Goal: Task Accomplishment & Management: Complete application form

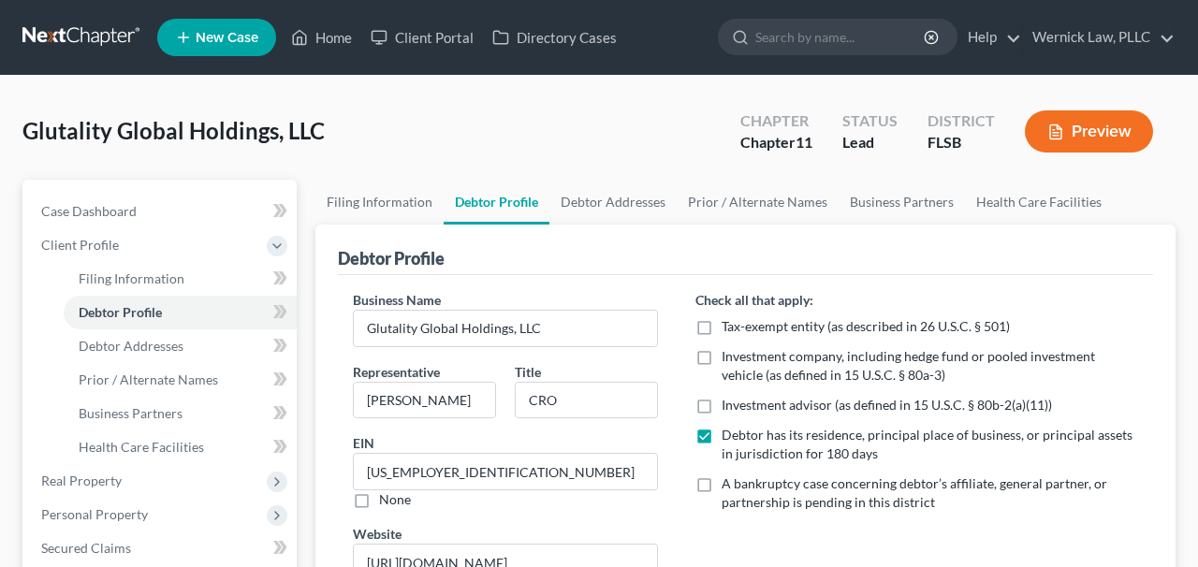
click at [102, 38] on link at bounding box center [82, 38] width 120 height 34
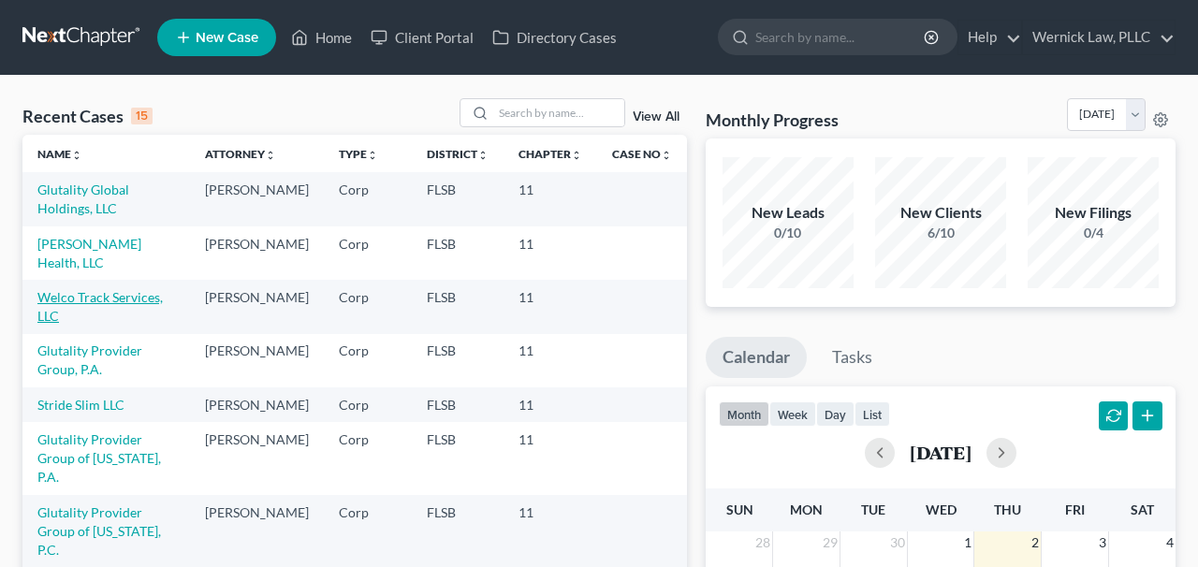
click at [99, 292] on link "Welco Track Services, LLC" at bounding box center [99, 306] width 125 height 35
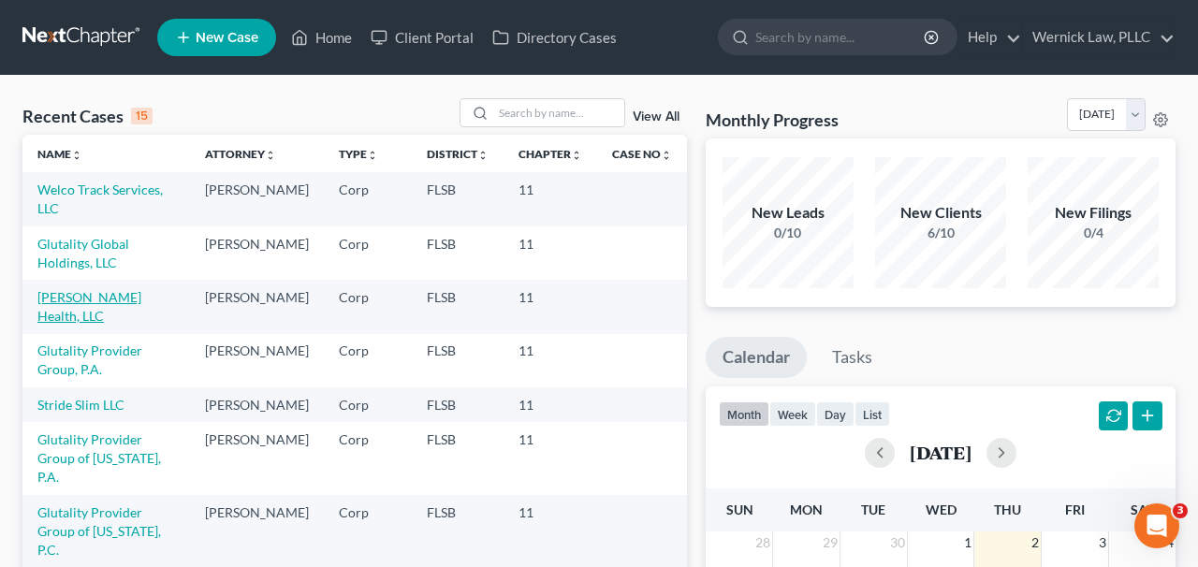
click at [80, 303] on link "Sam Health, LLC" at bounding box center [89, 306] width 104 height 35
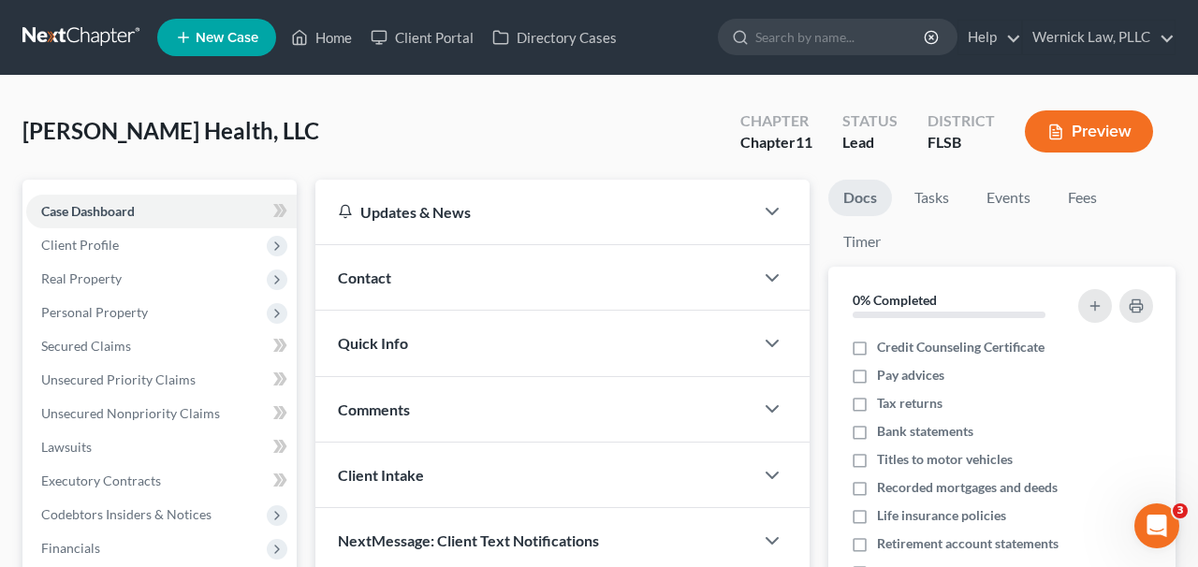
click at [100, 27] on link at bounding box center [82, 38] width 120 height 34
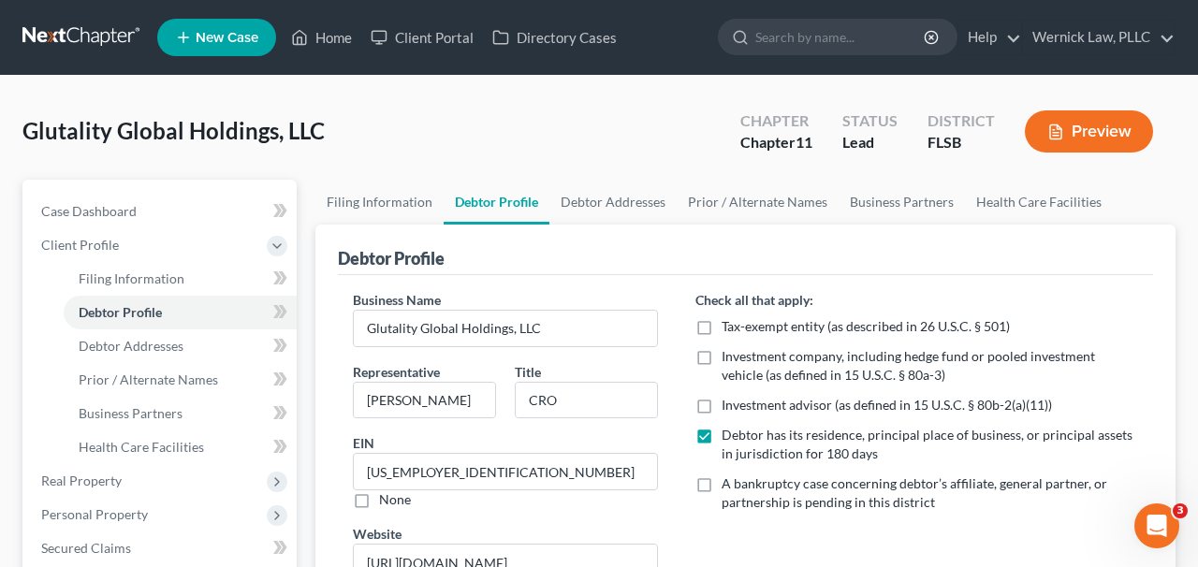
click at [93, 27] on link at bounding box center [82, 38] width 120 height 34
click at [105, 31] on link at bounding box center [82, 38] width 120 height 34
click at [110, 47] on link at bounding box center [82, 38] width 120 height 34
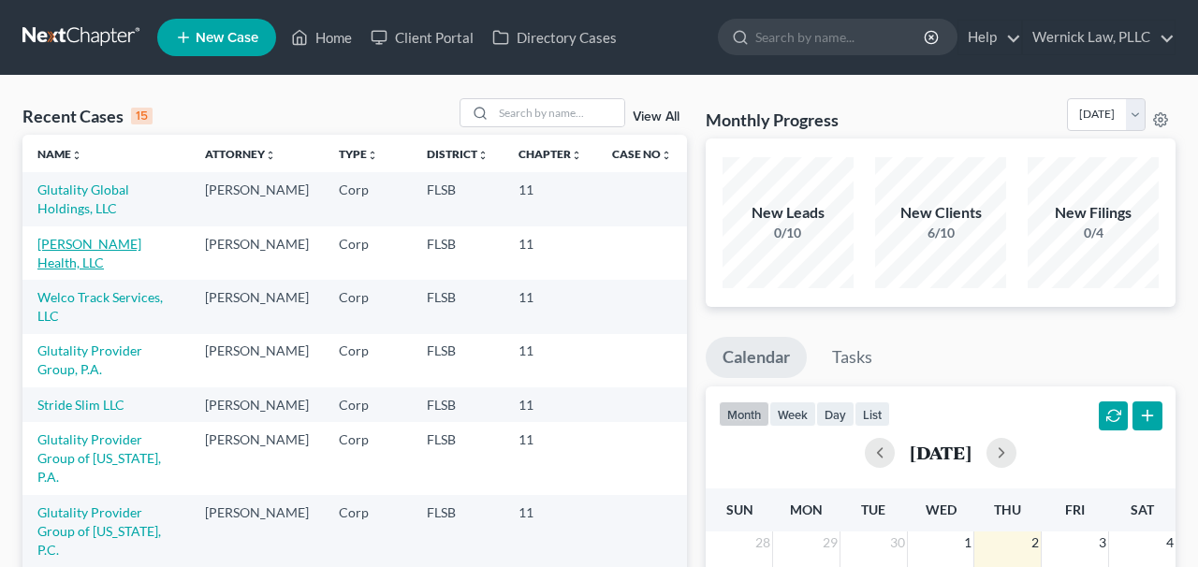
click at [117, 247] on link "Sam Health, LLC" at bounding box center [89, 253] width 104 height 35
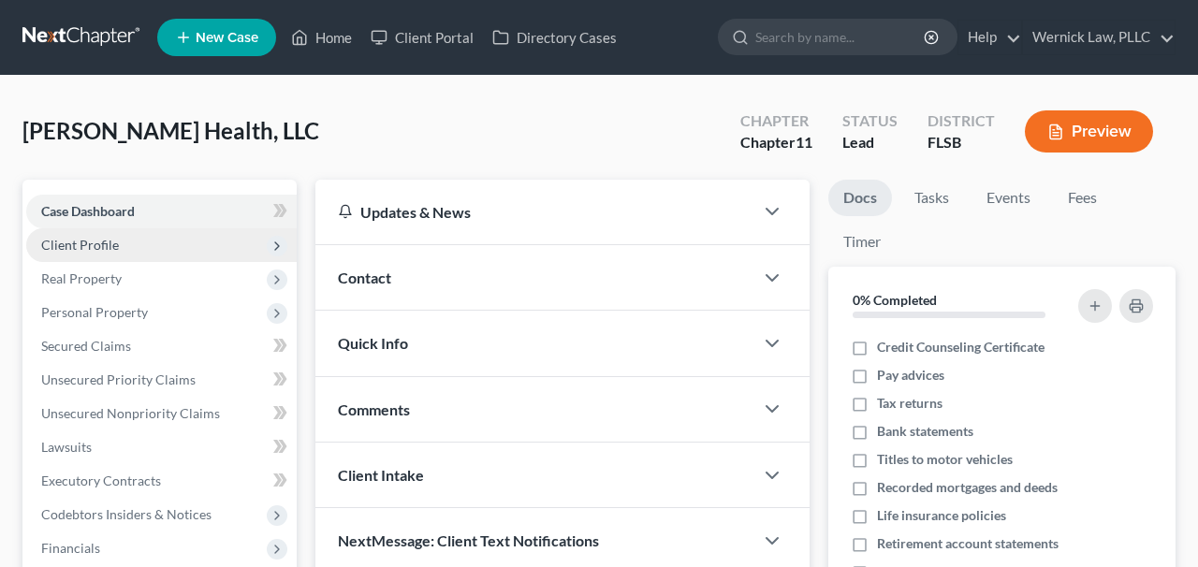
click at [158, 252] on span "Client Profile" at bounding box center [161, 245] width 270 height 34
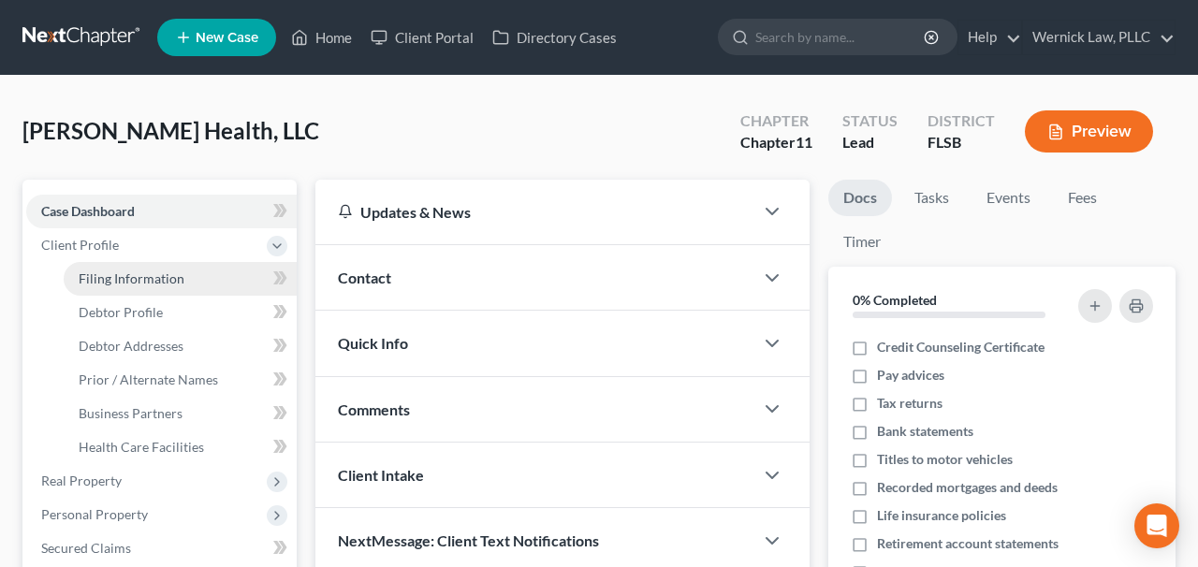
click at [254, 285] on link "Filing Information" at bounding box center [180, 279] width 233 height 34
select select "2"
select select "1"
select select "0"
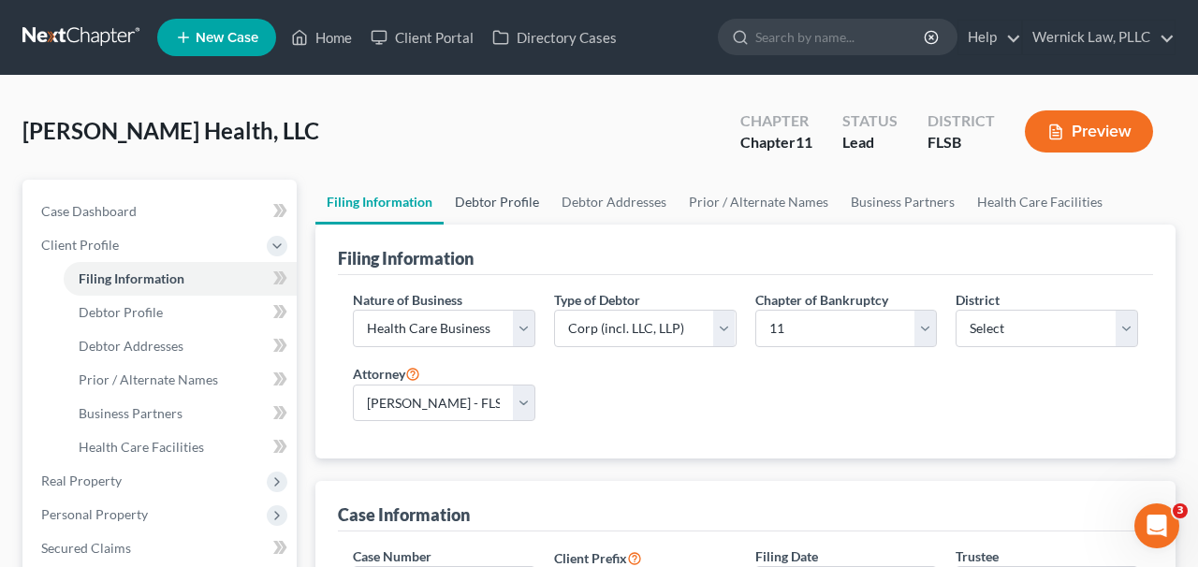
click at [522, 220] on link "Debtor Profile" at bounding box center [497, 202] width 107 height 45
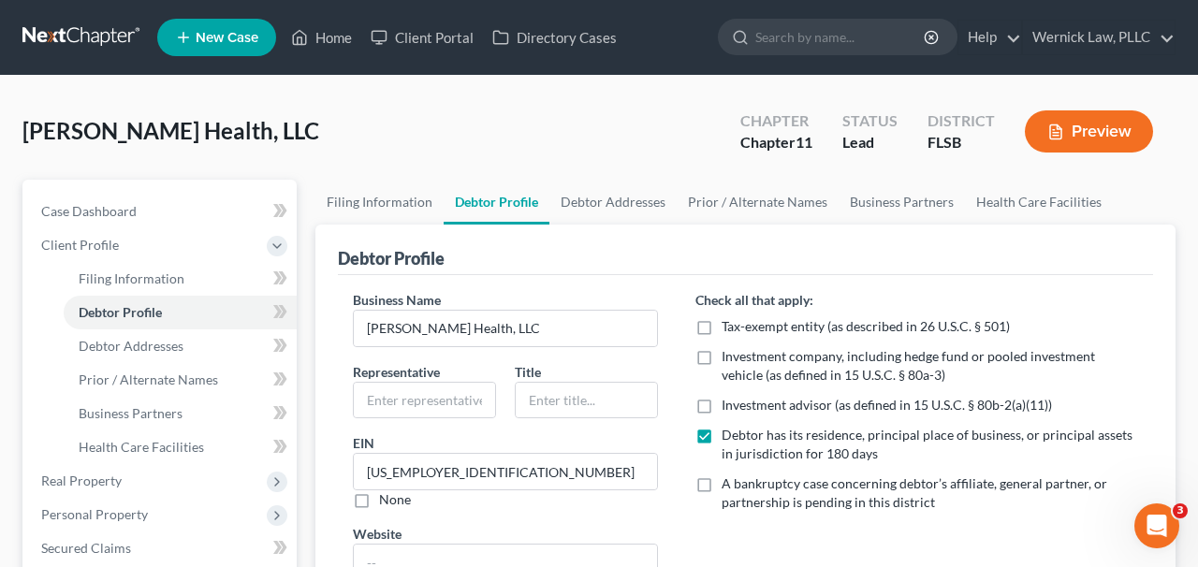
radio input "true"
click at [218, 339] on link "Debtor Addresses" at bounding box center [180, 346] width 233 height 34
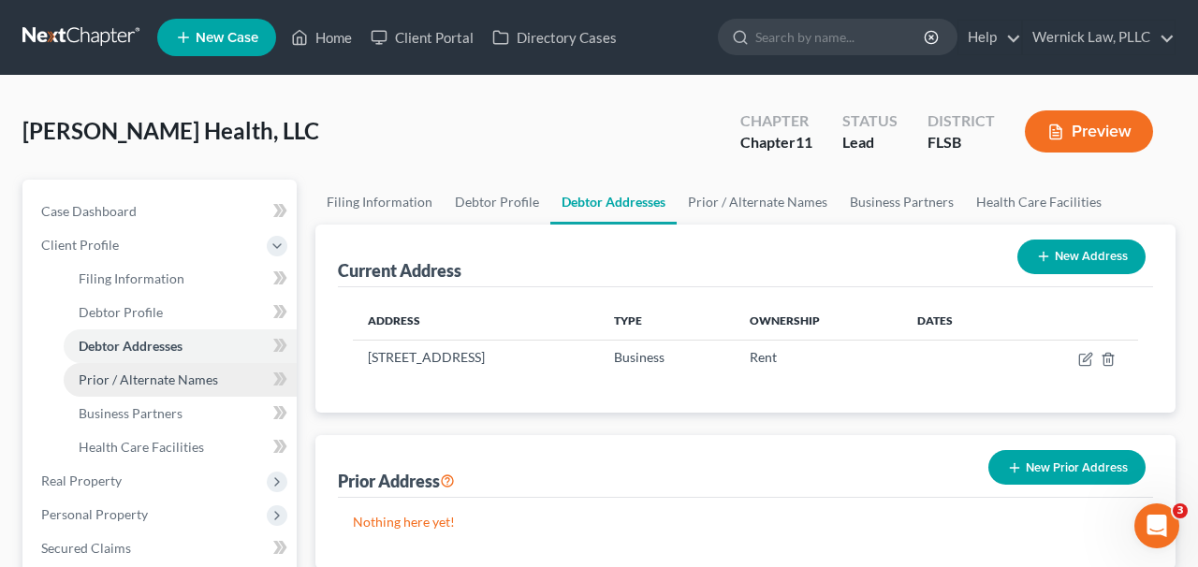
click at [213, 377] on span "Prior / Alternate Names" at bounding box center [148, 380] width 139 height 16
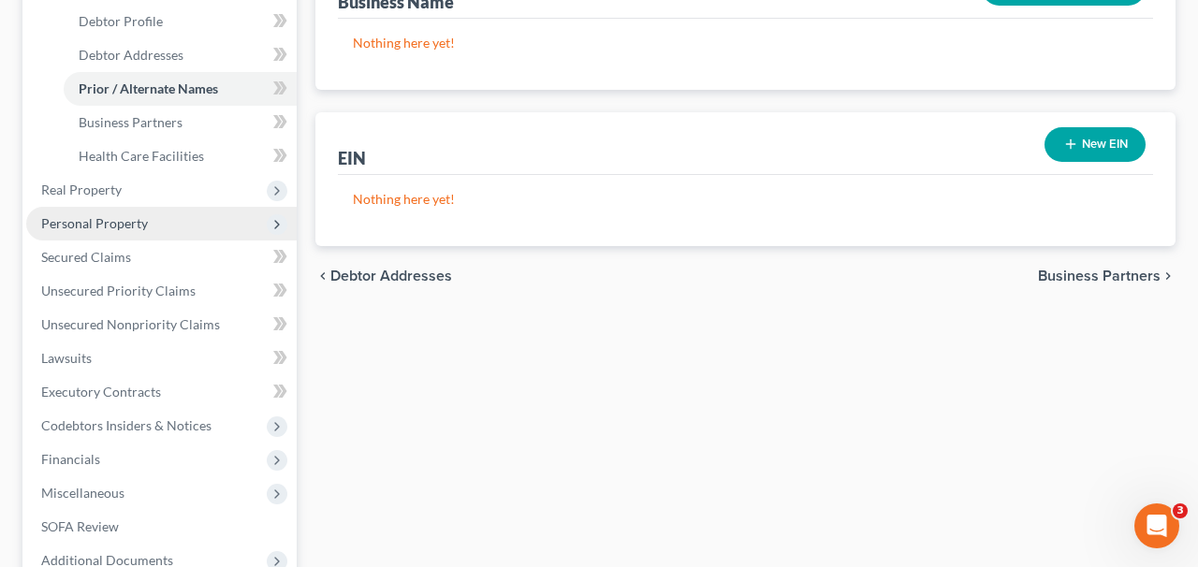
scroll to position [284, 0]
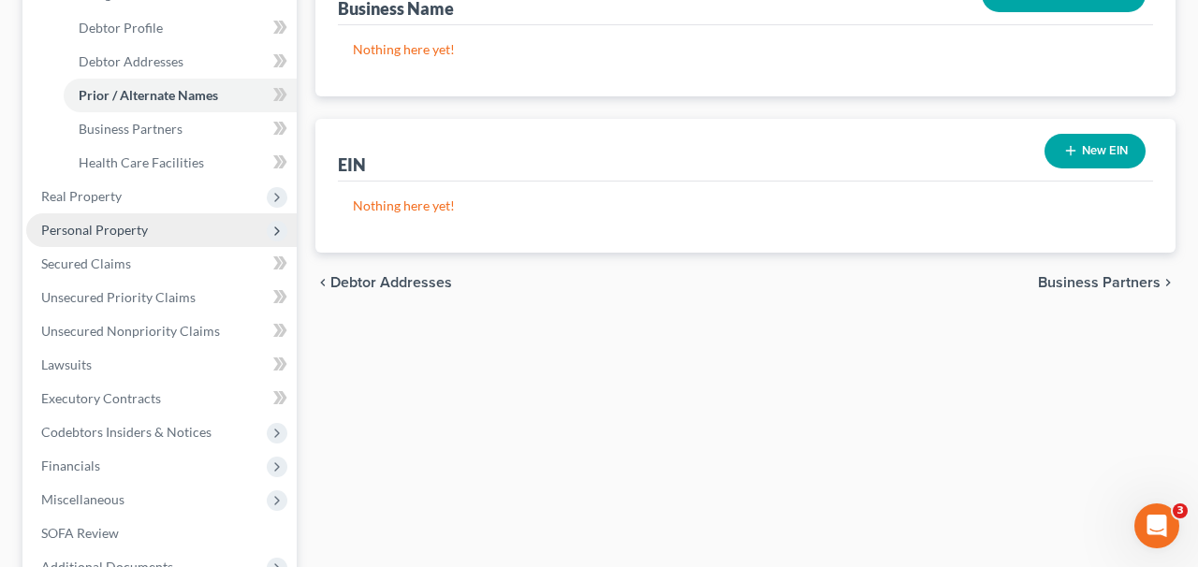
click at [170, 213] on span "Personal Property" at bounding box center [161, 230] width 270 height 34
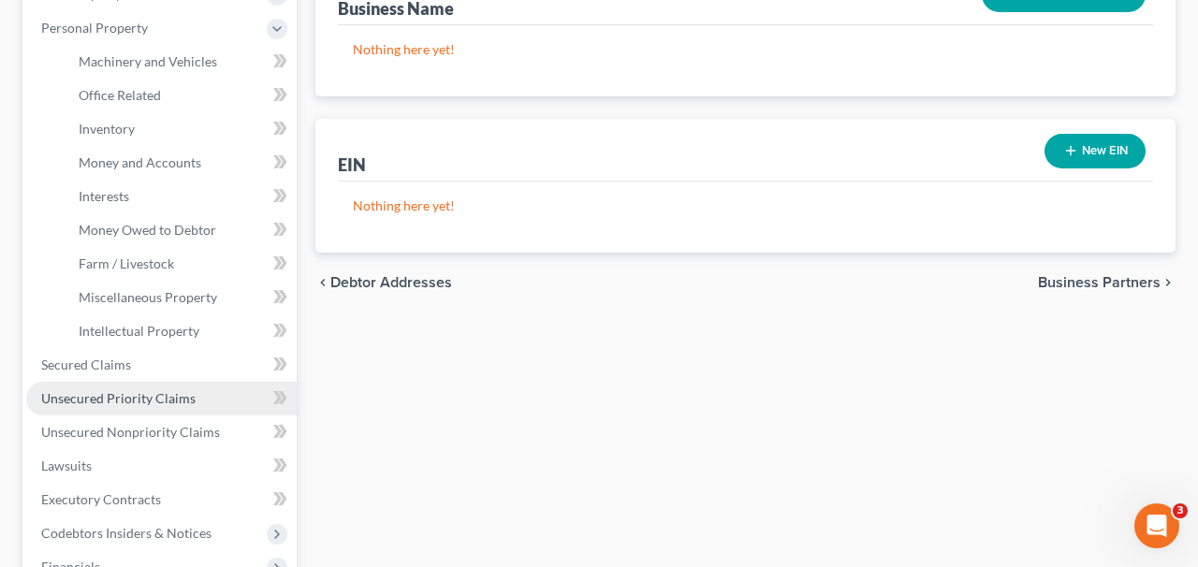
click at [153, 400] on span "Unsecured Priority Claims" at bounding box center [118, 398] width 154 height 16
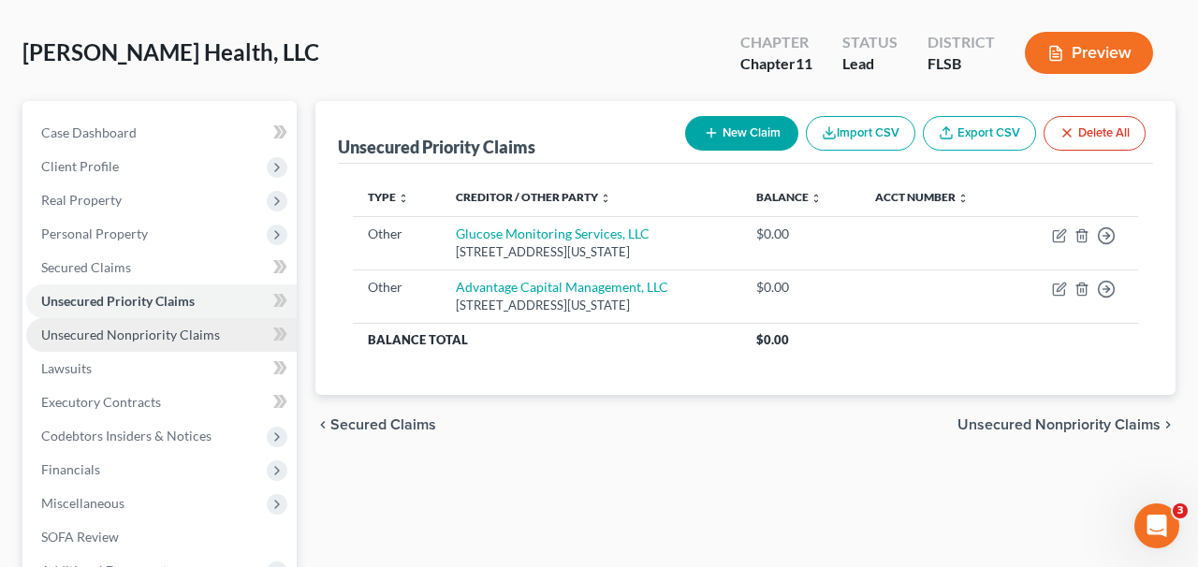
scroll to position [113, 0]
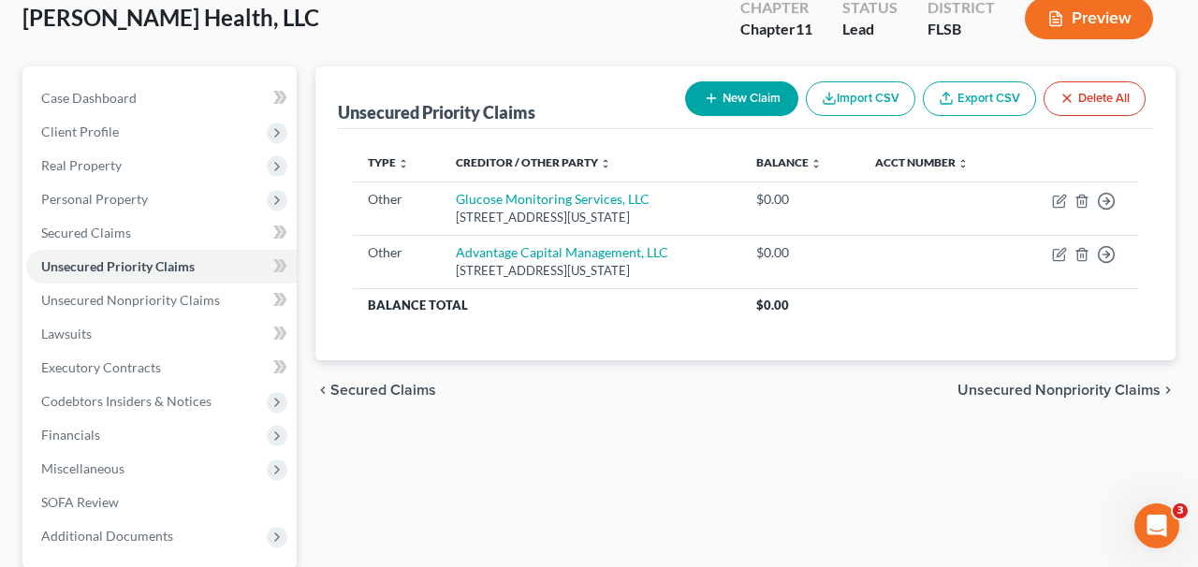
click at [751, 91] on button "New Claim" at bounding box center [741, 98] width 113 height 35
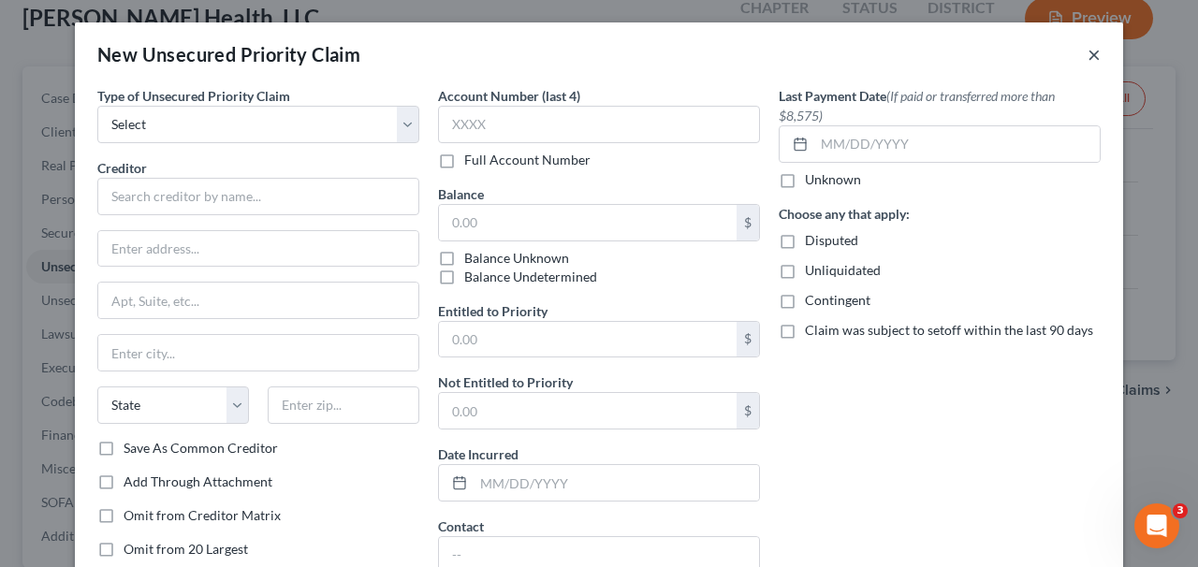
click at [1094, 59] on button "×" at bounding box center [1093, 54] width 13 height 22
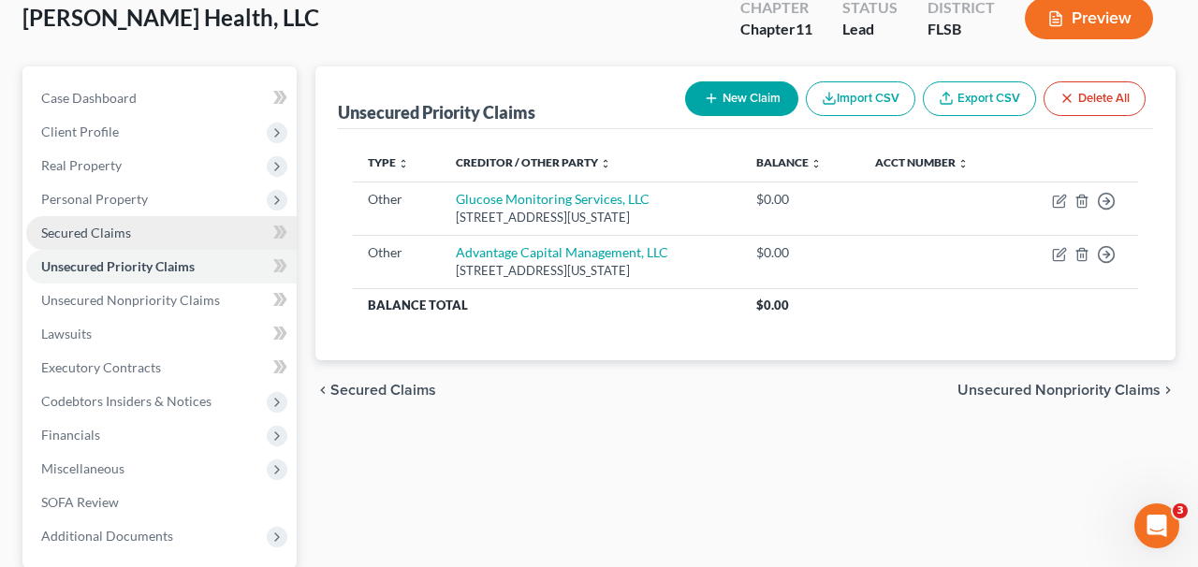
click at [211, 231] on link "Secured Claims" at bounding box center [161, 233] width 270 height 34
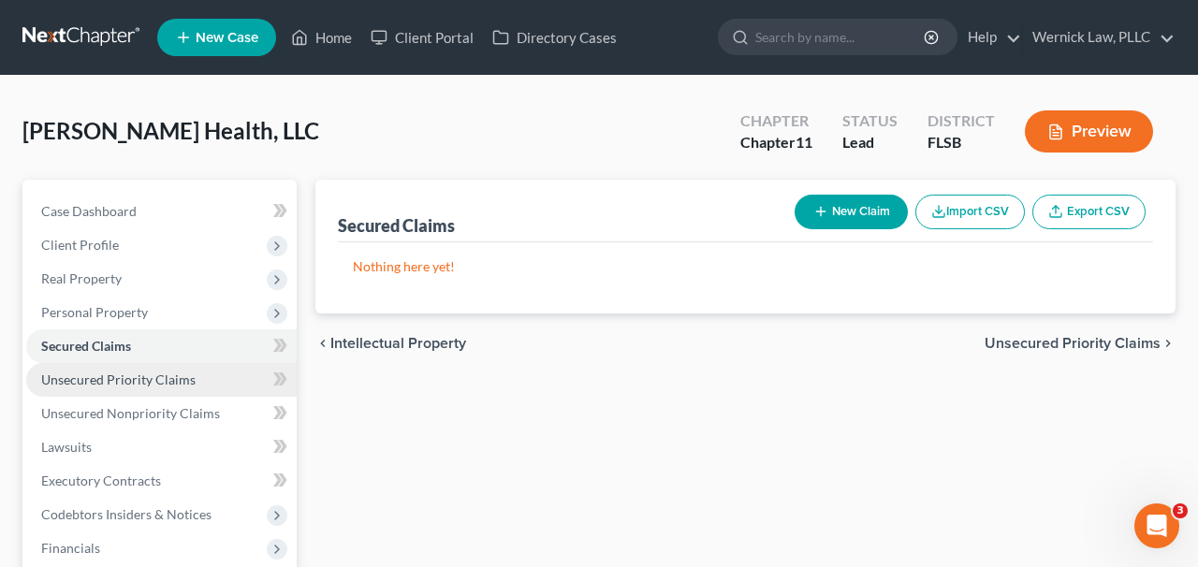
click at [190, 365] on link "Unsecured Priority Claims" at bounding box center [161, 380] width 270 height 34
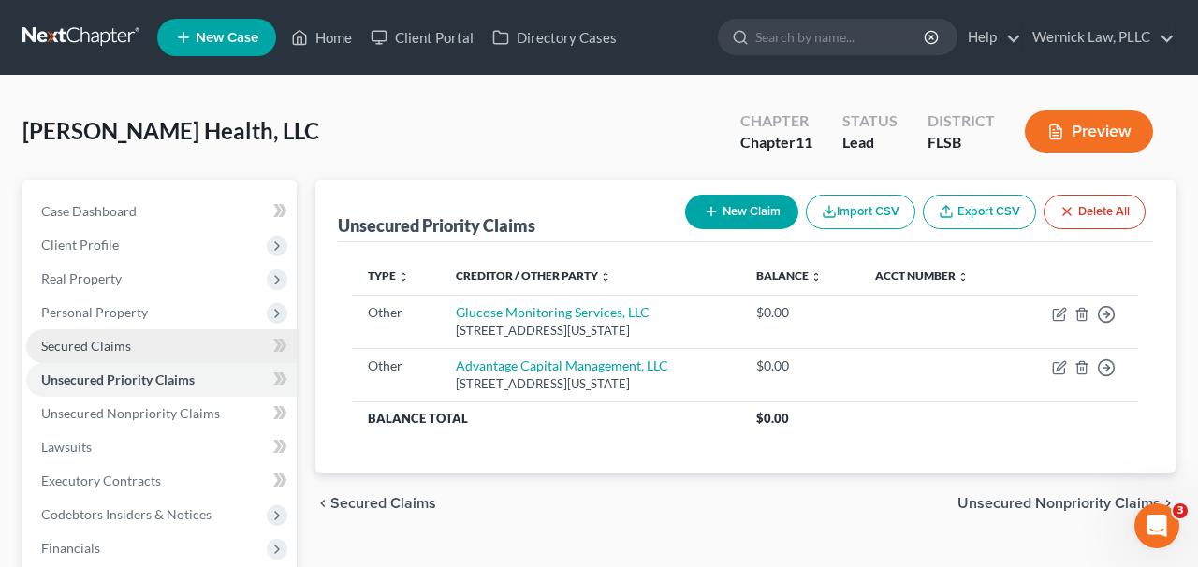
click at [168, 351] on link "Secured Claims" at bounding box center [161, 346] width 270 height 34
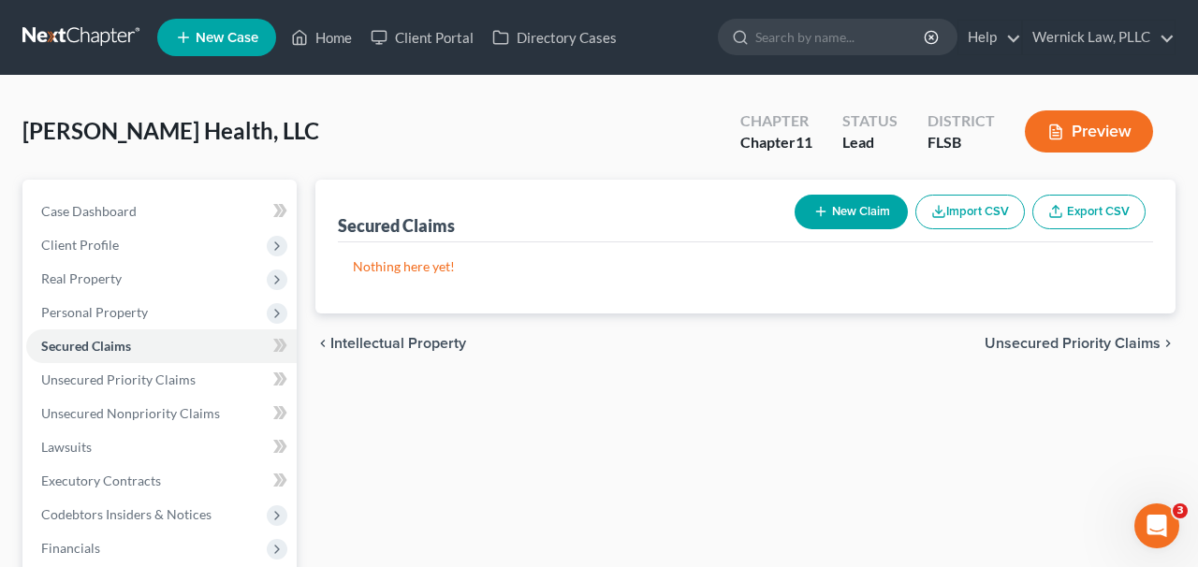
click at [818, 219] on button "New Claim" at bounding box center [851, 212] width 113 height 35
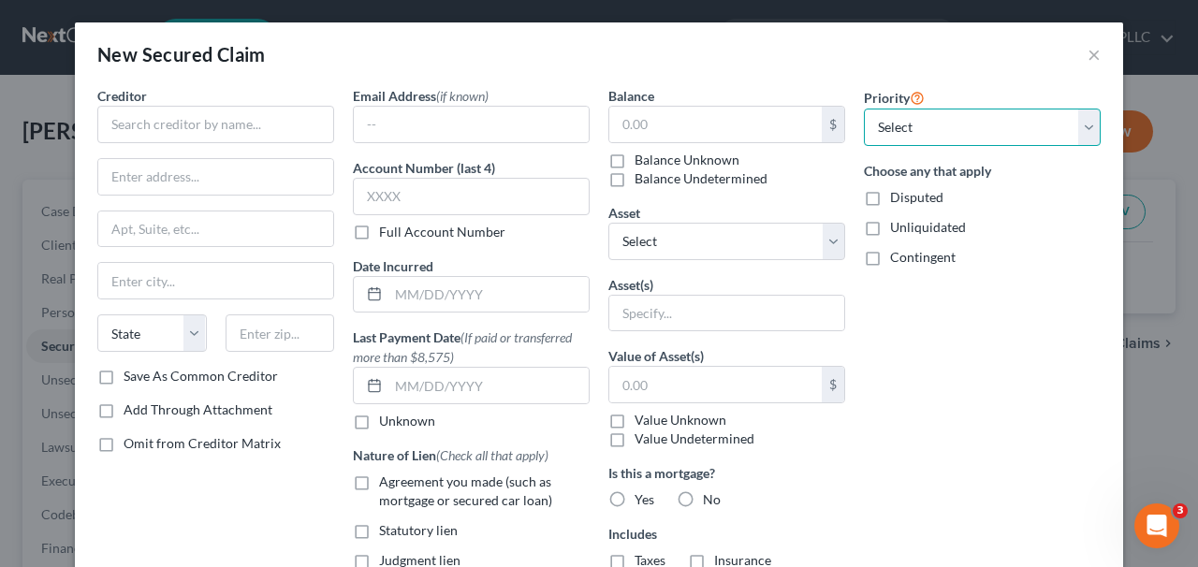
click at [1029, 130] on select "Select 1st 2nd 3rd 4th 5th 6th 7th 8th 9th 10th 11th 12th 13th 14th 15th 16th 1…" at bounding box center [982, 127] width 237 height 37
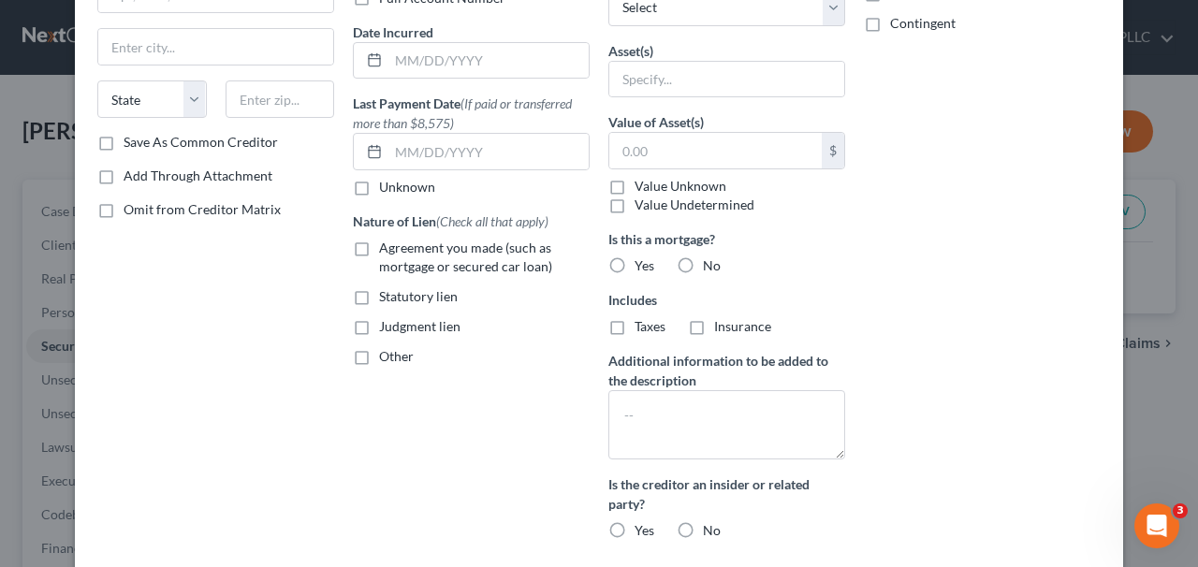
scroll to position [198, 0]
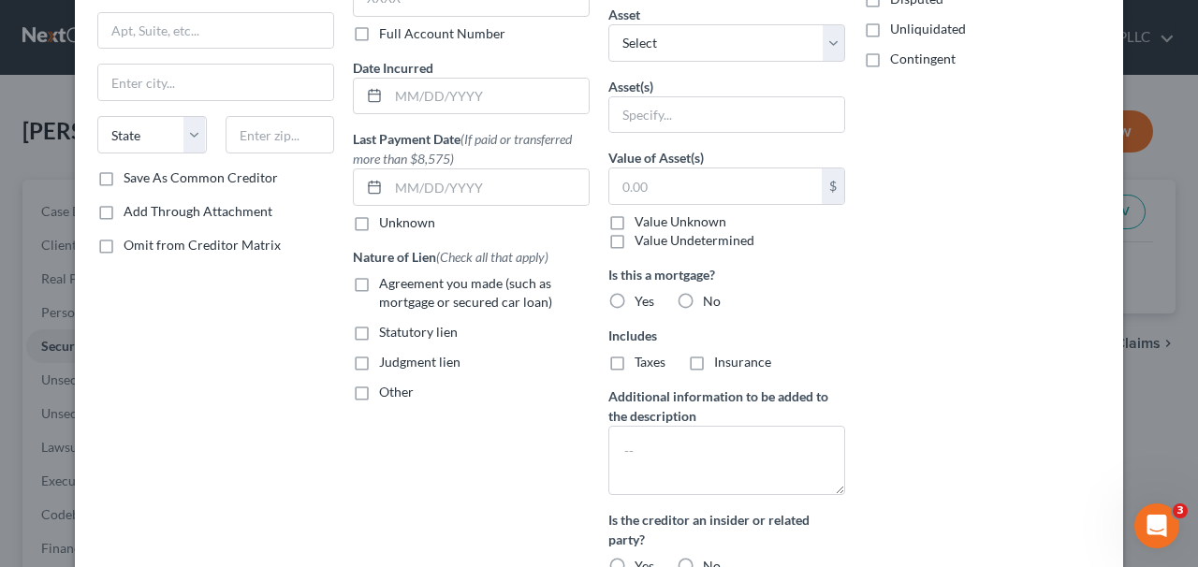
click at [243, 172] on label "Save As Common Creditor" at bounding box center [201, 177] width 154 height 19
click at [143, 172] on input "Save As Common Creditor" at bounding box center [137, 174] width 12 height 12
checkbox input "true"
click at [489, 299] on span "Agreement you made (such as mortgage or secured car loan)" at bounding box center [465, 292] width 173 height 35
click at [399, 286] on input "Agreement you made (such as mortgage or secured car loan)" at bounding box center [393, 280] width 12 height 12
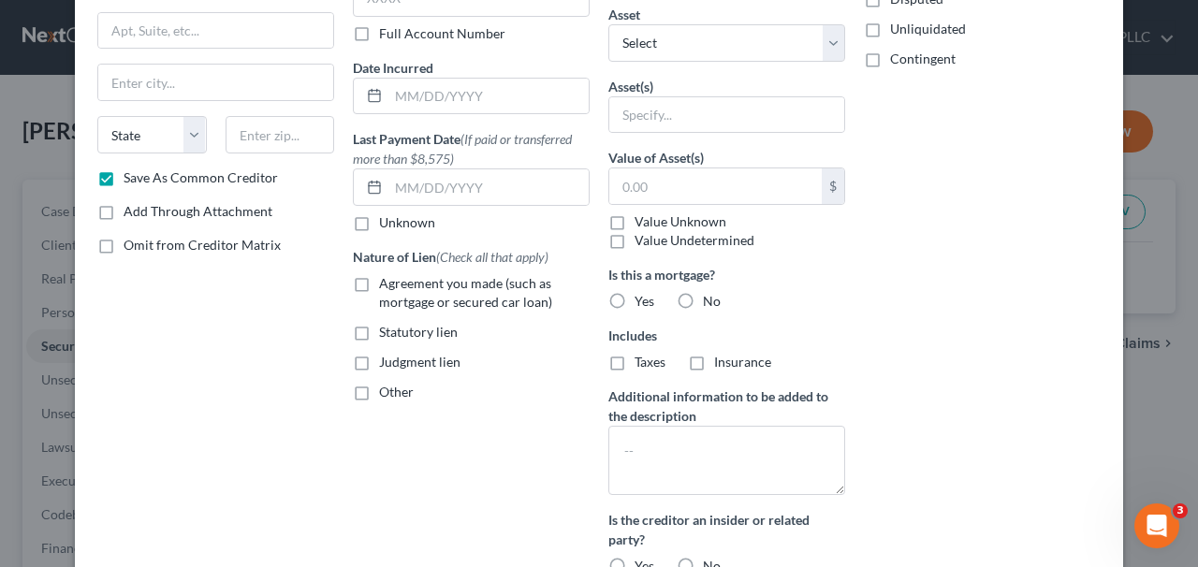
checkbox input "true"
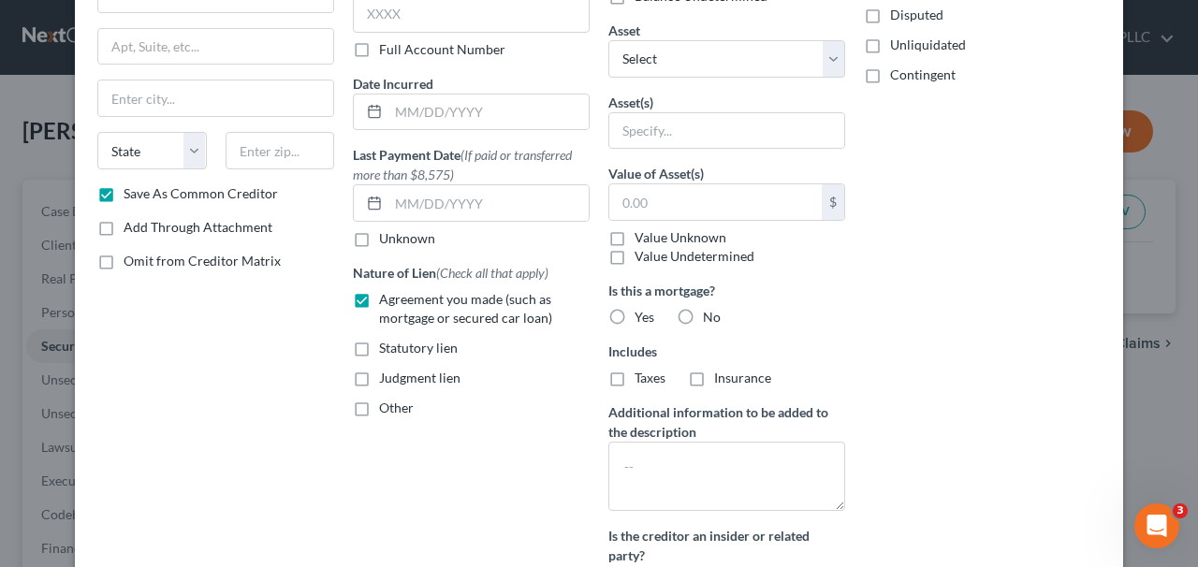
scroll to position [185, 0]
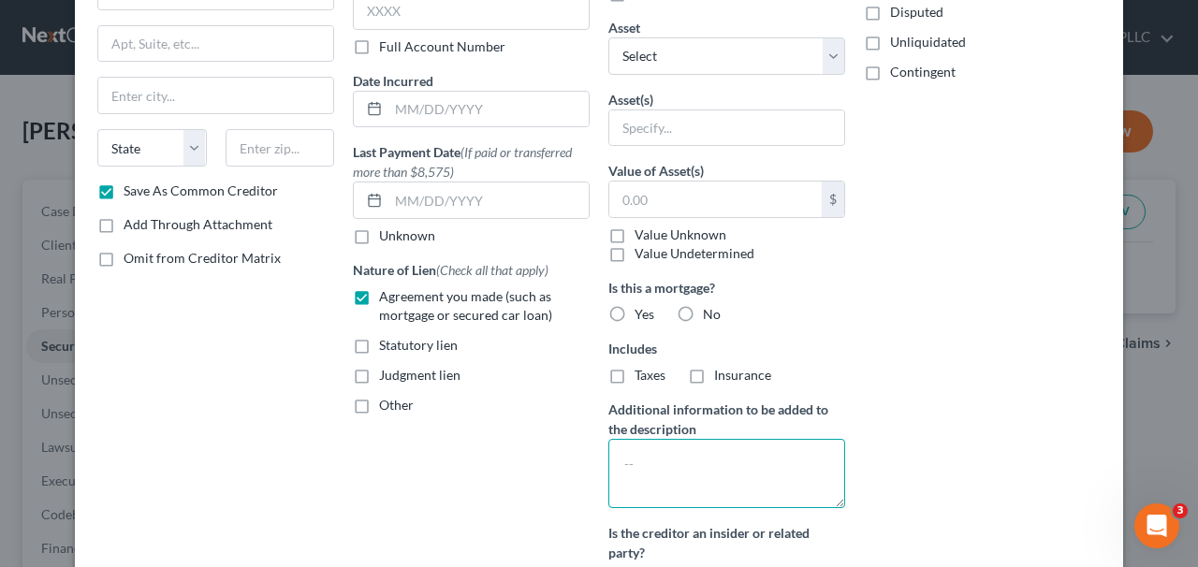
click at [765, 450] on textarea at bounding box center [726, 473] width 237 height 69
paste textarea "Revolving Credit Agreement"
type textarea "="
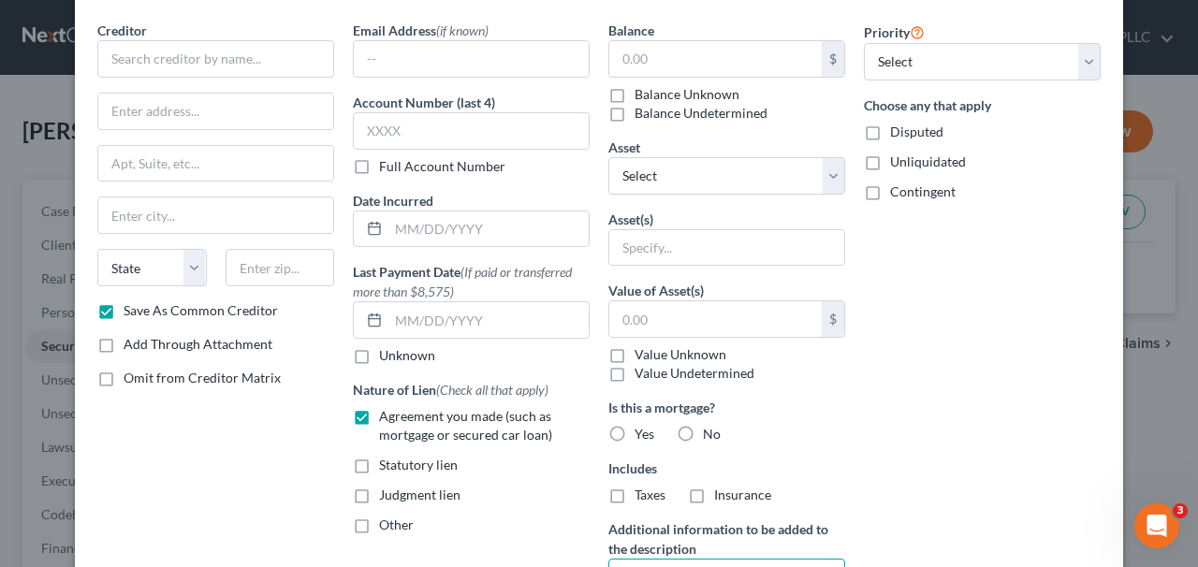
scroll to position [11, 0]
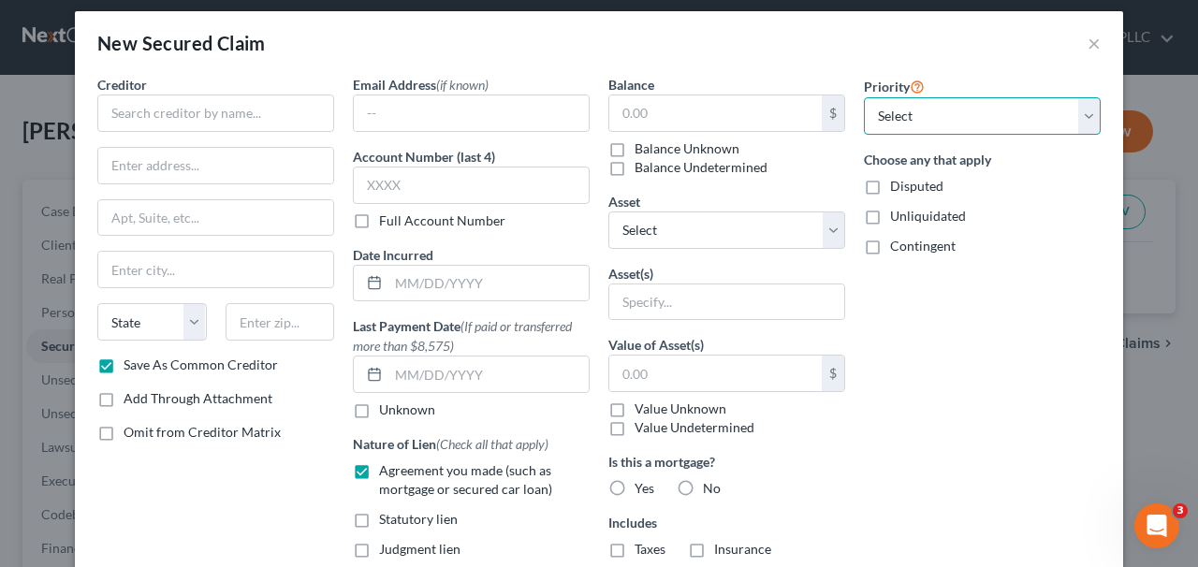
click at [968, 99] on select "Select 1st 2nd 3rd 4th 5th 6th 7th 8th 9th 10th 11th 12th 13th 14th 15th 16th 1…" at bounding box center [982, 115] width 237 height 37
click at [1098, 36] on button "×" at bounding box center [1093, 43] width 13 height 22
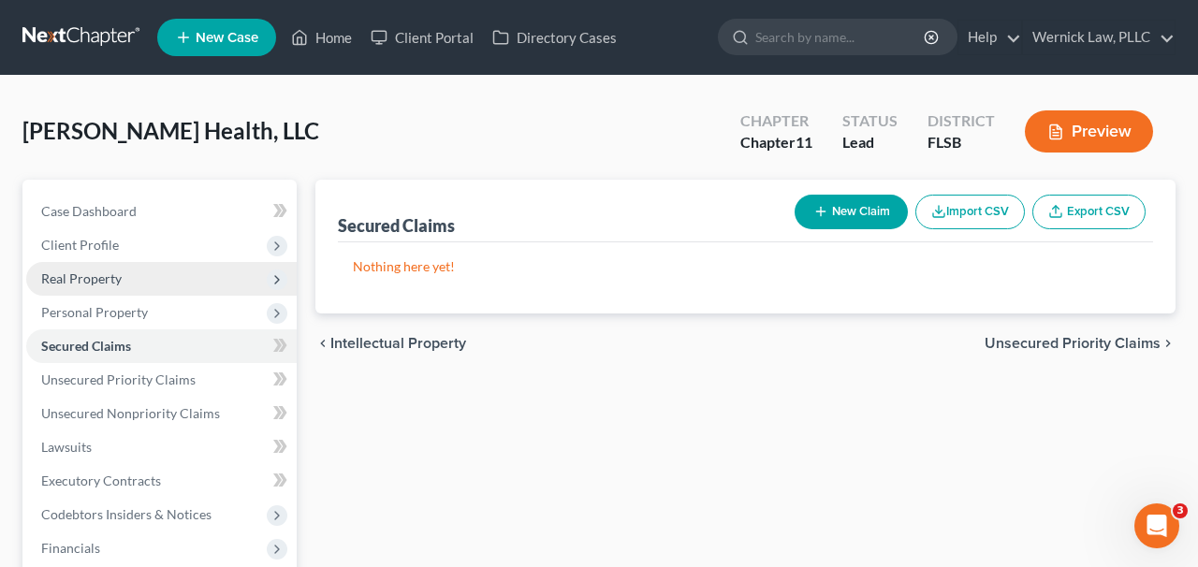
click at [166, 284] on span "Real Property" at bounding box center [161, 279] width 270 height 34
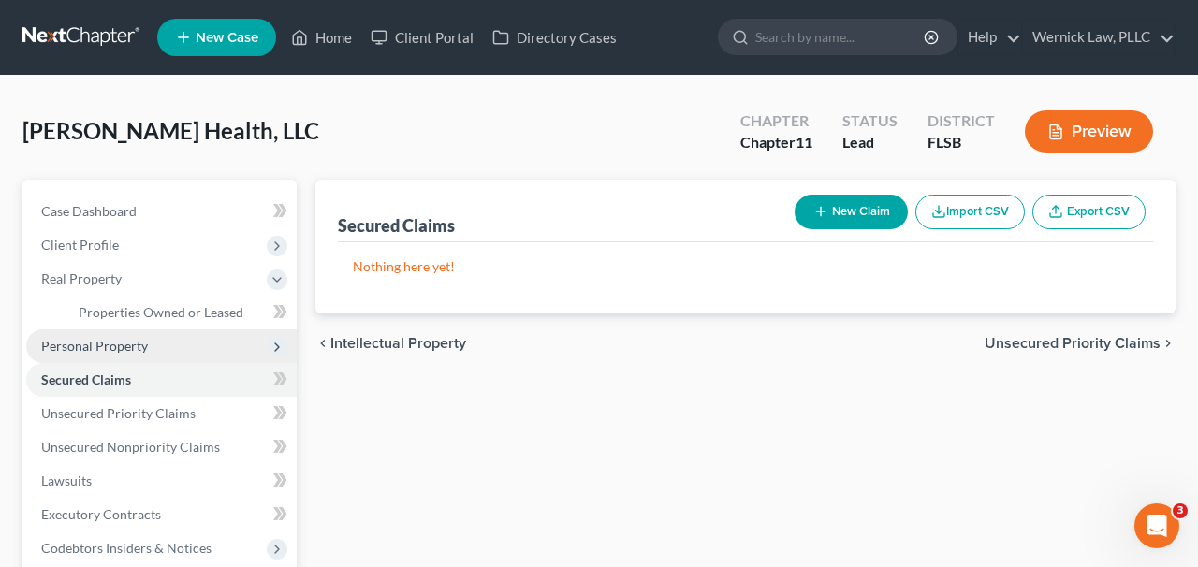
click at [179, 342] on span "Personal Property" at bounding box center [161, 346] width 270 height 34
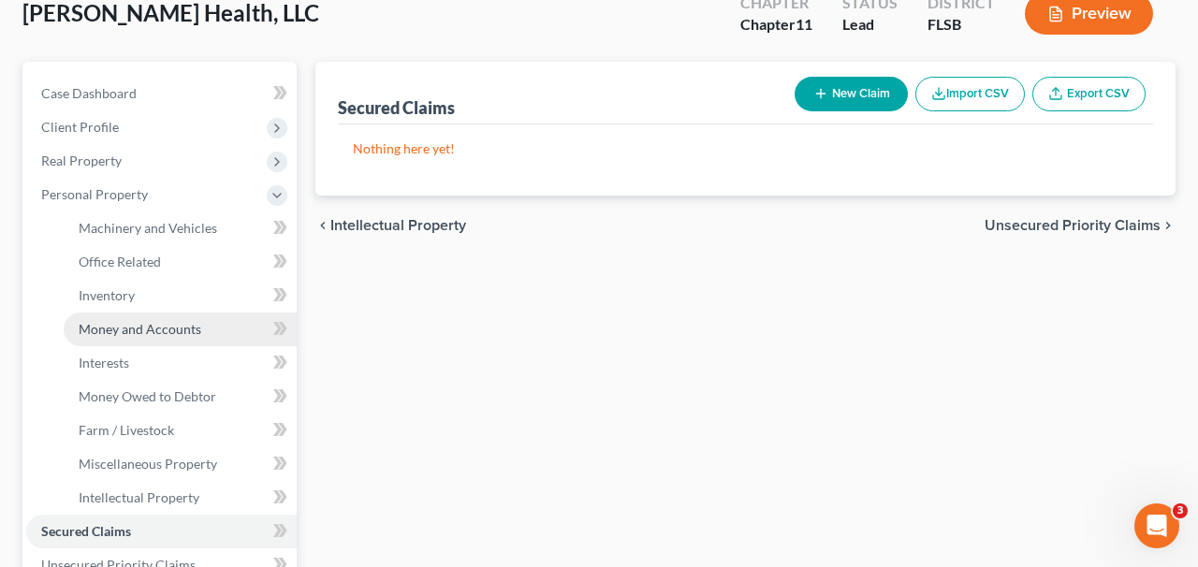
click at [182, 328] on span "Money and Accounts" at bounding box center [140, 329] width 123 height 16
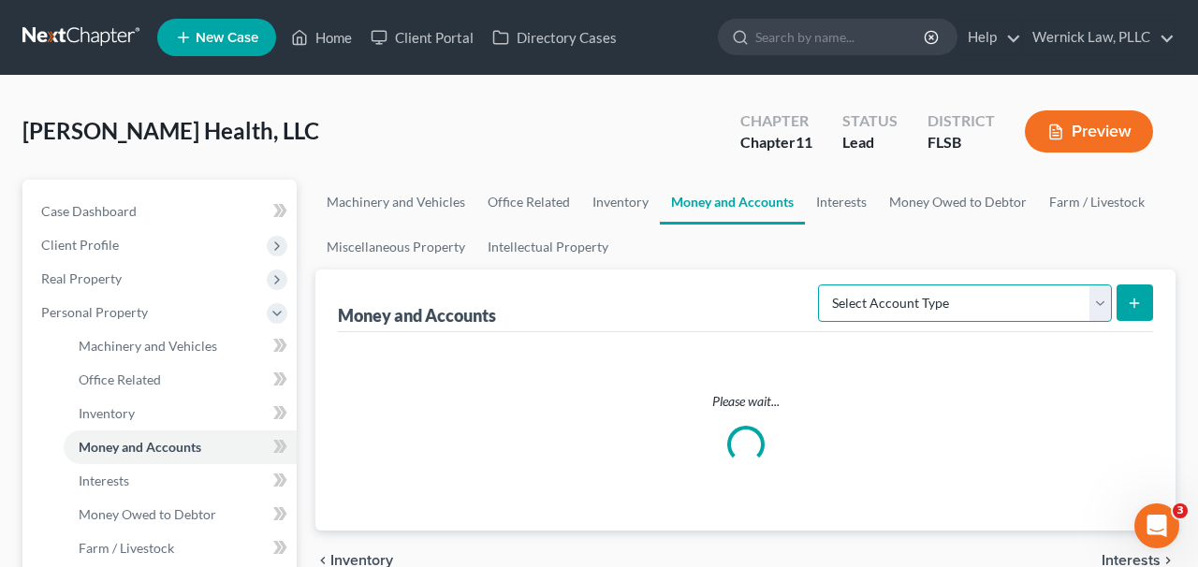
click at [873, 307] on select "Select Account Type Brokerage (A/B: 3, SOFA: 18) Cash on Hand (A/B: 2) Certific…" at bounding box center [965, 302] width 294 height 37
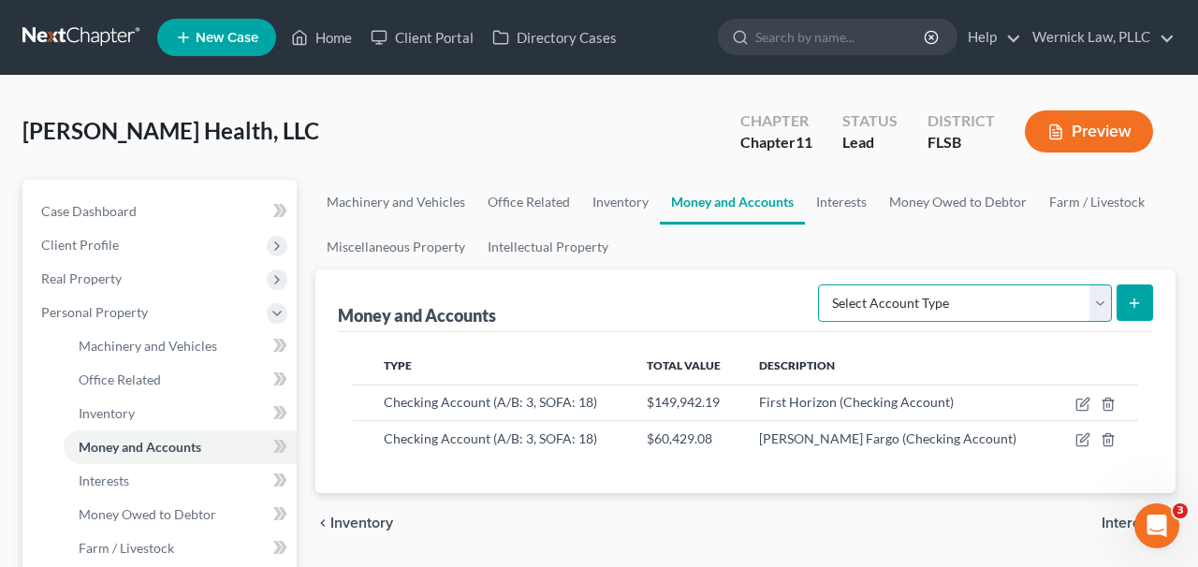
click at [969, 302] on select "Select Account Type Brokerage (A/B: 3, SOFA: 18) Cash on Hand (A/B: 2) Certific…" at bounding box center [965, 302] width 294 height 37
select select "other_cash_equivalents"
click at [821, 284] on select "Select Account Type Brokerage (A/B: 3, SOFA: 18) Cash on Hand (A/B: 2) Certific…" at bounding box center [965, 302] width 294 height 37
click at [1141, 307] on icon "submit" at bounding box center [1134, 303] width 15 height 15
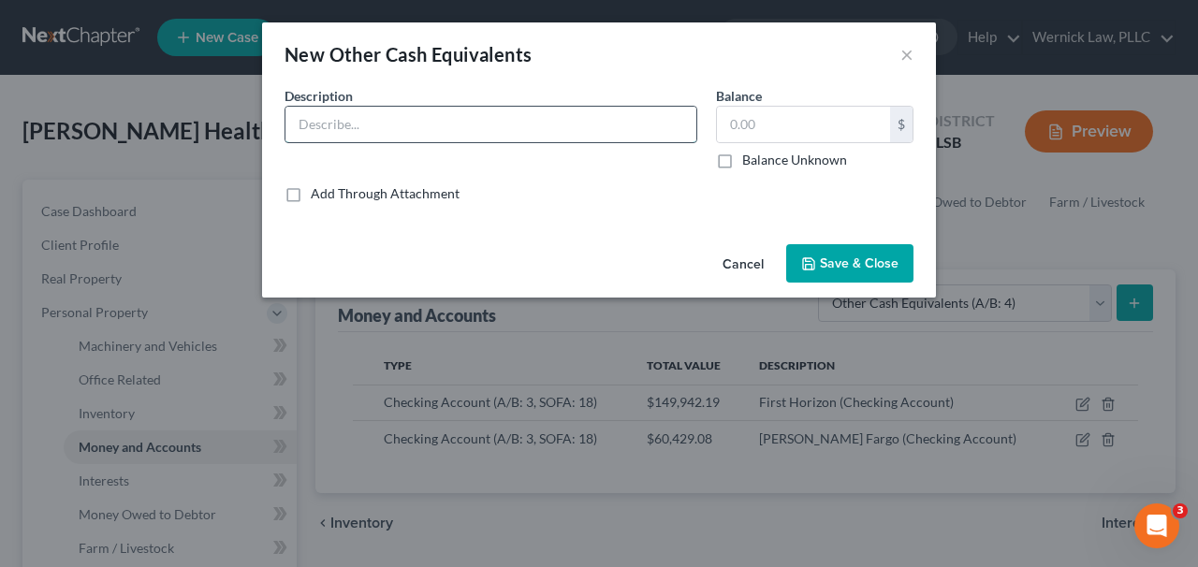
click at [693, 122] on input "text" at bounding box center [490, 125] width 411 height 36
click at [753, 248] on button "Cancel" at bounding box center [743, 264] width 71 height 37
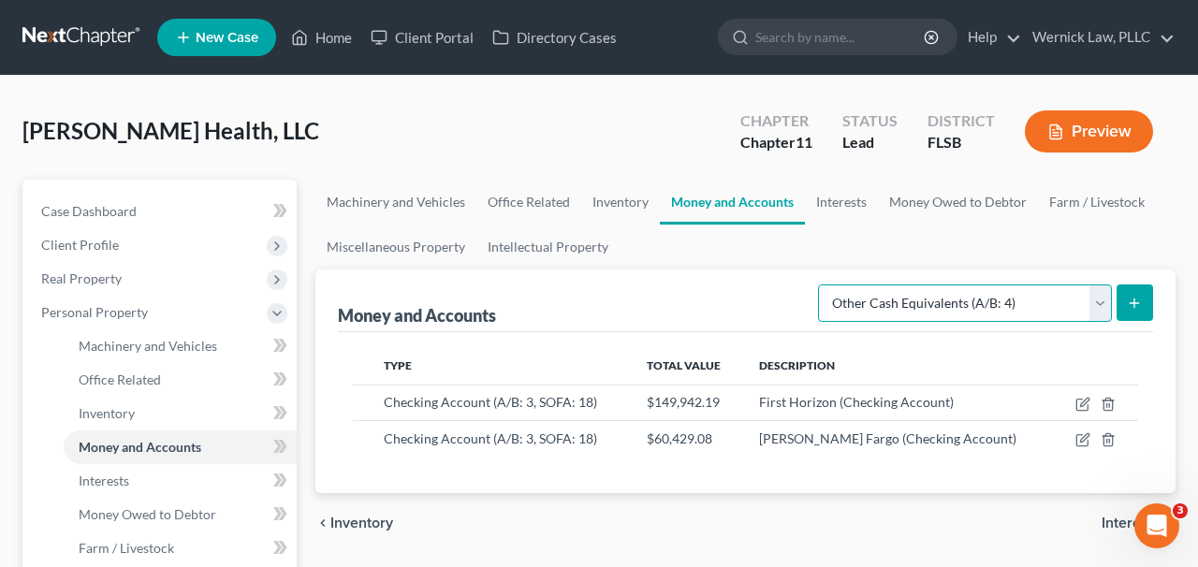
click at [946, 316] on select "Select Account Type Brokerage (A/B: 3, SOFA: 18) Cash on Hand (A/B: 2) Certific…" at bounding box center [965, 302] width 294 height 37
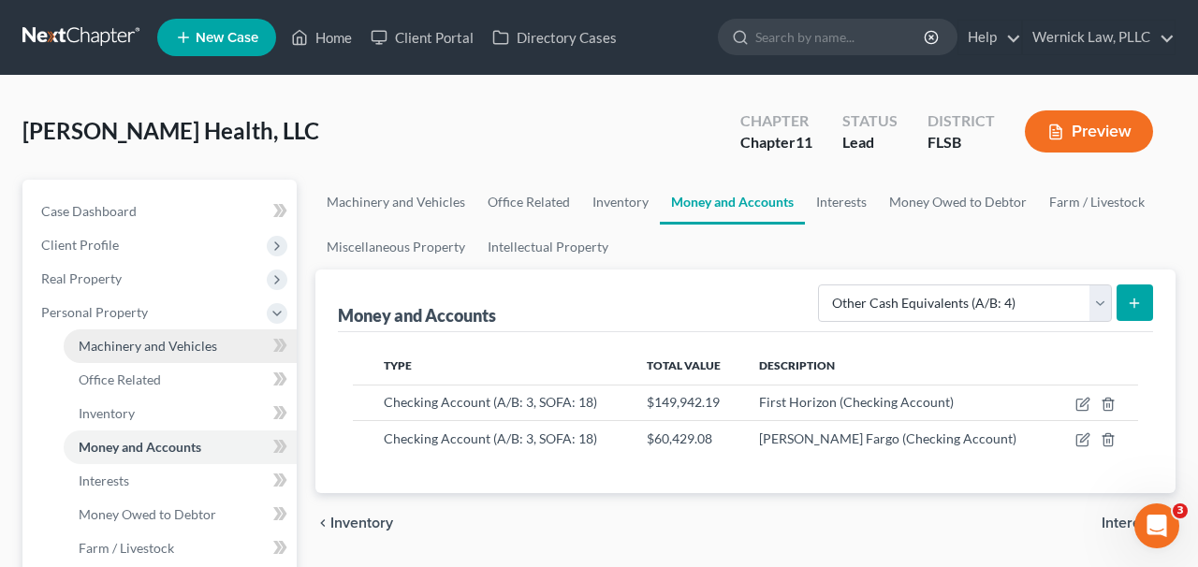
click at [164, 341] on span "Machinery and Vehicles" at bounding box center [148, 346] width 139 height 16
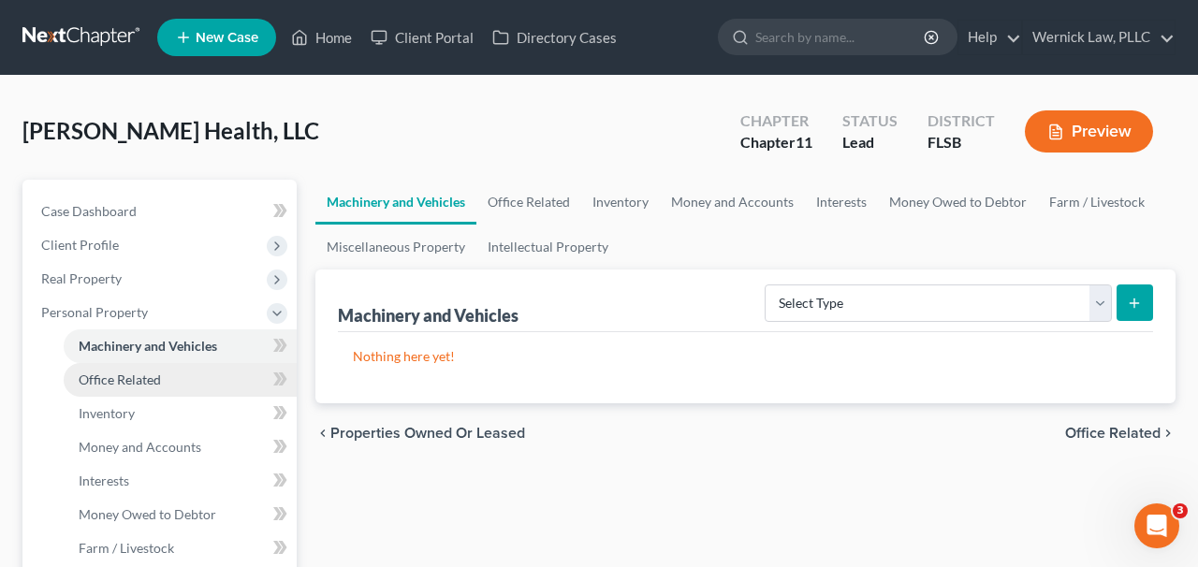
click at [161, 367] on link "Office Related" at bounding box center [180, 380] width 233 height 34
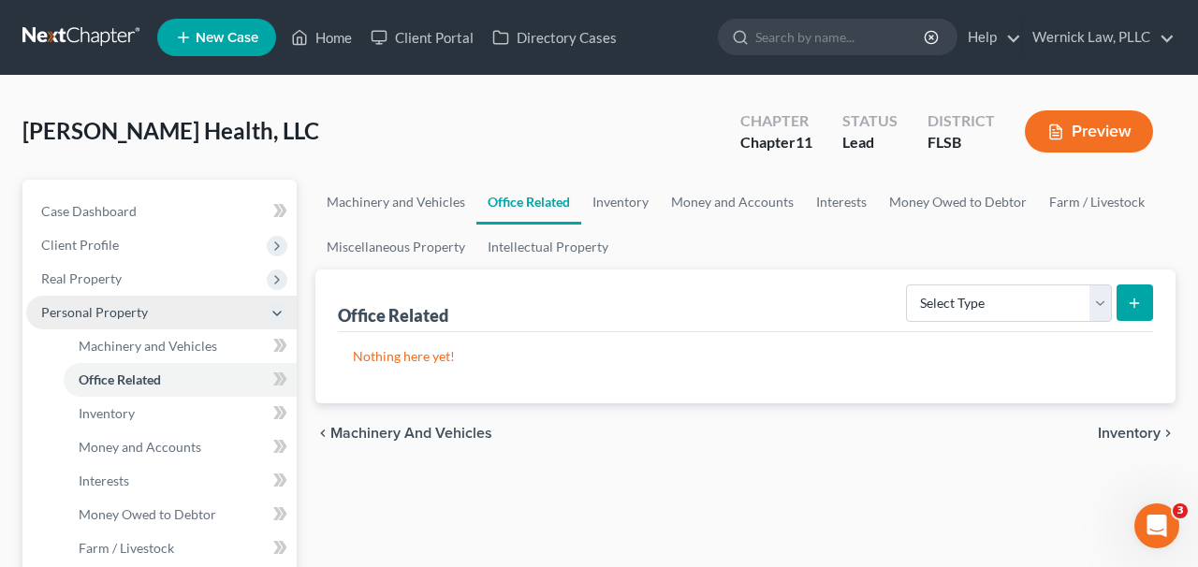
click at [127, 297] on span "Personal Property" at bounding box center [161, 313] width 270 height 34
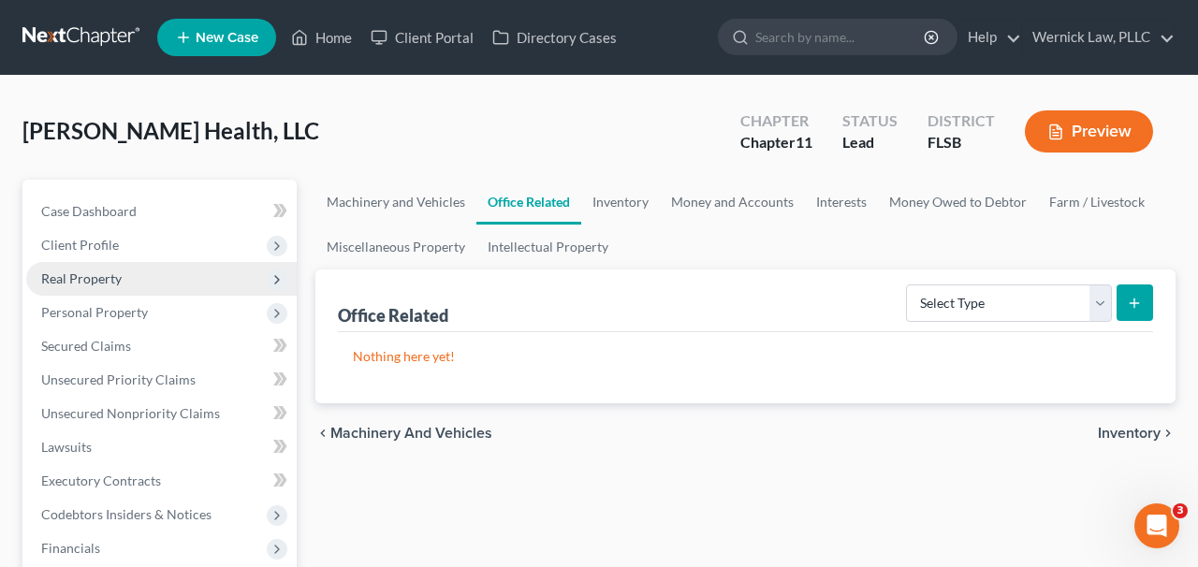
click at [127, 284] on span "Real Property" at bounding box center [161, 279] width 270 height 34
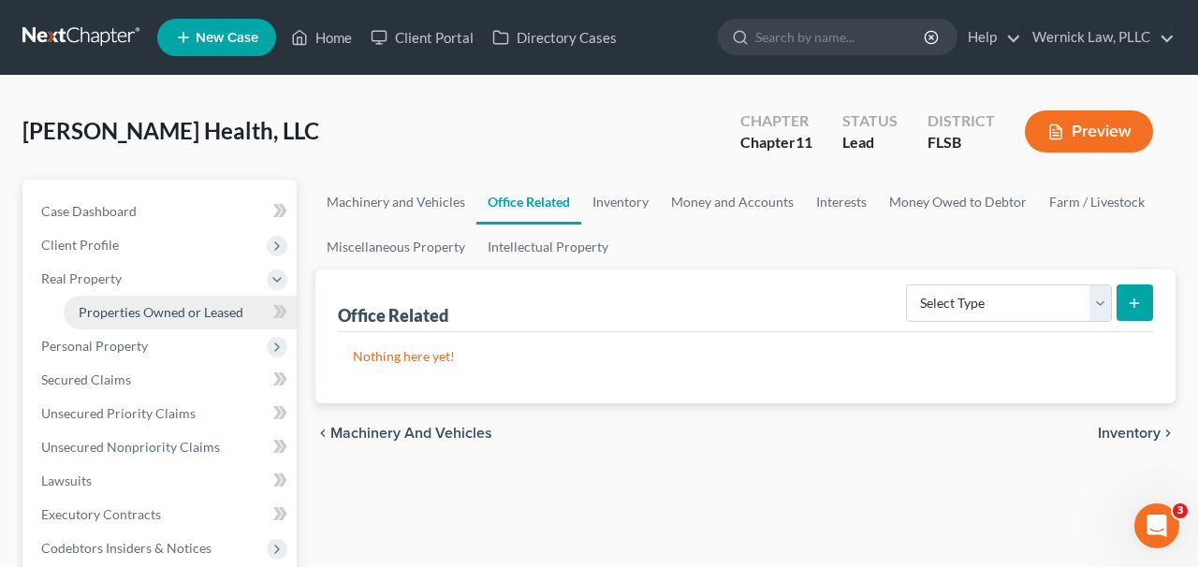
click at [175, 304] on span "Properties Owned or Leased" at bounding box center [161, 312] width 165 height 16
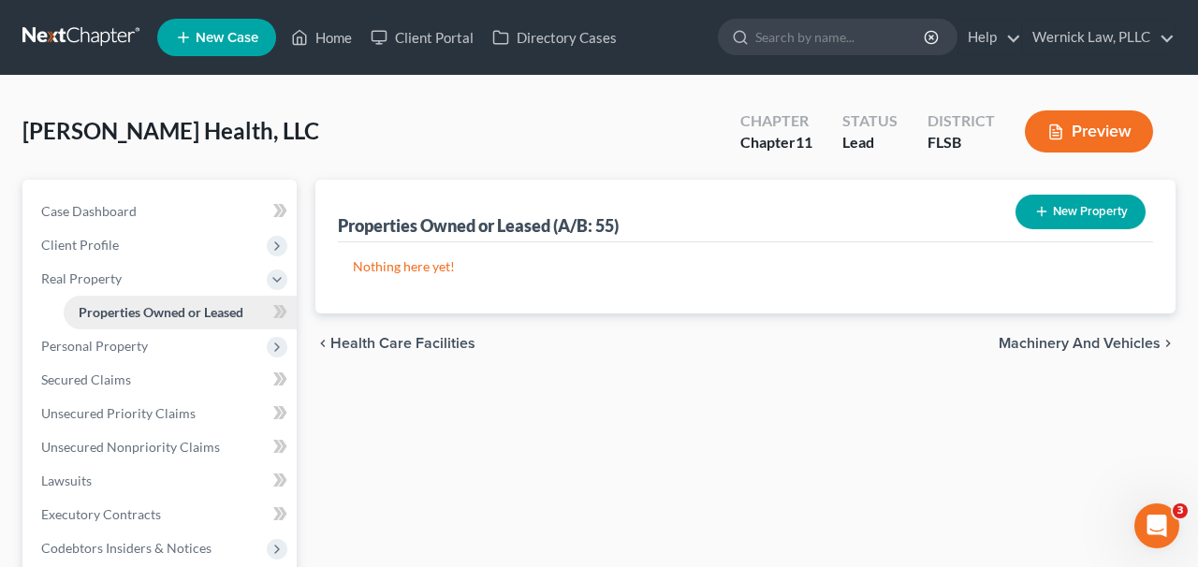
click at [137, 326] on link "Properties Owned or Leased" at bounding box center [180, 313] width 233 height 34
click at [132, 351] on span "Personal Property" at bounding box center [94, 346] width 107 height 16
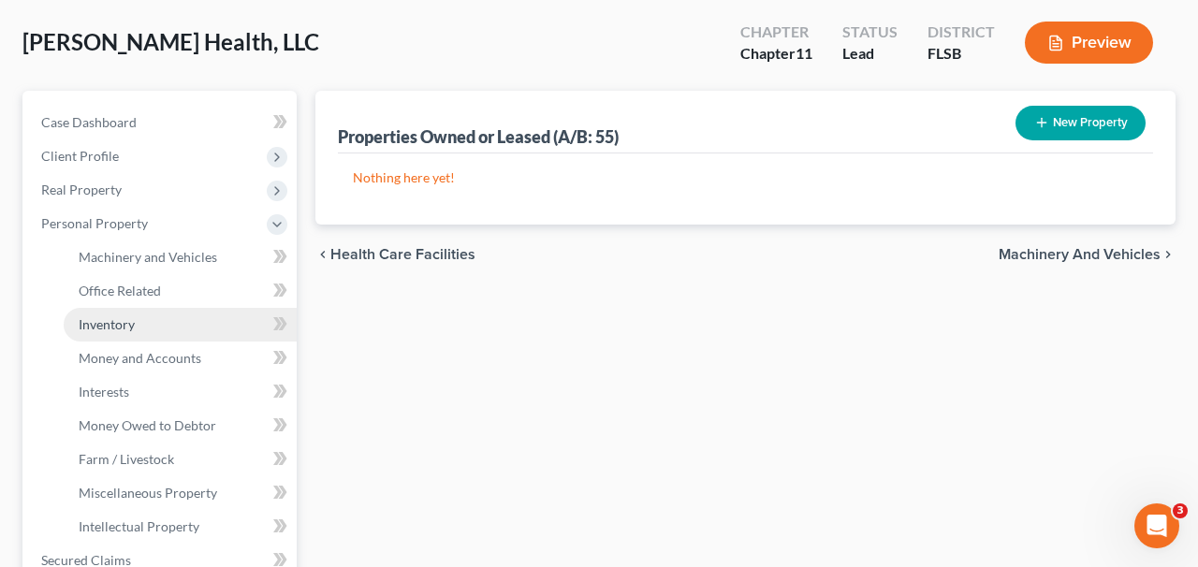
scroll to position [154, 0]
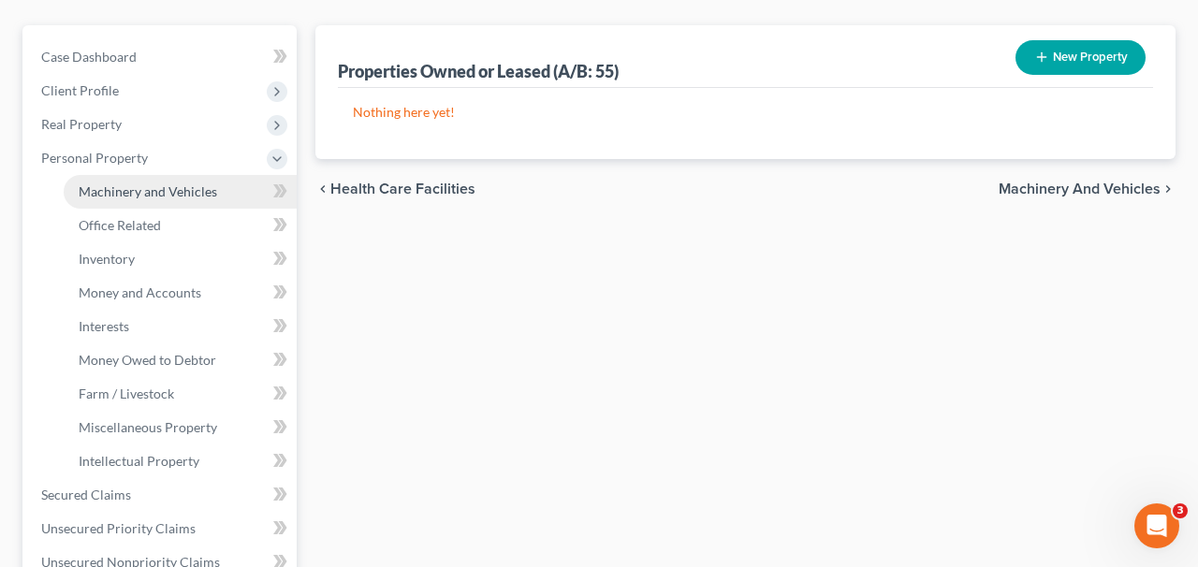
click at [255, 176] on link "Machinery and Vehicles" at bounding box center [180, 192] width 233 height 34
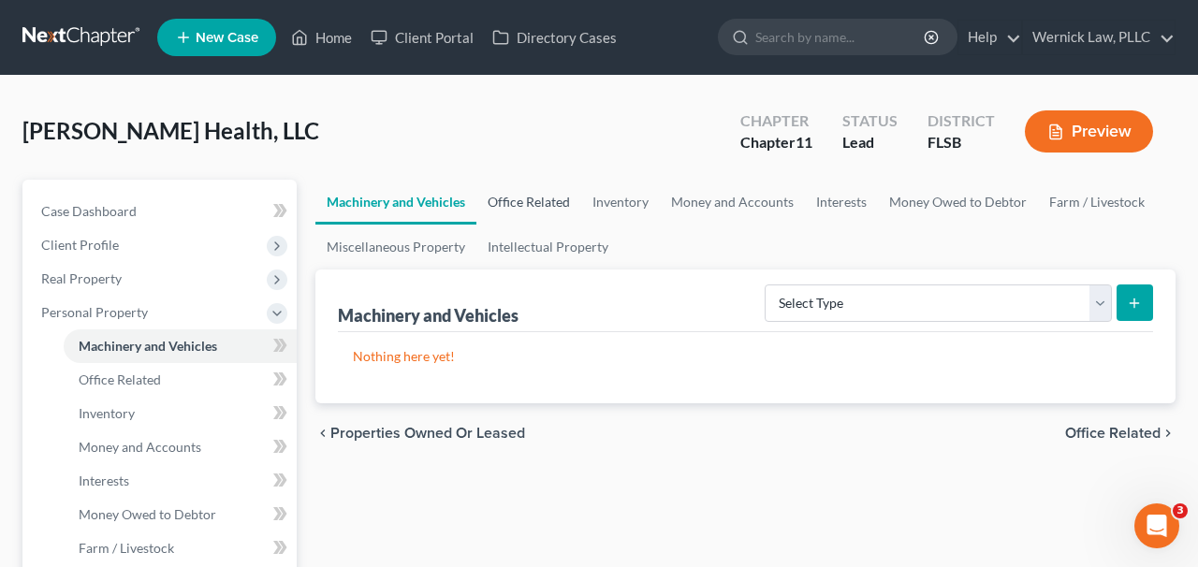
click at [514, 201] on link "Office Related" at bounding box center [528, 202] width 105 height 45
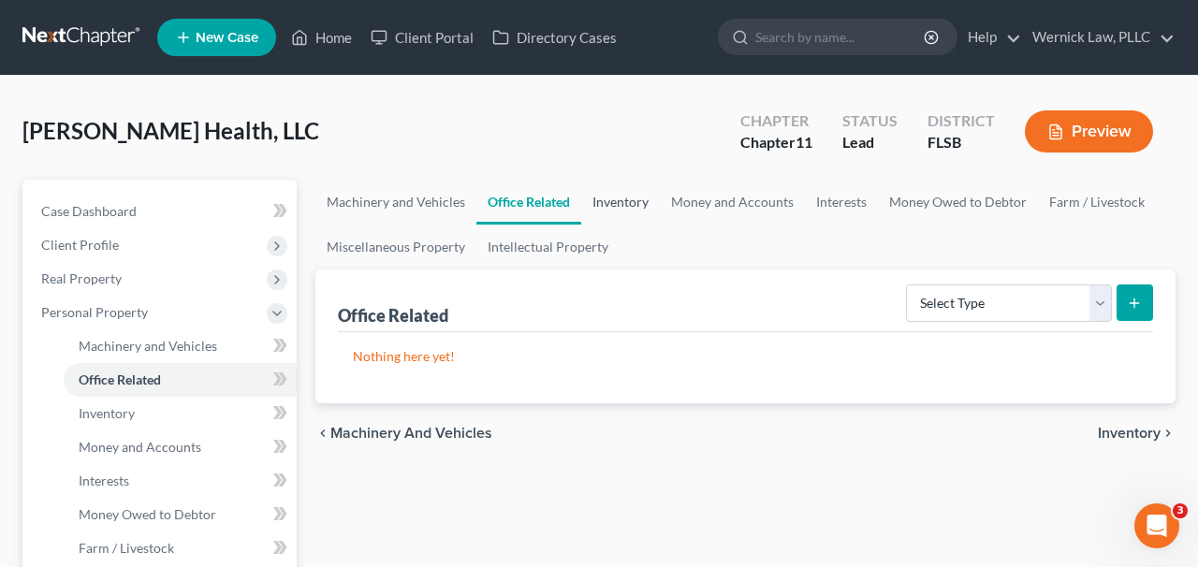
click at [625, 197] on link "Inventory" at bounding box center [620, 202] width 79 height 45
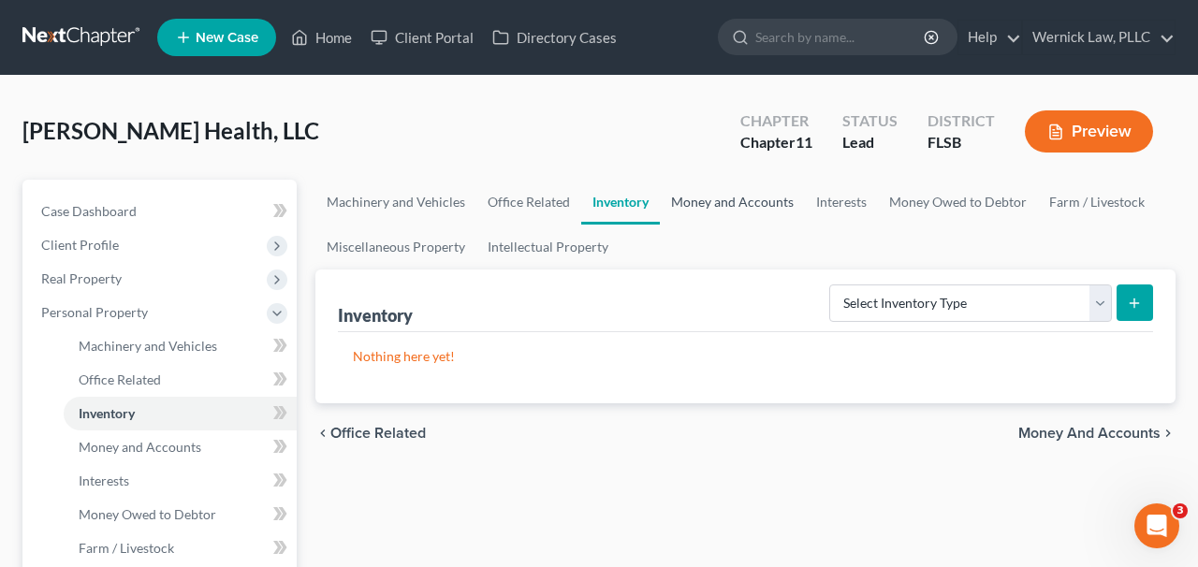
click at [726, 194] on link "Money and Accounts" at bounding box center [732, 202] width 145 height 45
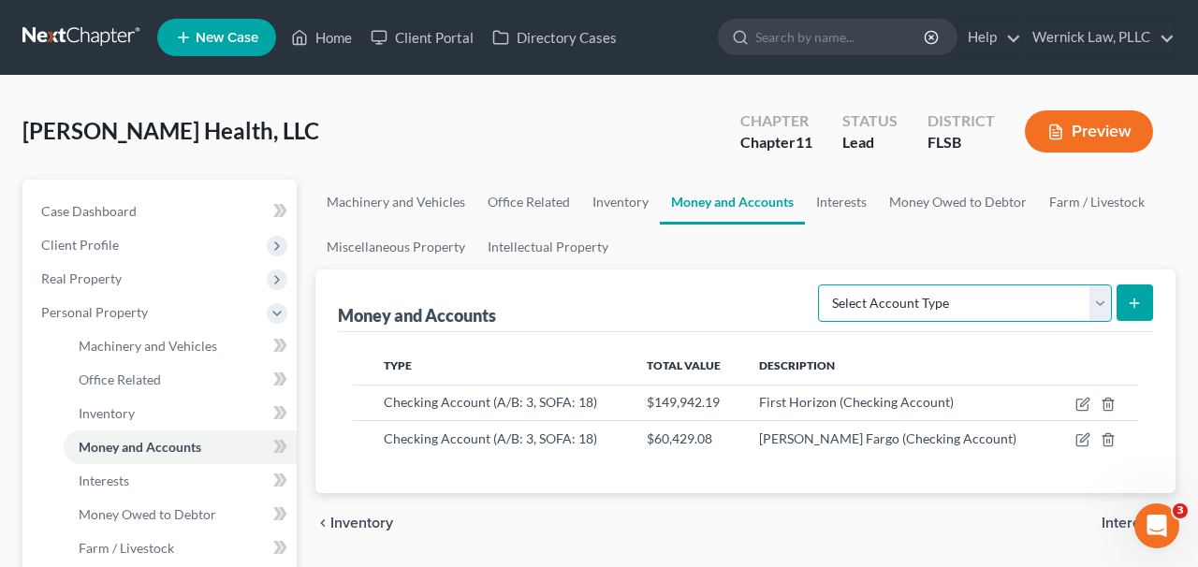
click at [1100, 298] on select "Select Account Type Brokerage (A/B: 3, SOFA: 18) Cash on Hand (A/B: 2) Certific…" at bounding box center [965, 302] width 294 height 37
click at [858, 196] on link "Interests" at bounding box center [841, 202] width 73 height 45
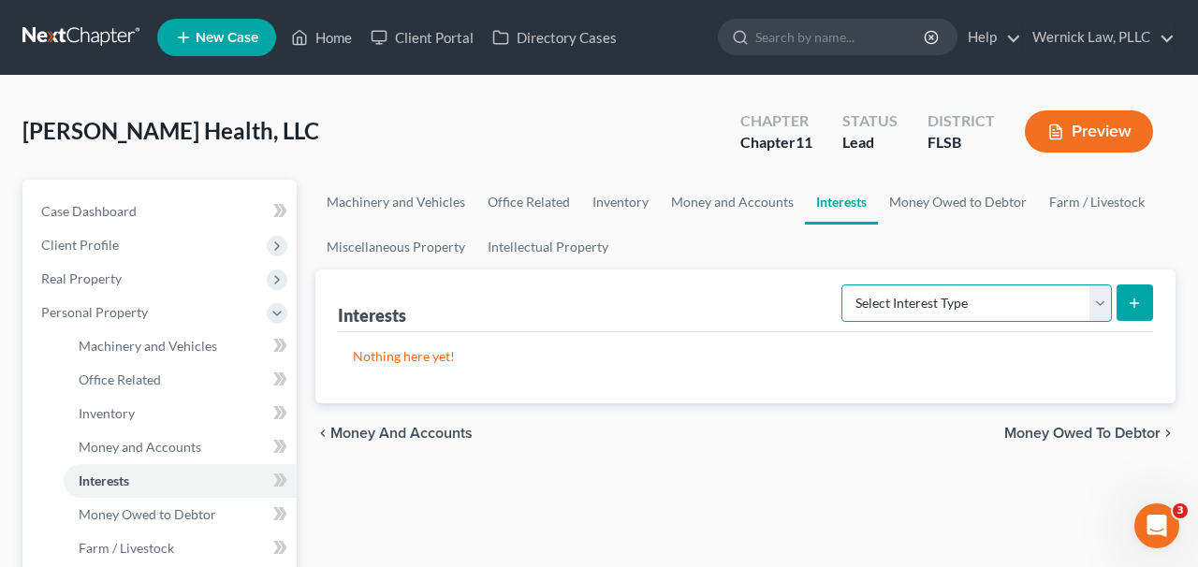
click at [956, 292] on select "Select Interest Type Bond (A/B: 16) Incorporated Business (A/B: 15) Insurance P…" at bounding box center [976, 302] width 270 height 37
click at [970, 305] on select "Select Interest Type Bond (A/B: 16) Incorporated Business (A/B: 15) Insurance P…" at bounding box center [976, 302] width 270 height 37
click at [938, 190] on link "Money Owed to Debtor" at bounding box center [958, 202] width 160 height 45
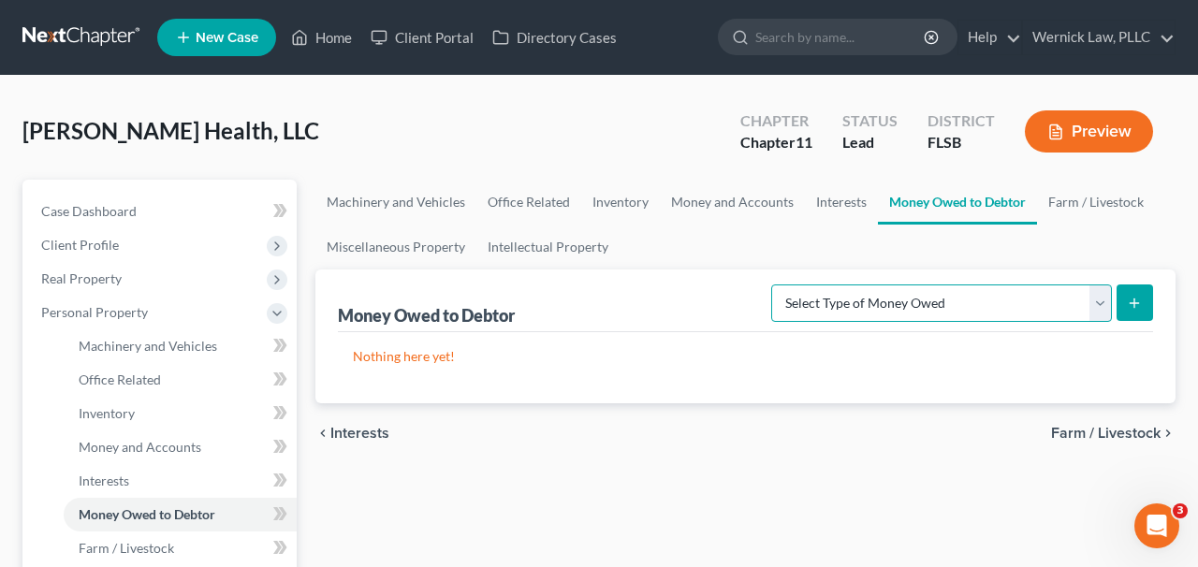
click at [938, 307] on select "Select Type of Money Owed Accounts Receivable (A/B: 11) Causes of Action Agains…" at bounding box center [941, 302] width 341 height 37
click at [775, 284] on select "Select Type of Money Owed Accounts Receivable (A/B: 11) Causes of Action Agains…" at bounding box center [941, 302] width 341 height 37
click at [1029, 290] on select "Select Type of Money Owed Accounts Receivable (A/B: 11) Causes of Action Agains…" at bounding box center [941, 302] width 341 height 37
select select "notes_receivable"
click at [775, 284] on select "Select Type of Money Owed Accounts Receivable (A/B: 11) Causes of Action Agains…" at bounding box center [941, 302] width 341 height 37
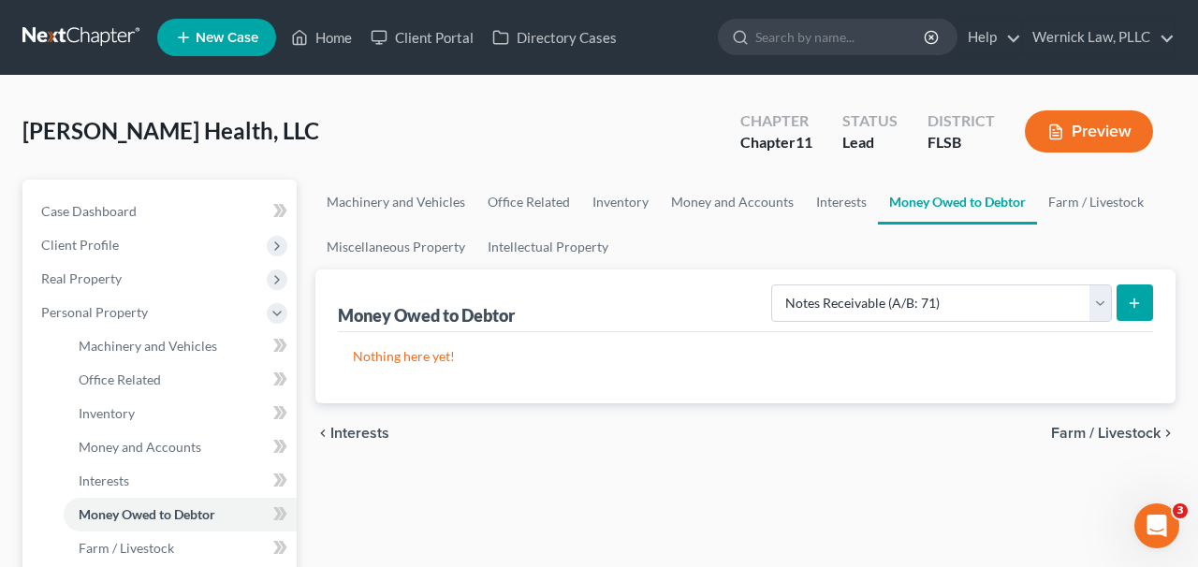
click at [1128, 286] on button "submit" at bounding box center [1134, 302] width 36 height 36
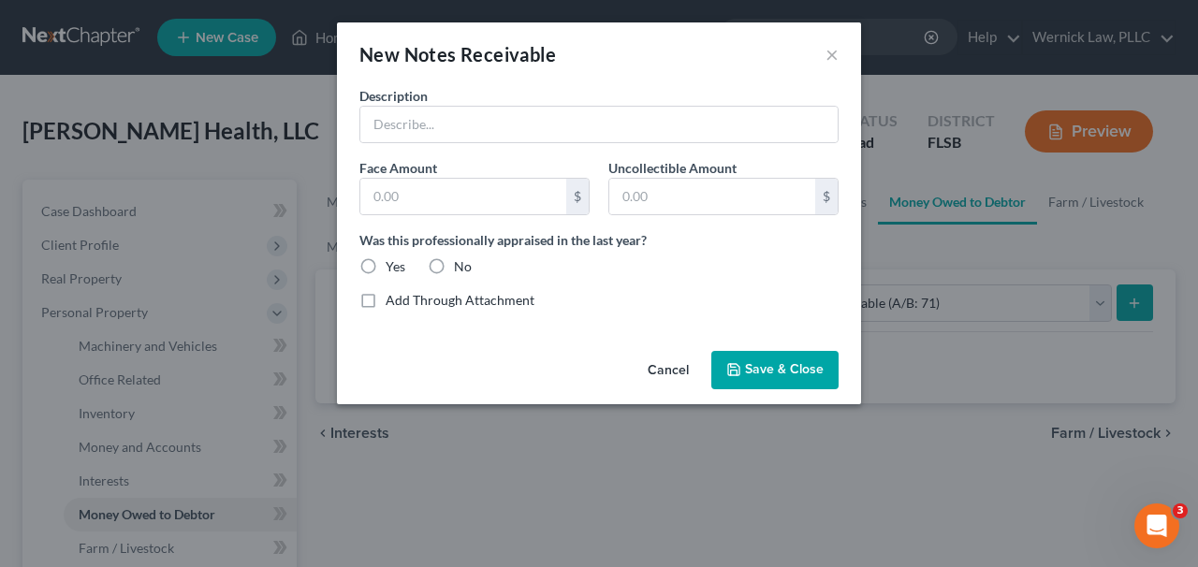
click at [454, 258] on label "No" at bounding box center [463, 266] width 18 height 19
click at [461, 258] on input "No" at bounding box center [467, 263] width 12 height 12
radio input "true"
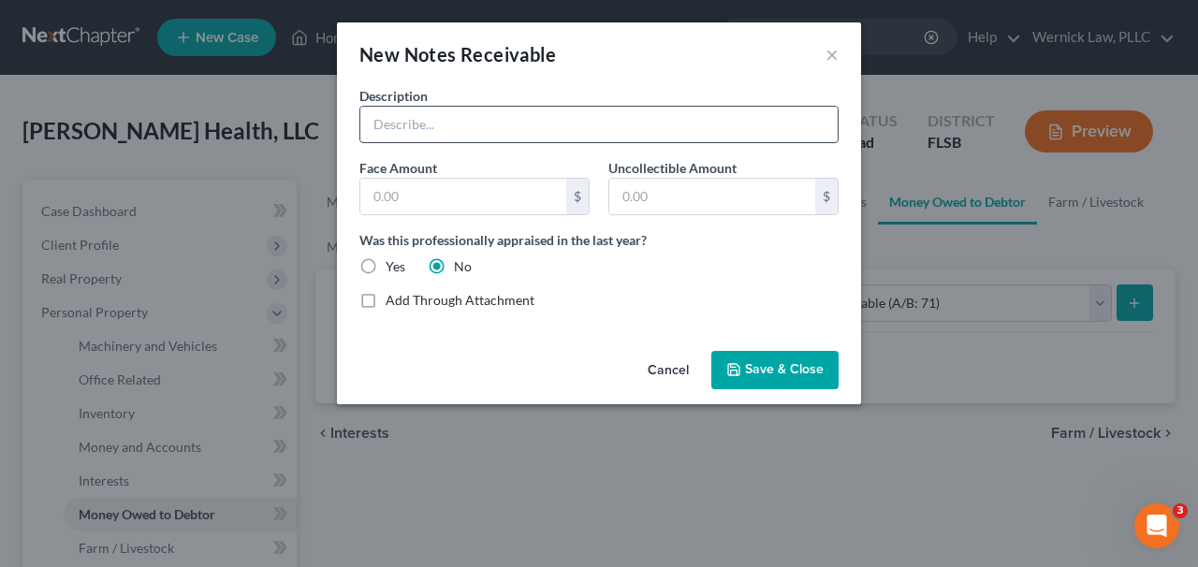
click at [559, 125] on input "text" at bounding box center [598, 125] width 477 height 36
paste input "Carlos E. Coelho, M.D., P.A."
type input "Carlos E. Coelho, M.D., P.A."
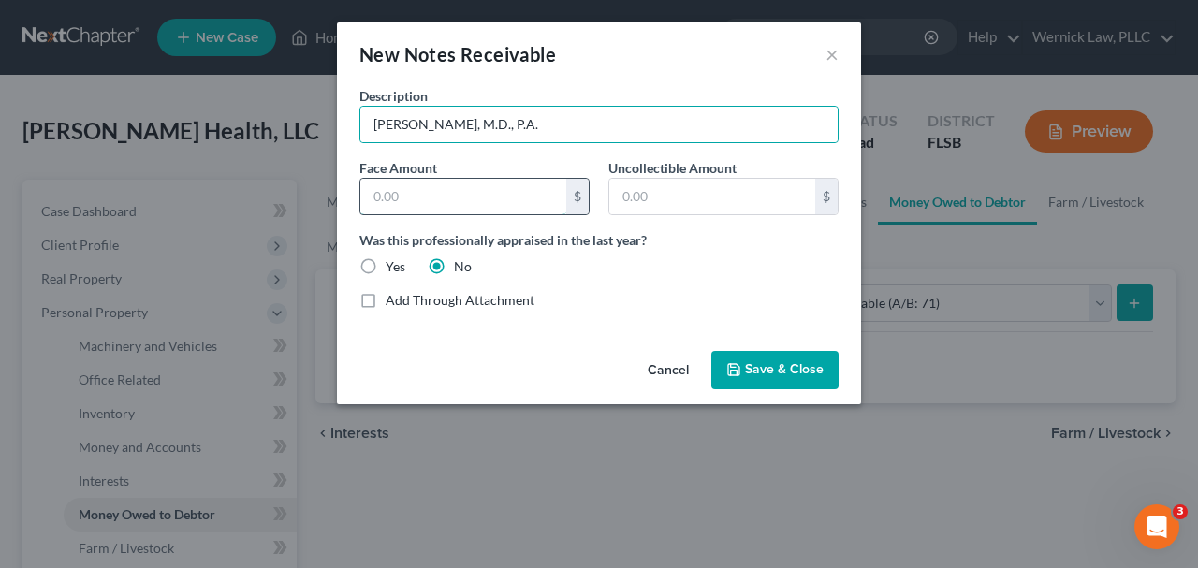
click at [538, 194] on input "text" at bounding box center [463, 197] width 206 height 36
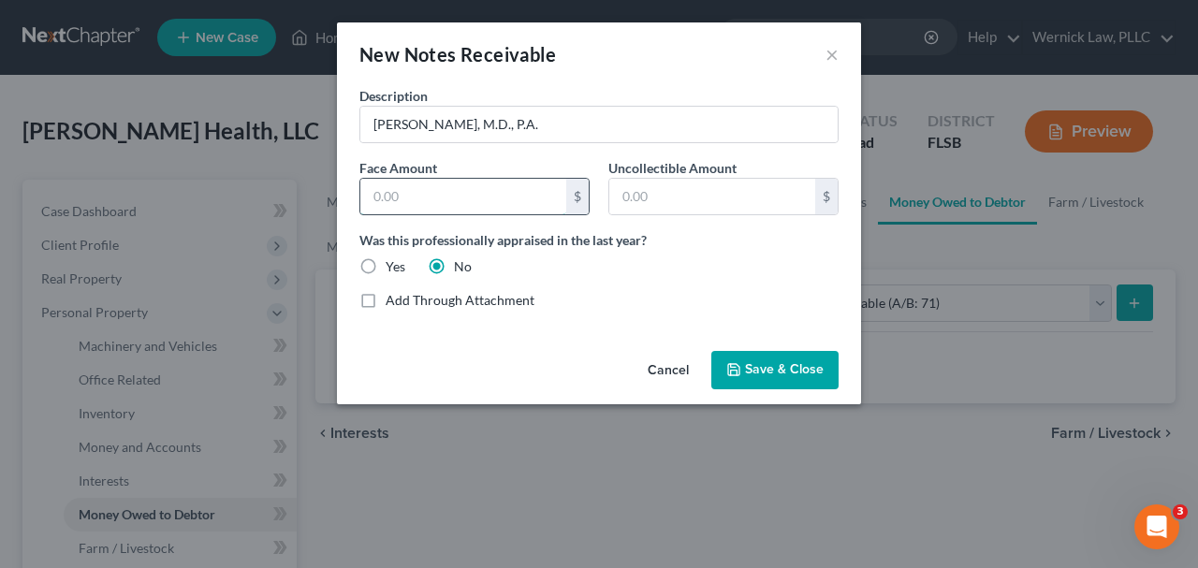
paste input "$500,000"
type input "500,000"
click at [649, 304] on div "Add Through Attachment" at bounding box center [598, 300] width 479 height 19
click at [773, 379] on button "Save & Close" at bounding box center [774, 370] width 127 height 39
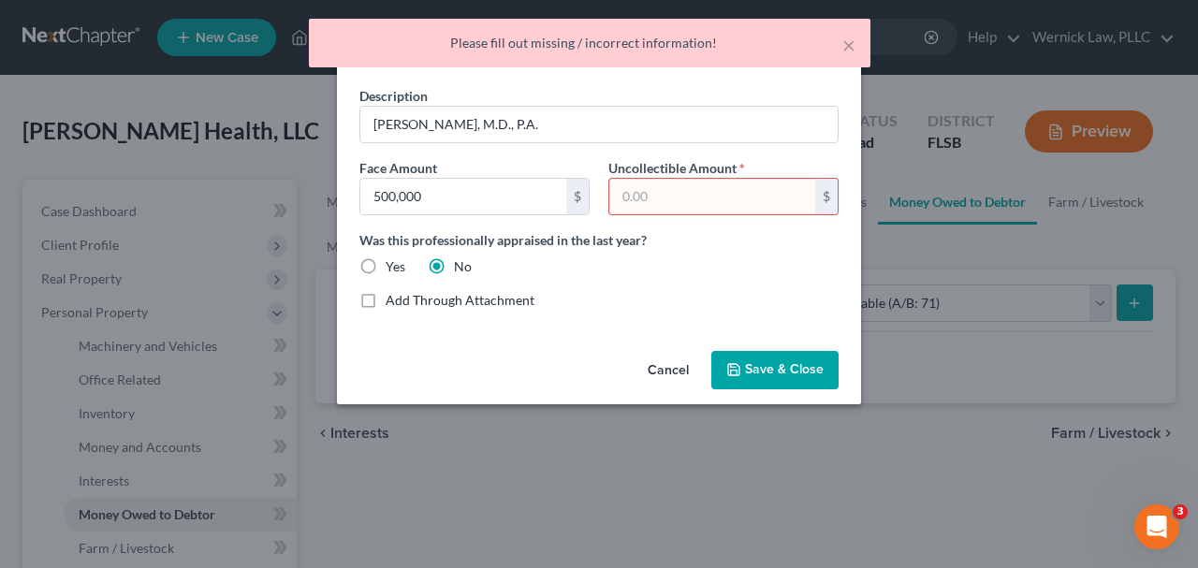
click at [790, 221] on div "Description * Carlos E. Coelho, M.D., P.A. Face Amount * 500,000 $ Uncollectibl…" at bounding box center [599, 205] width 498 height 239
click at [790, 207] on input "text" at bounding box center [712, 197] width 206 height 36
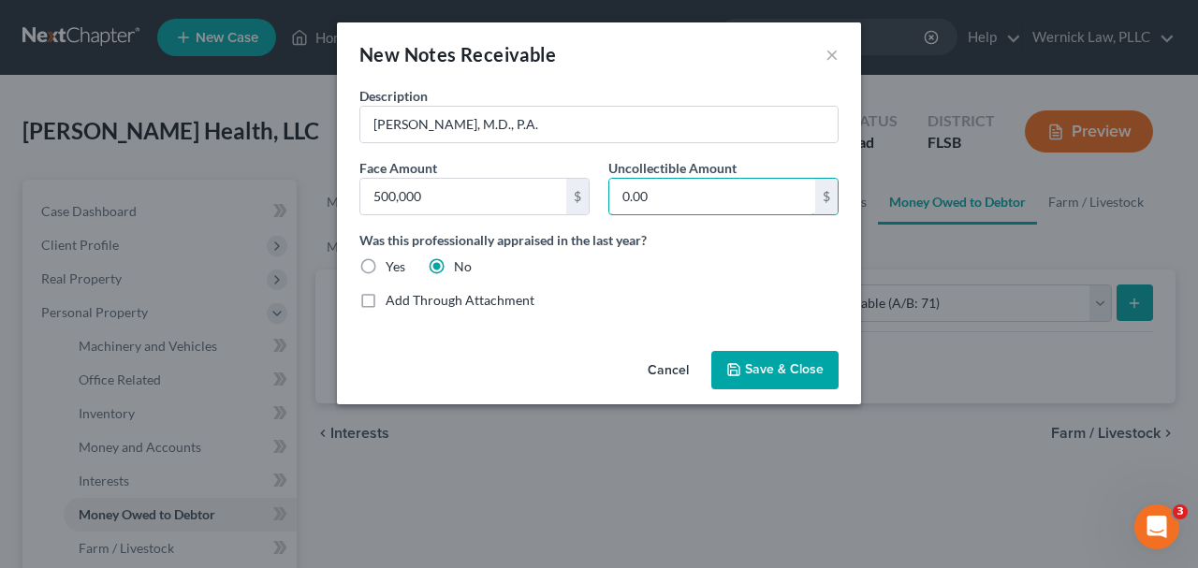
type input "0.00"
click at [755, 370] on span "Save & Close" at bounding box center [784, 370] width 79 height 16
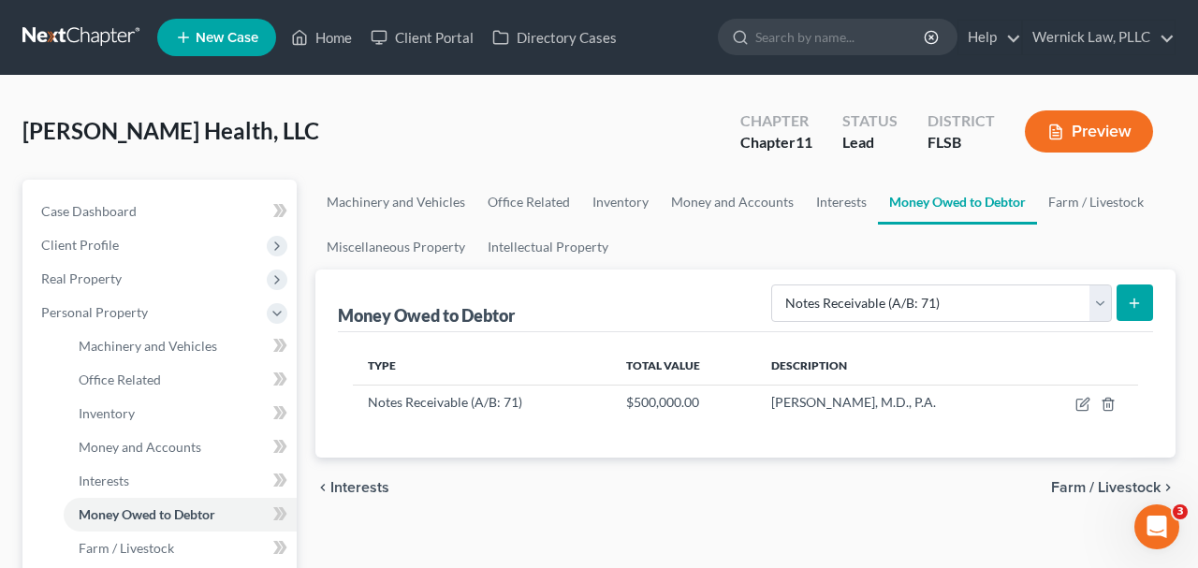
click at [1130, 302] on icon "submit" at bounding box center [1134, 303] width 15 height 15
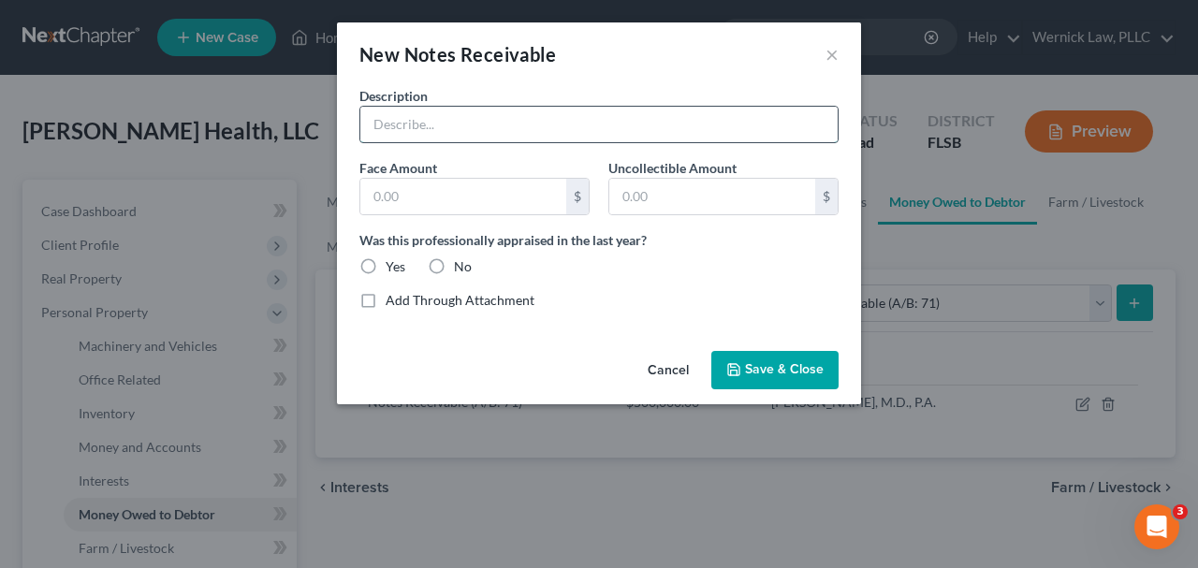
click at [465, 128] on input "text" at bounding box center [598, 125] width 477 height 36
paste input "CLID LLC"
type input "CLID LLC"
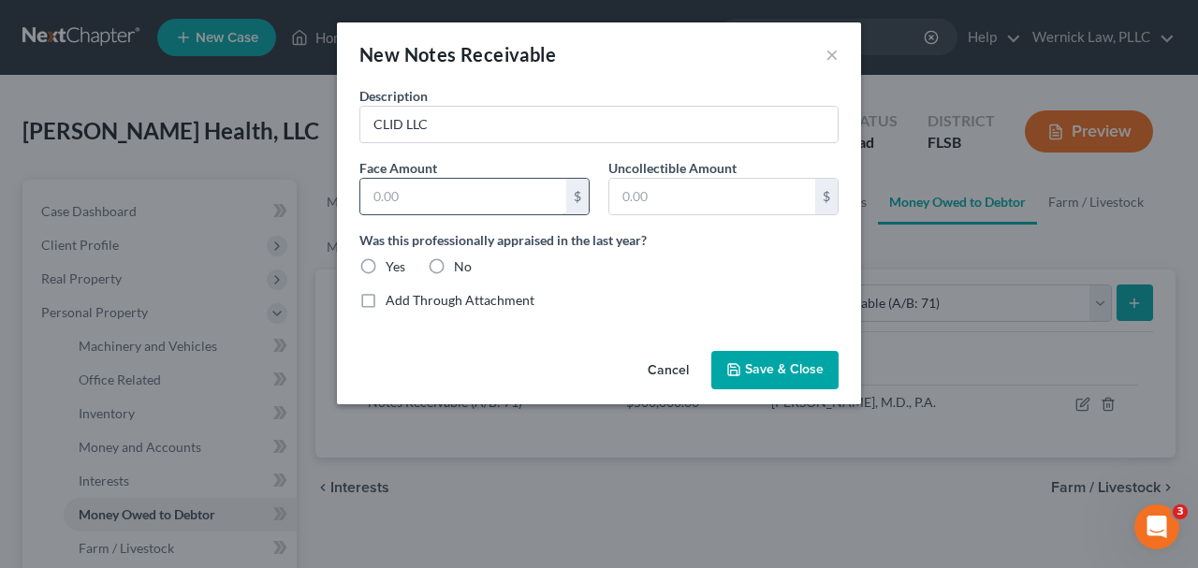
click at [452, 193] on input "text" at bounding box center [463, 197] width 206 height 36
type input "500,000"
click at [627, 197] on input "text" at bounding box center [712, 197] width 206 height 36
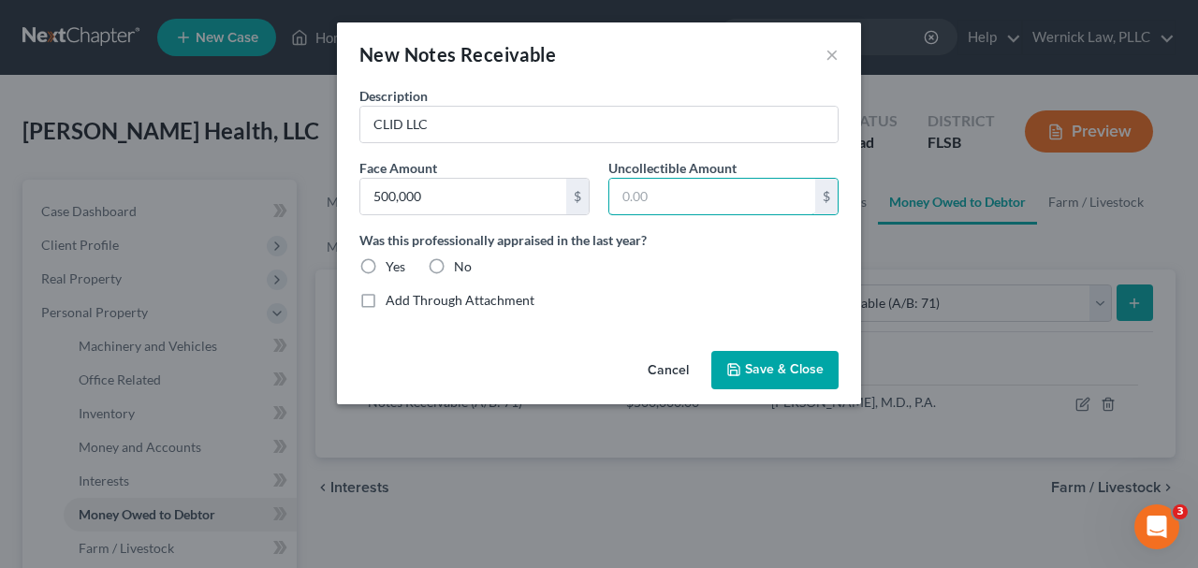
type input "0.00"
click at [454, 270] on label "No" at bounding box center [463, 266] width 18 height 19
click at [461, 270] on input "No" at bounding box center [467, 263] width 12 height 12
radio input "true"
click at [837, 372] on button "Save & Close" at bounding box center [774, 370] width 127 height 39
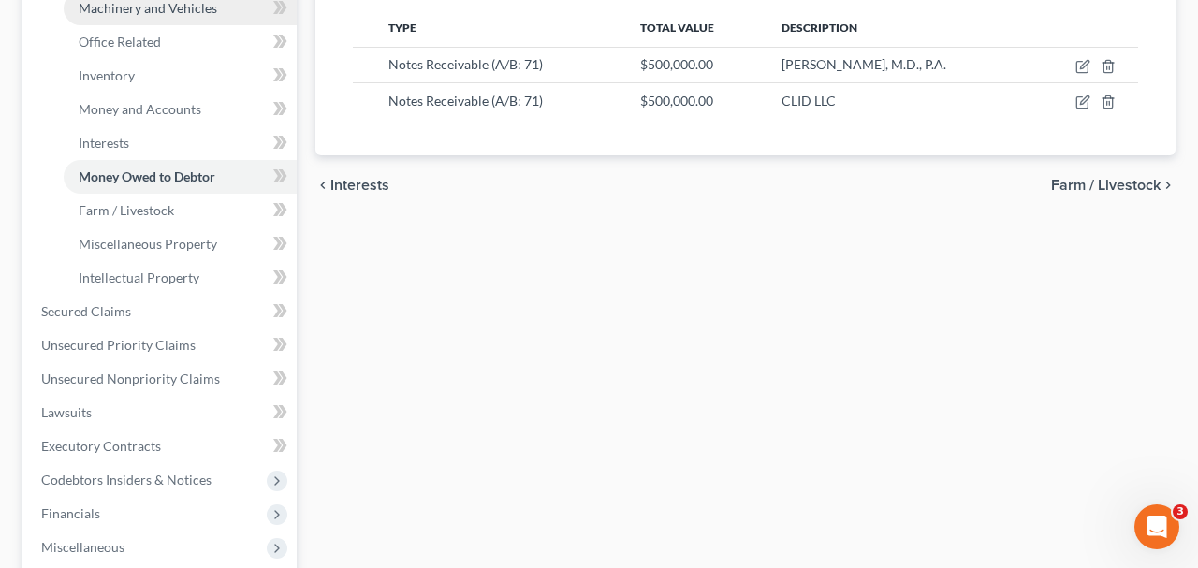
scroll to position [347, 0]
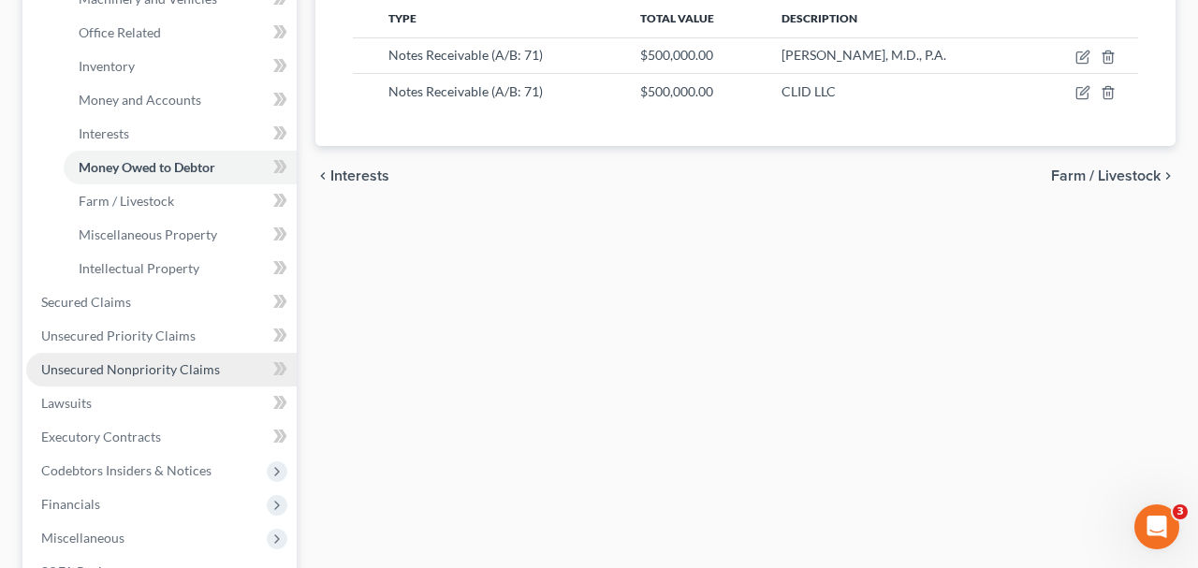
click at [154, 364] on span "Unsecured Nonpriority Claims" at bounding box center [130, 369] width 179 height 16
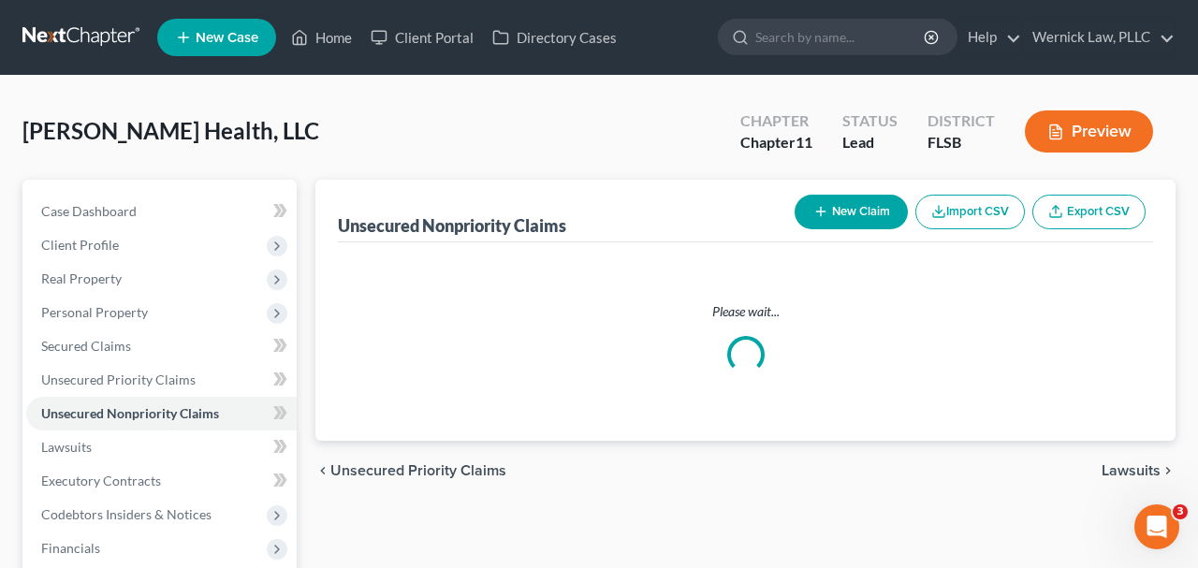
click at [862, 212] on button "New Claim" at bounding box center [851, 212] width 113 height 35
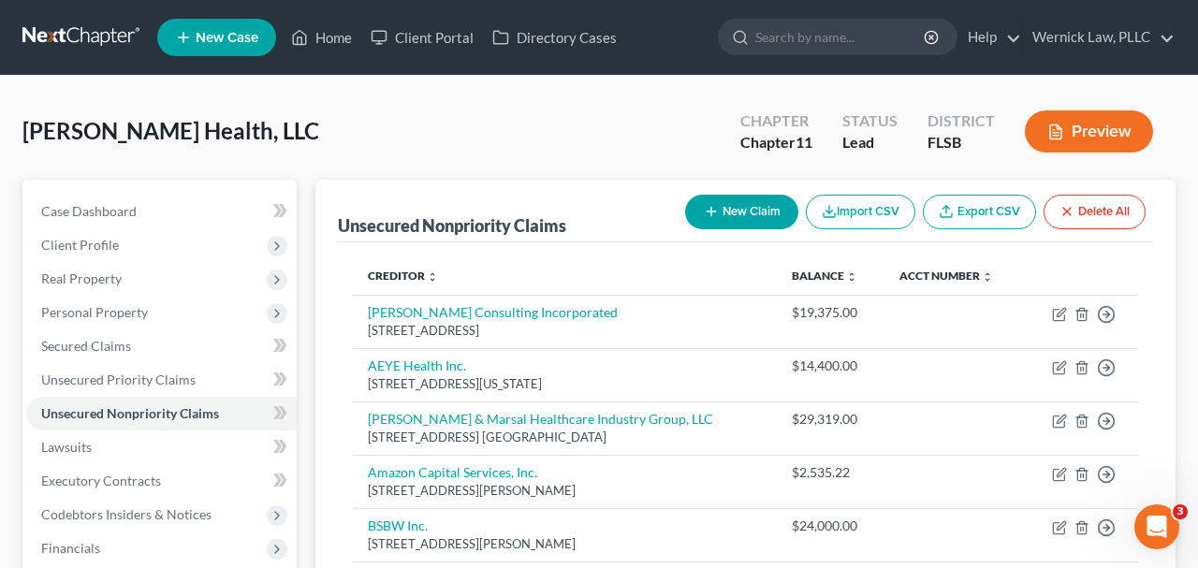
click at [767, 225] on button "New Claim" at bounding box center [741, 212] width 113 height 35
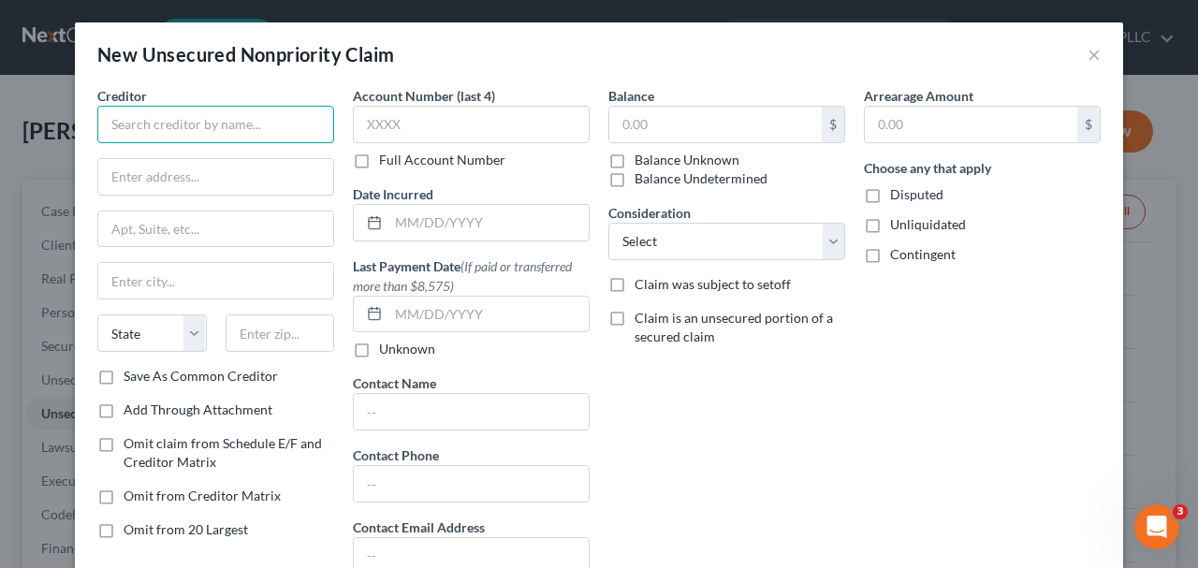
click at [288, 130] on input "text" at bounding box center [215, 124] width 237 height 37
paste input "Carlos E. Coelho, M.D., P.A."
type input "Carlos E. Coelho, M.D., P.A."
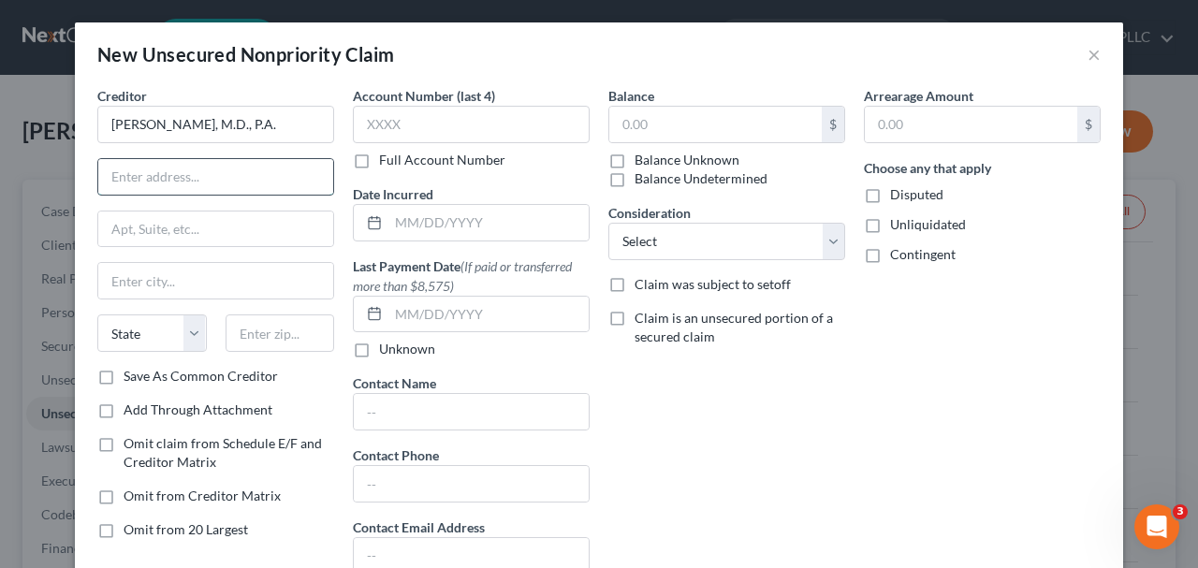
click at [245, 180] on input "text" at bounding box center [215, 177] width 235 height 36
paste input "21097 NE 27th Ct STE 510, Aventura, FL 33180"
type input "21097 NE 27th Ct STE 510, Aventura, FL 33180"
click at [260, 329] on input "text" at bounding box center [280, 332] width 109 height 37
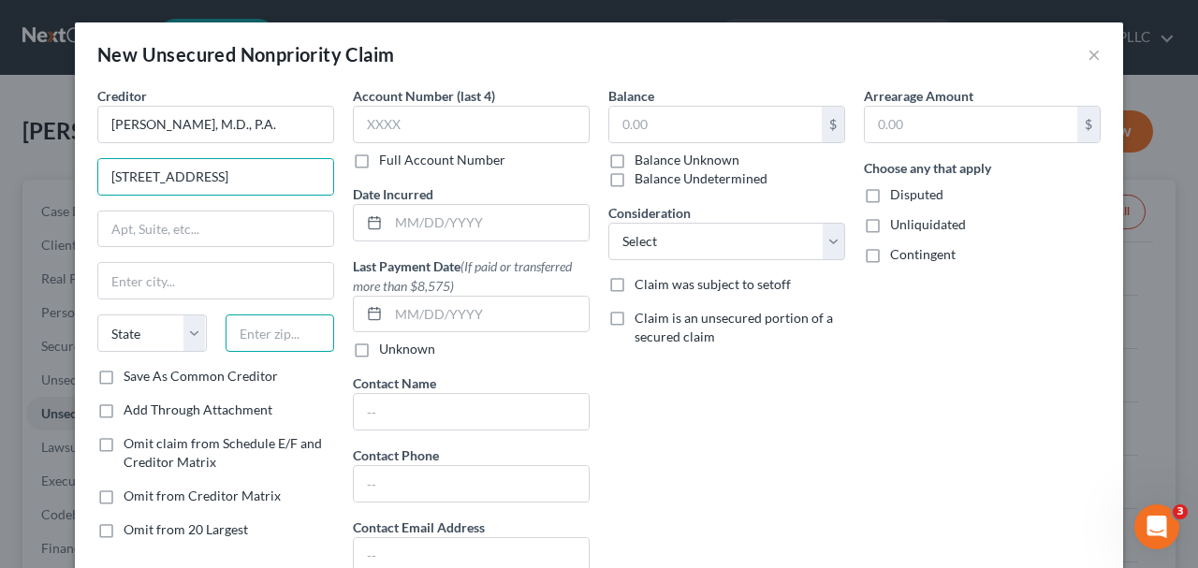
scroll to position [0, 0]
type input "33180"
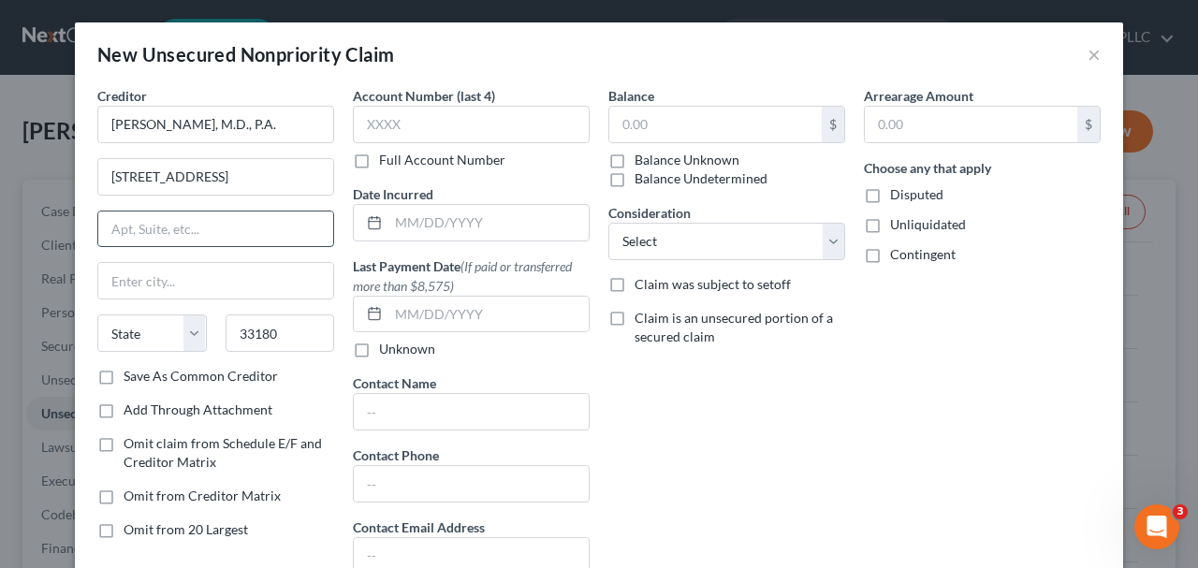
click at [182, 238] on input "text" at bounding box center [215, 230] width 235 height 36
type input "Miami"
select select "9"
type input "Suite 510"
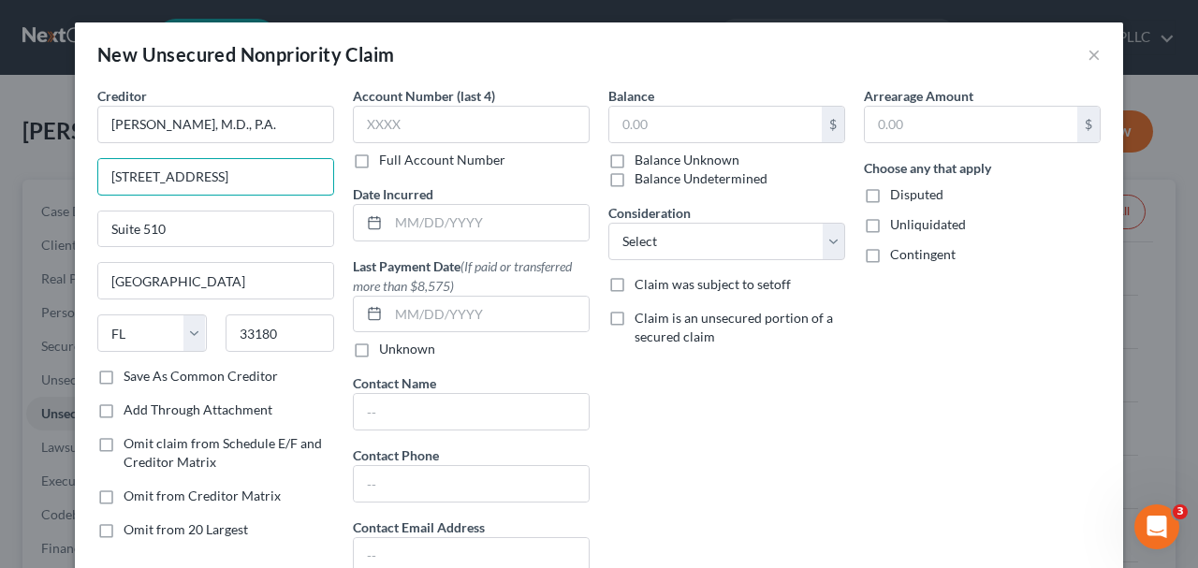
scroll to position [0, 64]
drag, startPoint x: 220, startPoint y: 176, endPoint x: 412, endPoint y: 218, distance: 196.4
click at [413, 217] on div "Creditor * Carlos E. Coelho, M.D., P.A. 21097 NE 27th Ct STE 510, Aventura, FL …" at bounding box center [599, 337] width 1022 height 503
type input "21097 NE 27th Ct."
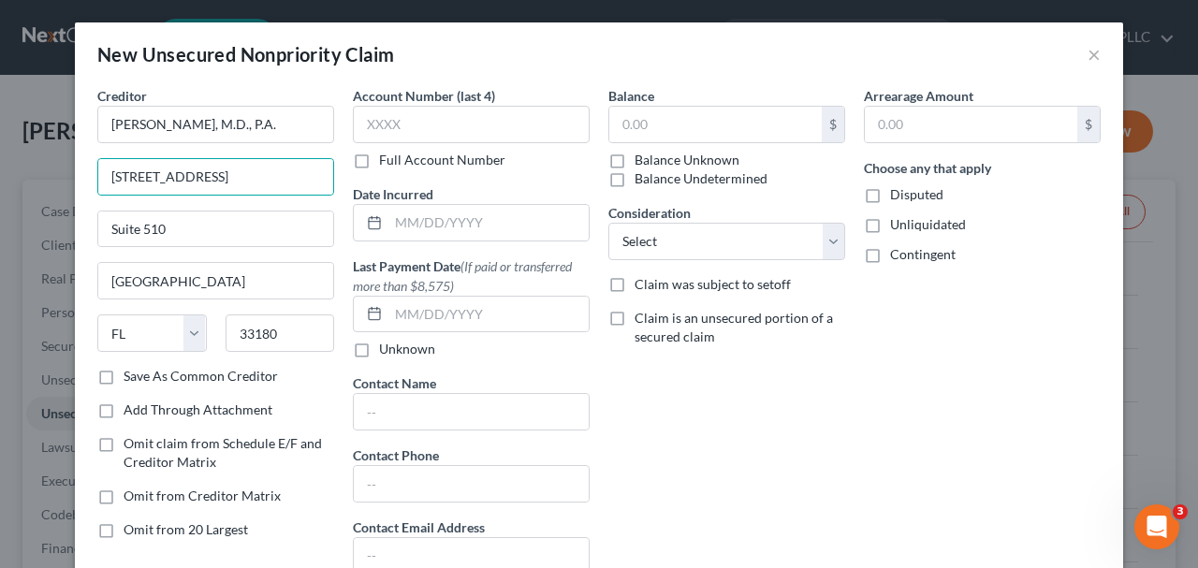
click at [234, 376] on label "Save As Common Creditor" at bounding box center [201, 376] width 154 height 19
click at [143, 376] on input "Save As Common Creditor" at bounding box center [137, 373] width 12 height 12
checkbox input "true"
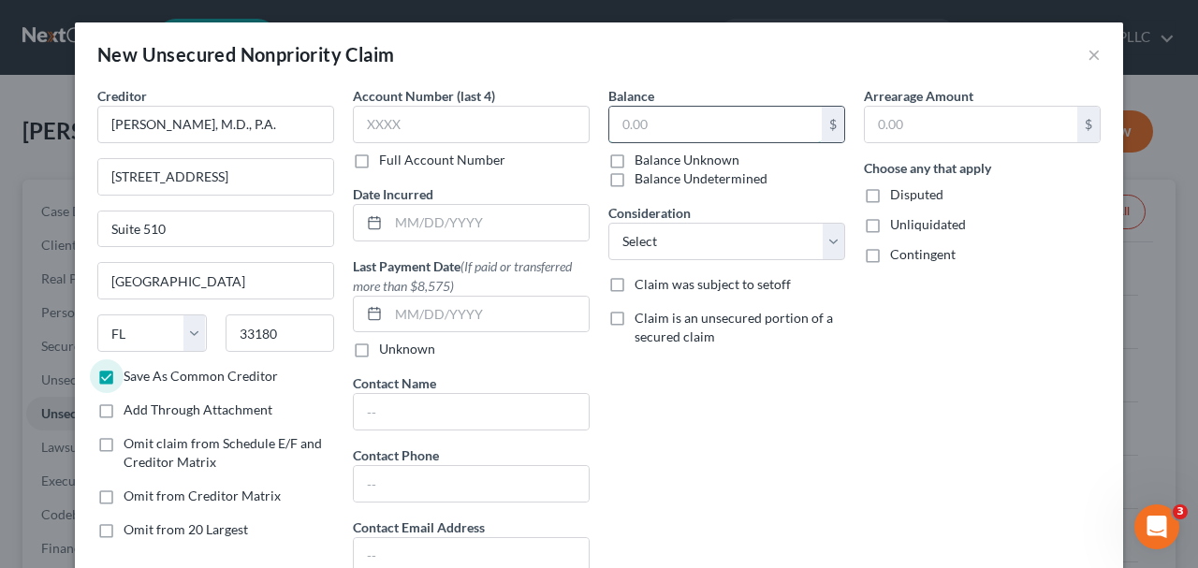
click at [714, 114] on input "text" at bounding box center [715, 125] width 212 height 36
paste input "$147,466.00"
type input "147,466.00"
click at [843, 359] on div "Balance 147,466.00 $ Balance Unknown Balance Undetermined 147,466.00 $ Balance …" at bounding box center [726, 337] width 255 height 503
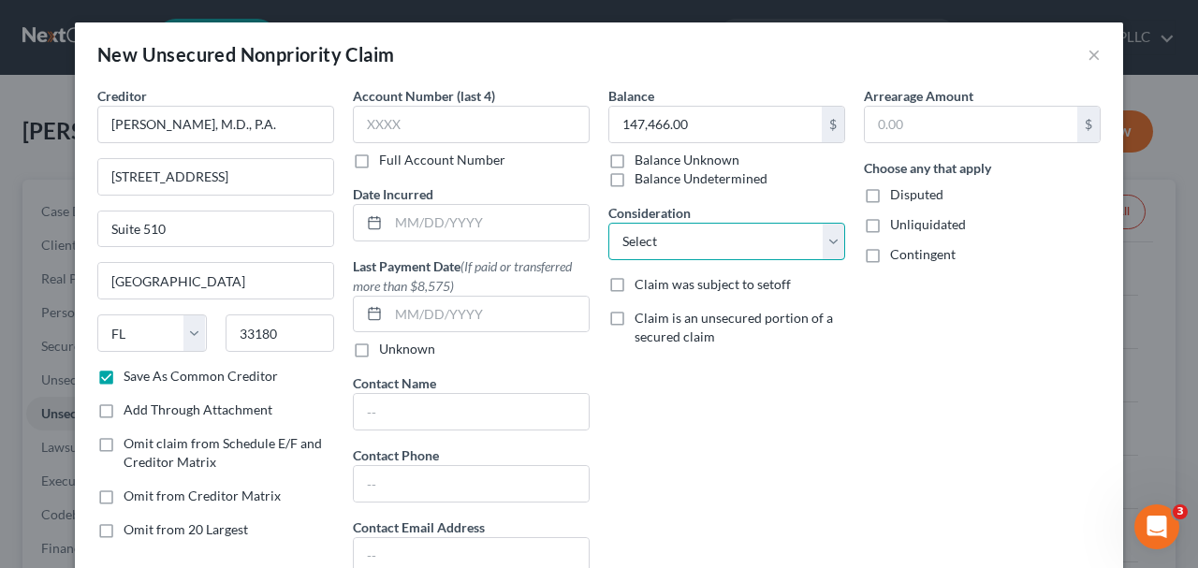
click at [766, 251] on select "Select Cable / Satellite Services Collection Agency Credit Card Debt Debt Couns…" at bounding box center [726, 241] width 237 height 37
click at [758, 241] on select "Select Cable / Satellite Services Collection Agency Credit Card Debt Debt Couns…" at bounding box center [726, 241] width 237 height 37
select select "8"
click at [608, 223] on select "Select Cable / Satellite Services Collection Agency Credit Card Debt Debt Couns…" at bounding box center [726, 241] width 237 height 37
click at [872, 452] on div "Arrearage Amount $ Choose any that apply Disputed Unliquidated Contingent" at bounding box center [981, 337] width 255 height 503
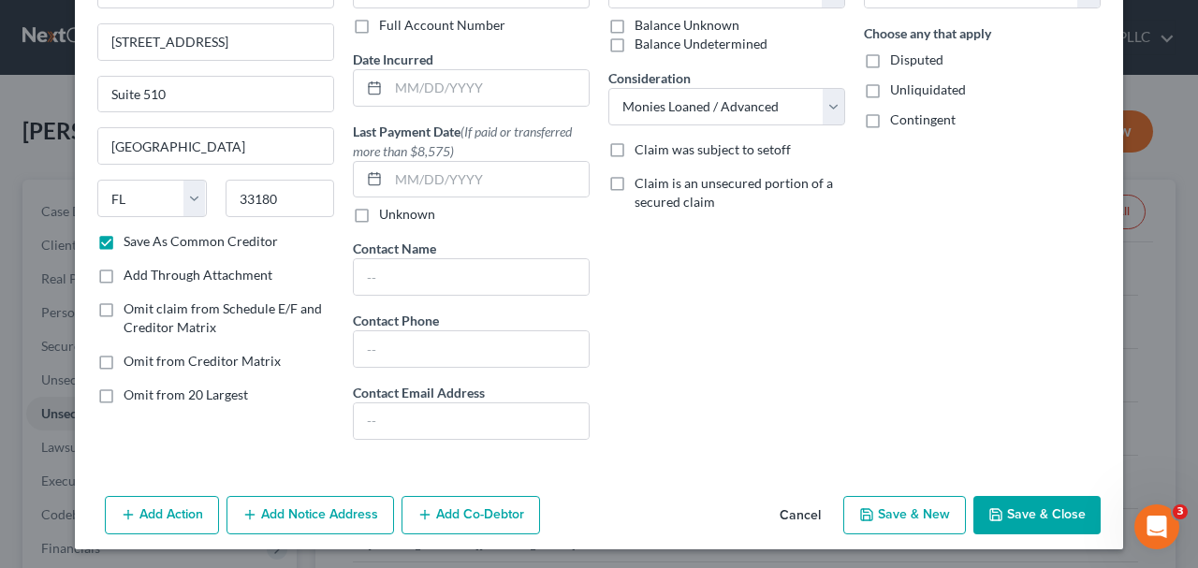
scroll to position [139, 0]
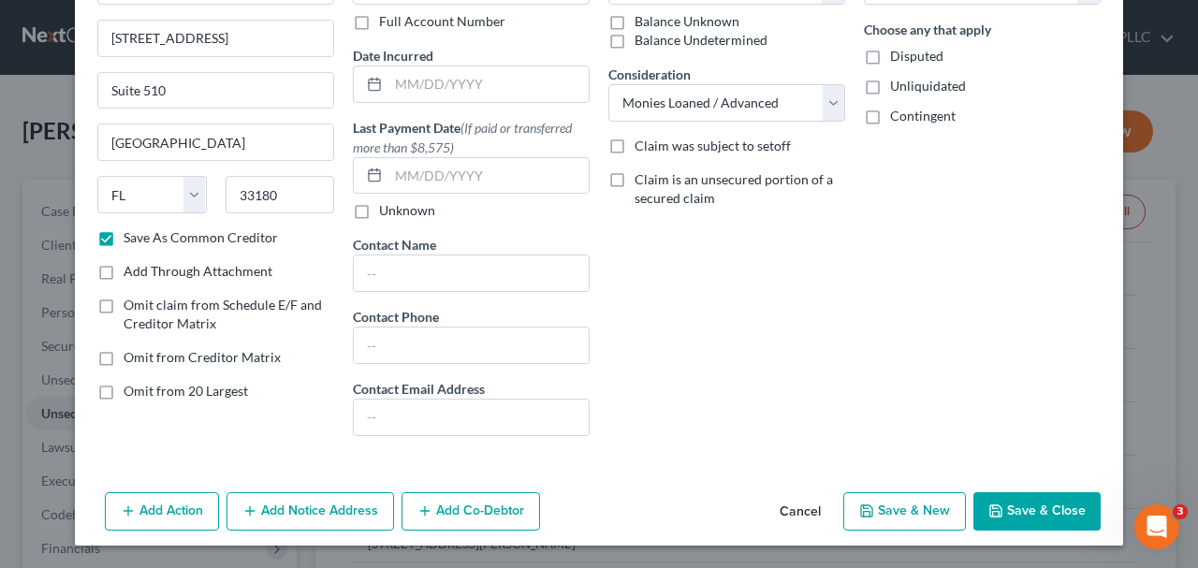
click at [923, 513] on button "Save & New" at bounding box center [904, 511] width 123 height 39
checkbox input "false"
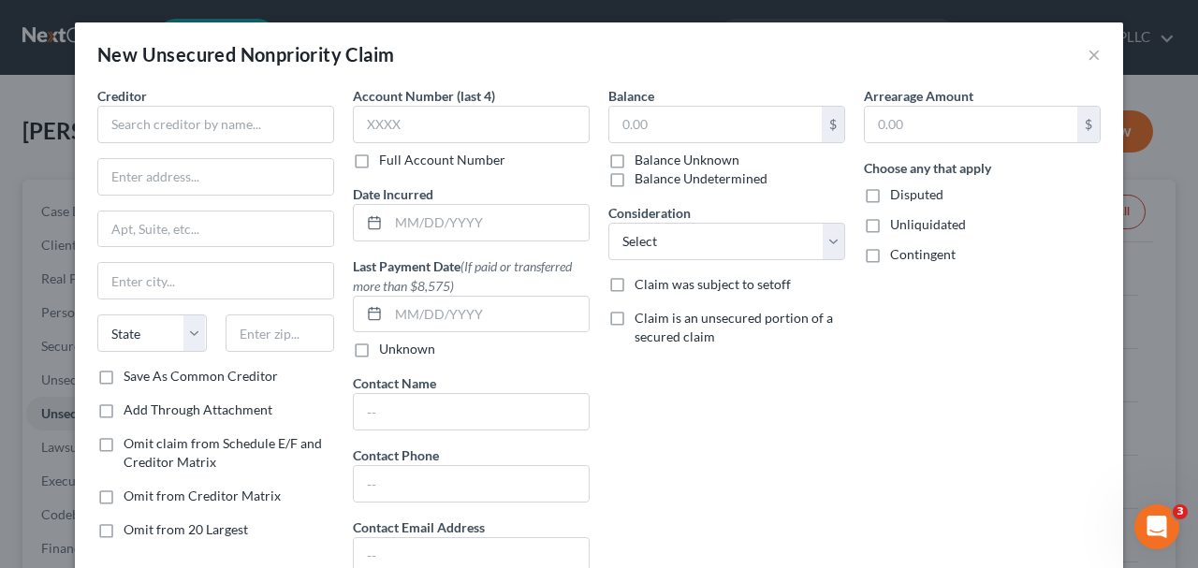
click at [1079, 67] on div "New Unsecured Nonpriority Claim ×" at bounding box center [599, 54] width 1048 height 64
click at [1092, 55] on button "×" at bounding box center [1093, 54] width 13 height 22
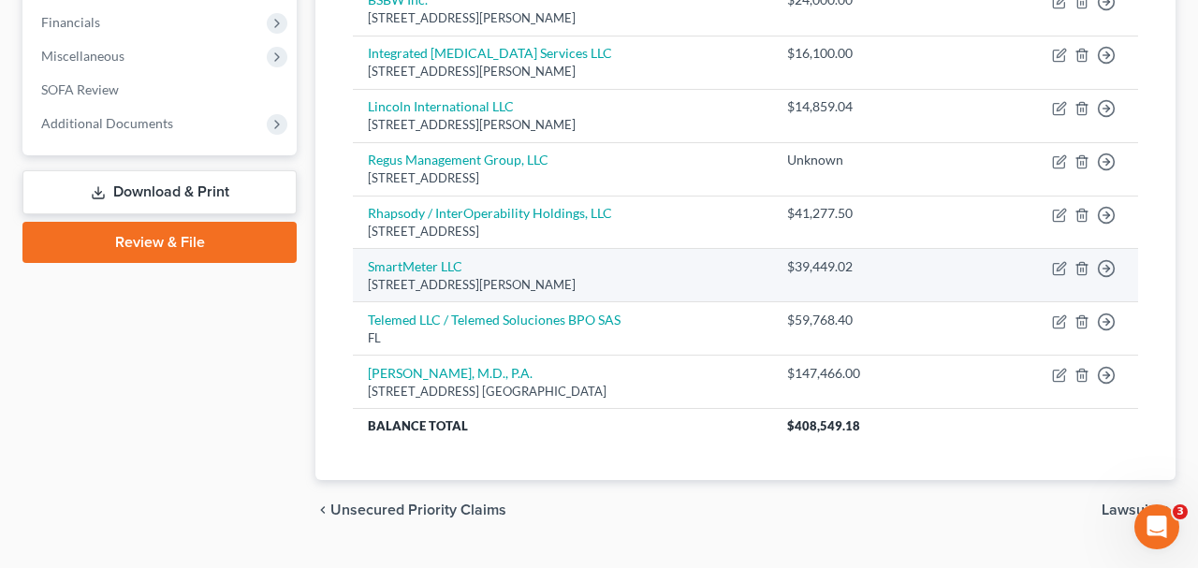
scroll to position [0, 0]
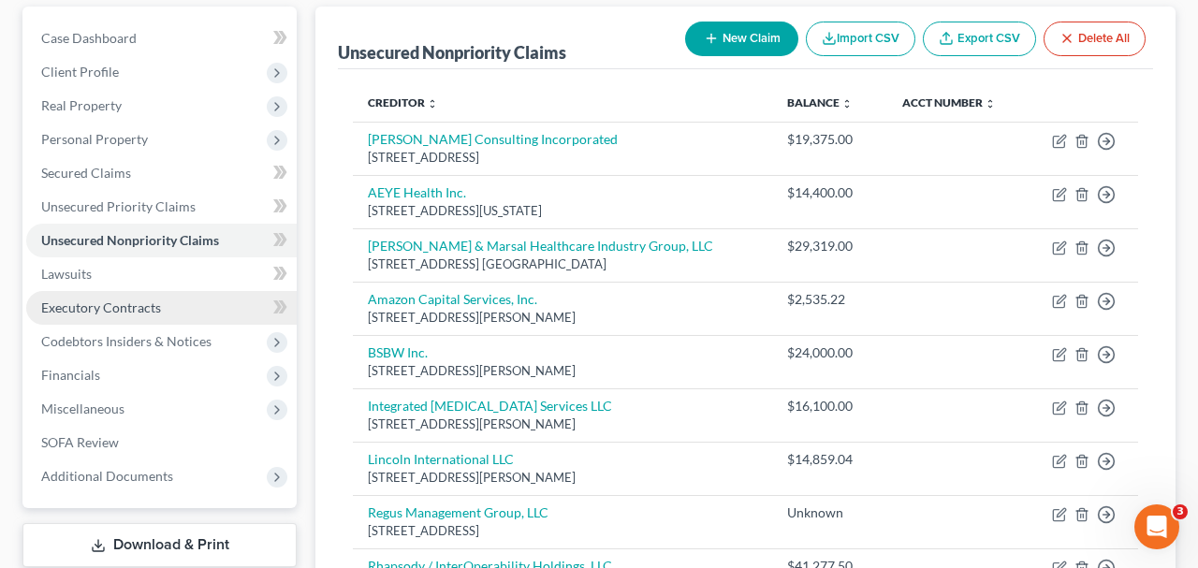
click at [173, 312] on link "Executory Contracts" at bounding box center [161, 308] width 270 height 34
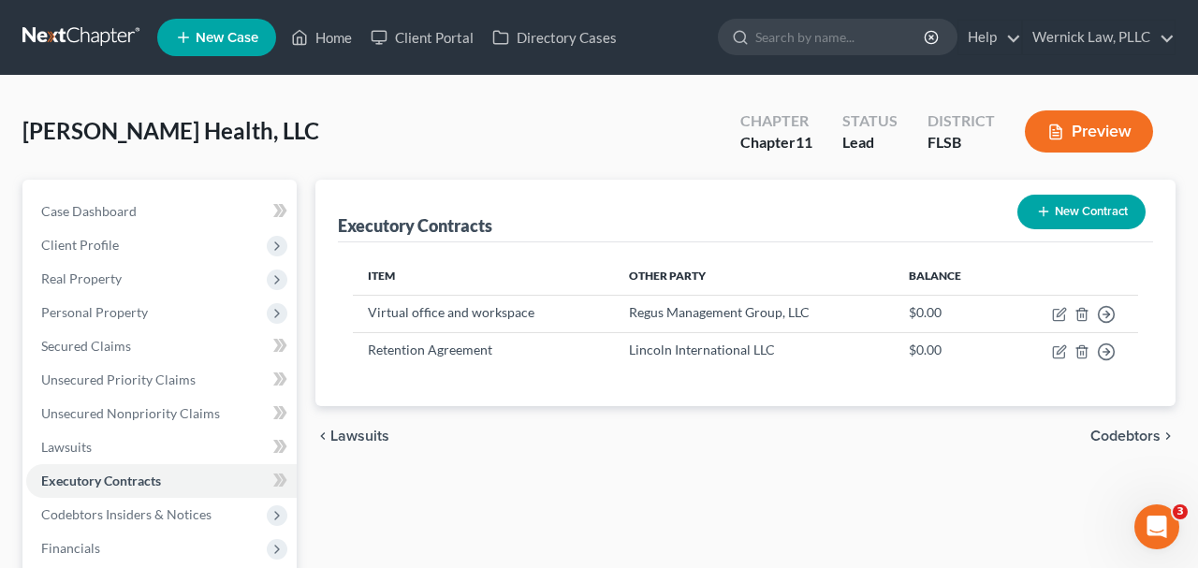
click at [1046, 205] on icon "button" at bounding box center [1043, 211] width 15 height 15
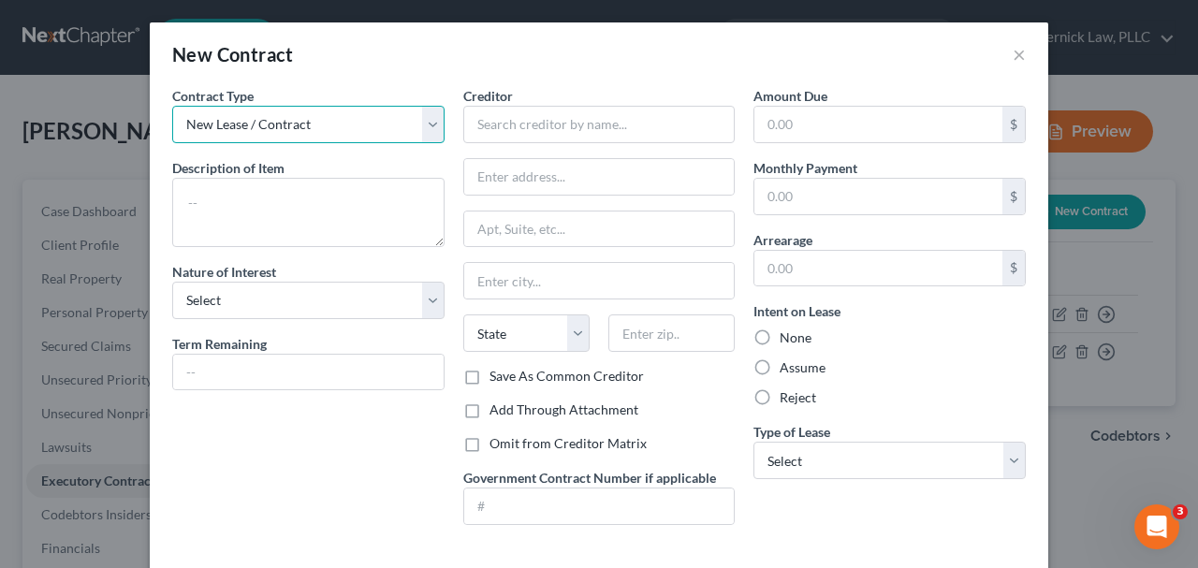
click at [299, 139] on select "New Lease / Contract New Timeshare" at bounding box center [308, 124] width 272 height 37
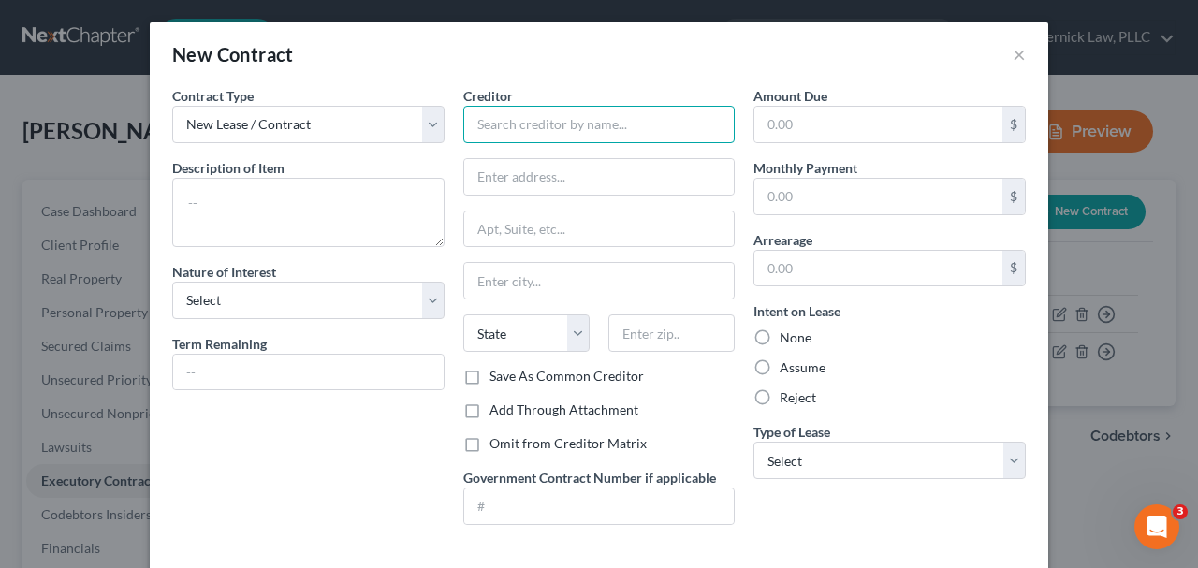
click at [595, 136] on input "text" at bounding box center [599, 124] width 272 height 37
paste input "Carlos E. Coelho, M.D., P.A."
type input "Carlos E. Coelho, M.D., P.A."
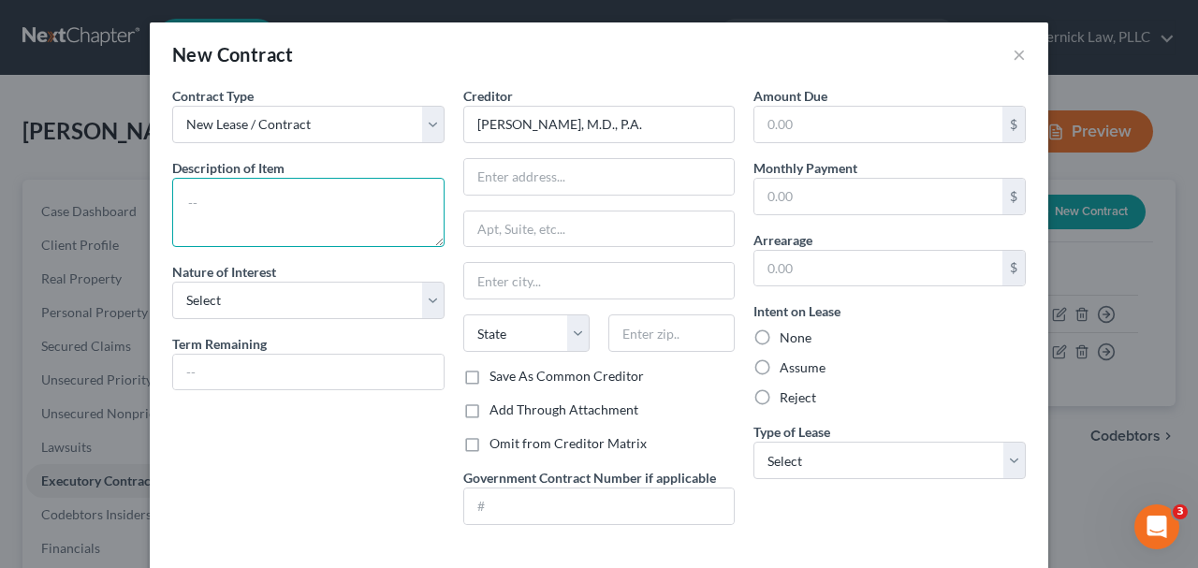
click at [342, 204] on textarea at bounding box center [308, 212] width 272 height 69
paste textarea "Business Associate Agreement"
type textarea "Business Associate Agreement"
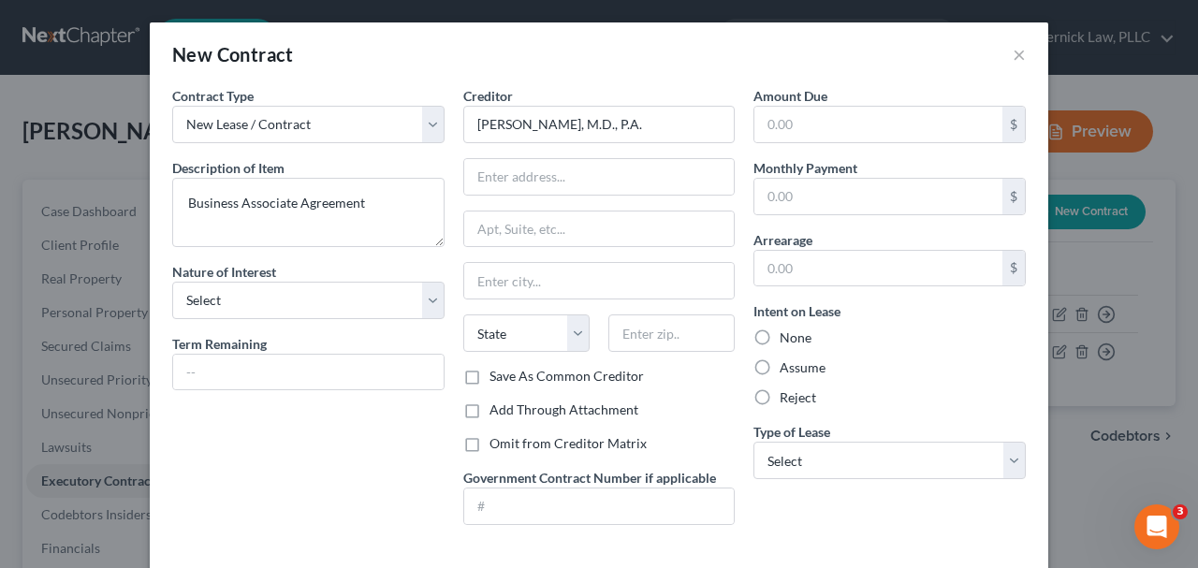
click at [321, 260] on div "Contract Type New Lease / Contract New Timeshare Description of non-residential…" at bounding box center [308, 313] width 291 height 454
click at [321, 273] on div "Nature of Interest Select Purchaser Agent Lessor Lessee" at bounding box center [308, 290] width 272 height 57
click at [323, 299] on select "Select Purchaser Agent Lessor Lessee" at bounding box center [308, 300] width 272 height 37
click at [316, 376] on input "text" at bounding box center [308, 373] width 270 height 36
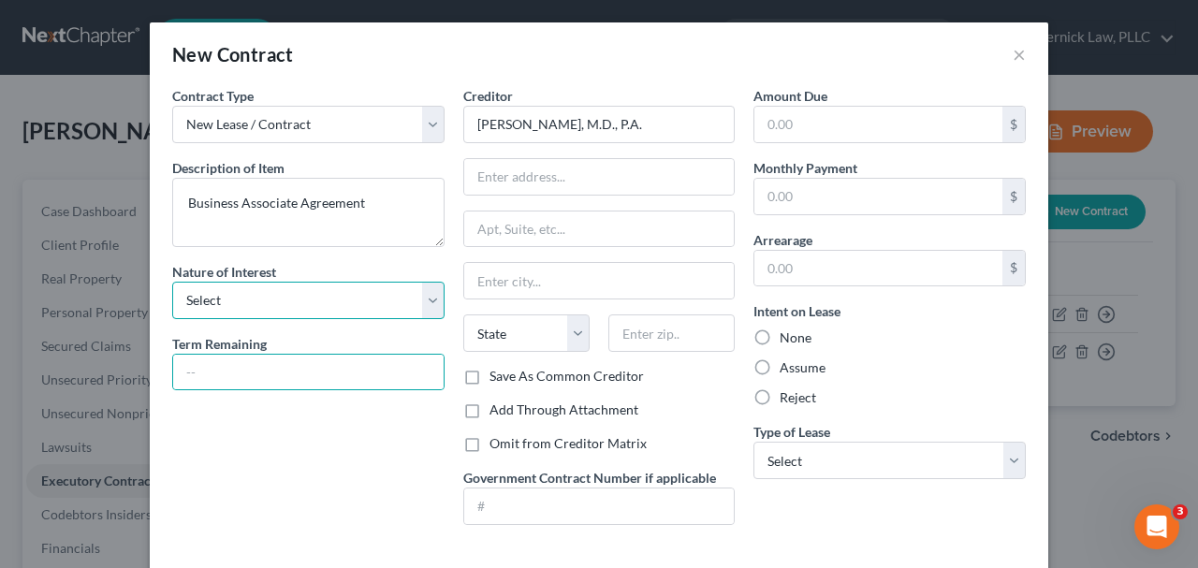
click at [397, 301] on select "Select Purchaser Agent Lessor Lessee" at bounding box center [308, 300] width 272 height 37
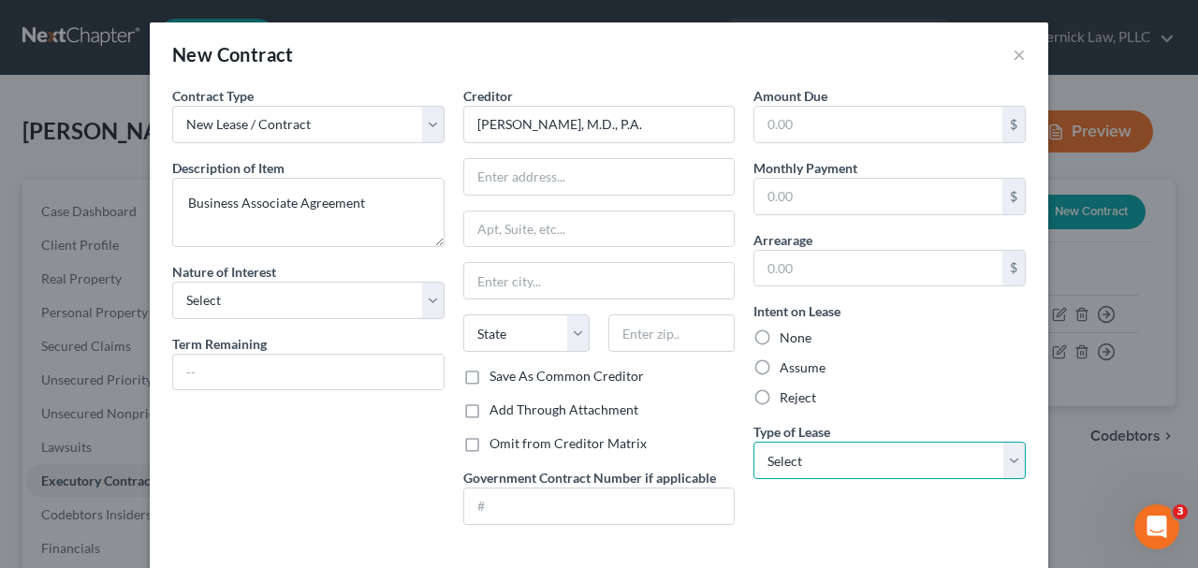
click at [830, 455] on select "Select Real Estate Car Other" at bounding box center [889, 460] width 272 height 37
select select "2"
click at [753, 442] on select "Select Real Estate Car Other" at bounding box center [889, 460] width 272 height 37
click at [877, 399] on div "Reject" at bounding box center [889, 397] width 272 height 19
click at [846, 445] on select "Select Real Estate Car Other" at bounding box center [889, 460] width 272 height 37
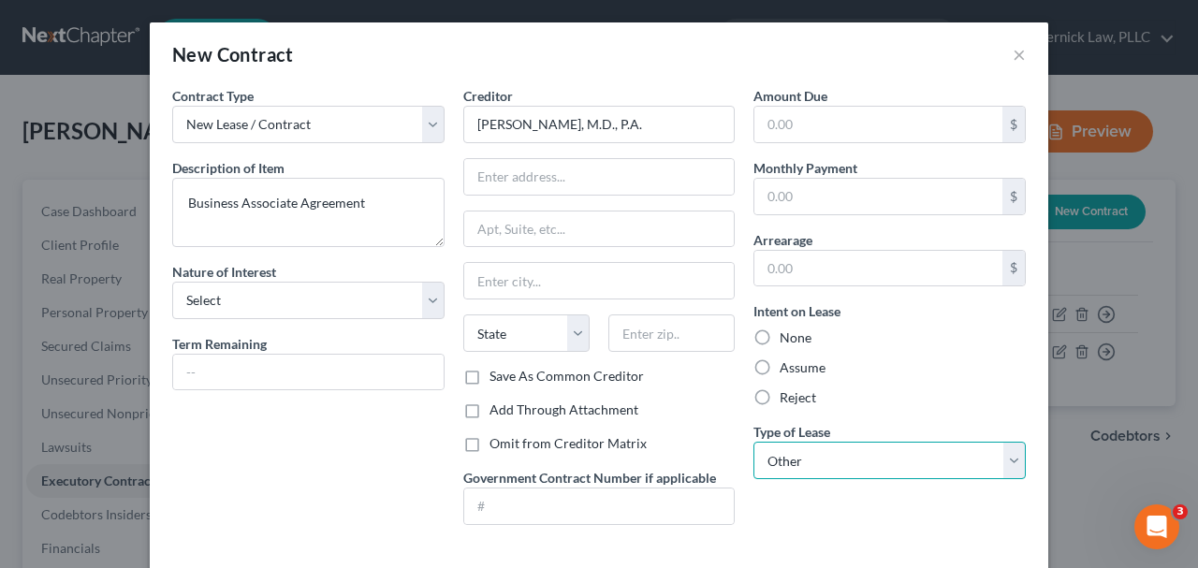
select select
click at [753, 442] on select "Select Real Estate Car Other" at bounding box center [889, 460] width 272 height 37
click at [510, 153] on div "Creditor * Carlos E. Coelho, M.D., P.A. State AL AK AR AZ CA CO CT DE DC FL GA …" at bounding box center [599, 226] width 272 height 281
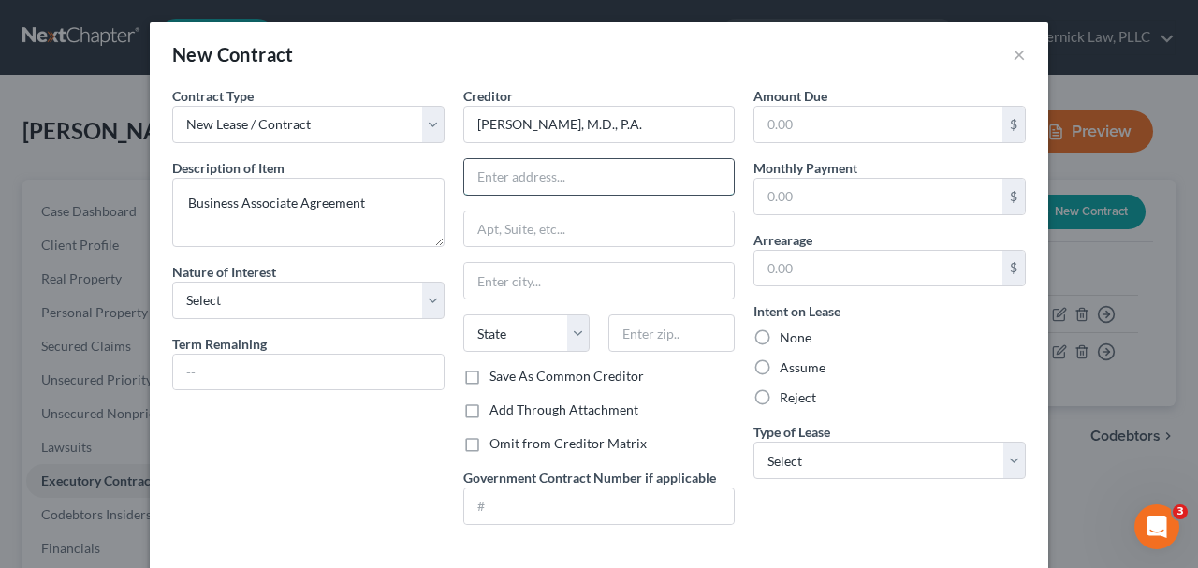
click at [510, 165] on input "text" at bounding box center [599, 177] width 270 height 36
type input "v"
paste input "21097 NE 27th Ct STE 510, Aventura, FL 33180"
type input "21097 NE 27th Ct STE 510, Aventura, FL 33180"
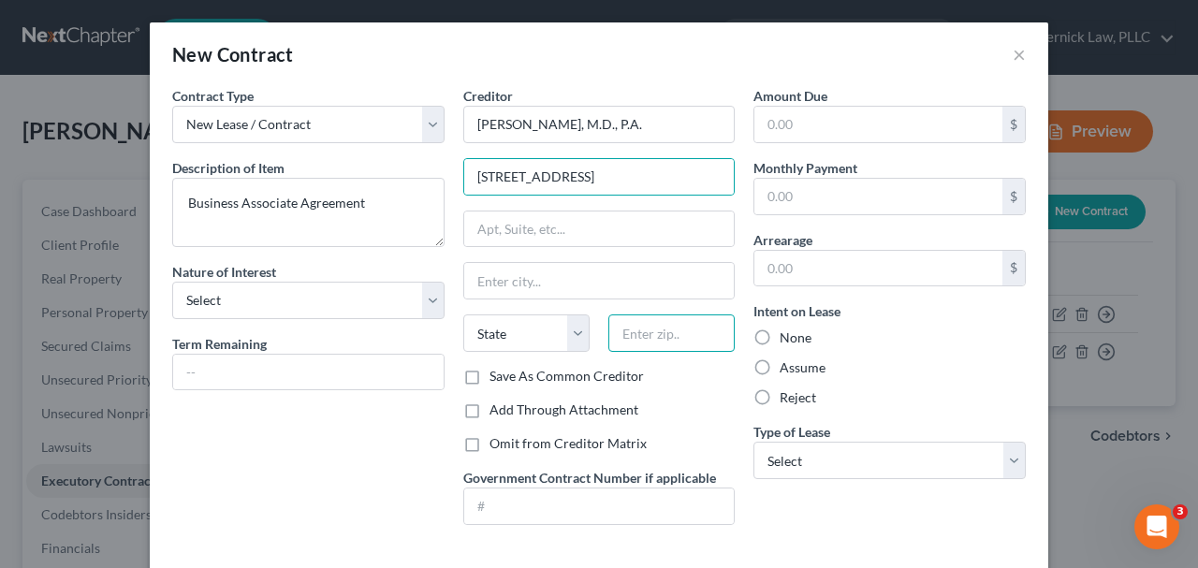
click at [665, 320] on input "text" at bounding box center [671, 332] width 126 height 37
type input "33180"
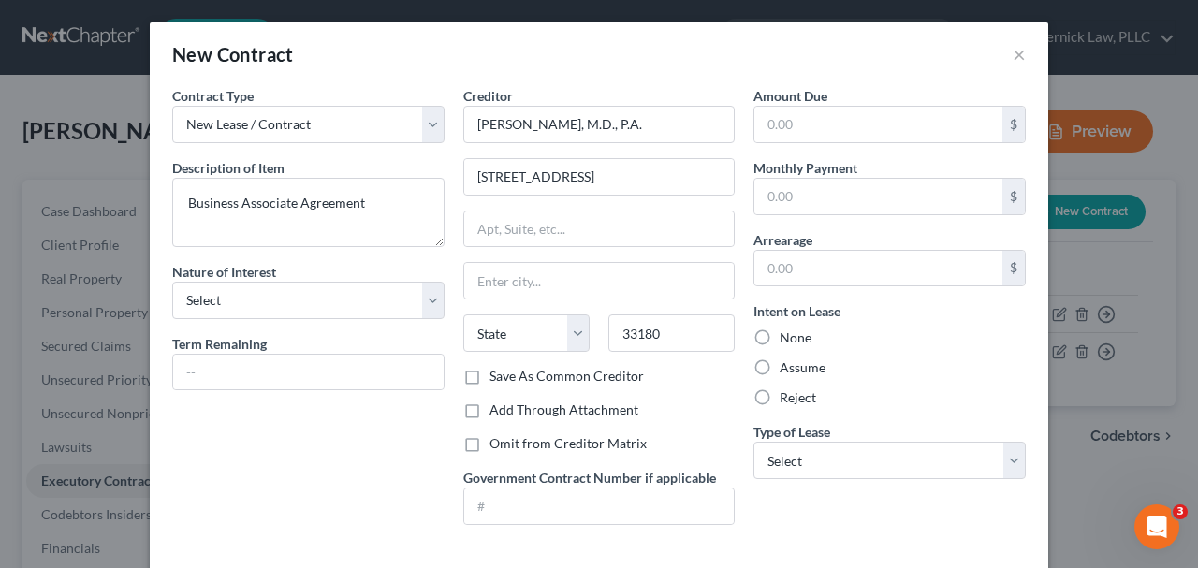
click at [617, 258] on div "Creditor * Carlos E. Coelho, M.D., P.A. 21097 NE 27th Ct STE 510, Aventura, FL …" at bounding box center [599, 226] width 272 height 281
type input "Miami"
select select "9"
click at [519, 240] on input "text" at bounding box center [599, 230] width 270 height 36
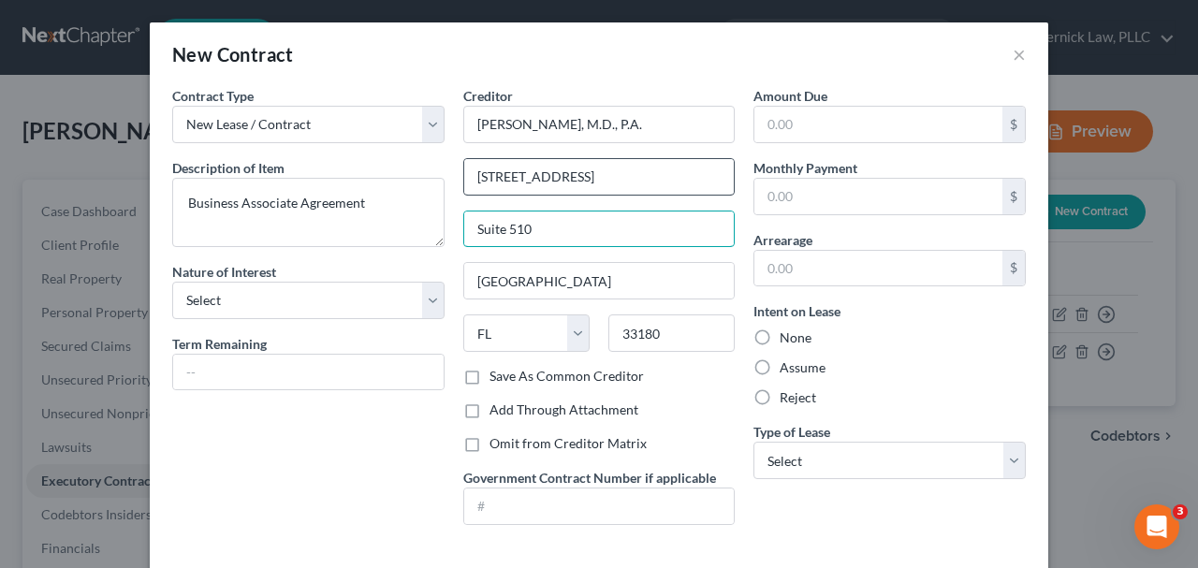
type input "Suite 510"
drag, startPoint x: 585, startPoint y: 179, endPoint x: 733, endPoint y: 184, distance: 148.0
click at [733, 184] on input "21097 NE 27th Ct STE 510, Aventura, FL 33180" at bounding box center [599, 177] width 270 height 36
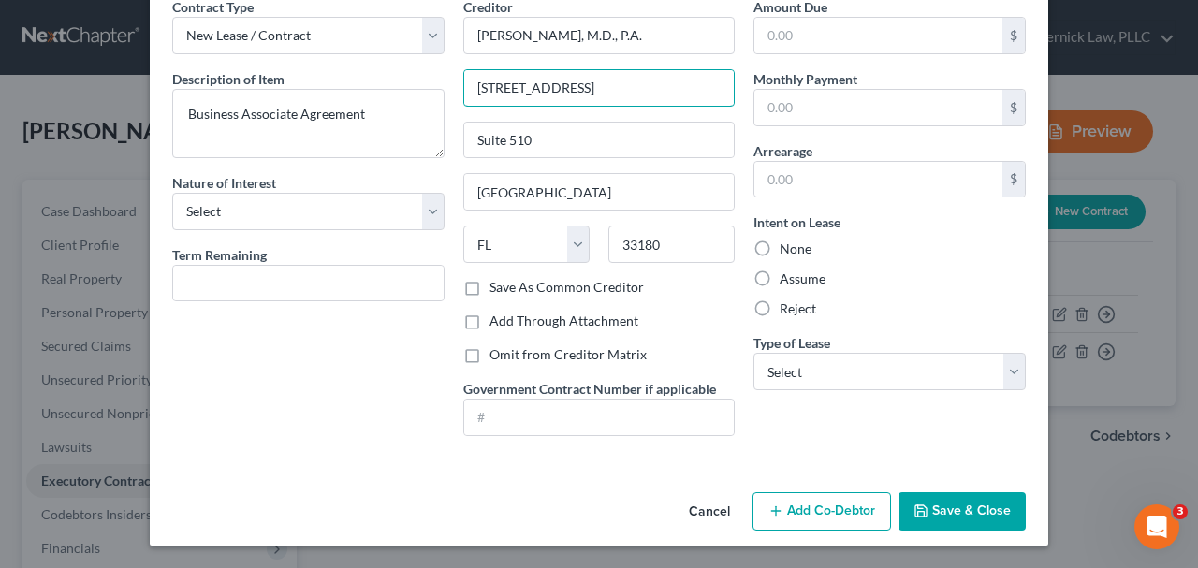
drag, startPoint x: 633, startPoint y: 86, endPoint x: 417, endPoint y: 86, distance: 215.2
click at [417, 86] on div "Contract Type New Lease / Contract New Timeshare Description of non-residential…" at bounding box center [599, 224] width 872 height 454
type input "21097 NE 27th Court"
click at [941, 514] on button "Save & Close" at bounding box center [961, 511] width 127 height 39
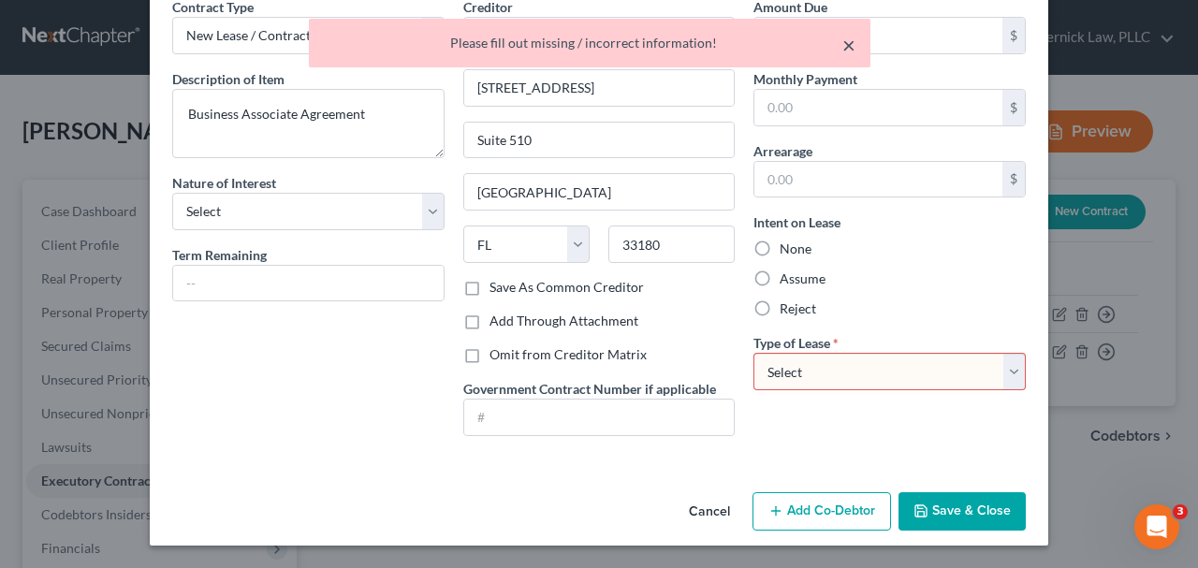
click at [851, 44] on button "×" at bounding box center [848, 45] width 13 height 22
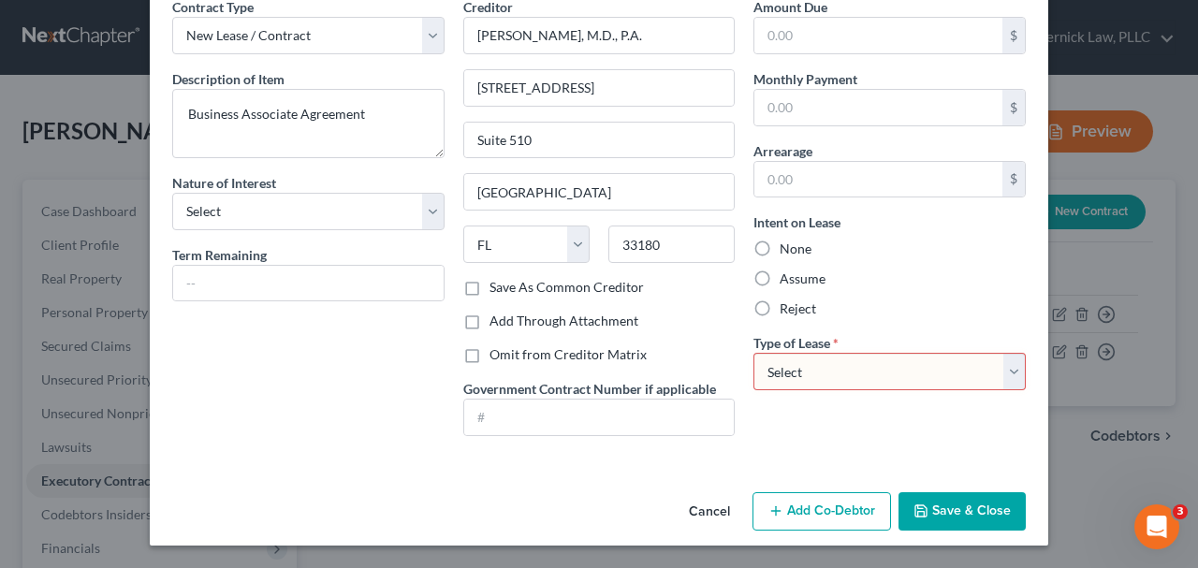
click at [851, 365] on select "Select Real Estate Car Other" at bounding box center [889, 371] width 272 height 37
select select "2"
click at [753, 353] on select "Select Real Estate Car Other" at bounding box center [889, 371] width 272 height 37
click at [933, 520] on button "Save & Close" at bounding box center [961, 511] width 127 height 39
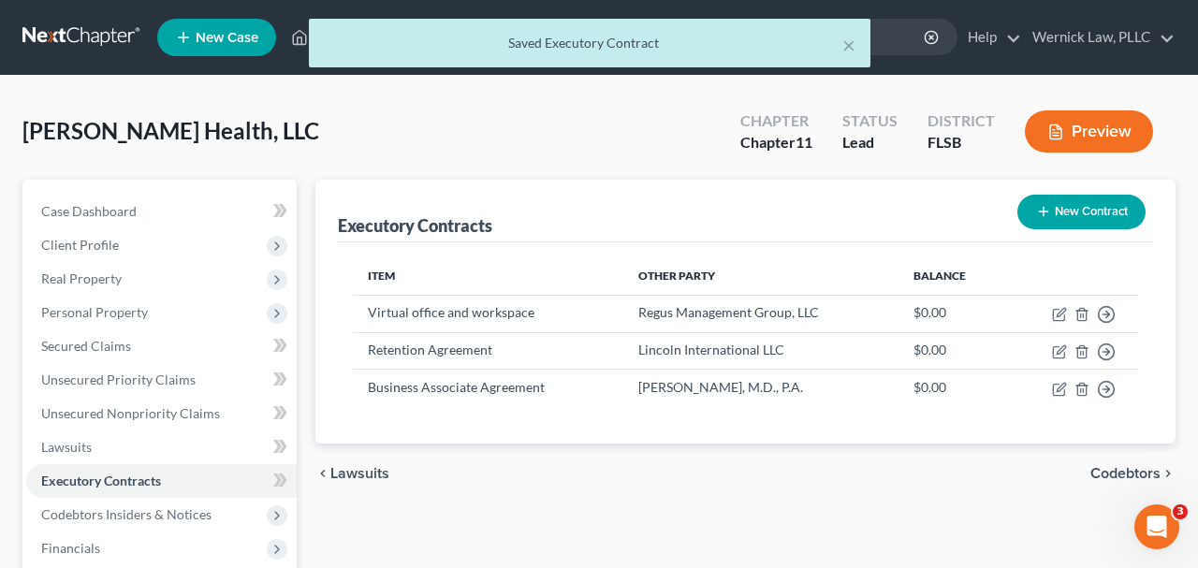
click at [1092, 215] on button "New Contract" at bounding box center [1081, 212] width 128 height 35
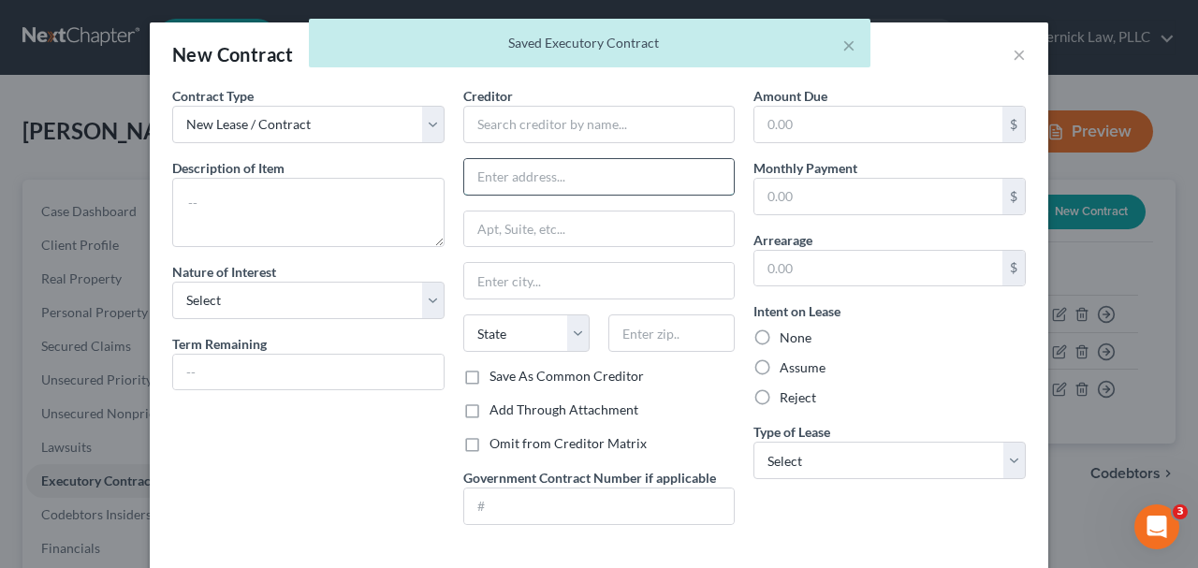
click at [546, 173] on input "text" at bounding box center [599, 177] width 270 height 36
paste input "21097 NE 27th Court"
type input "21097 NE 27th Court"
click at [545, 241] on input "text" at bounding box center [599, 230] width 270 height 36
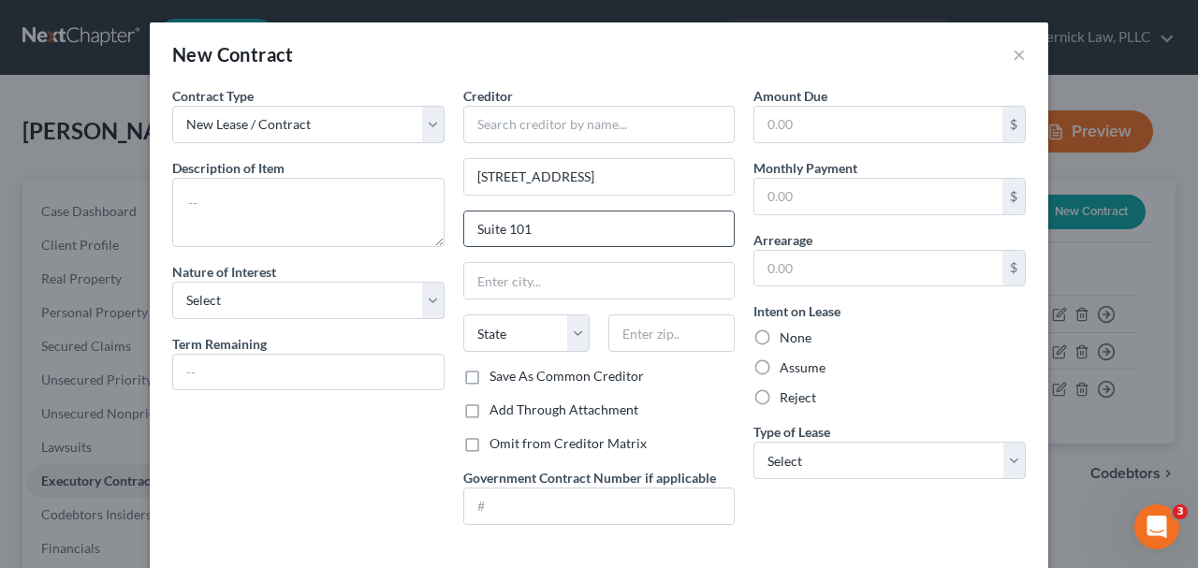
drag, startPoint x: 485, startPoint y: 223, endPoint x: 636, endPoint y: 223, distance: 151.6
click at [636, 223] on input "Suite 101" at bounding box center [599, 230] width 270 height 36
type input "Suite 510"
click at [695, 317] on input "text" at bounding box center [671, 332] width 126 height 37
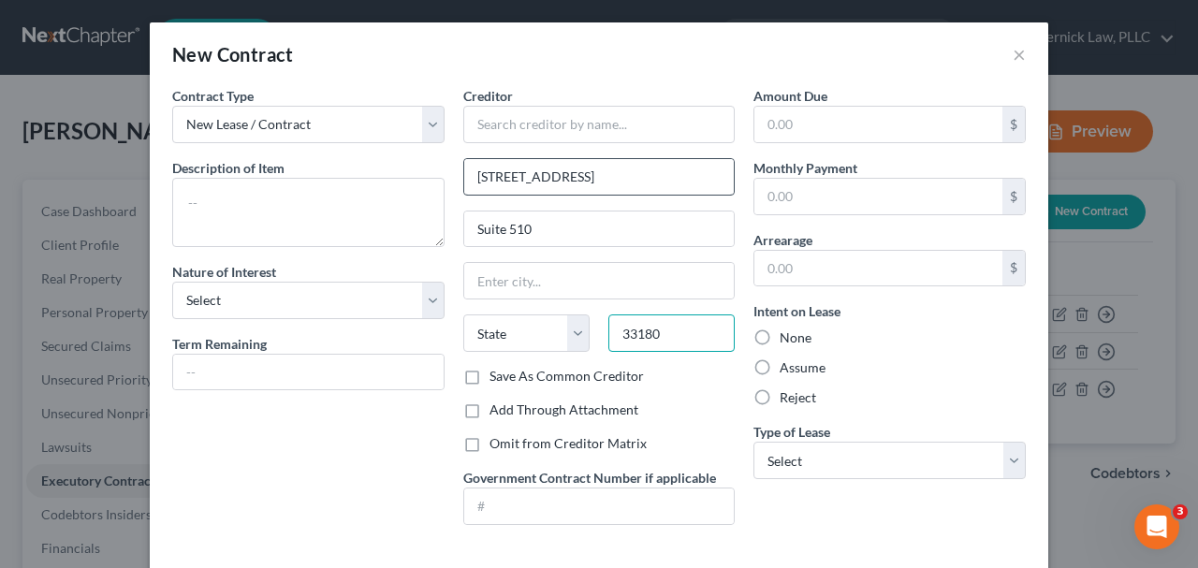
type input "33180"
click at [567, 162] on input "21097 NE 27th Court" at bounding box center [599, 177] width 270 height 36
type input "Miami"
select select "9"
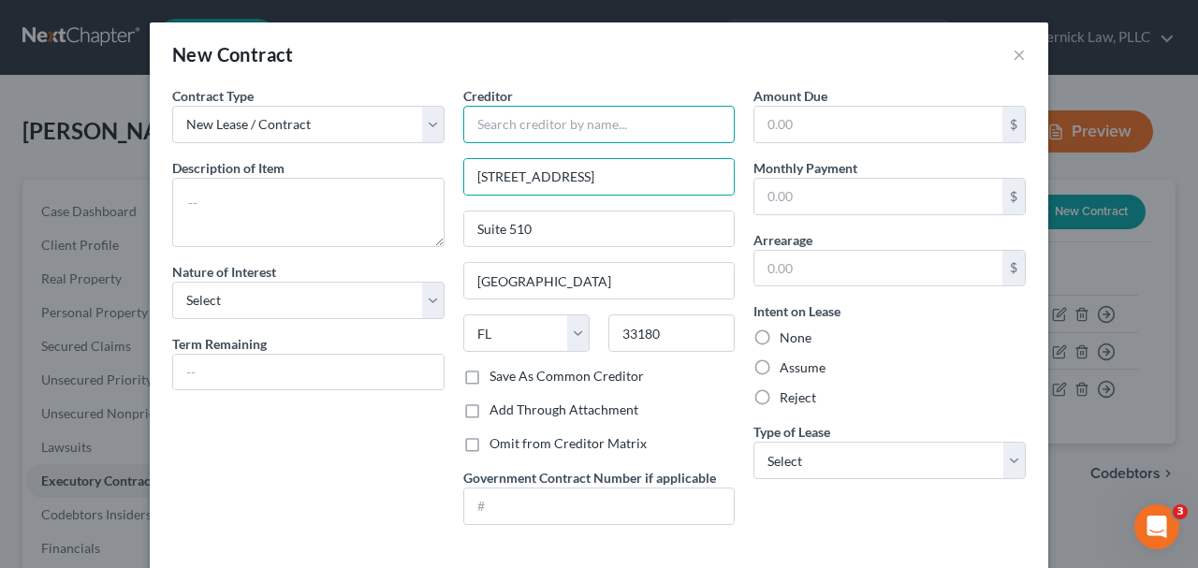
click at [565, 128] on input "text" at bounding box center [599, 124] width 272 height 37
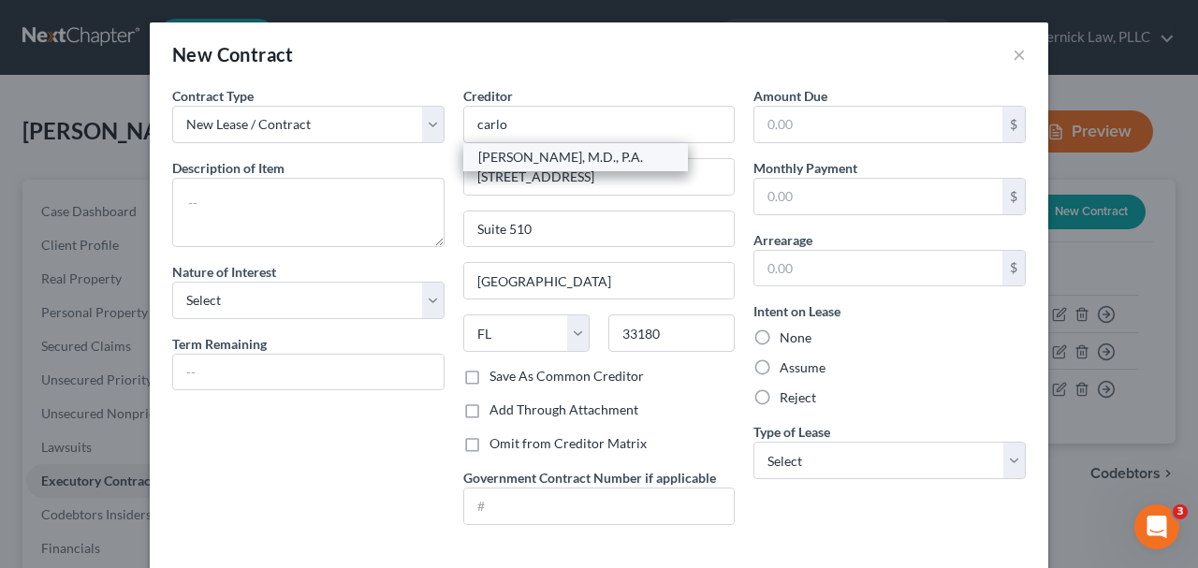
click at [546, 153] on div "Carlos E. Coelho, M.D., P.A." at bounding box center [575, 157] width 195 height 19
type input "Carlos E. Coelho, M.D., P.A."
type input "21097 NE 27th Ct."
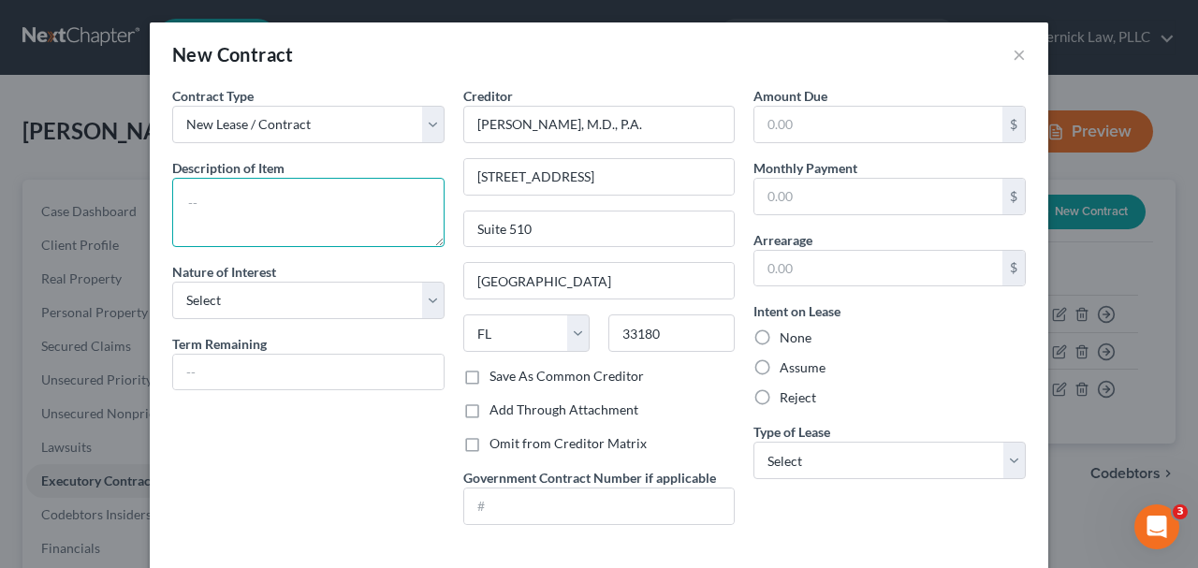
click at [349, 200] on textarea at bounding box center [308, 212] width 272 height 69
paste textarea "Product License Agreement"
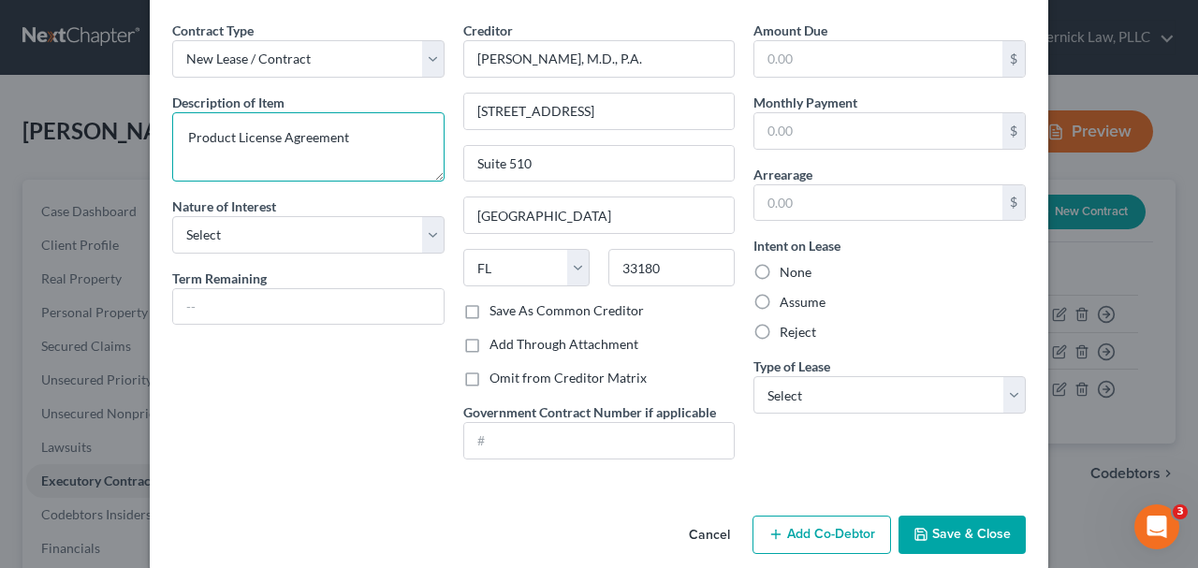
scroll to position [79, 0]
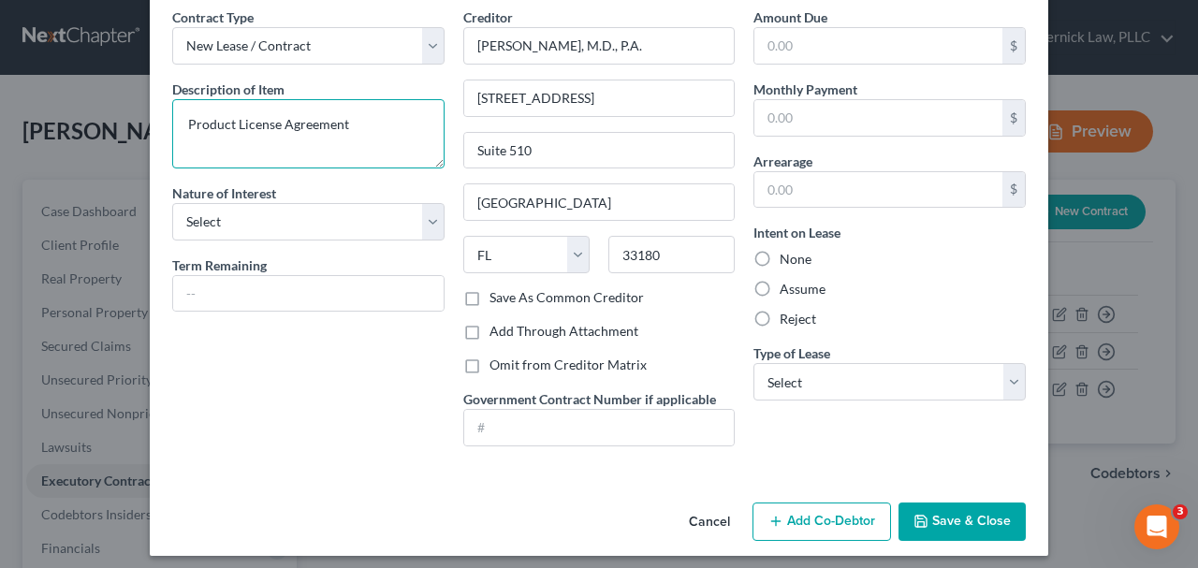
type textarea "Product License Agreement"
click at [946, 522] on button "Save & Close" at bounding box center [961, 522] width 127 height 39
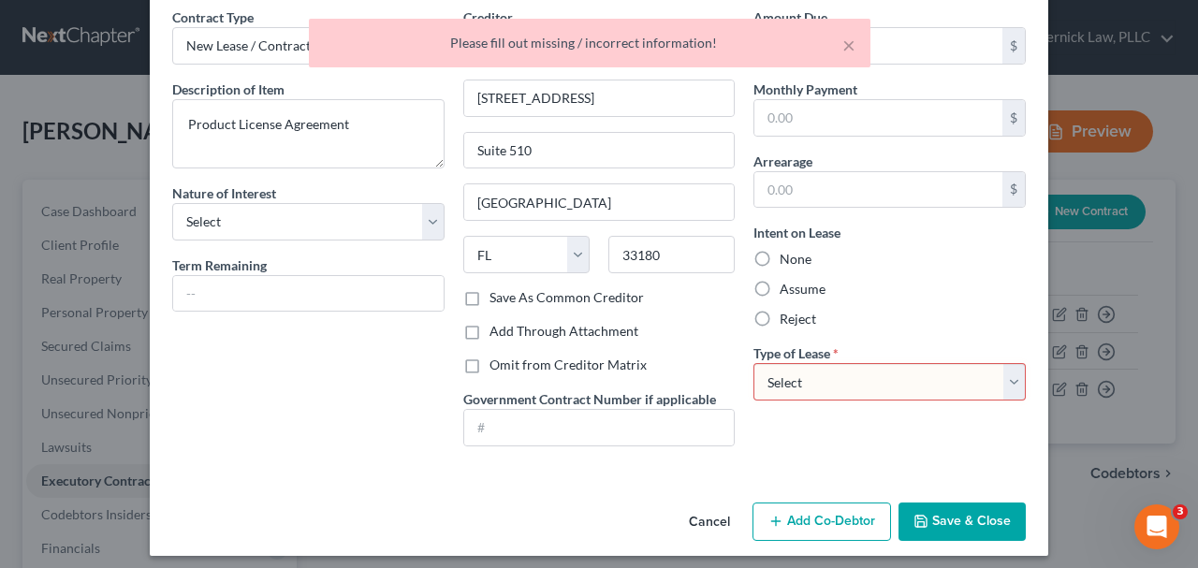
click at [828, 367] on select "Select Real Estate Car Other" at bounding box center [889, 381] width 272 height 37
select select "2"
click at [753, 363] on select "Select Real Estate Car Other" at bounding box center [889, 381] width 272 height 37
click at [968, 529] on button "Save & Close" at bounding box center [961, 522] width 127 height 39
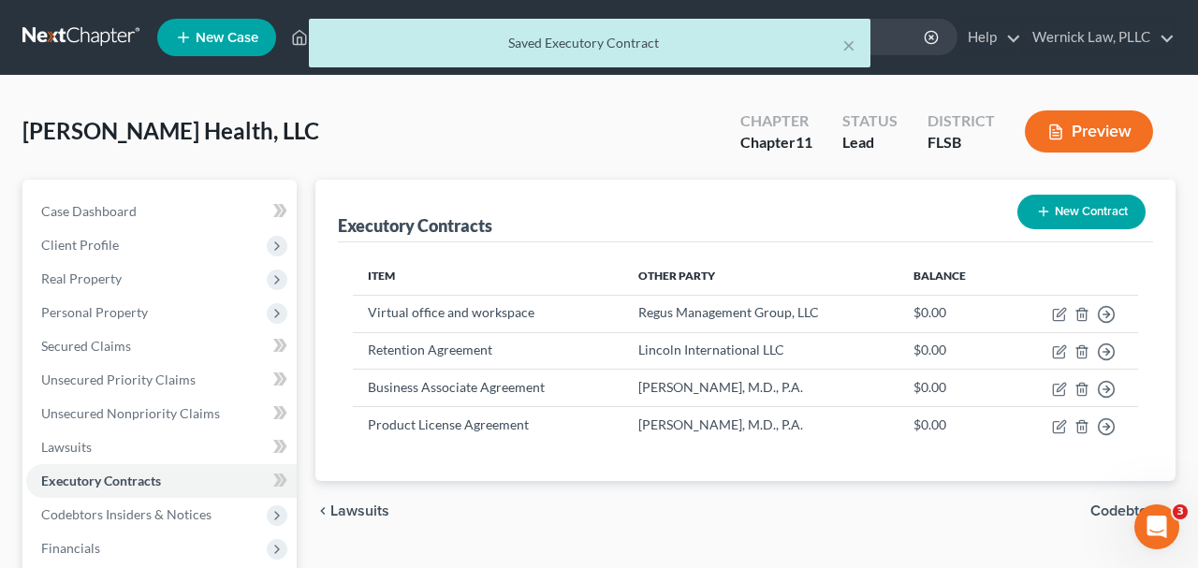
click at [1094, 215] on button "New Contract" at bounding box center [1081, 212] width 128 height 35
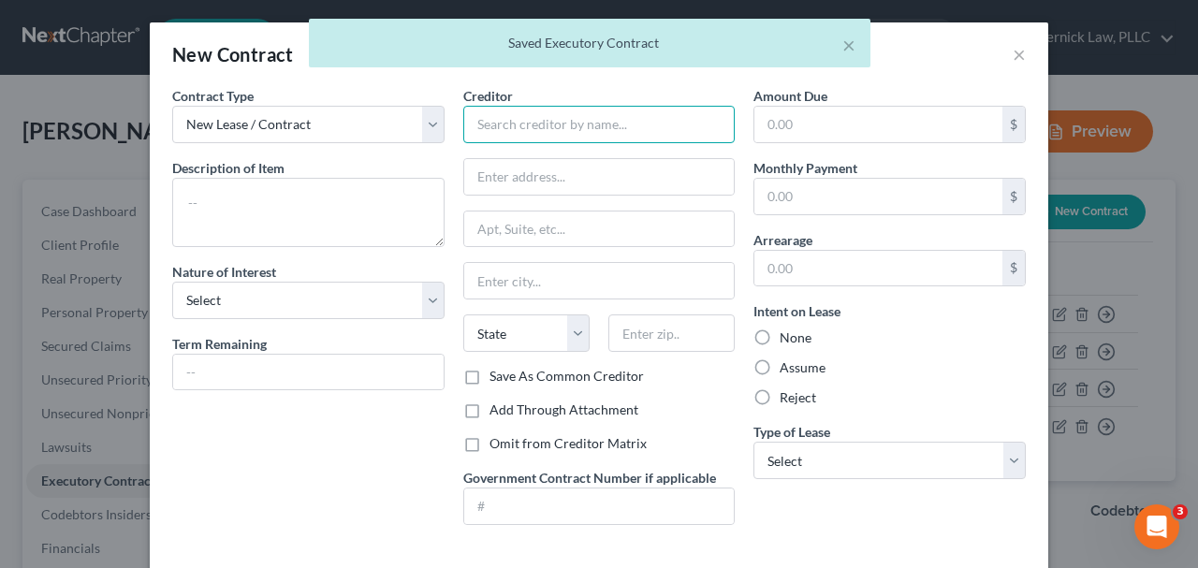
click at [663, 121] on input "text" at bounding box center [599, 124] width 272 height 37
click at [663, 117] on input "text" at bounding box center [599, 124] width 272 height 37
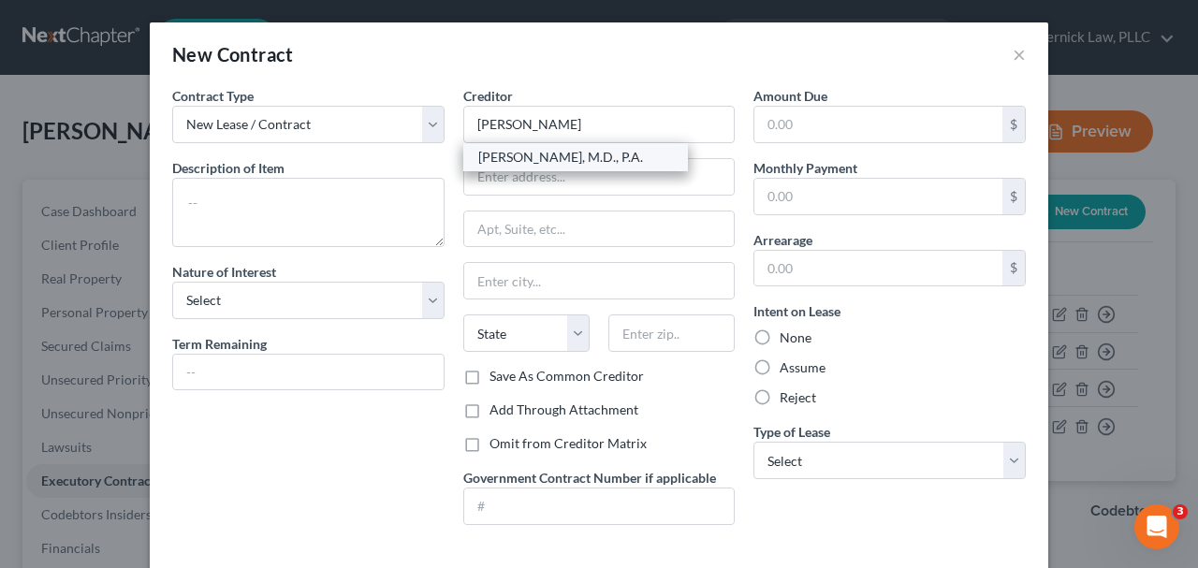
click at [615, 157] on div "Carlos E. Coelho, M.D., P.A." at bounding box center [575, 157] width 195 height 19
type input "Carlos E. Coelho, M.D., P.A."
type input "21097 NE 27th Ct."
type input "Suite 510"
type input "Miami"
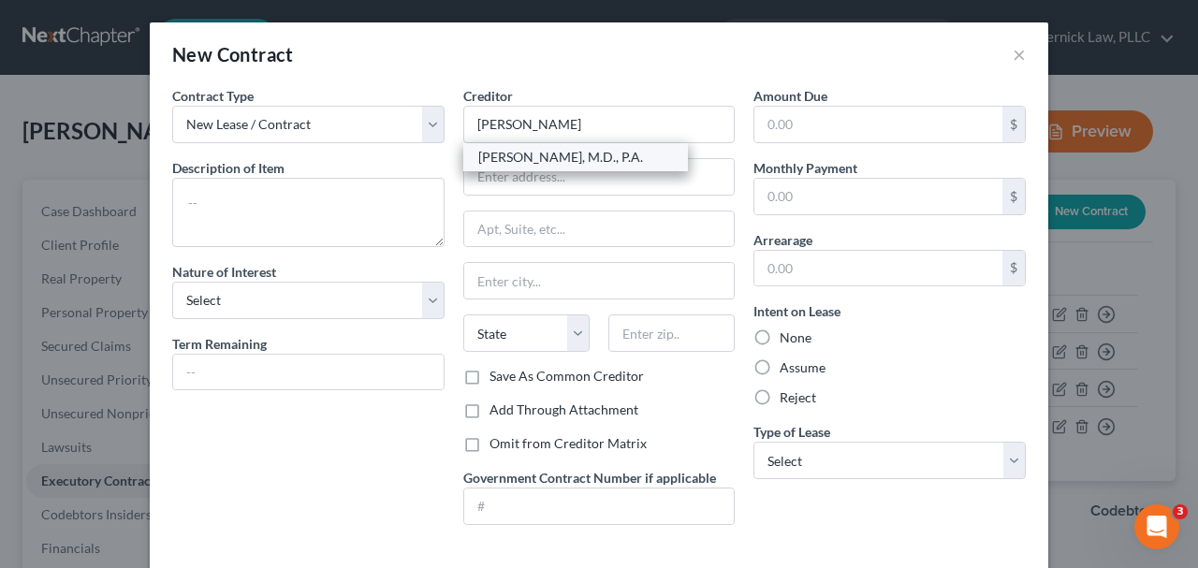
select select "9"
type input "33180"
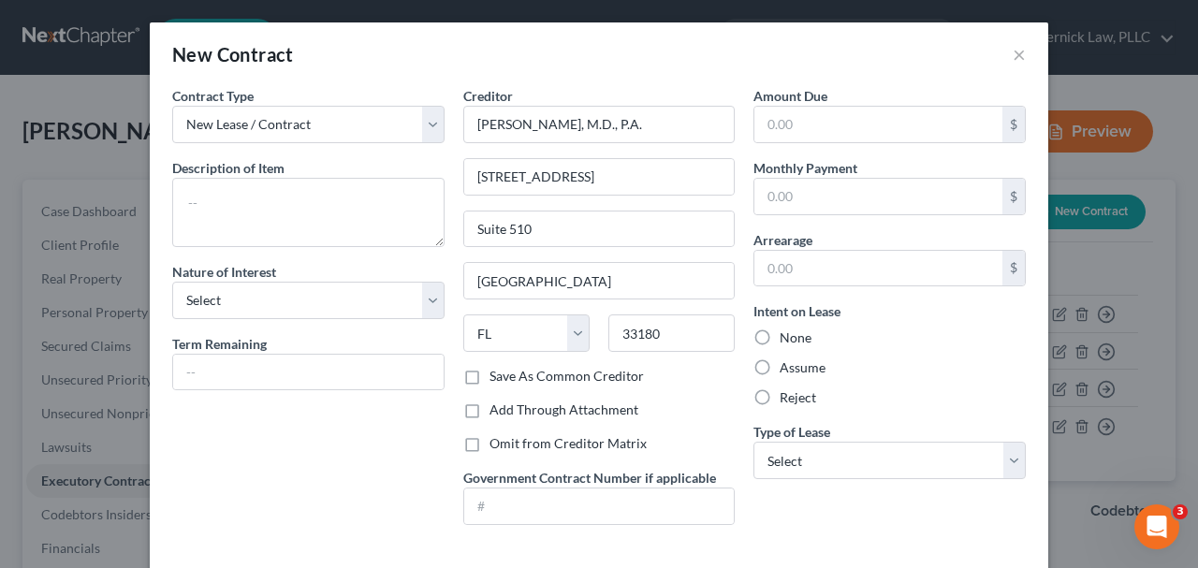
click at [377, 168] on div "Description of non-residential real property * Description of Item *" at bounding box center [308, 202] width 272 height 89
click at [377, 186] on textarea at bounding box center [308, 212] width 272 height 69
paste textarea "Assignable Option Agreement"
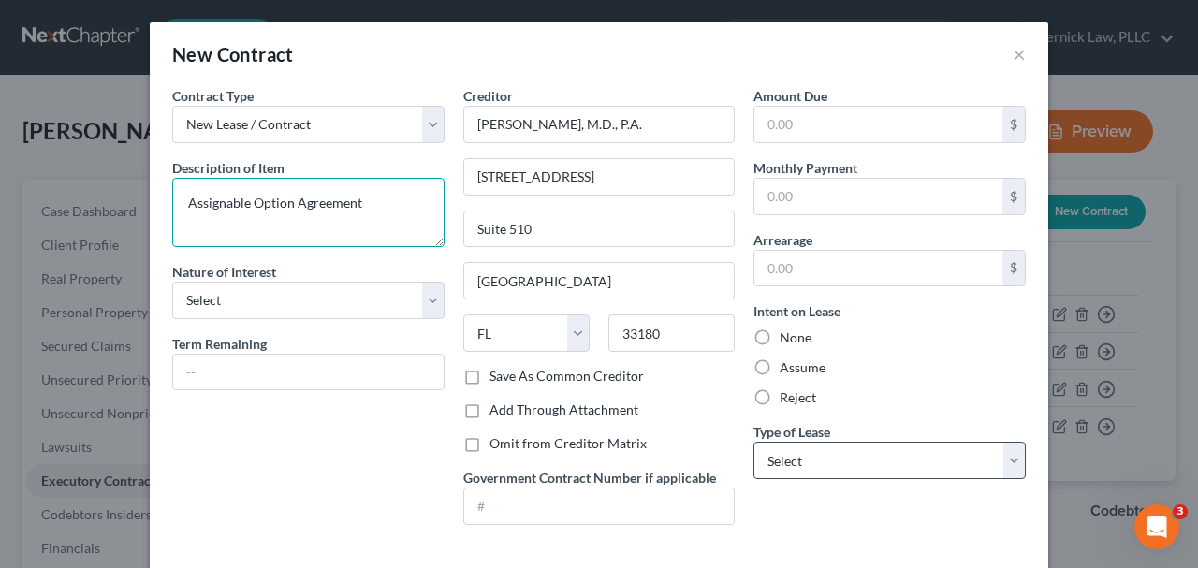
type textarea "Assignable Option Agreement"
click at [836, 469] on select "Select Real Estate Car Other" at bounding box center [889, 460] width 272 height 37
select select "2"
click at [753, 442] on select "Select Real Estate Car Other" at bounding box center [889, 460] width 272 height 37
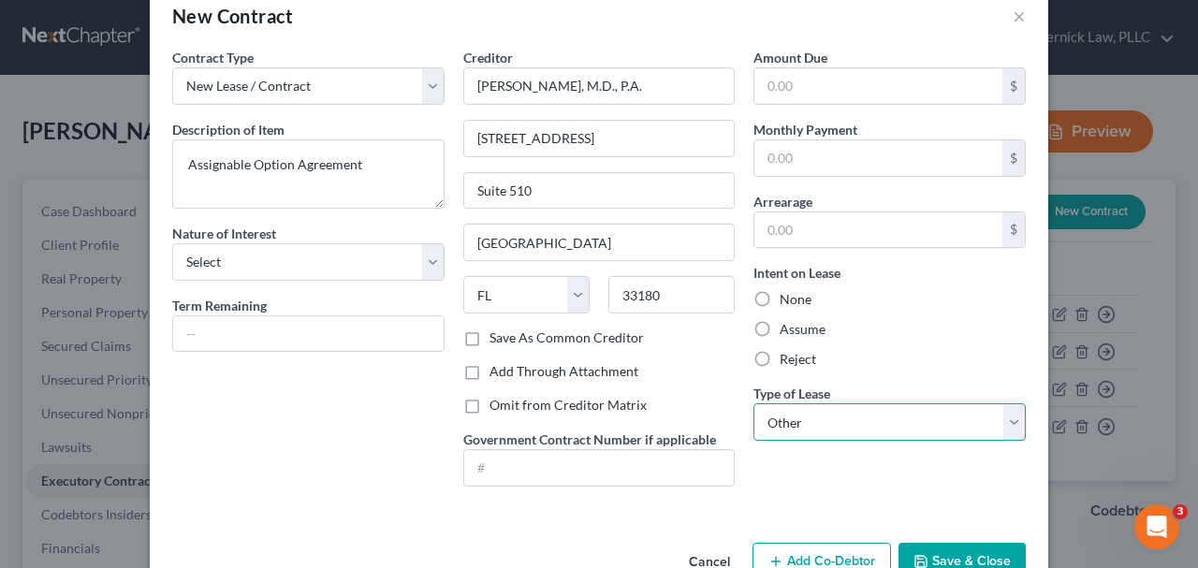
scroll to position [46, 0]
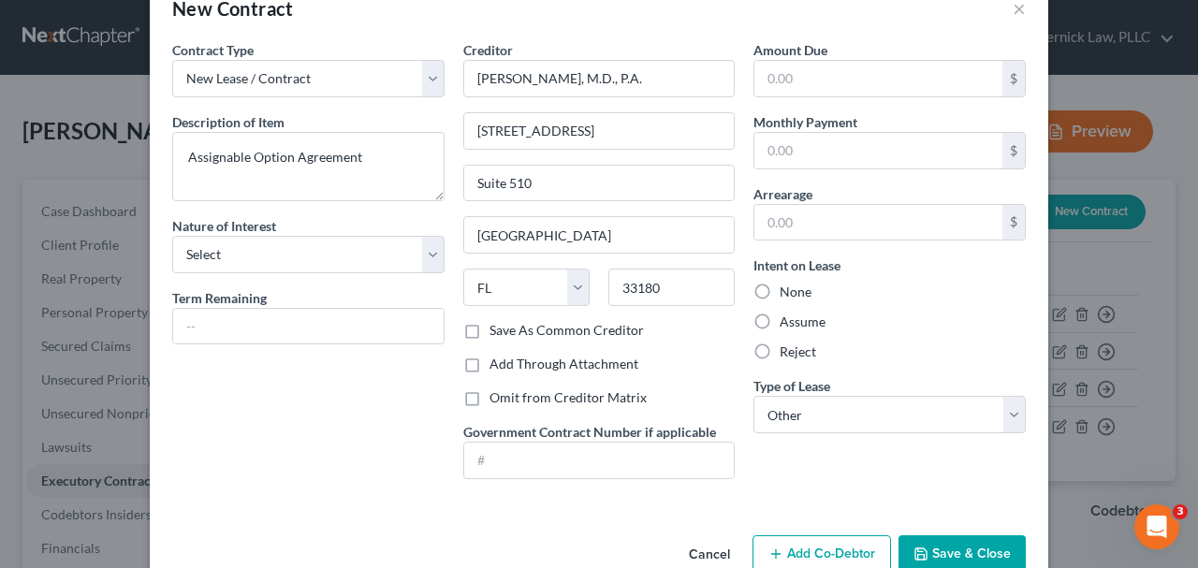
click at [554, 331] on label "Save As Common Creditor" at bounding box center [566, 330] width 154 height 19
click at [509, 331] on input "Save As Common Creditor" at bounding box center [503, 327] width 12 height 12
checkbox input "true"
click at [928, 544] on button "Save & Close" at bounding box center [961, 554] width 127 height 39
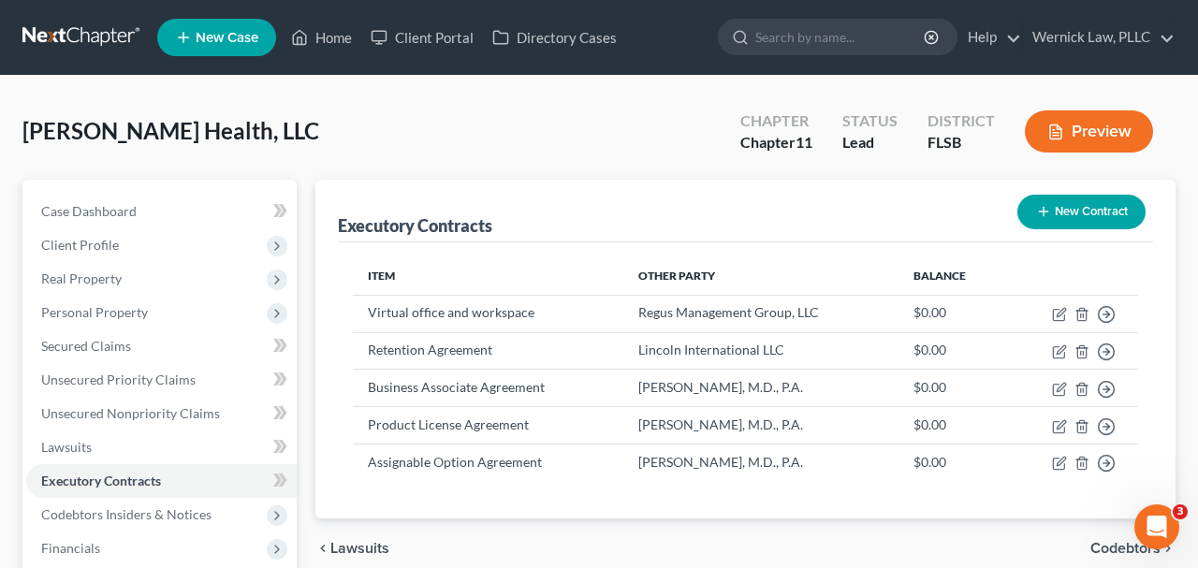
click at [1045, 213] on icon "button" at bounding box center [1043, 211] width 15 height 15
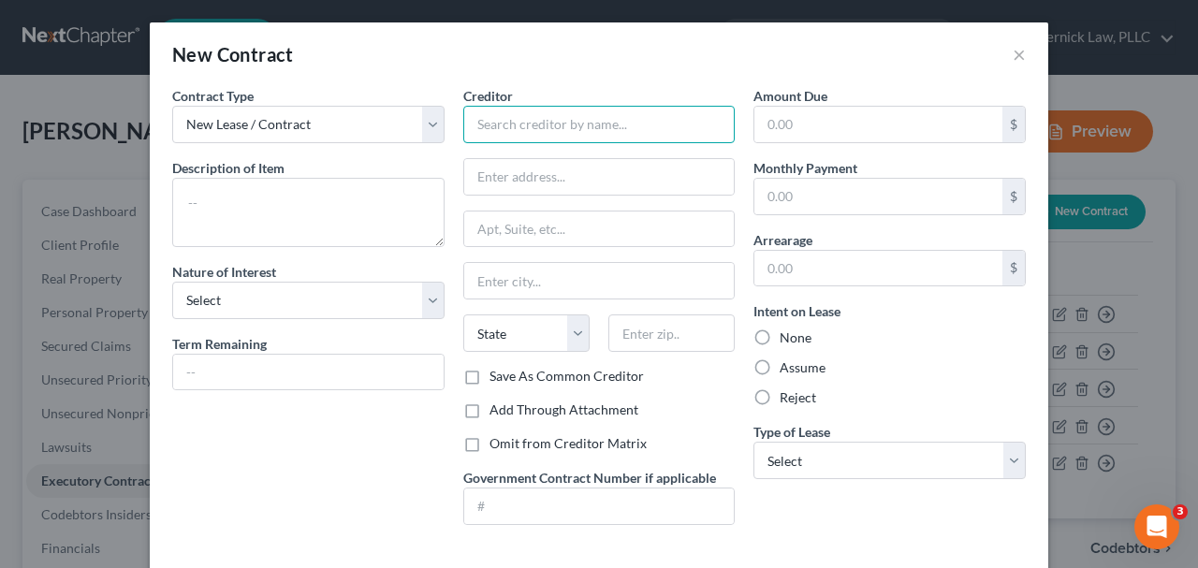
click at [491, 127] on input "text" at bounding box center [599, 124] width 272 height 37
paste input "4445 E Whitewater Ave, Weston, FL 33332"
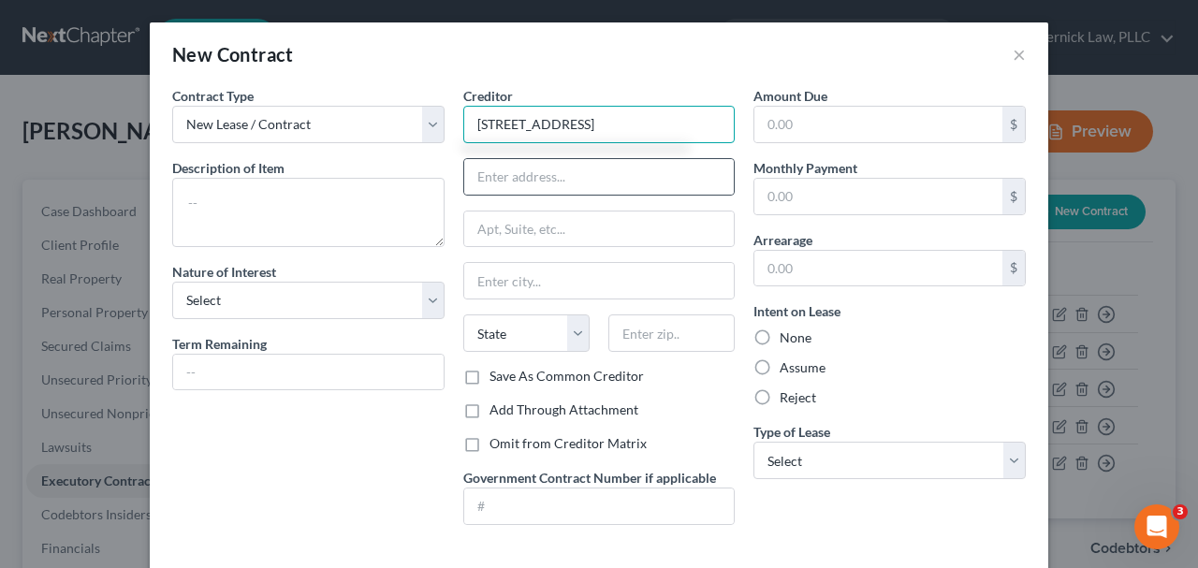
type input "4445 E Whitewater Ave, Weston, FL 33332"
click at [532, 195] on div "Creditor * 4445 E Whitewater Ave, Weston, FL 33332 State AL AK AR AZ CA CO CT D…" at bounding box center [599, 226] width 272 height 281
click at [522, 167] on input "text" at bounding box center [599, 177] width 270 height 36
paste input "4445 E Whitewater Ave, Weston, FL 33332"
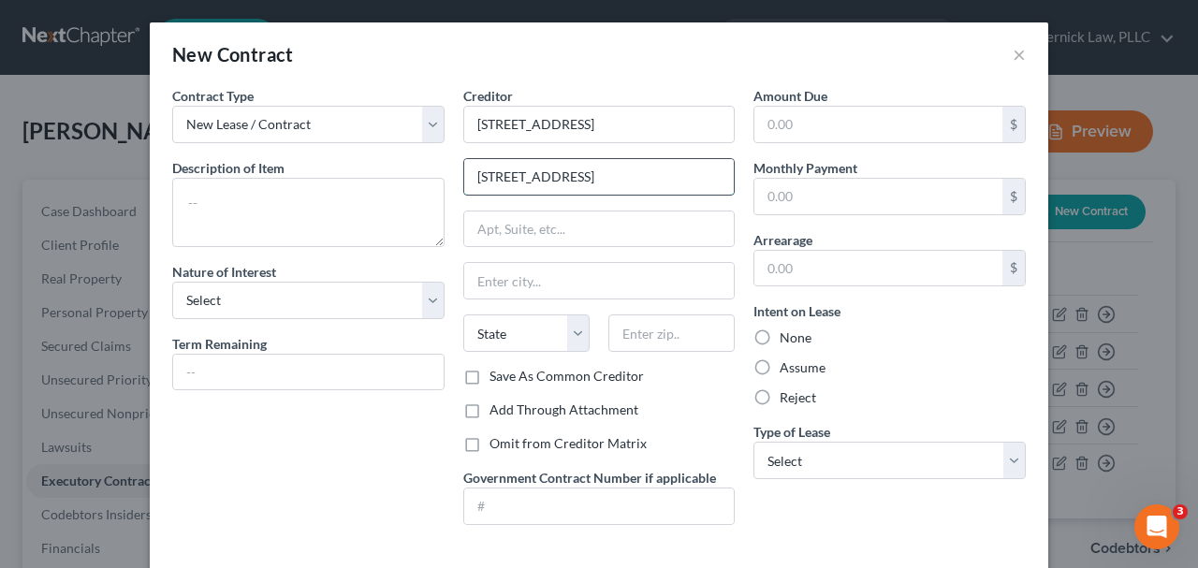
scroll to position [0, 3]
type input "4445 E Whitewater Ave, Weston, FL 33332"
click at [694, 324] on input "text" at bounding box center [671, 332] width 126 height 37
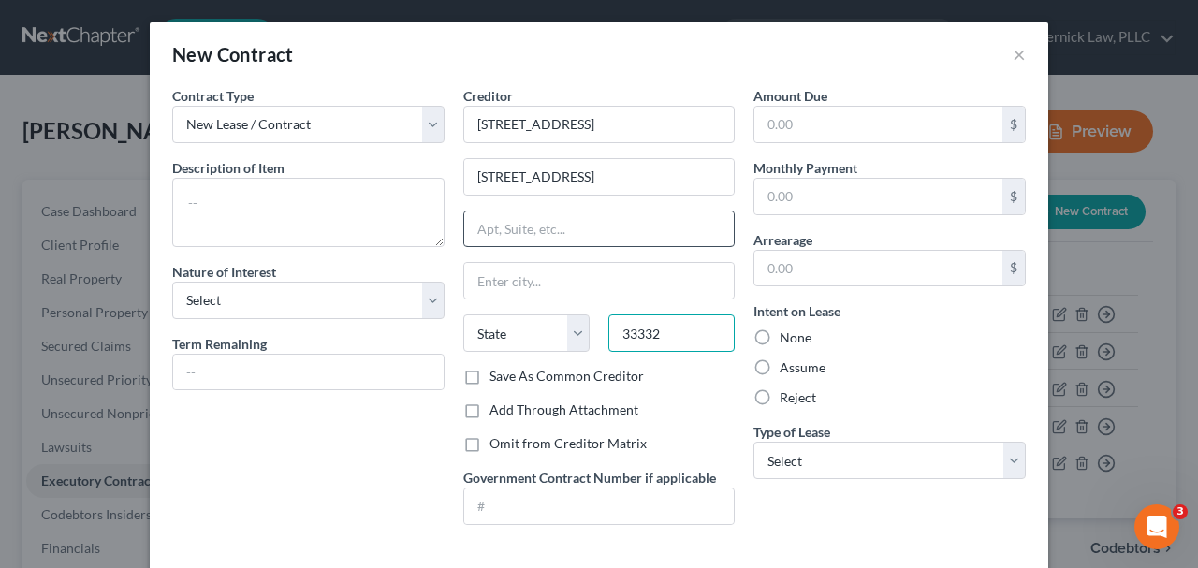
type input "33332"
click at [710, 215] on input "text" at bounding box center [599, 230] width 270 height 36
type input "Fort Lauderdale"
select select "9"
click at [664, 212] on input "text" at bounding box center [599, 230] width 270 height 36
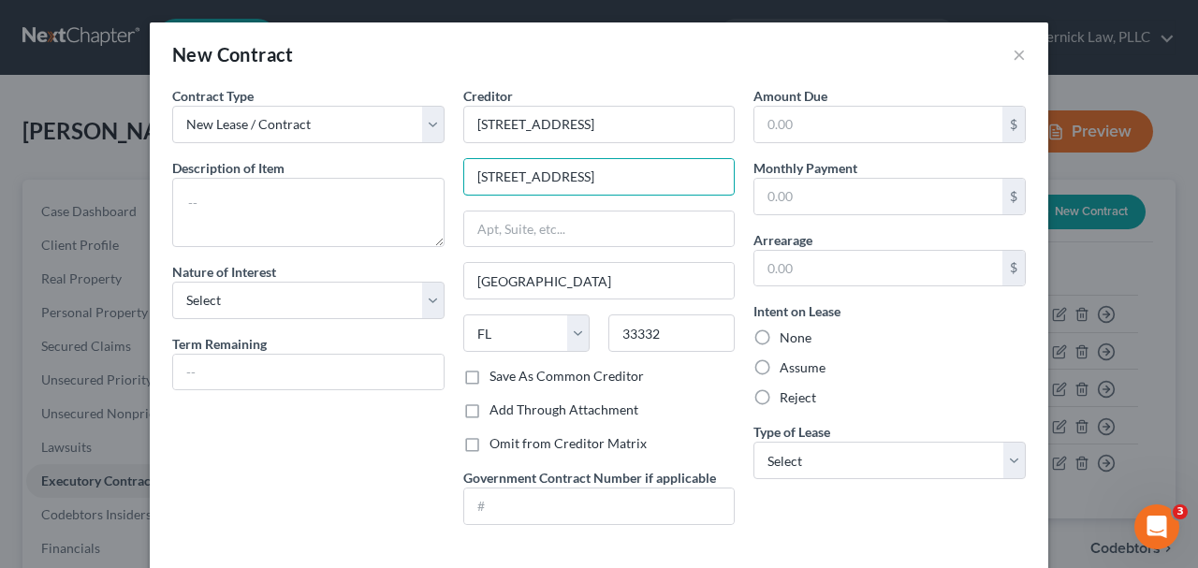
scroll to position [0, 3]
drag, startPoint x: 691, startPoint y: 174, endPoint x: 749, endPoint y: 174, distance: 58.0
click at [749, 174] on div "Contract Type New Lease / Contract New Timeshare Description of non-residential…" at bounding box center [599, 313] width 872 height 454
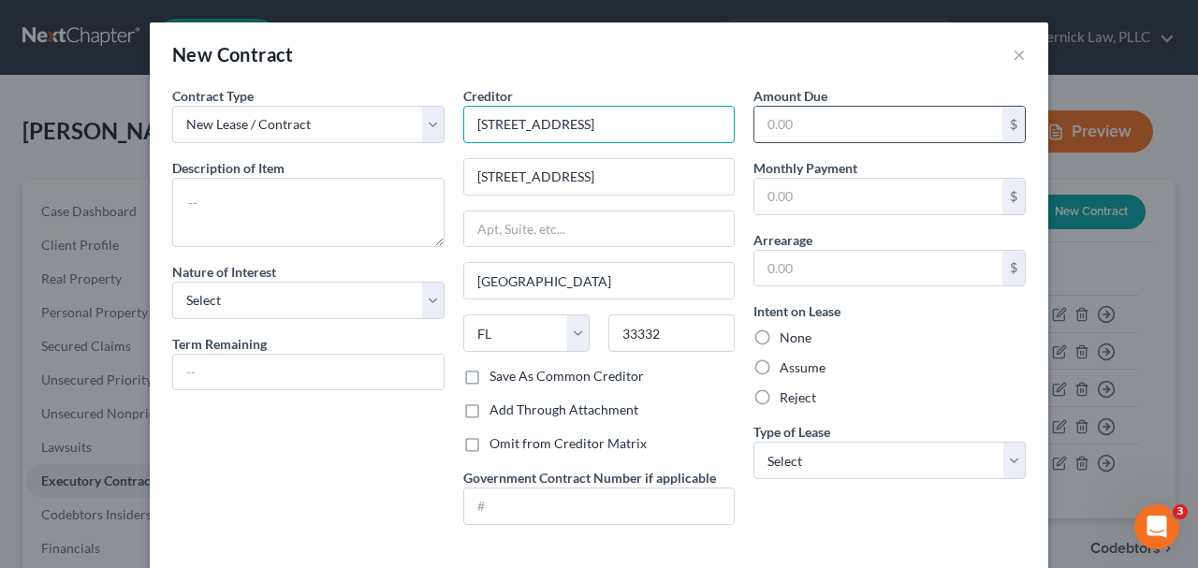
drag, startPoint x: 477, startPoint y: 121, endPoint x: 849, endPoint y: 137, distance: 371.9
click at [849, 137] on div "Contract Type New Lease / Contract New Timeshare Description of non-residential…" at bounding box center [599, 313] width 872 height 454
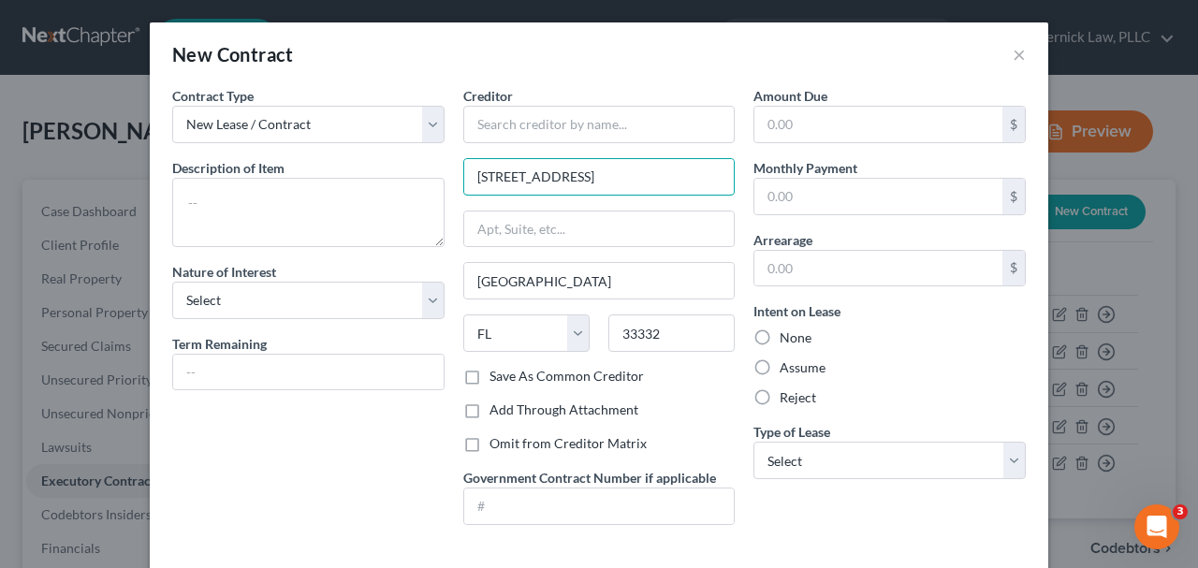
drag, startPoint x: 614, startPoint y: 173, endPoint x: 794, endPoint y: 170, distance: 179.7
click at [794, 175] on div "Contract Type New Lease / Contract New Timeshare Description of non-residential…" at bounding box center [599, 313] width 872 height 454
type input "4445 E Whitewater Ave."
click at [642, 116] on input "text" at bounding box center [599, 124] width 272 height 37
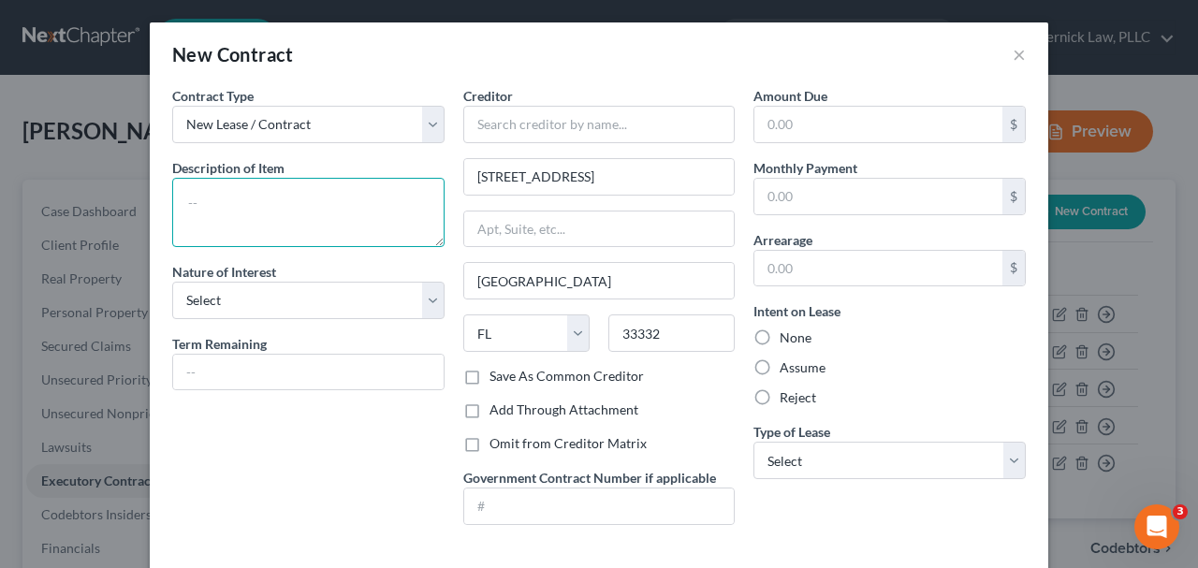
click at [389, 189] on textarea at bounding box center [308, 212] width 272 height 69
paste textarea "Business Associate Agreement"
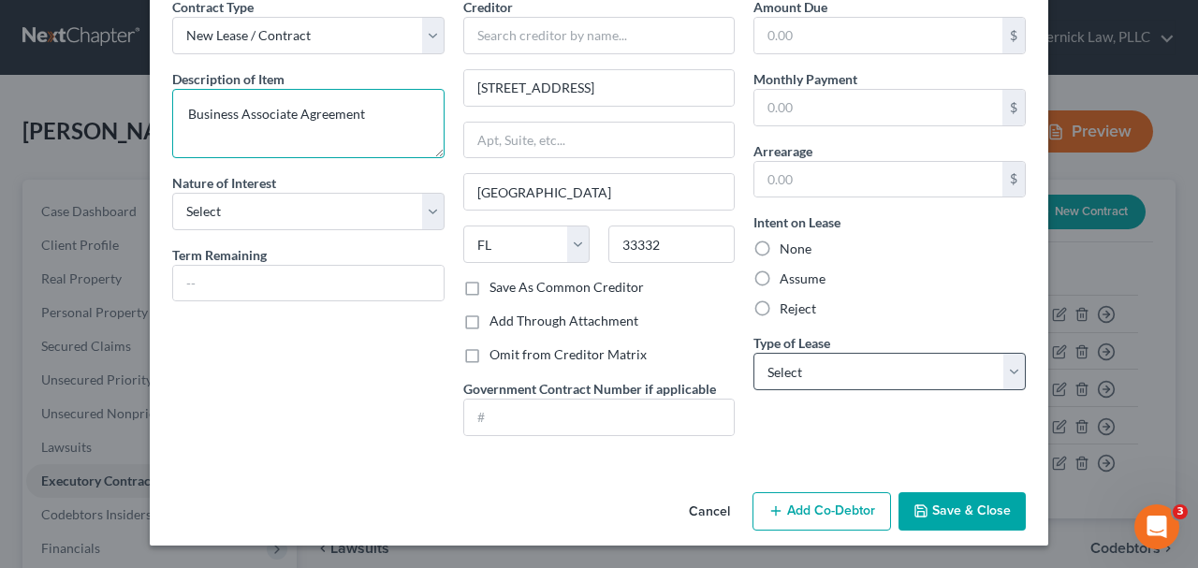
type textarea "Business Associate Agreement"
click at [866, 384] on select "Select Real Estate Car Other" at bounding box center [889, 371] width 272 height 37
select select "2"
click at [753, 353] on select "Select Real Estate Car Other" at bounding box center [889, 371] width 272 height 37
click at [350, 110] on textarea "Business Associate Agreement" at bounding box center [308, 123] width 272 height 69
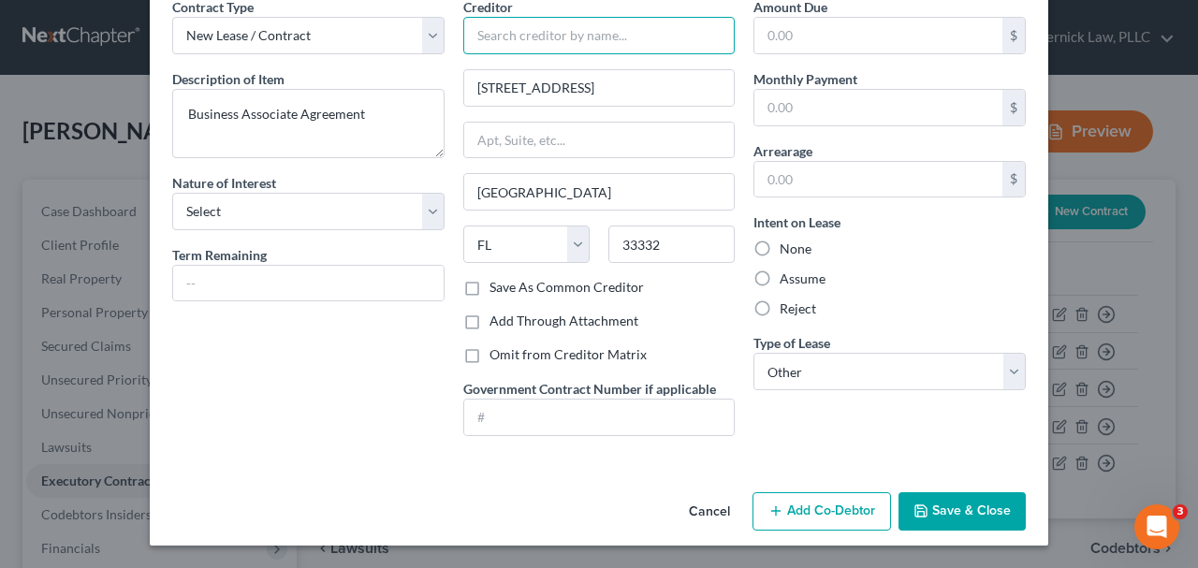
click at [533, 40] on input "text" at bounding box center [599, 35] width 272 height 37
paste input "CLID LLC"
type input "CLID LLC"
click at [939, 498] on button "Save & Close" at bounding box center [961, 511] width 127 height 39
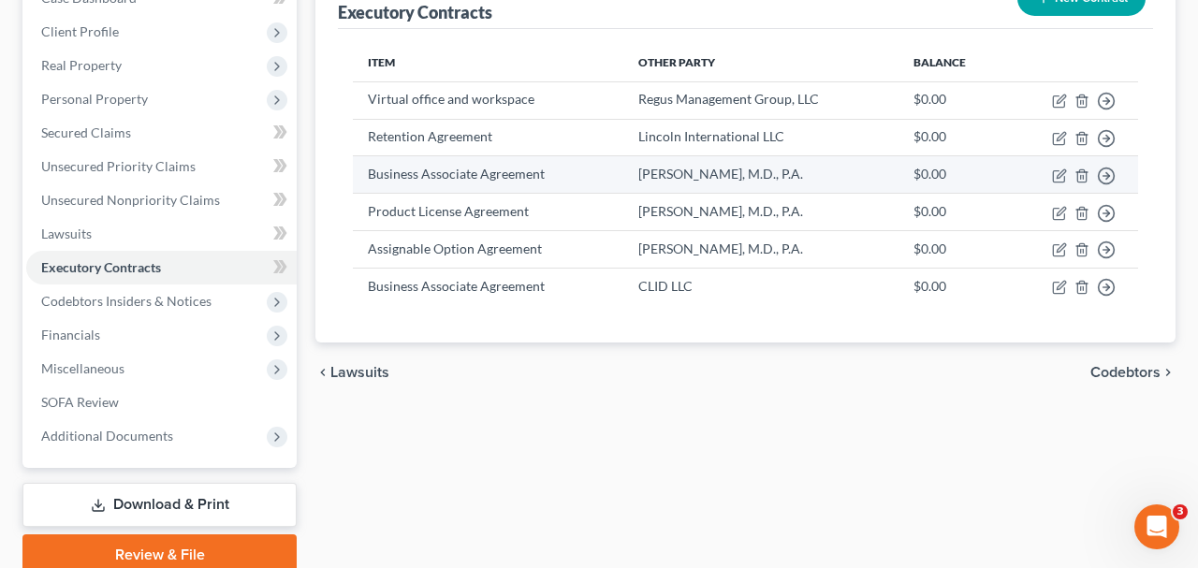
scroll to position [133, 0]
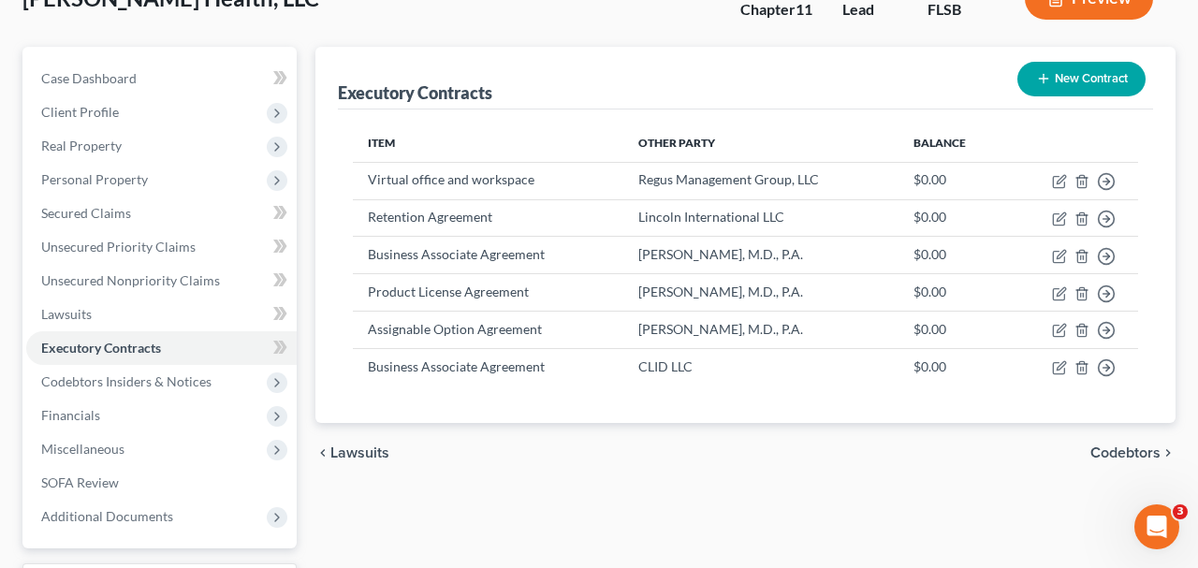
click at [1086, 76] on button "New Contract" at bounding box center [1081, 79] width 128 height 35
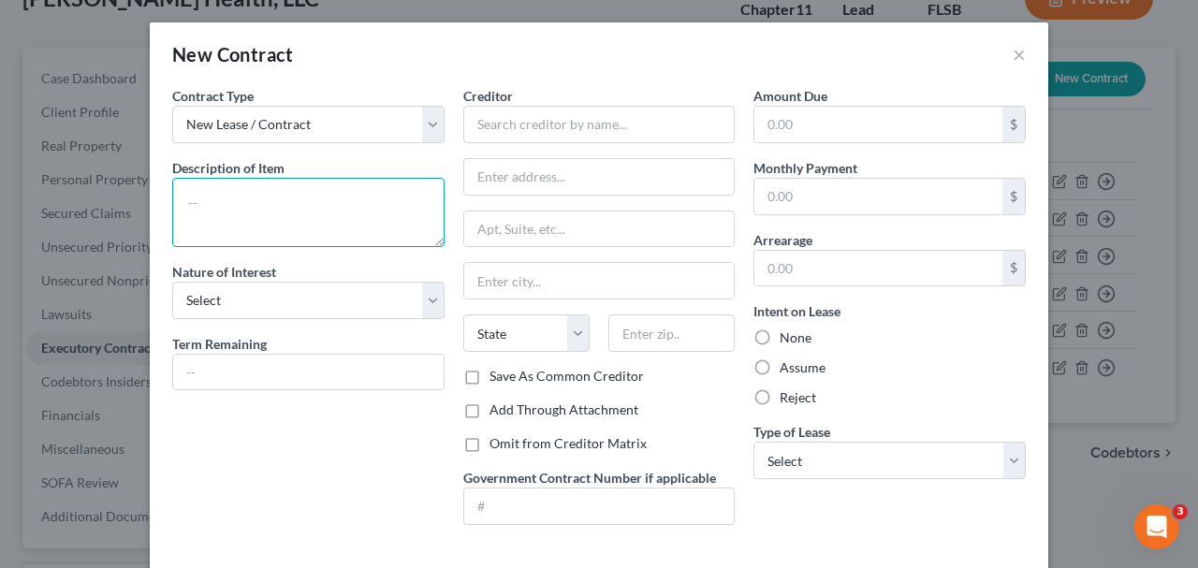
click at [354, 219] on textarea at bounding box center [308, 212] width 272 height 69
paste textarea "Product License Agreement"
type textarea "Product License Agreement"
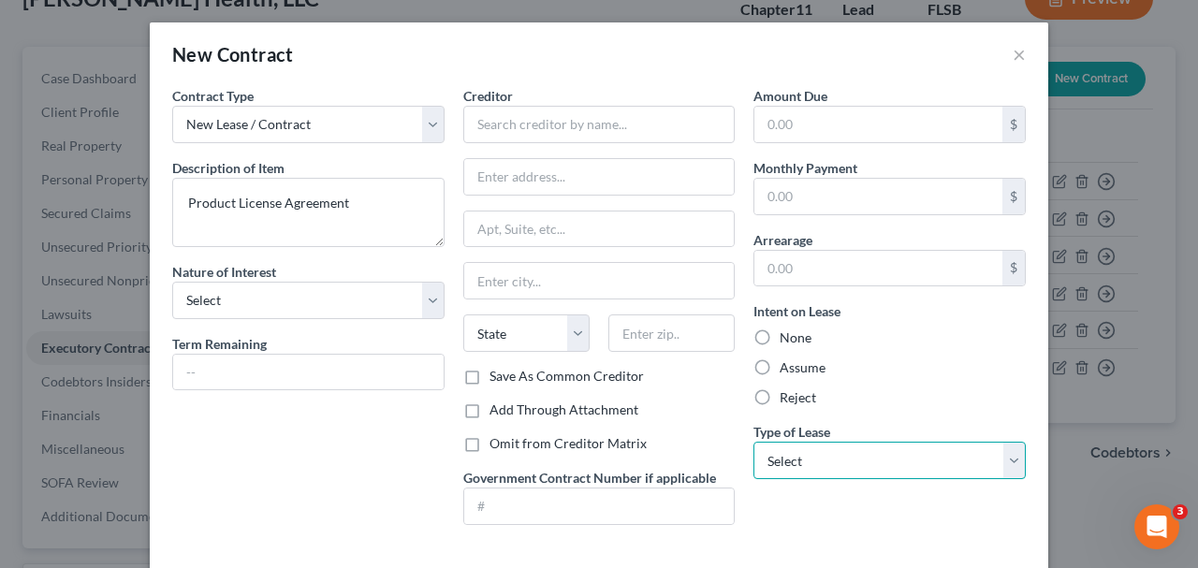
click at [924, 451] on select "Select Real Estate Car Other" at bounding box center [889, 460] width 272 height 37
select select "2"
click at [753, 442] on select "Select Real Estate Car Other" at bounding box center [889, 460] width 272 height 37
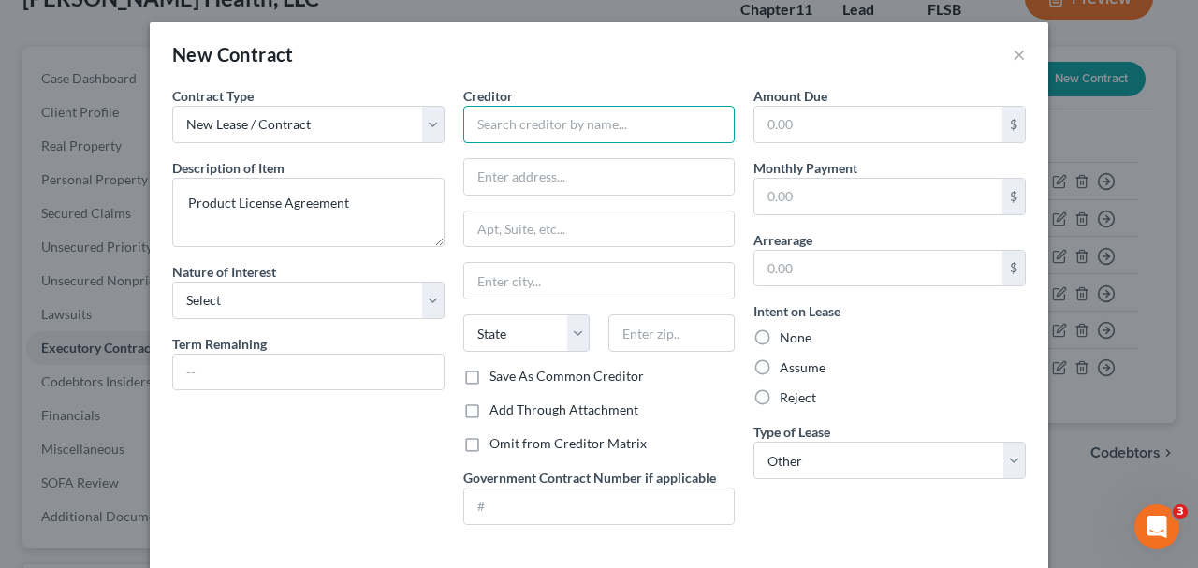
click at [610, 115] on input "text" at bounding box center [599, 124] width 272 height 37
click at [533, 143] on div "Creditor * clid State AL AK AR AZ CA CO CT DE DC FL GA GU HI ID IL IN IA KS KY …" at bounding box center [599, 226] width 272 height 281
drag, startPoint x: 532, startPoint y: 130, endPoint x: 376, endPoint y: 114, distance: 156.2
click at [376, 114] on div "Contract Type New Lease / Contract New Timeshare Description of non-residential…" at bounding box center [599, 313] width 872 height 454
type input "v"
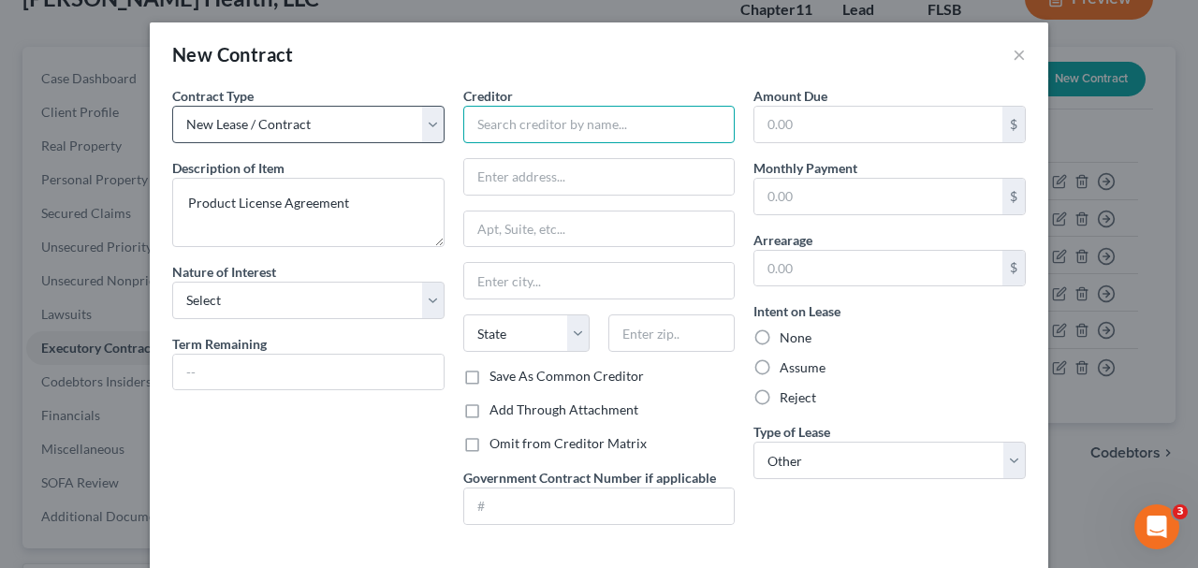
paste input "CLID LLC"
type input "CLID LLC"
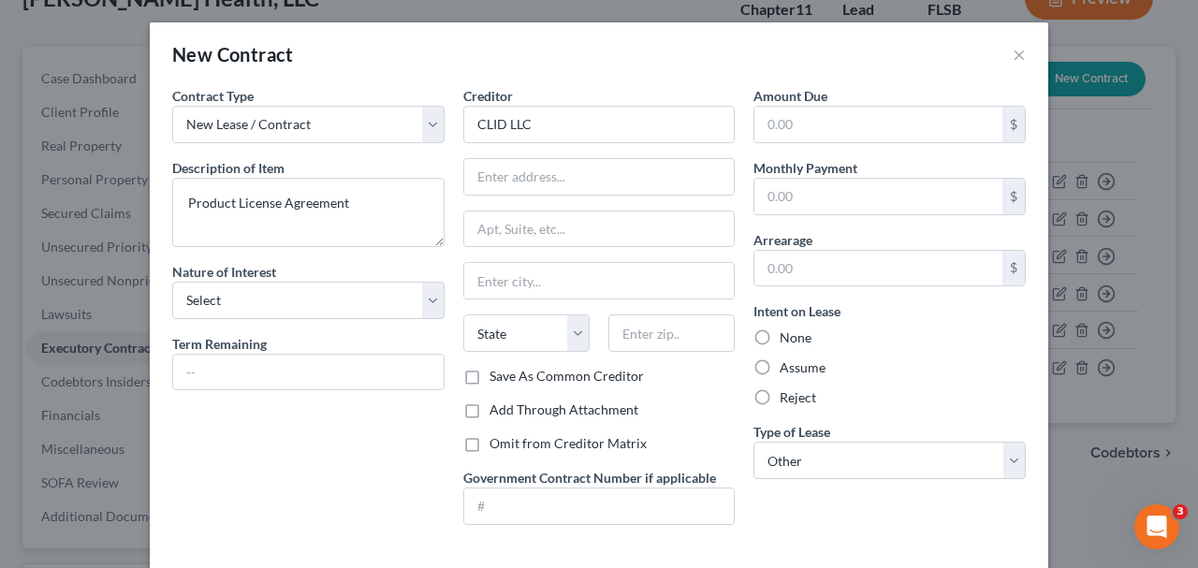
click at [466, 149] on div "Creditor * CLID LLC State AL AK AR AZ CA CO CT DE DC FL GA GU HI ID IL IN IA KS…" at bounding box center [599, 226] width 272 height 281
click at [498, 167] on input "text" at bounding box center [599, 177] width 270 height 36
type input "4445 E Whitewater Ave."
click at [648, 288] on input "text" at bounding box center [599, 281] width 270 height 36
click at [704, 273] on input "text" at bounding box center [599, 281] width 270 height 36
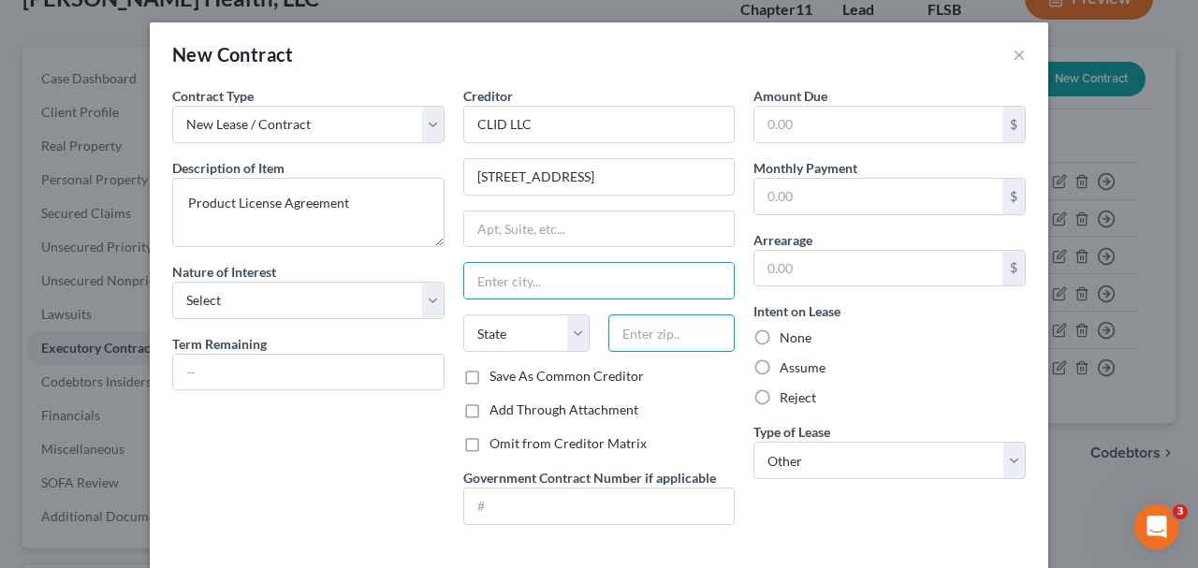
click at [630, 336] on input "text" at bounding box center [671, 332] width 126 height 37
type input "33332"
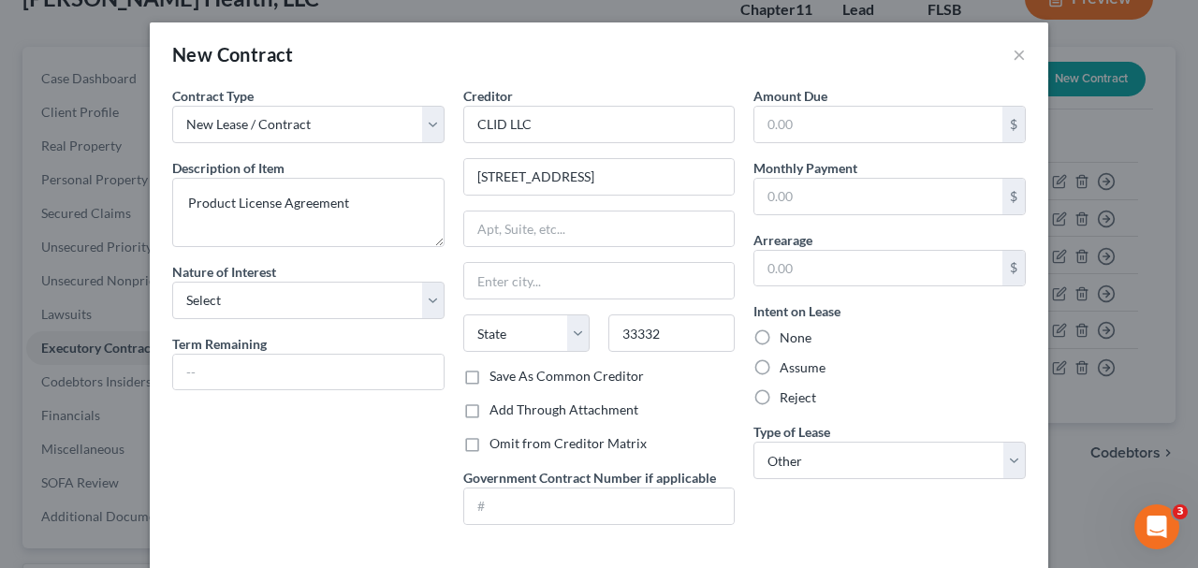
click at [659, 428] on div "Creditor * CLID LLC 4445 E Whitewater Ave. State AL AK AR AZ CA CO CT DE DC FL …" at bounding box center [599, 313] width 291 height 454
type input "Fort Lauderdale"
select select "9"
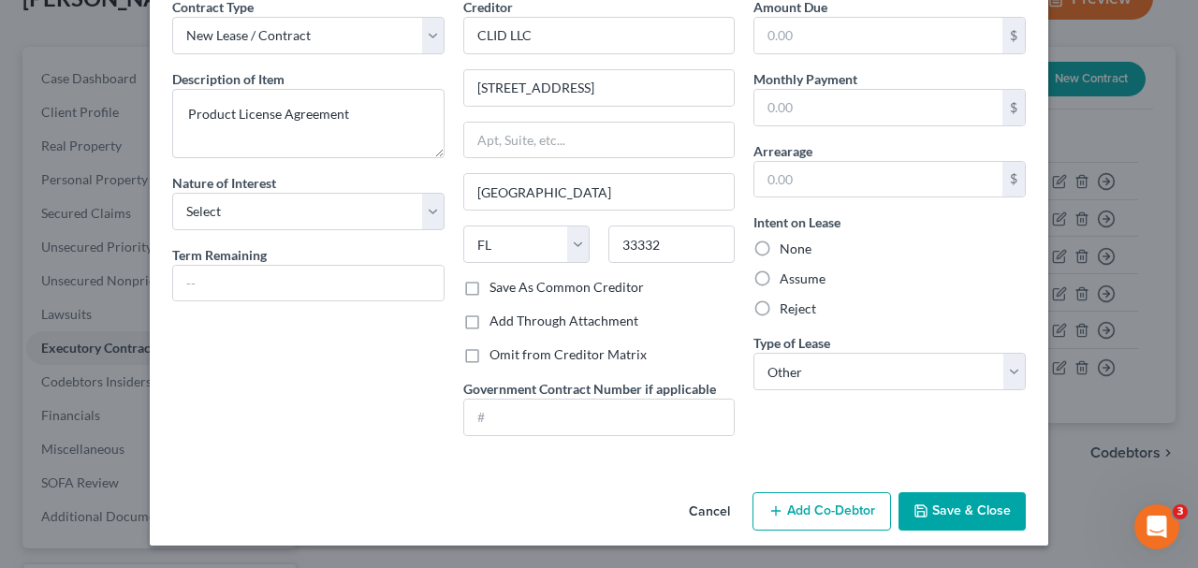
click at [937, 504] on button "Save & Close" at bounding box center [961, 511] width 127 height 39
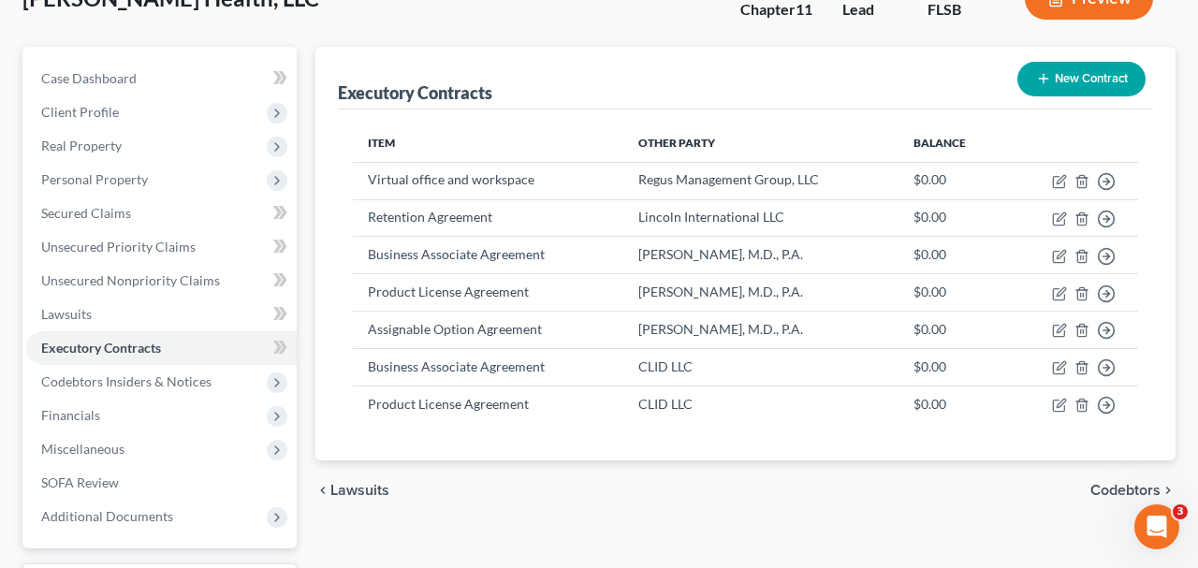
click at [1103, 58] on div "New Contract" at bounding box center [1081, 79] width 143 height 50
click at [1109, 70] on button "New Contract" at bounding box center [1081, 79] width 128 height 35
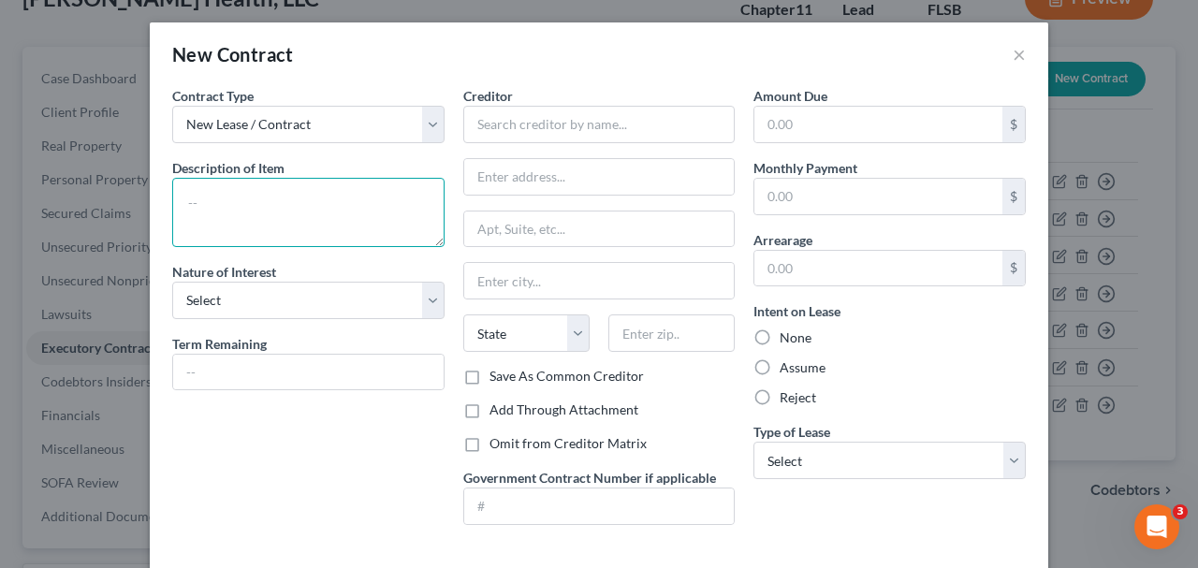
click at [362, 215] on textarea at bounding box center [308, 212] width 272 height 69
paste textarea "CLID LLC & Andres Palacio, M.D."
type textarea "CLID LLC & Andres Palacio, M.D."
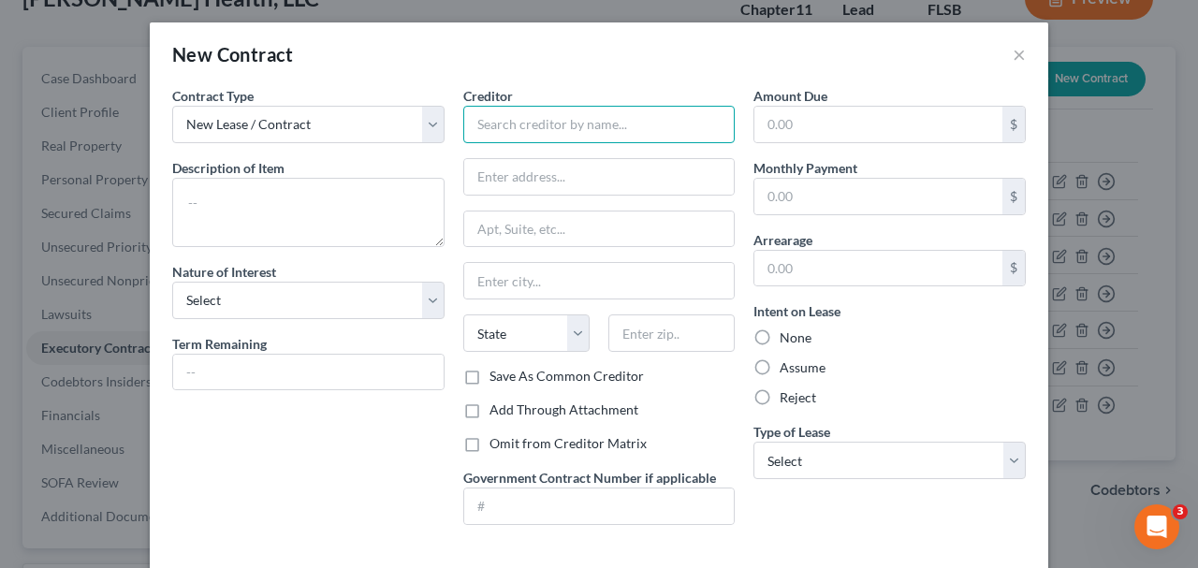
click at [480, 127] on input "text" at bounding box center [599, 124] width 272 height 37
paste input "CLID LLC & Andres Palacio, M.D."
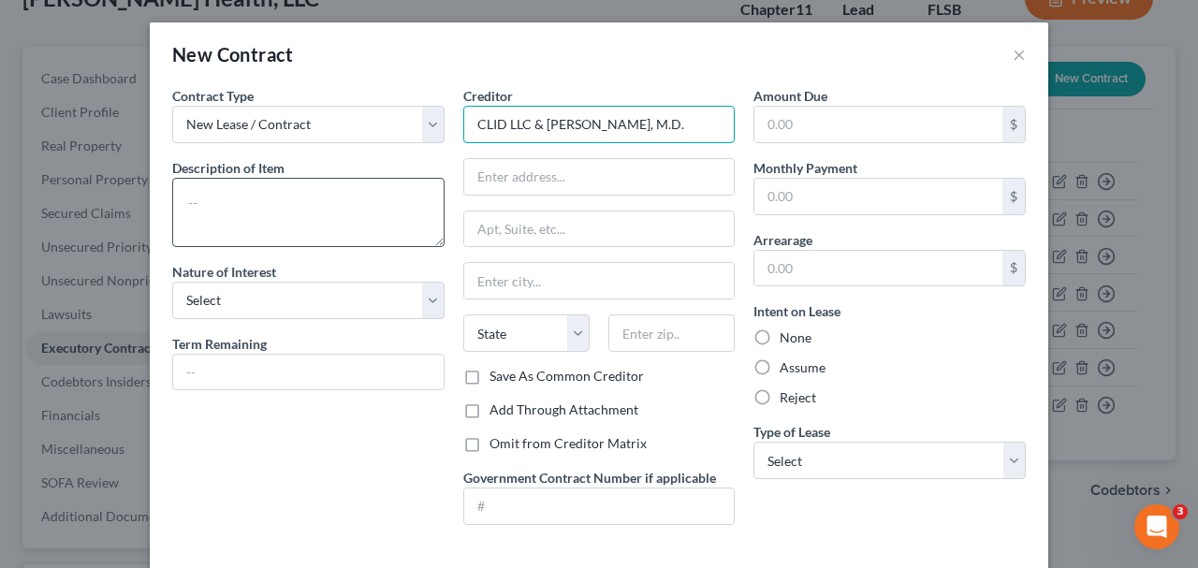
type input "CLID LLC & Andres Palacio, M.D."
click at [328, 197] on textarea at bounding box center [308, 212] width 272 height 69
paste textarea "Assignable Option Agreement"
type textarea "Assignable Option Agreement"
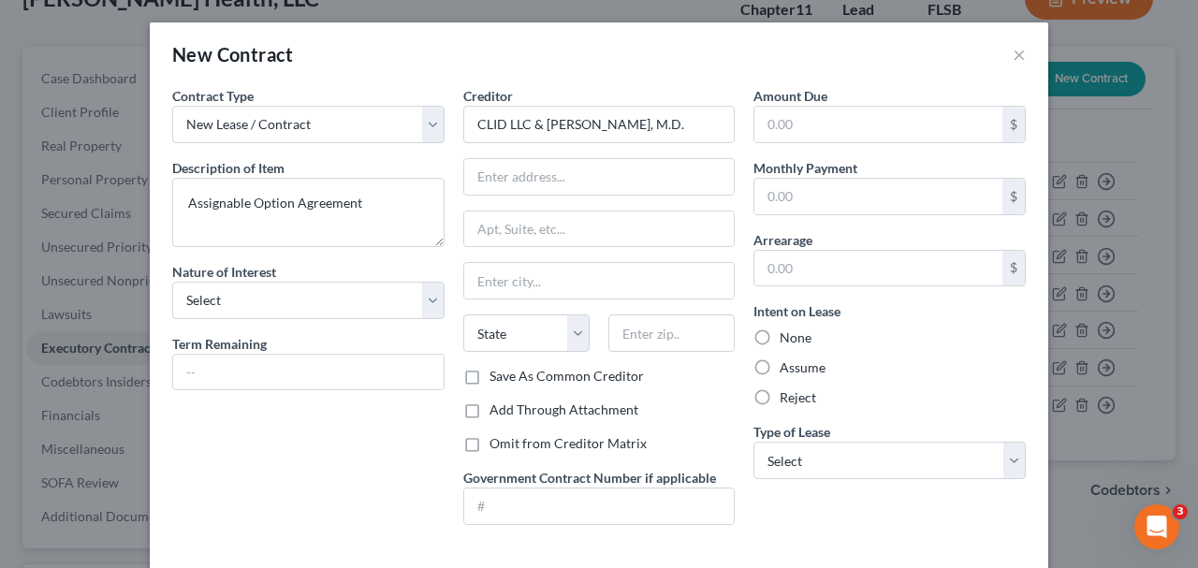
click at [903, 489] on div "Amount Due $ Monthly Payment $ Arrearage $ Intent on Lease None Assume Reject T…" at bounding box center [889, 313] width 291 height 454
click at [879, 472] on select "Select Real Estate Car Other" at bounding box center [889, 460] width 272 height 37
click at [753, 442] on select "Select Real Estate Car Other" at bounding box center [889, 460] width 272 height 37
click at [844, 467] on select "Select Real Estate Car Other" at bounding box center [889, 460] width 272 height 37
select select "2"
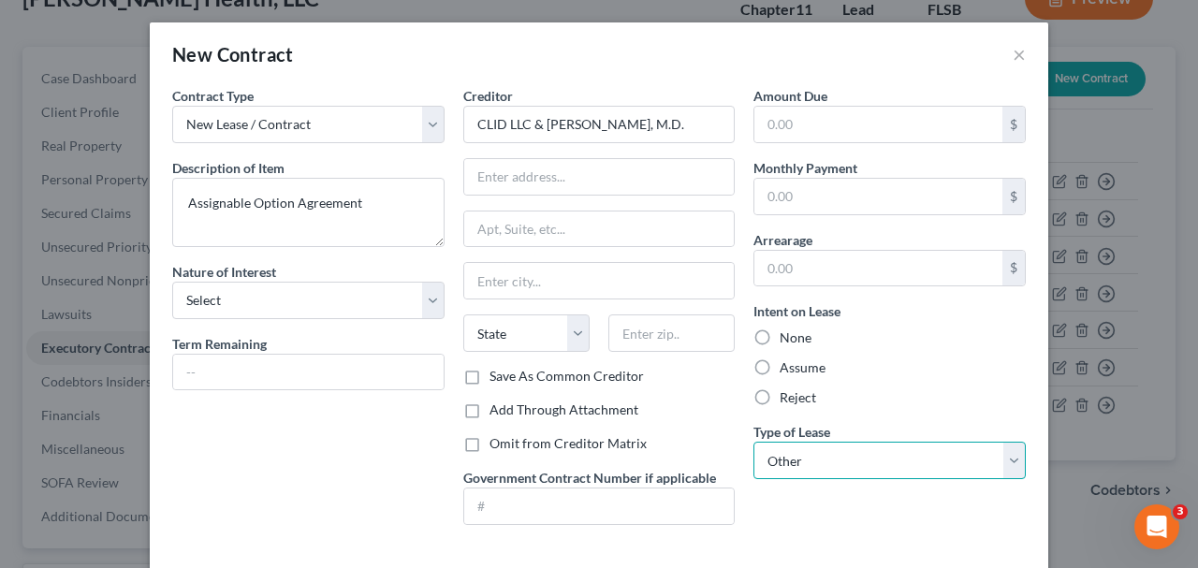
click at [753, 442] on select "Select Real Estate Car Other" at bounding box center [889, 460] width 272 height 37
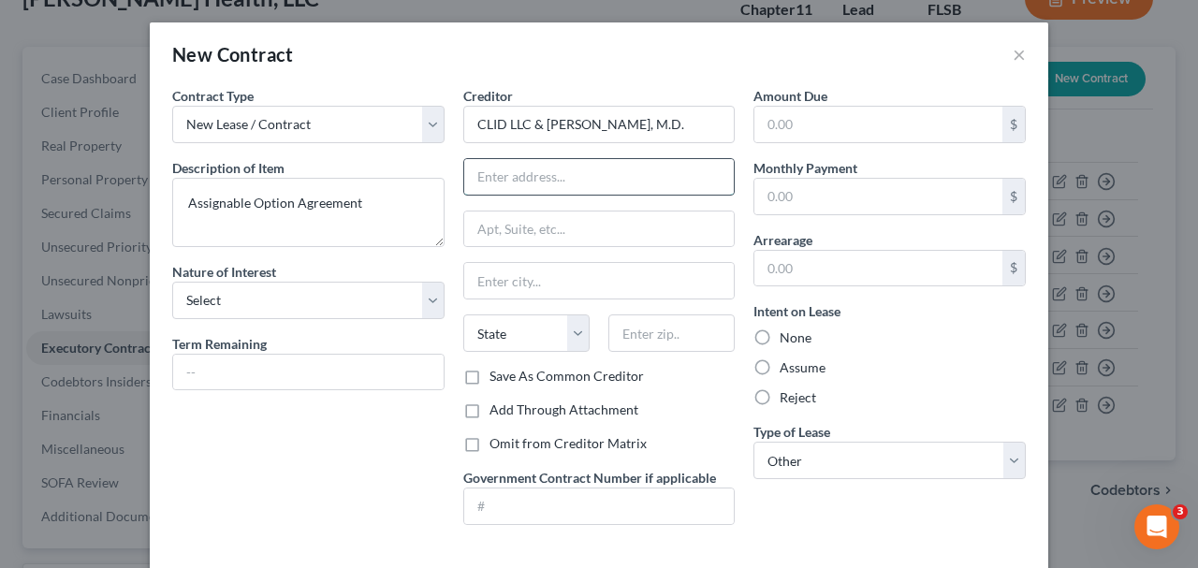
click at [677, 159] on input "text" at bounding box center [599, 177] width 270 height 36
type input "4445 E Whitewater Ave."
click at [656, 340] on input "text" at bounding box center [671, 332] width 126 height 37
type input "33332"
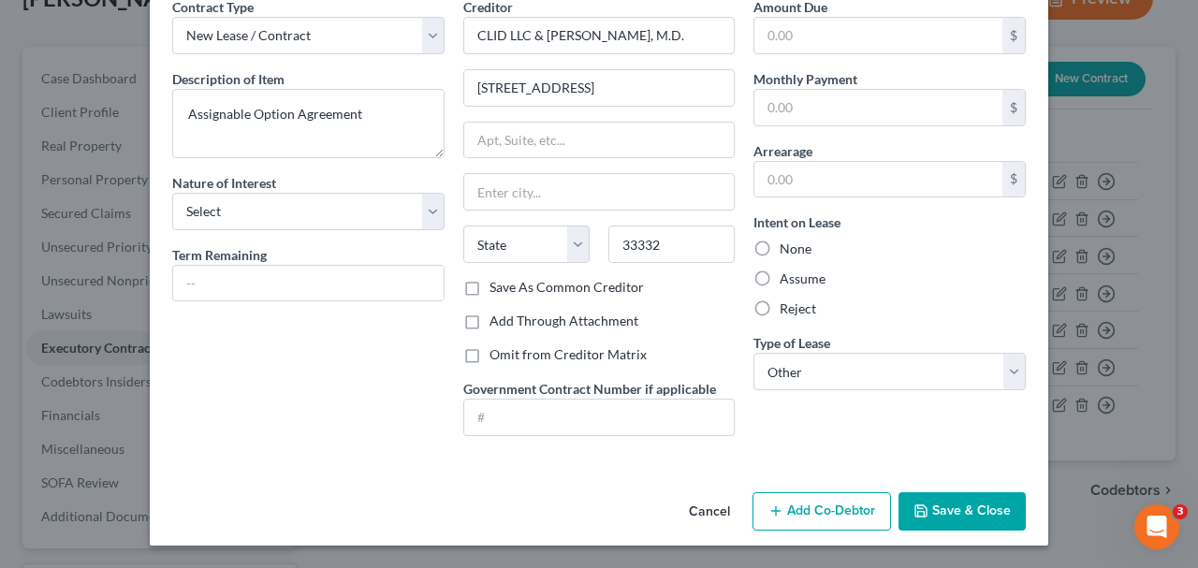
type input "Fort Lauderdale"
select select "9"
click at [962, 487] on div "Cancel Add Co-Debtor Save & Close" at bounding box center [599, 516] width 898 height 62
click at [962, 501] on button "Save & Close" at bounding box center [961, 511] width 127 height 39
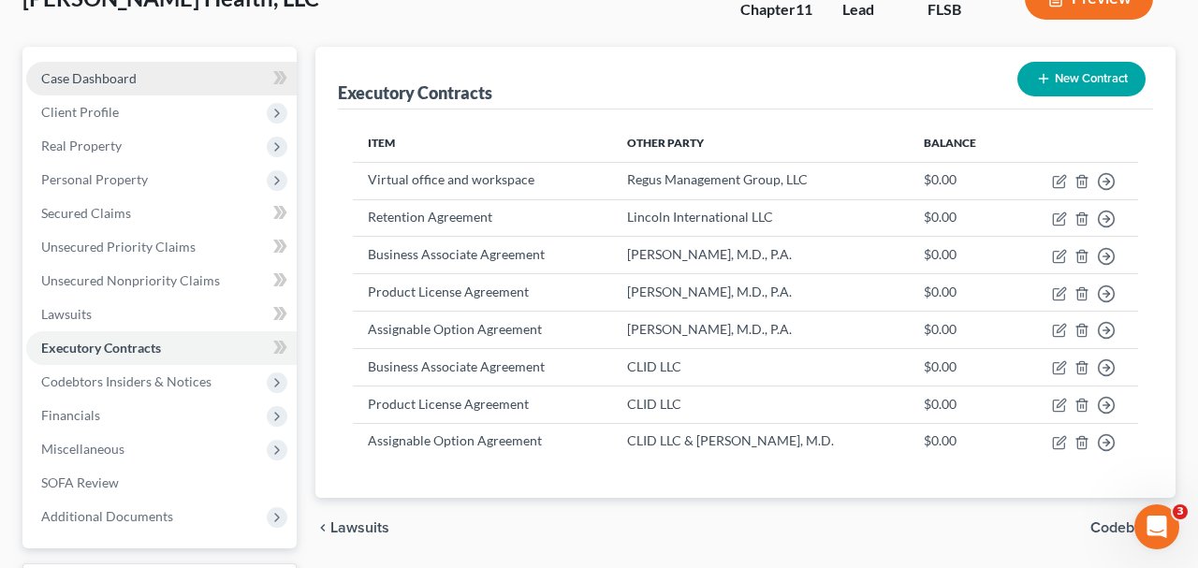
click at [175, 79] on link "Case Dashboard" at bounding box center [161, 79] width 270 height 34
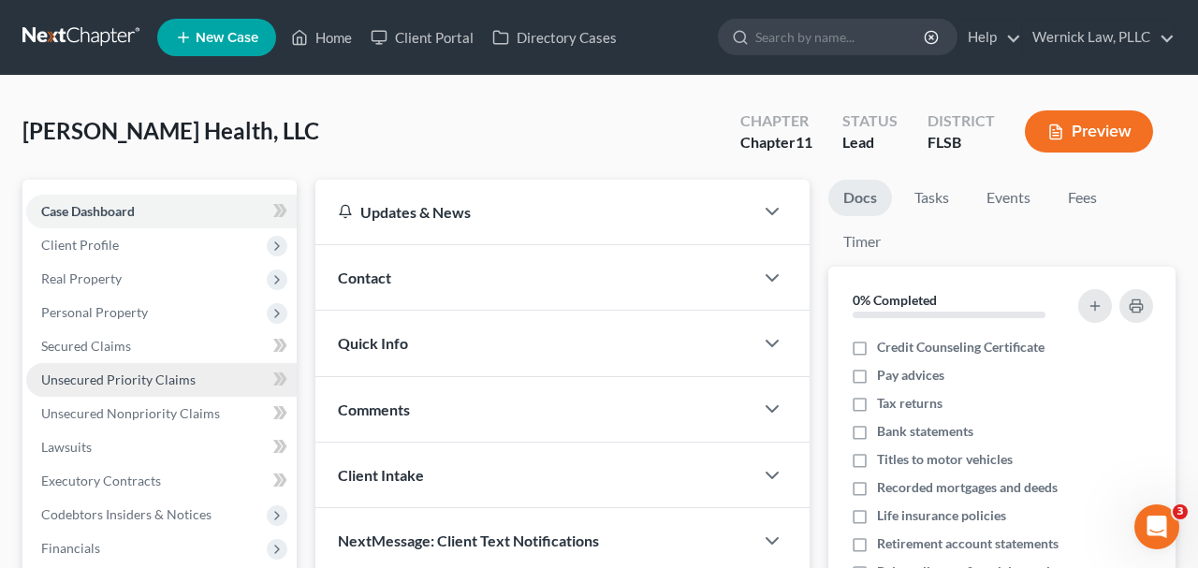
scroll to position [370, 0]
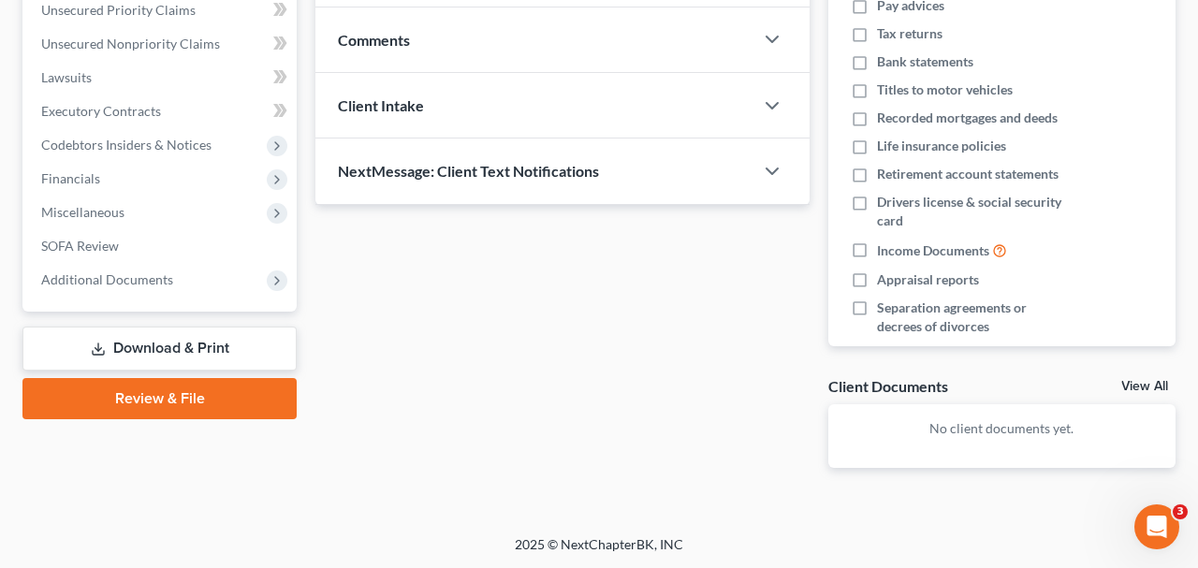
click at [212, 340] on link "Download & Print" at bounding box center [159, 349] width 274 height 44
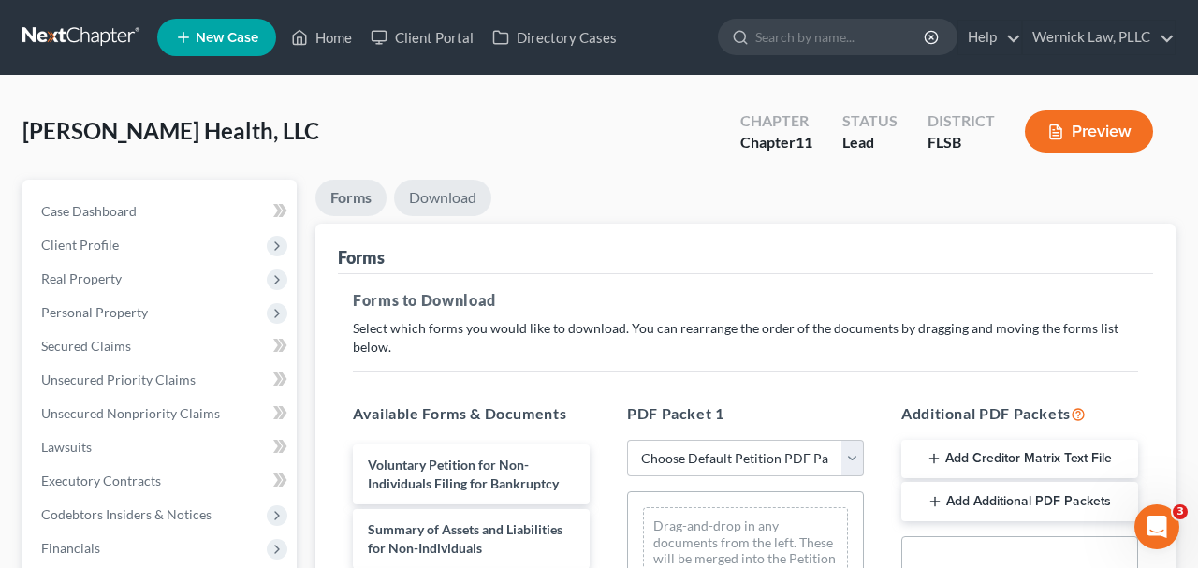
click at [447, 199] on link "Download" at bounding box center [442, 198] width 97 height 36
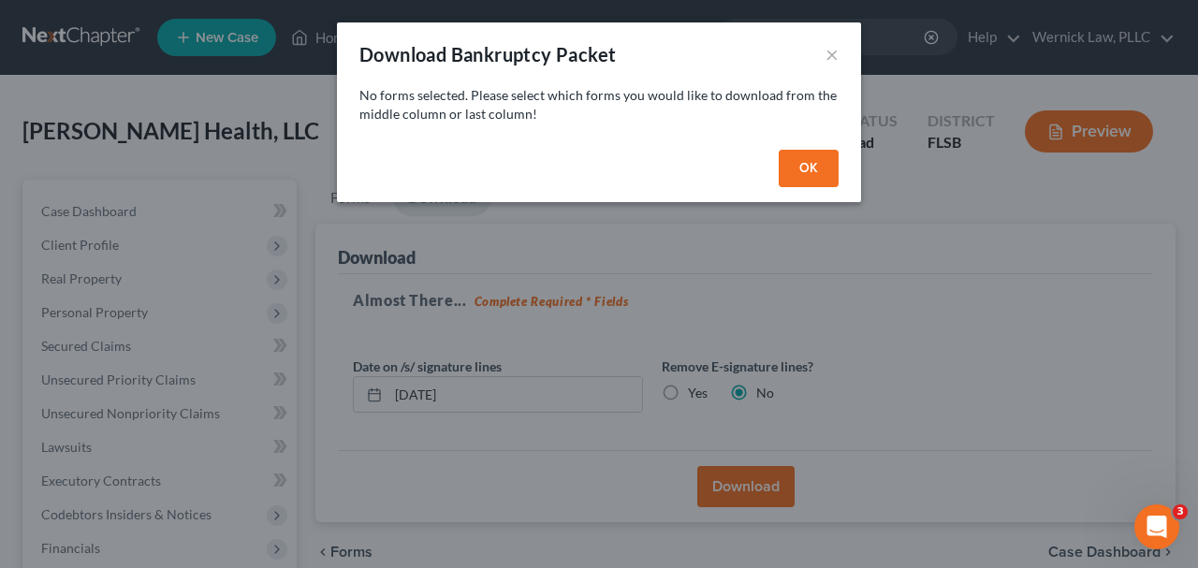
click at [813, 168] on button "OK" at bounding box center [809, 168] width 60 height 37
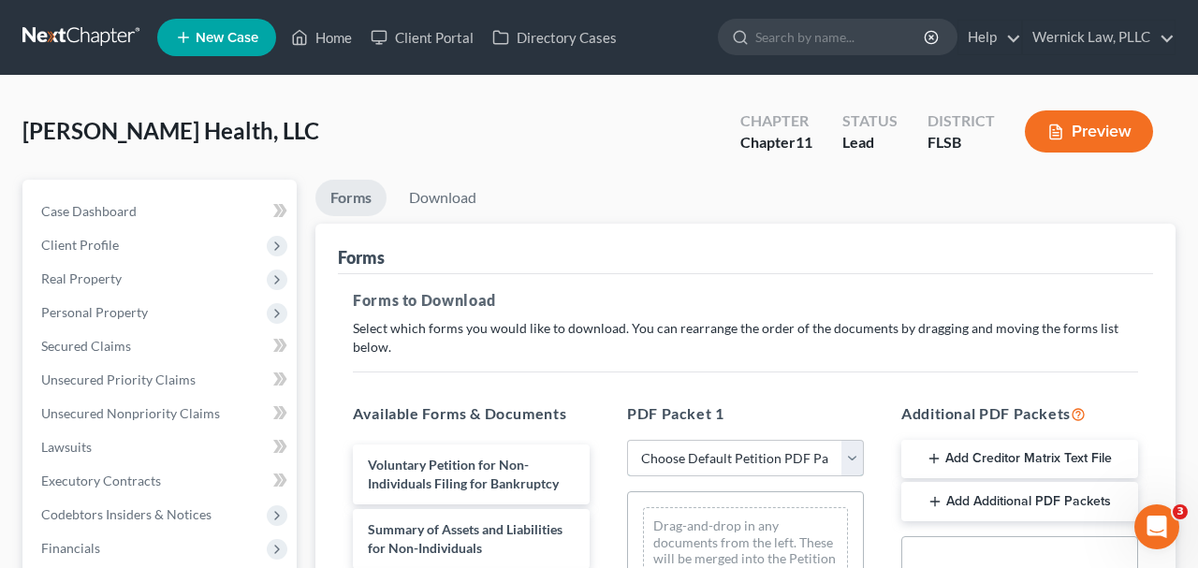
click at [689, 446] on select "Choose Default Petition PDF Packet Complete Bankruptcy Petition (all forms and …" at bounding box center [745, 458] width 237 height 37
select select "0"
click at [627, 440] on select "Choose Default Petition PDF Packet Complete Bankruptcy Petition (all forms and …" at bounding box center [745, 458] width 237 height 37
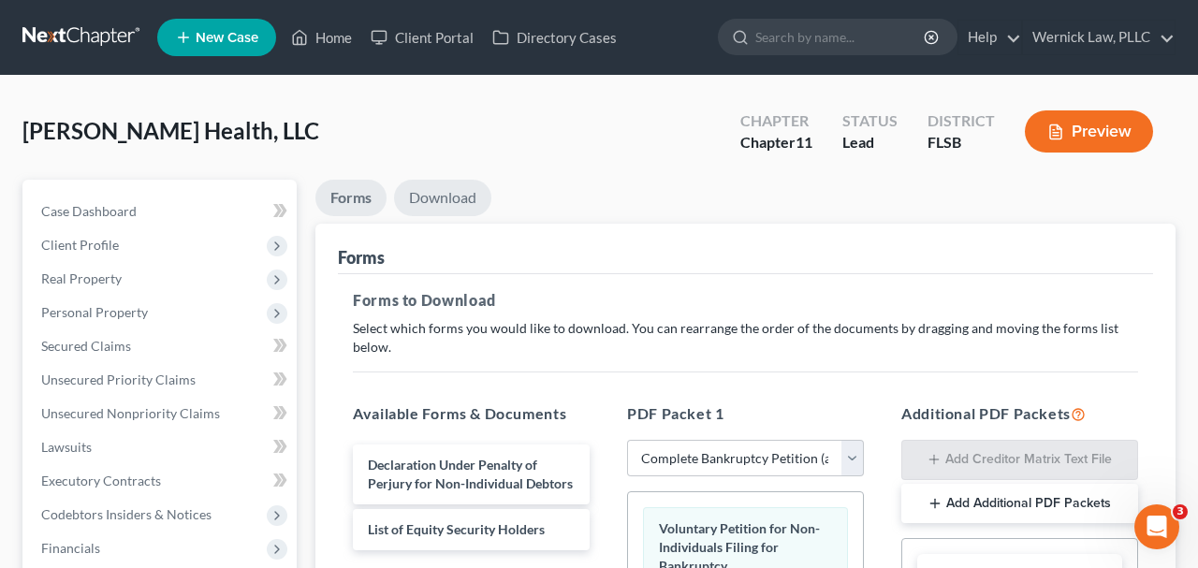
click at [457, 198] on link "Download" at bounding box center [442, 198] width 97 height 36
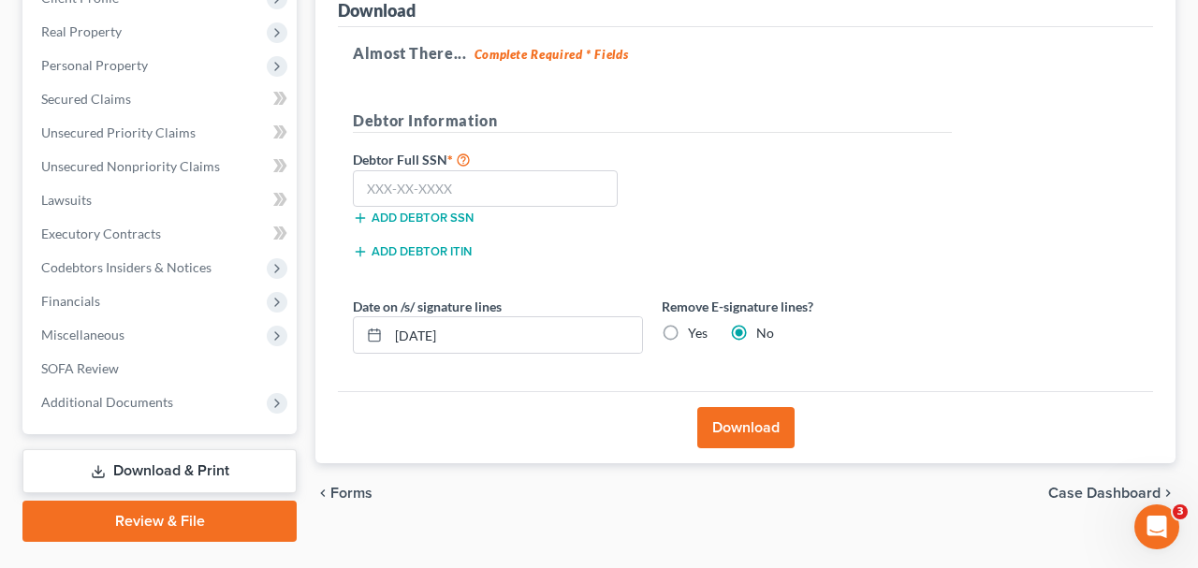
scroll to position [290, 0]
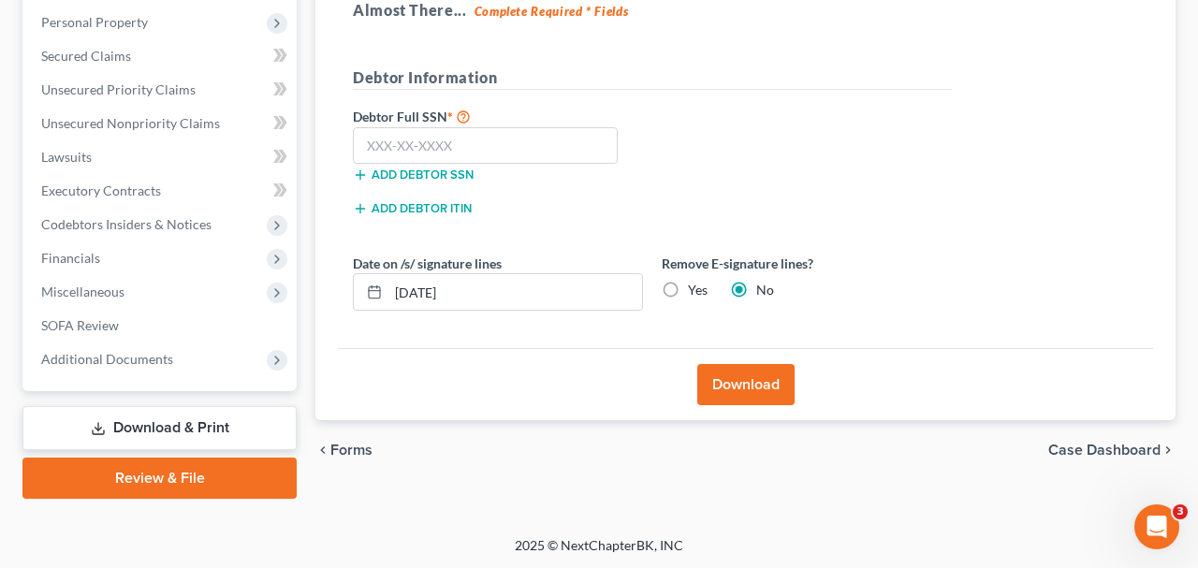
click at [515, 105] on label "Debtor Full SSN *" at bounding box center [497, 116] width 309 height 22
click at [515, 130] on input "text" at bounding box center [485, 145] width 265 height 37
type input "000-00-0000"
click at [731, 373] on button "Download" at bounding box center [745, 384] width 97 height 41
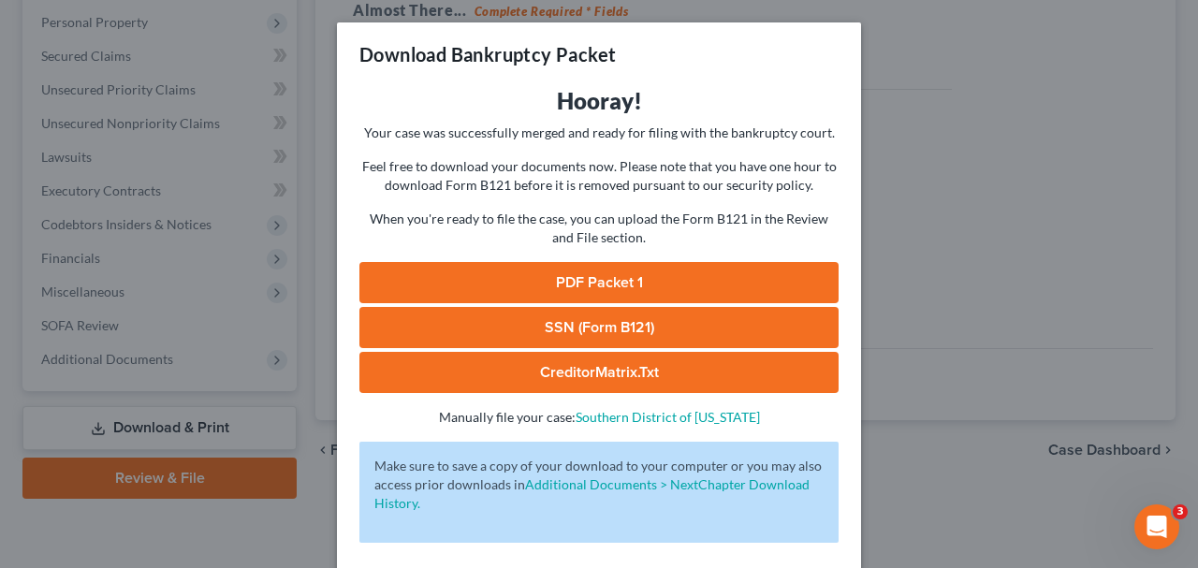
click at [622, 272] on link "PDF Packet 1" at bounding box center [598, 282] width 479 height 41
click at [878, 130] on div "Download Bankruptcy Packet Hooray! Your case was successfully merged and ready …" at bounding box center [599, 284] width 1198 height 568
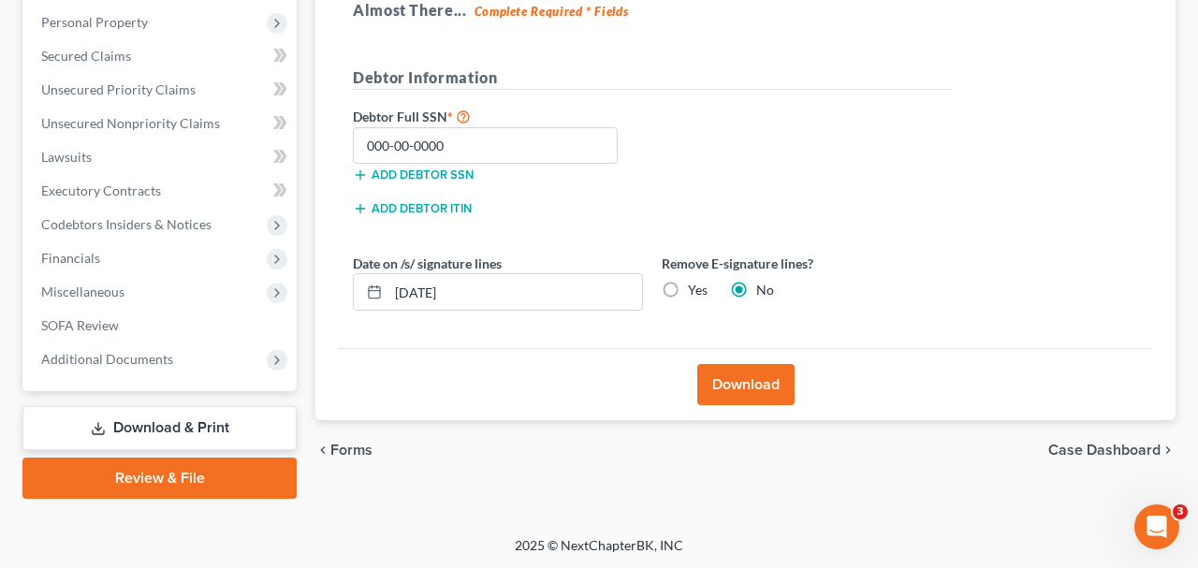
scroll to position [0, 0]
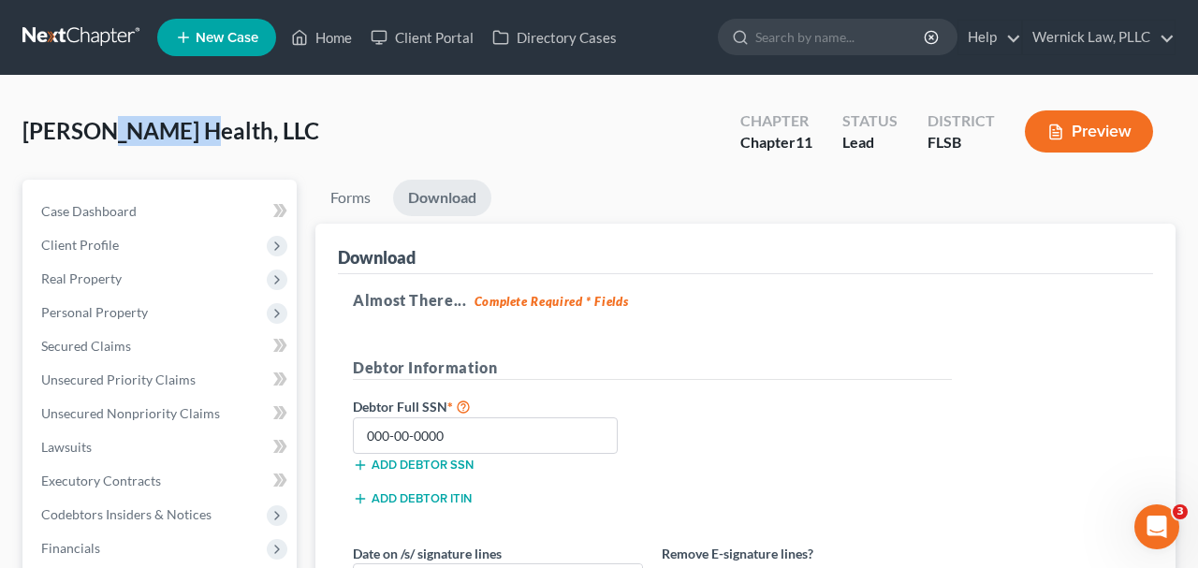
drag, startPoint x: 181, startPoint y: 125, endPoint x: 98, endPoint y: 126, distance: 82.4
click at [98, 126] on span "[PERSON_NAME] Health, LLC" at bounding box center [170, 130] width 297 height 27
click at [19, 137] on div "Sam Health, LLC Upgraded Chapter Chapter 11 Status Lead District FLSB Preview P…" at bounding box center [599, 451] width 1198 height 751
drag, startPoint x: 21, startPoint y: 126, endPoint x: 183, endPoint y: 120, distance: 163.0
click at [192, 125] on div "Sam Health, LLC Upgraded Chapter Chapter 11 Status Lead District FLSB Preview P…" at bounding box center [599, 451] width 1198 height 751
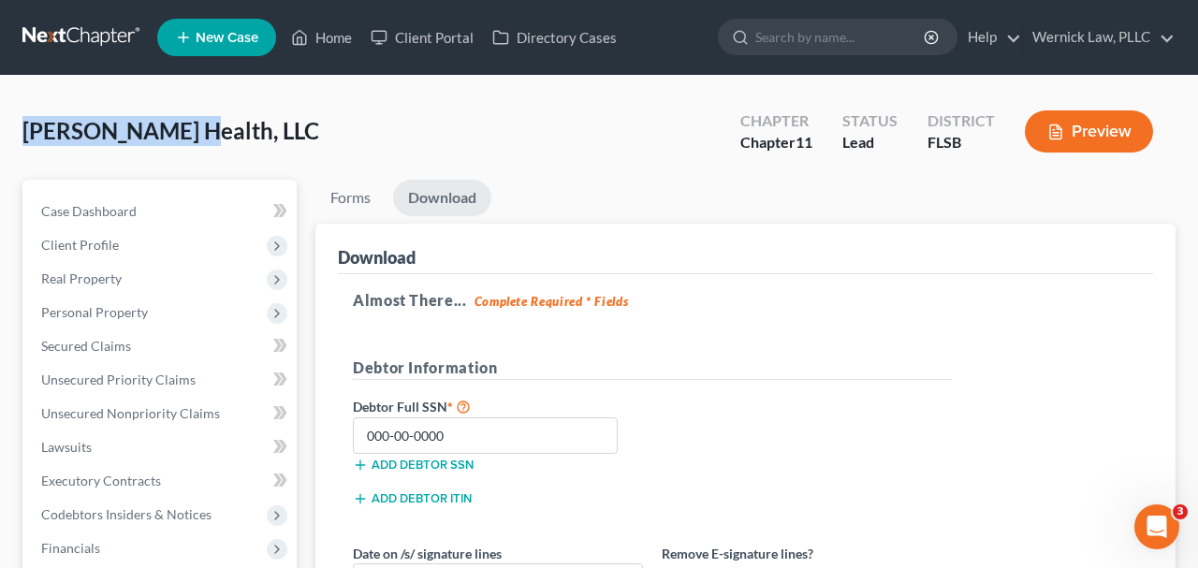
copy span "[PERSON_NAME] Health, LLC"
click at [95, 32] on link at bounding box center [82, 38] width 120 height 34
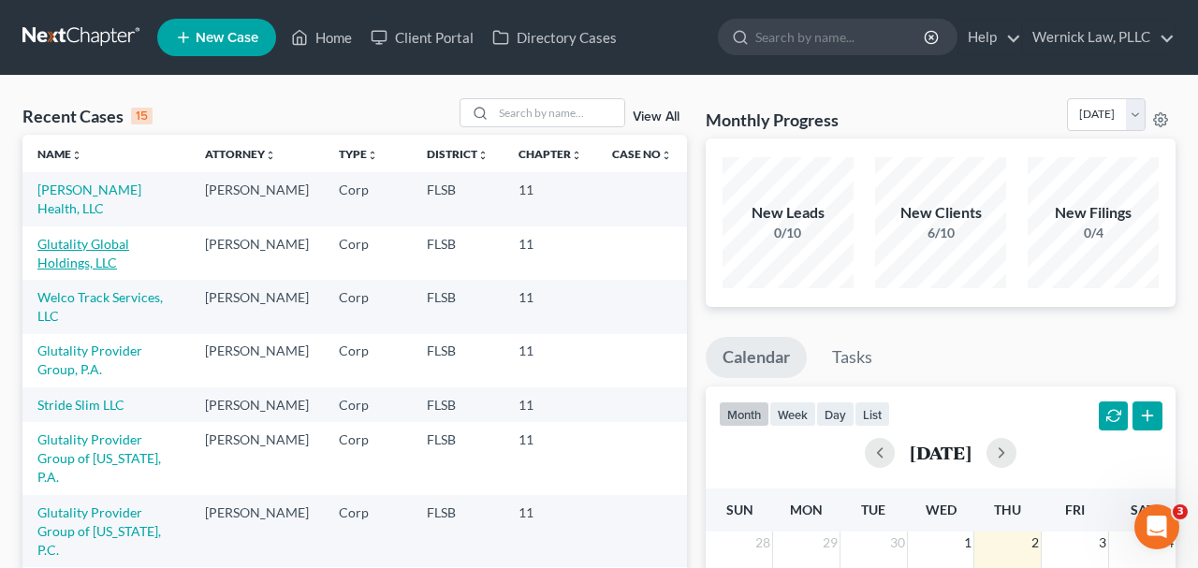
click at [97, 249] on link "Glutality Global Holdings, LLC" at bounding box center [83, 253] width 92 height 35
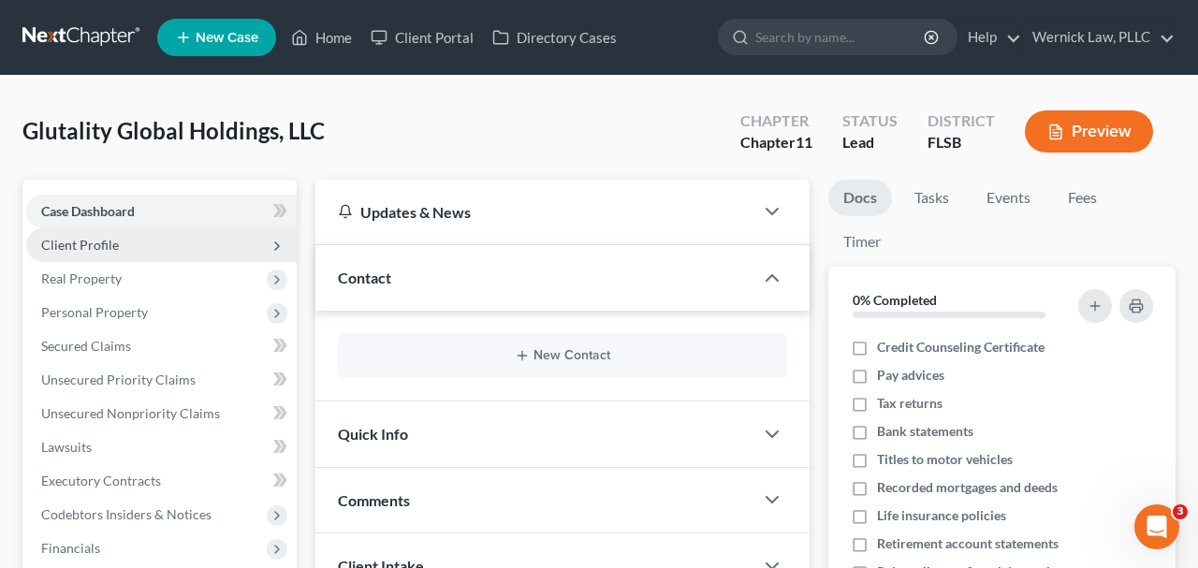
click at [243, 239] on span "Client Profile" at bounding box center [161, 245] width 270 height 34
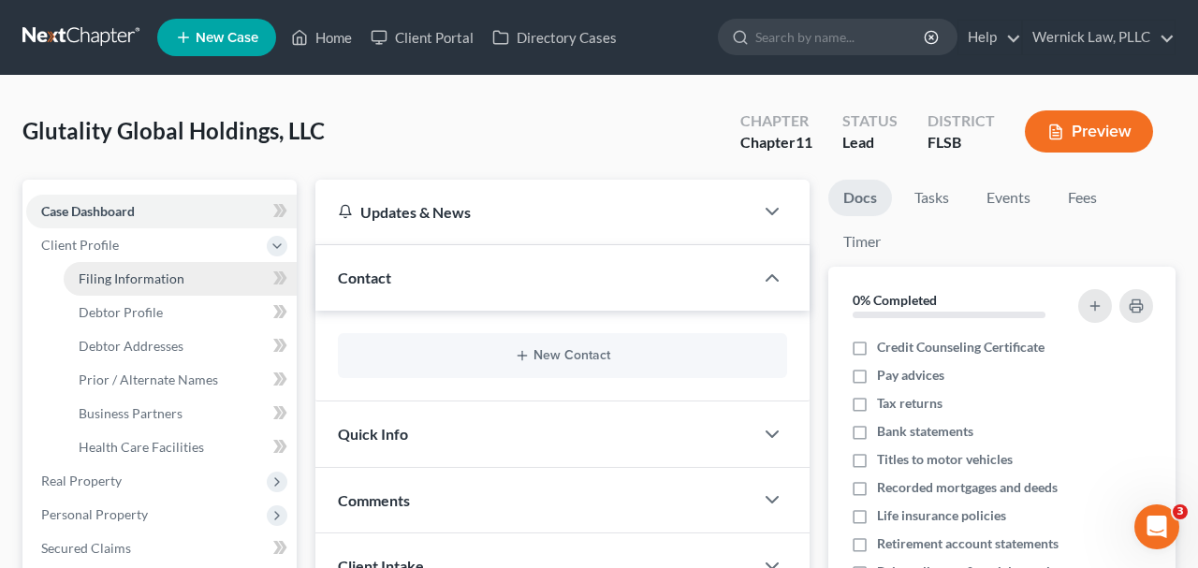
click at [205, 283] on link "Filing Information" at bounding box center [180, 279] width 233 height 34
select select "2"
select select "1"
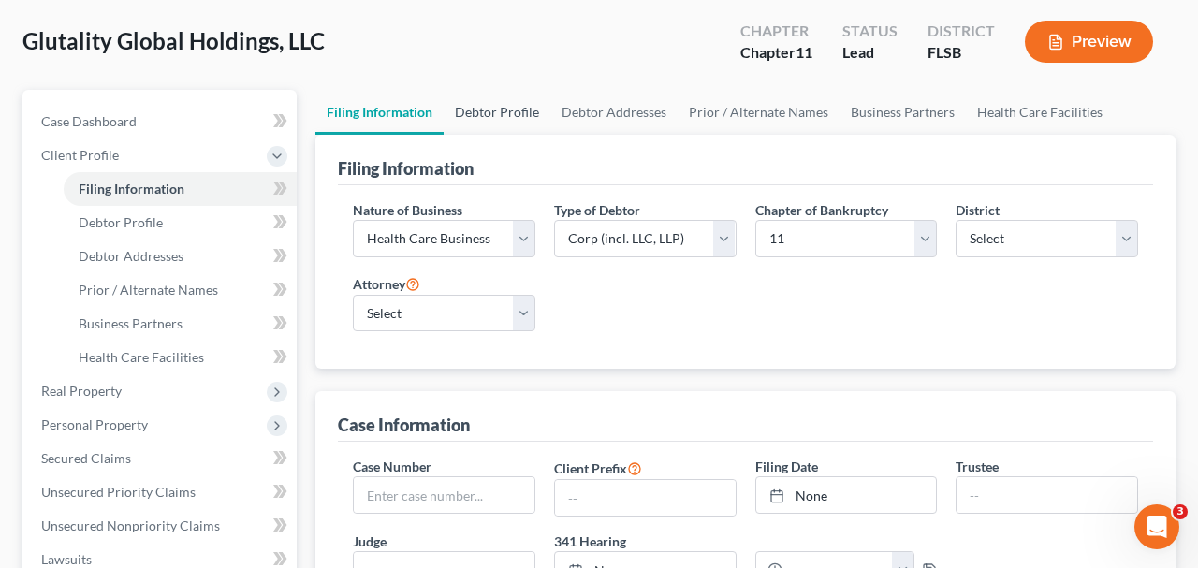
click at [516, 104] on link "Debtor Profile" at bounding box center [497, 112] width 107 height 45
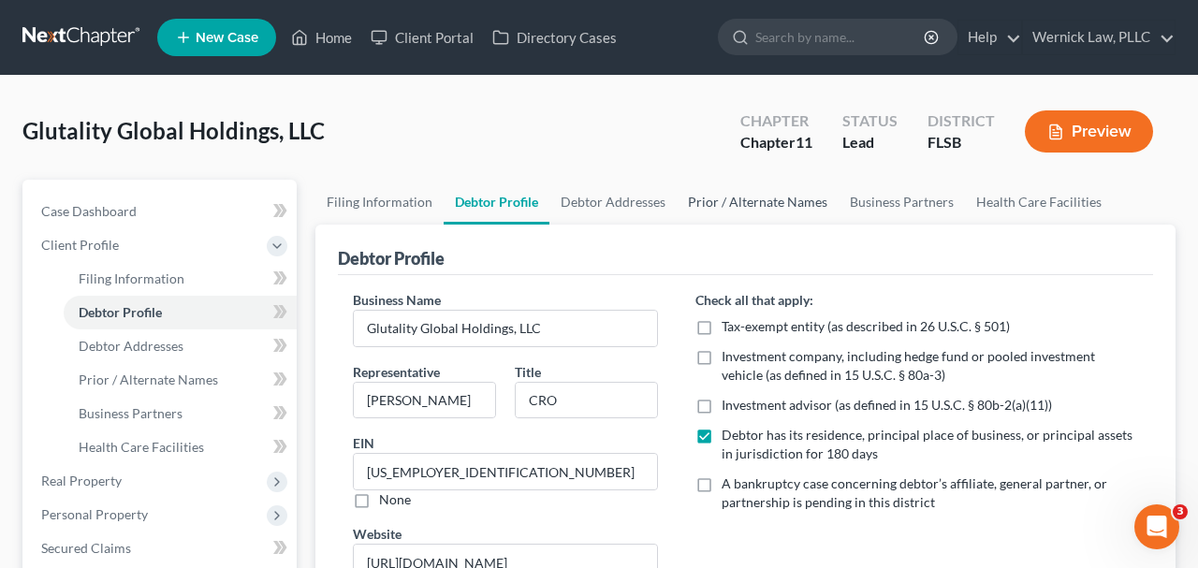
click at [721, 200] on link "Prior / Alternate Names" at bounding box center [758, 202] width 162 height 45
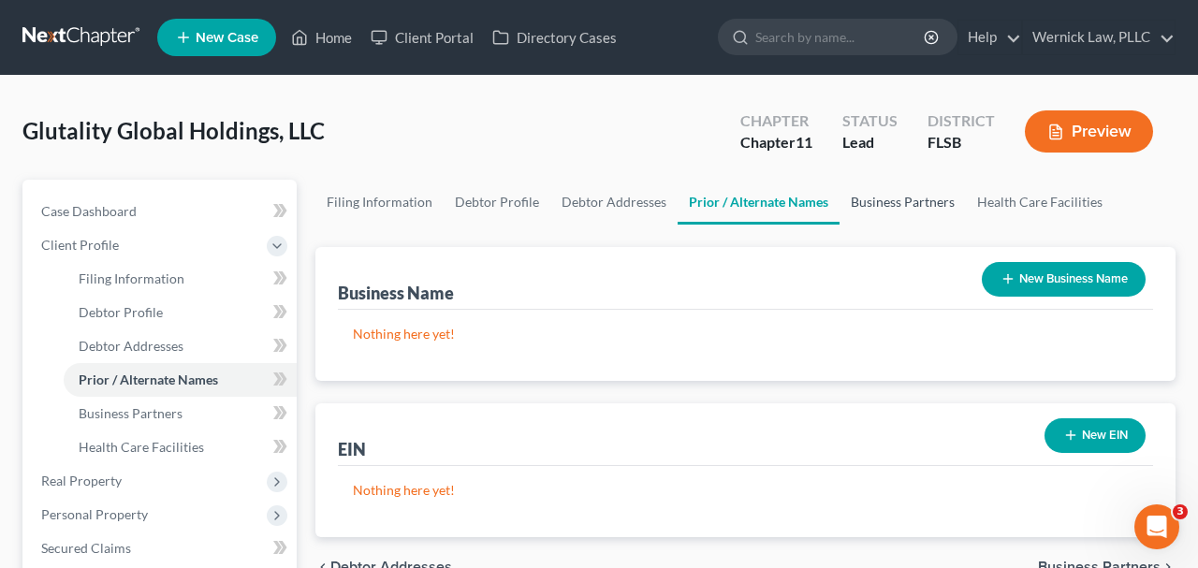
click at [897, 202] on link "Business Partners" at bounding box center [902, 202] width 126 height 45
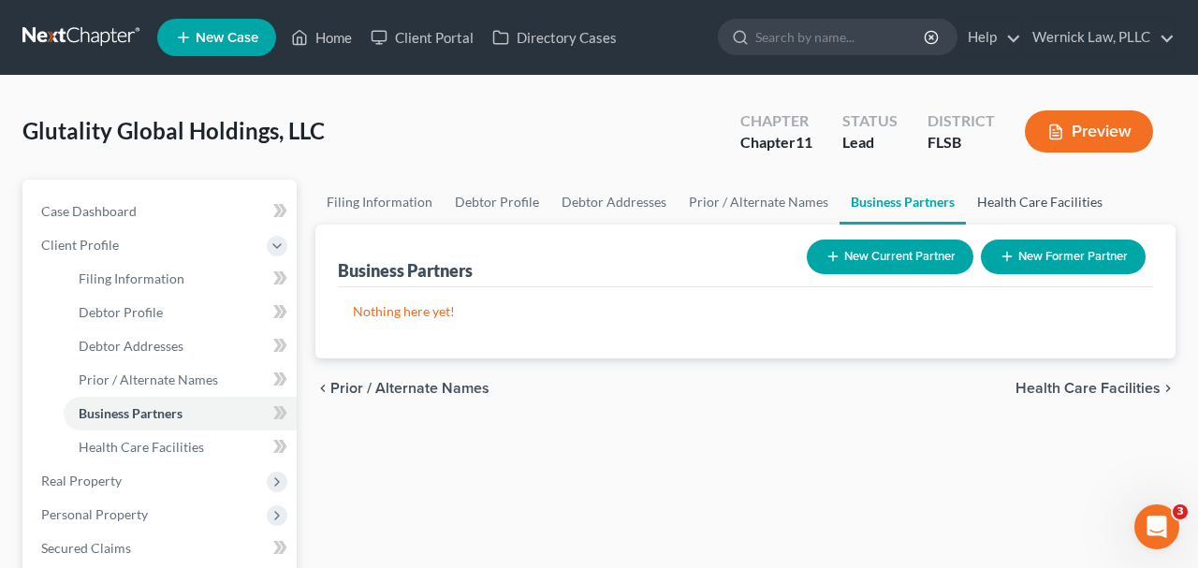
click at [1031, 201] on link "Health Care Facilities" at bounding box center [1040, 202] width 148 height 45
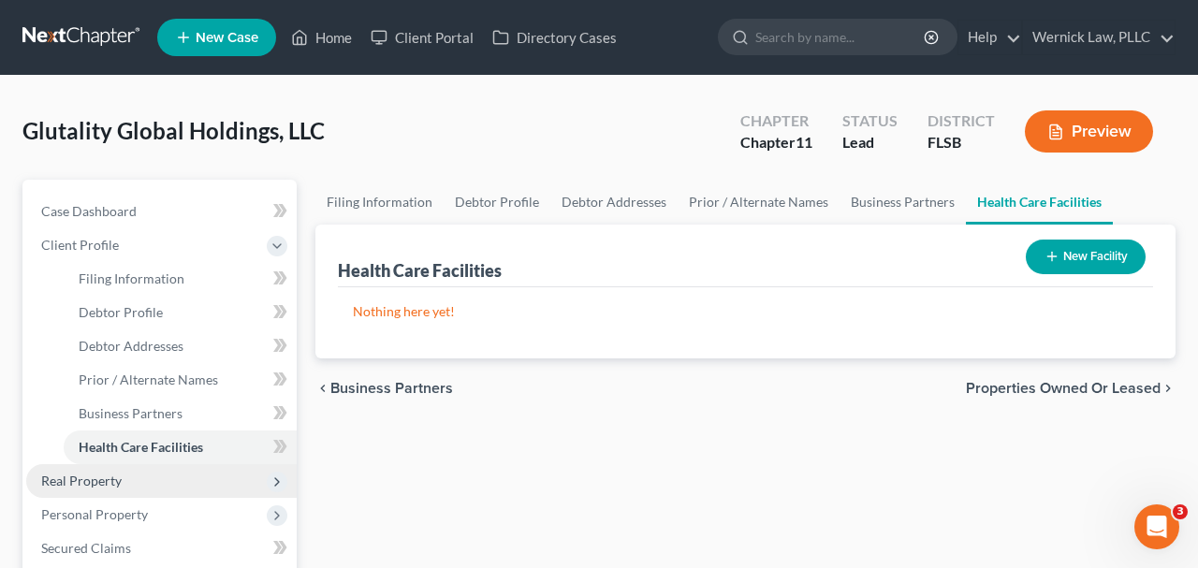
click at [149, 474] on span "Real Property" at bounding box center [161, 481] width 270 height 34
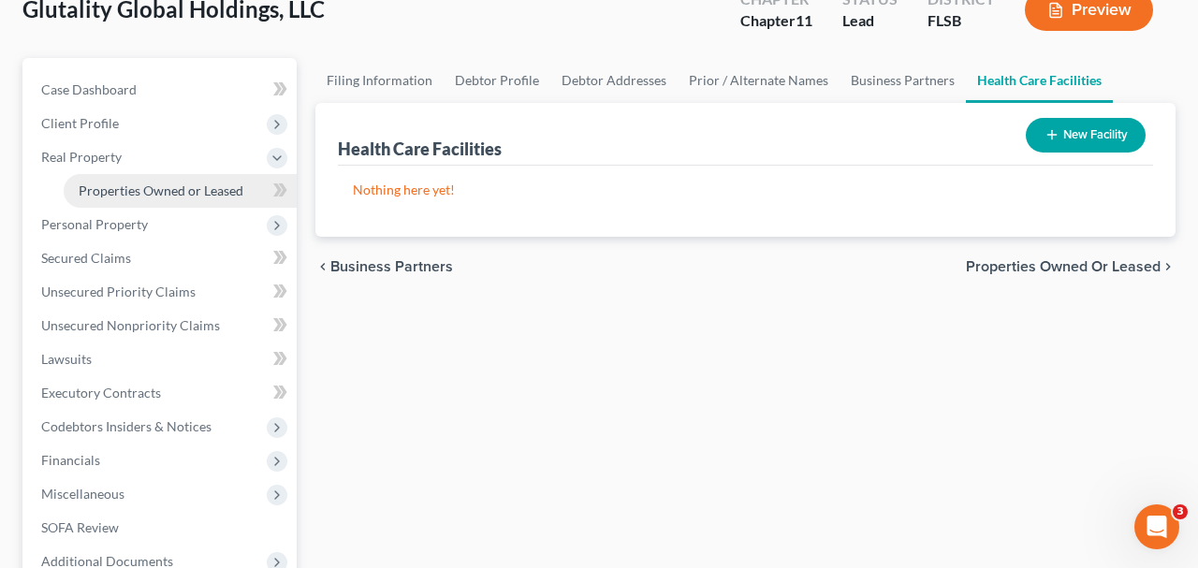
click at [166, 200] on link "Properties Owned or Leased" at bounding box center [180, 191] width 233 height 34
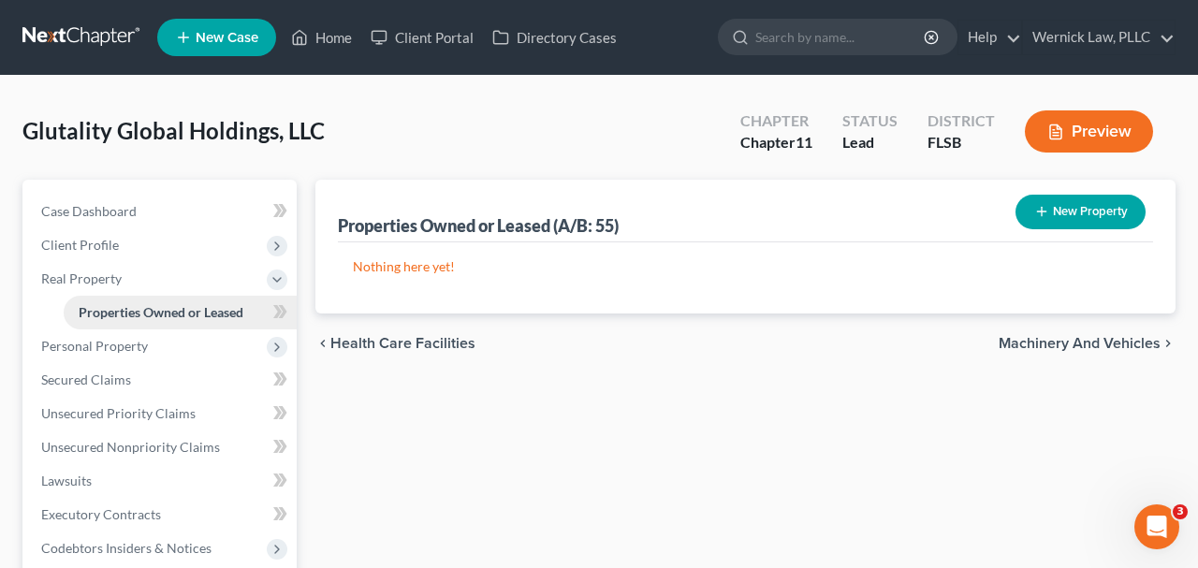
click at [146, 317] on span "Properties Owned or Leased" at bounding box center [161, 312] width 165 height 16
click at [145, 339] on span "Personal Property" at bounding box center [94, 346] width 107 height 16
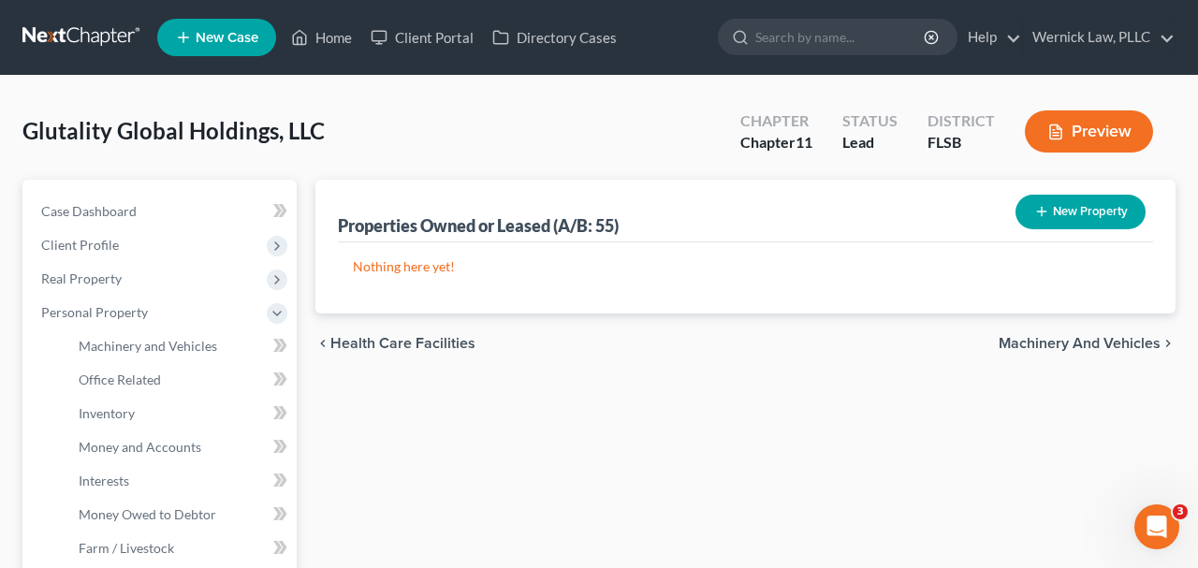
click at [170, 430] on li "Money and Accounts" at bounding box center [180, 447] width 233 height 34
click at [170, 443] on span "Money and Accounts" at bounding box center [140, 447] width 123 height 16
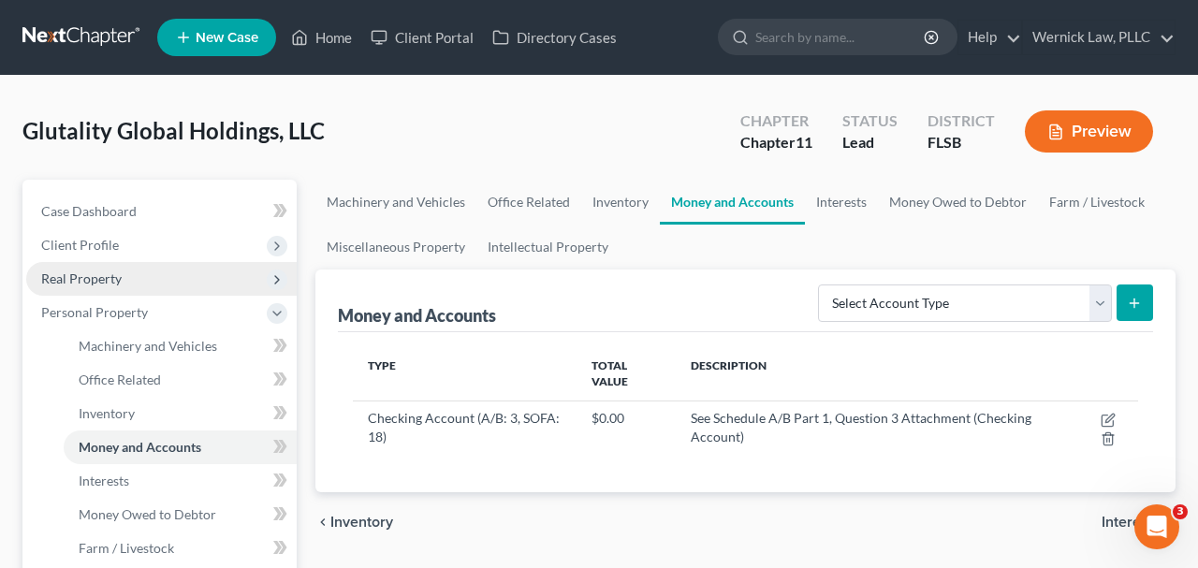
click at [90, 265] on span "Real Property" at bounding box center [161, 279] width 270 height 34
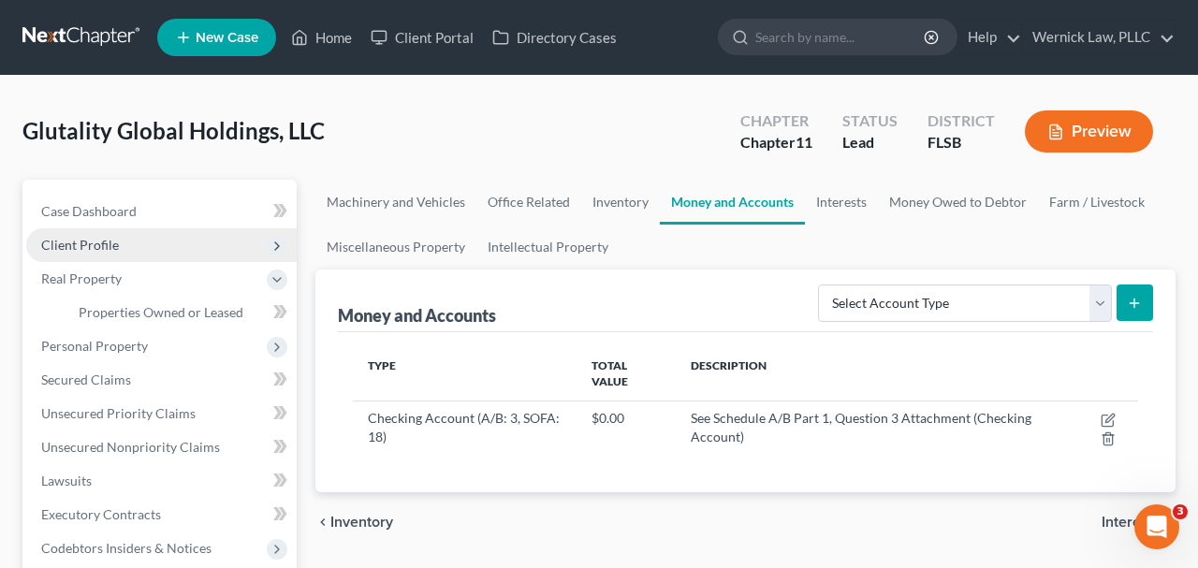
click at [90, 250] on span "Client Profile" at bounding box center [80, 245] width 78 height 16
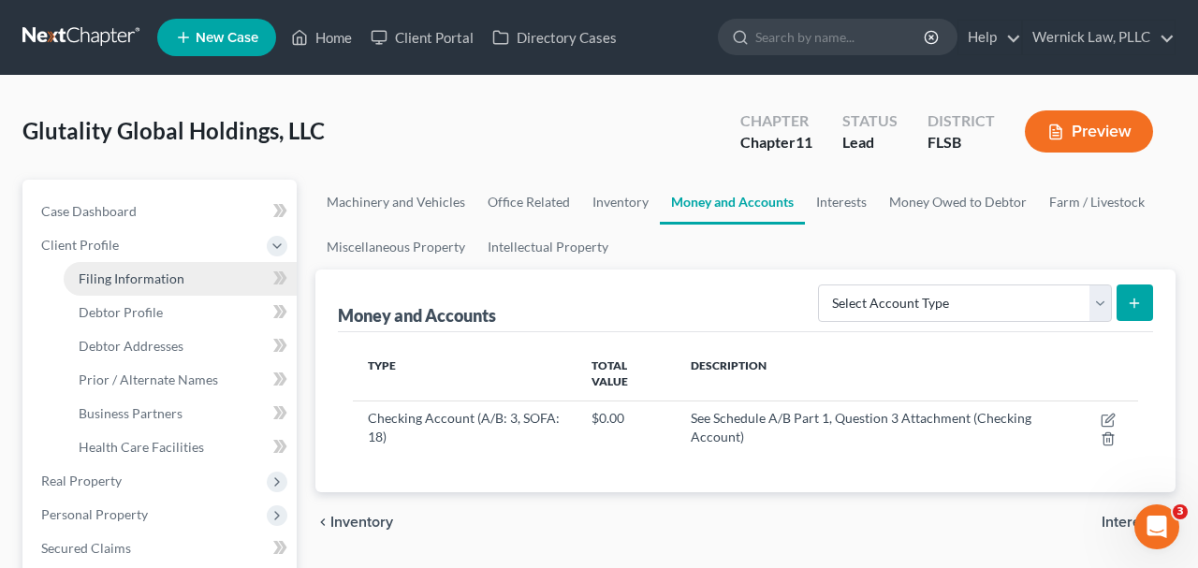
click at [205, 283] on link "Filing Information" at bounding box center [180, 279] width 233 height 34
select select "2"
select select "1"
select select "17"
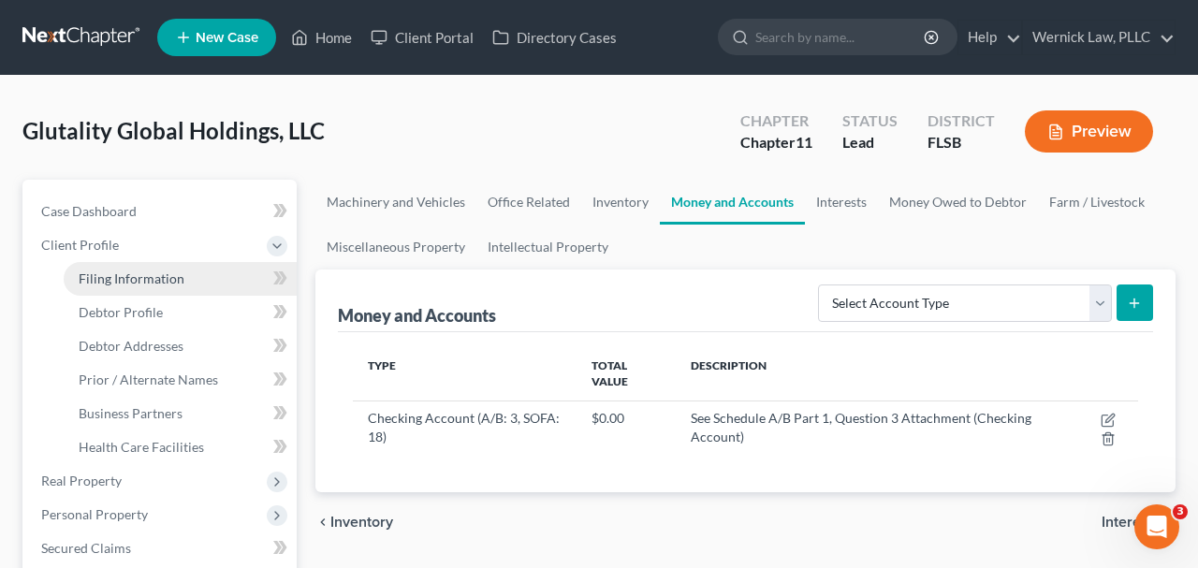
select select "0"
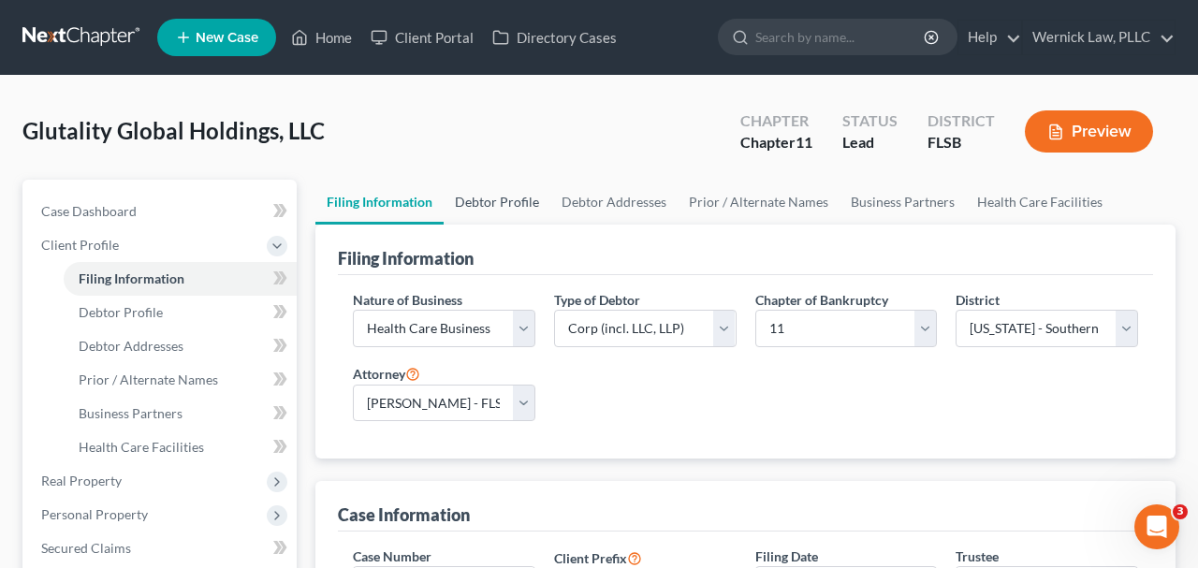
click at [466, 201] on link "Debtor Profile" at bounding box center [497, 202] width 107 height 45
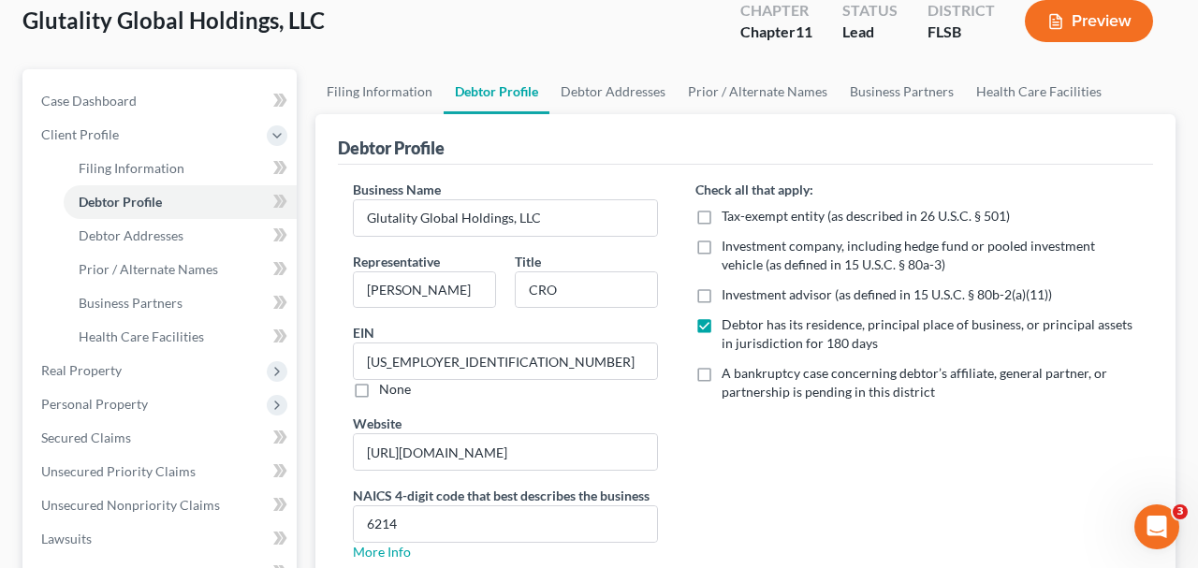
scroll to position [111, 0]
click at [722, 372] on label "A bankruptcy case concerning debtor’s affiliate, general partner, or partnershi…" at bounding box center [930, 381] width 416 height 37
click at [729, 372] on input "A bankruptcy case concerning debtor’s affiliate, general partner, or partnershi…" at bounding box center [735, 369] width 12 height 12
checkbox input "true"
click at [582, 79] on link "Debtor Addresses" at bounding box center [612, 90] width 127 height 45
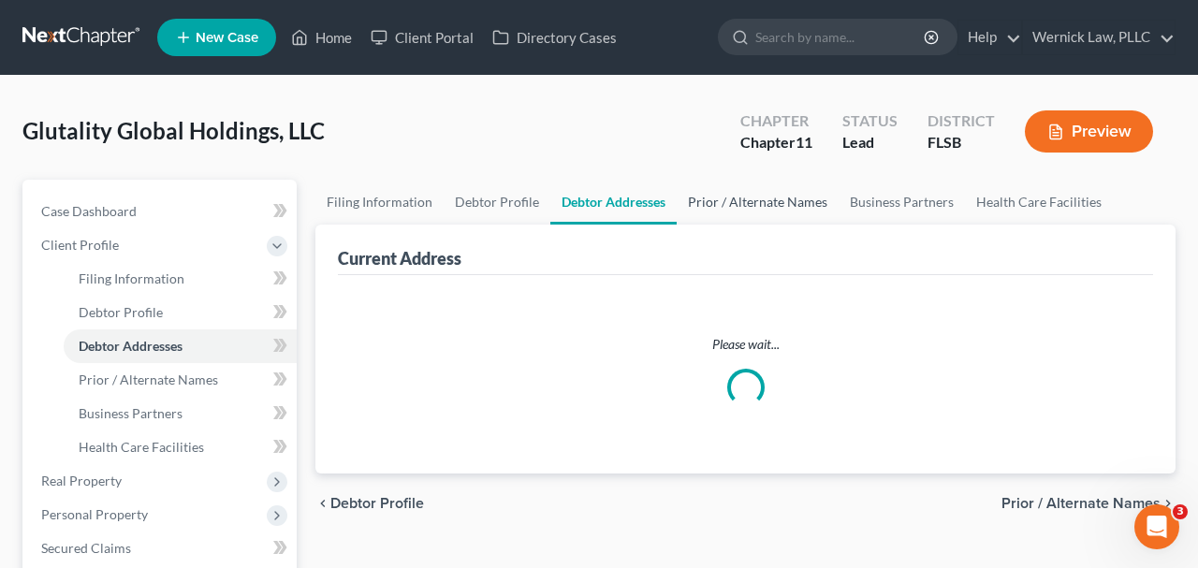
click at [789, 209] on link "Prior / Alternate Names" at bounding box center [758, 202] width 162 height 45
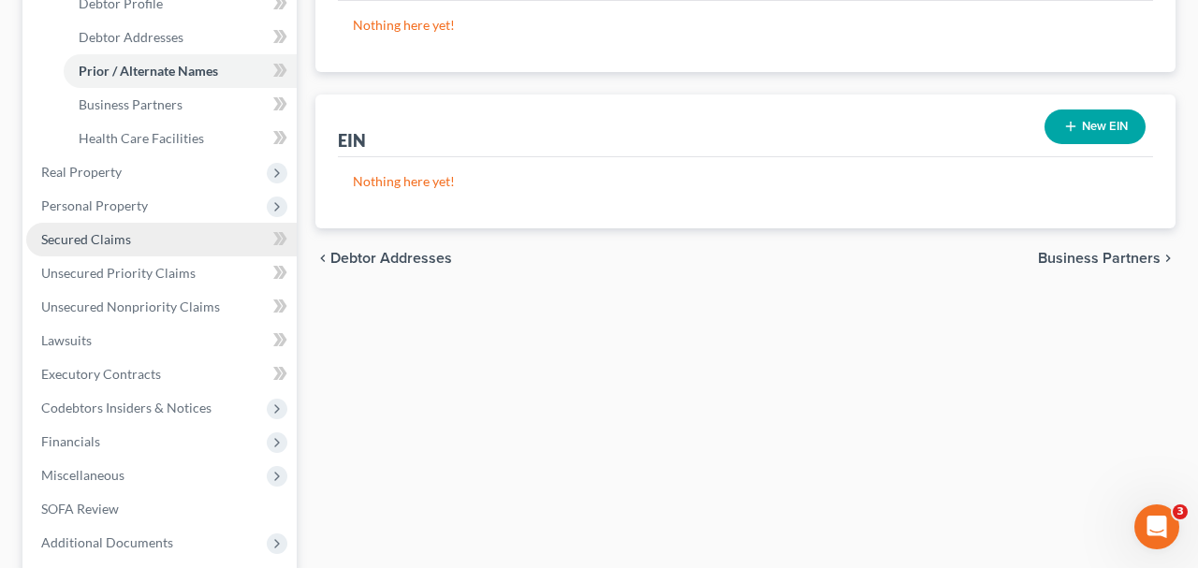
scroll to position [311, 0]
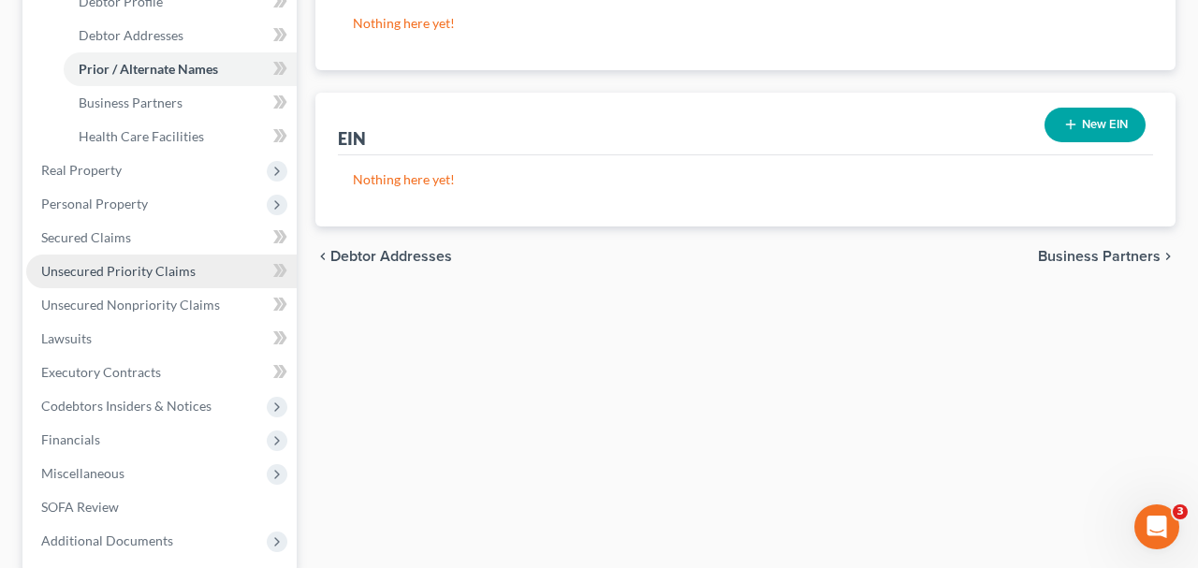
click at [135, 286] on link "Unsecured Priority Claims" at bounding box center [161, 272] width 270 height 34
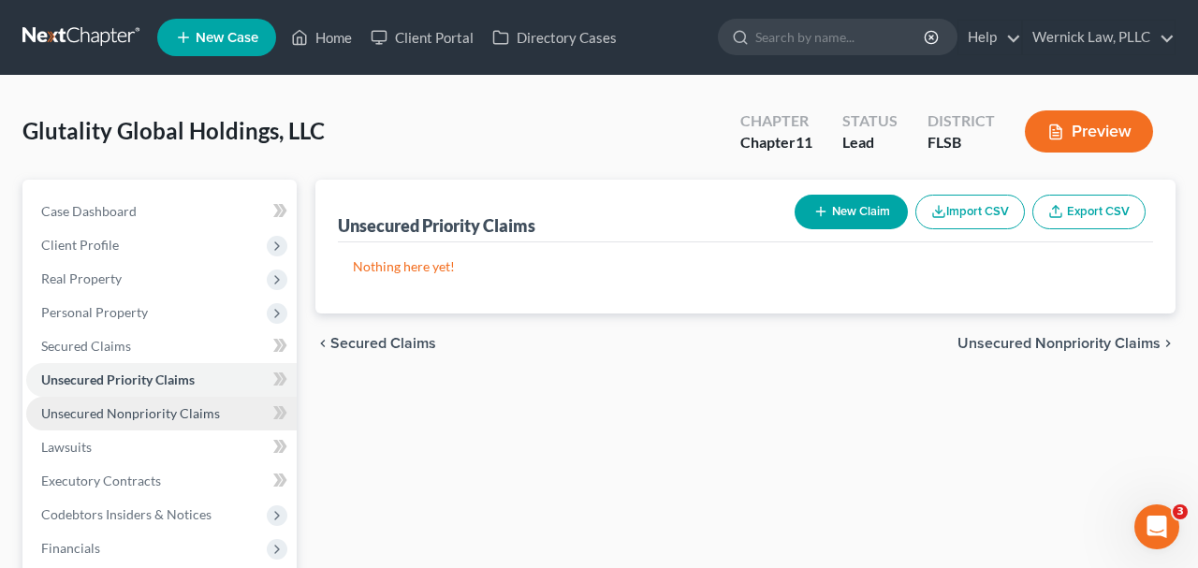
click at [174, 415] on span "Unsecured Nonpriority Claims" at bounding box center [130, 413] width 179 height 16
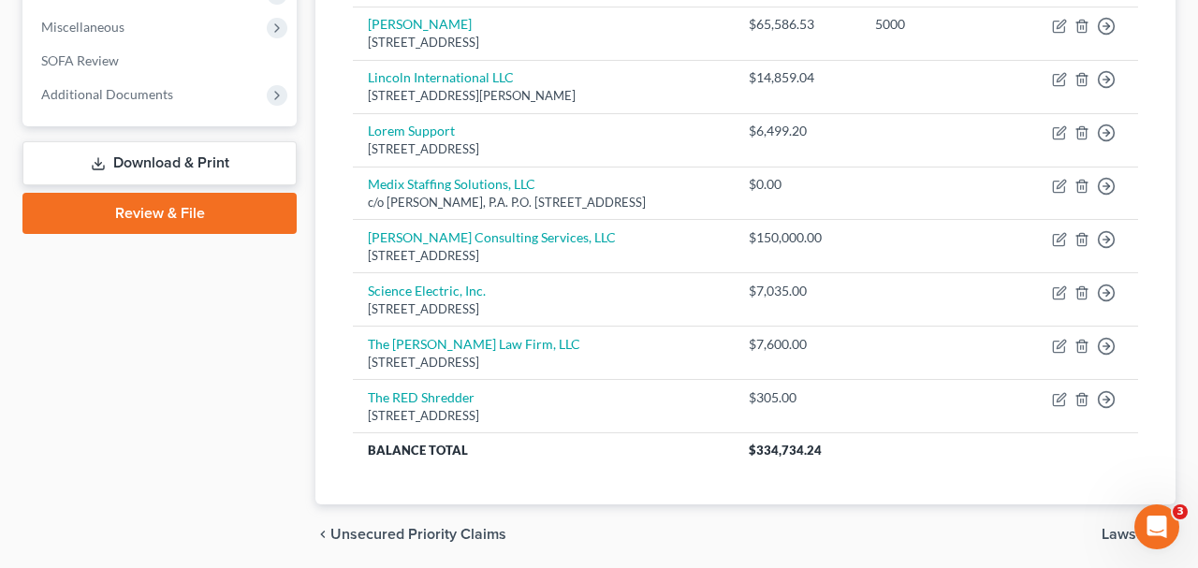
scroll to position [560, 0]
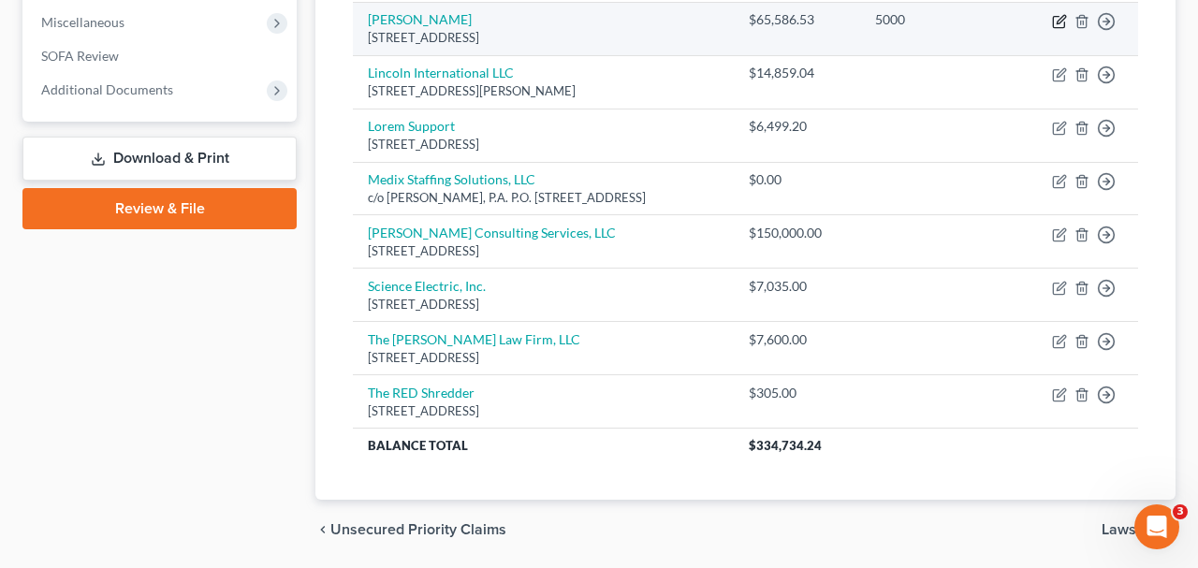
click at [1064, 24] on icon "button" at bounding box center [1058, 21] width 11 height 11
select select "9"
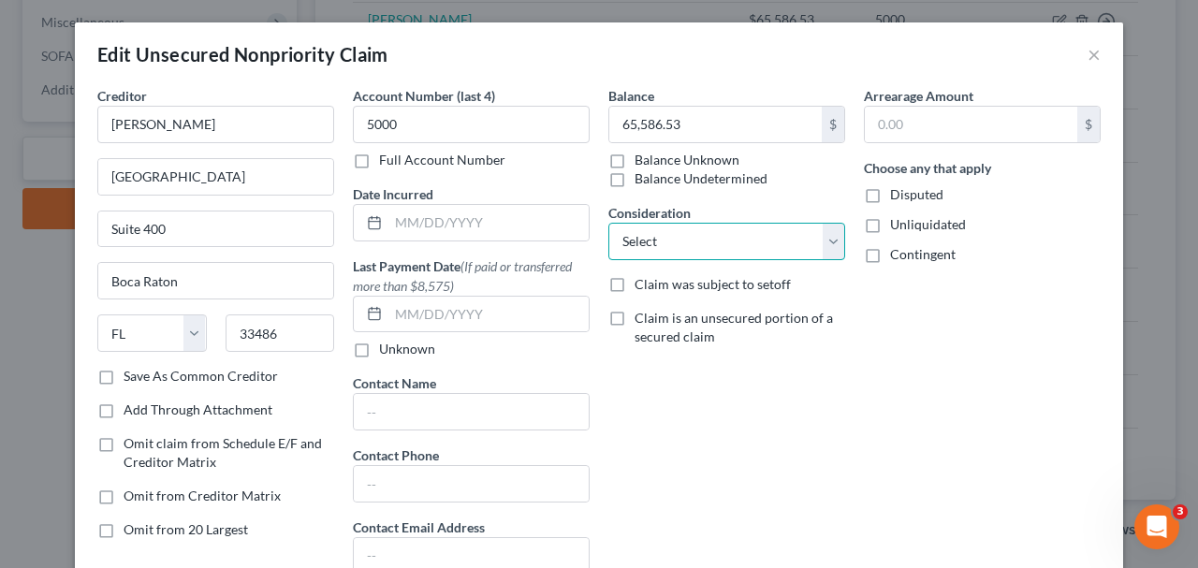
click at [669, 247] on select "Select Cable / Satellite Services Collection Agency Credit Card Debt Debt Couns…" at bounding box center [726, 241] width 237 height 37
select select "14"
click at [608, 223] on select "Select Cable / Satellite Services Collection Agency Credit Card Debt Debt Couns…" at bounding box center [726, 241] width 237 height 37
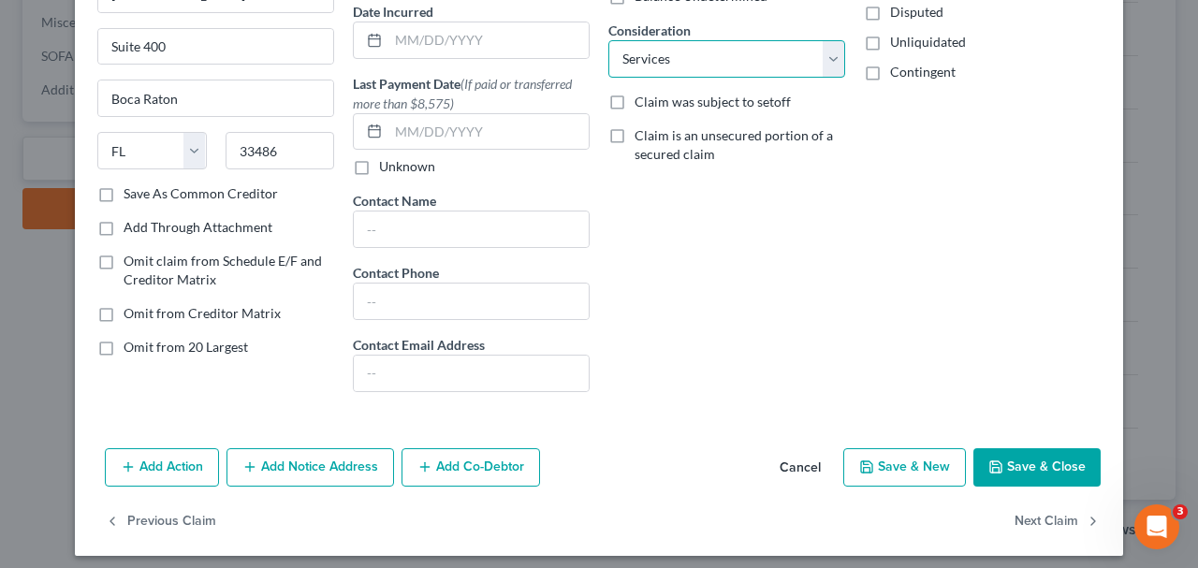
scroll to position [193, 0]
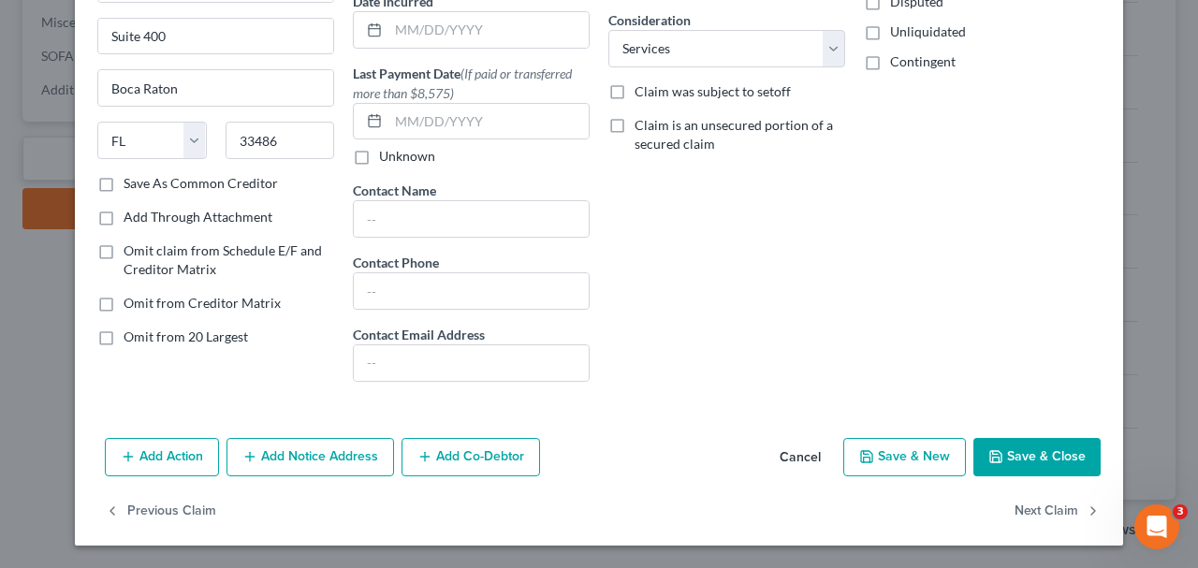
click at [942, 460] on button "Save & New" at bounding box center [904, 457] width 123 height 39
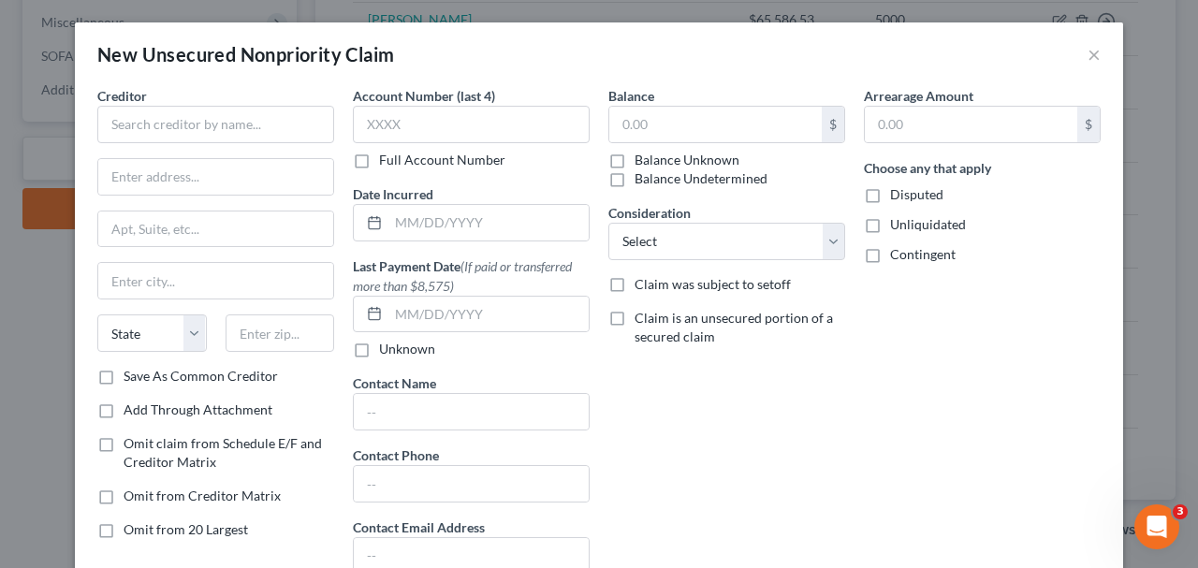
type input "0"
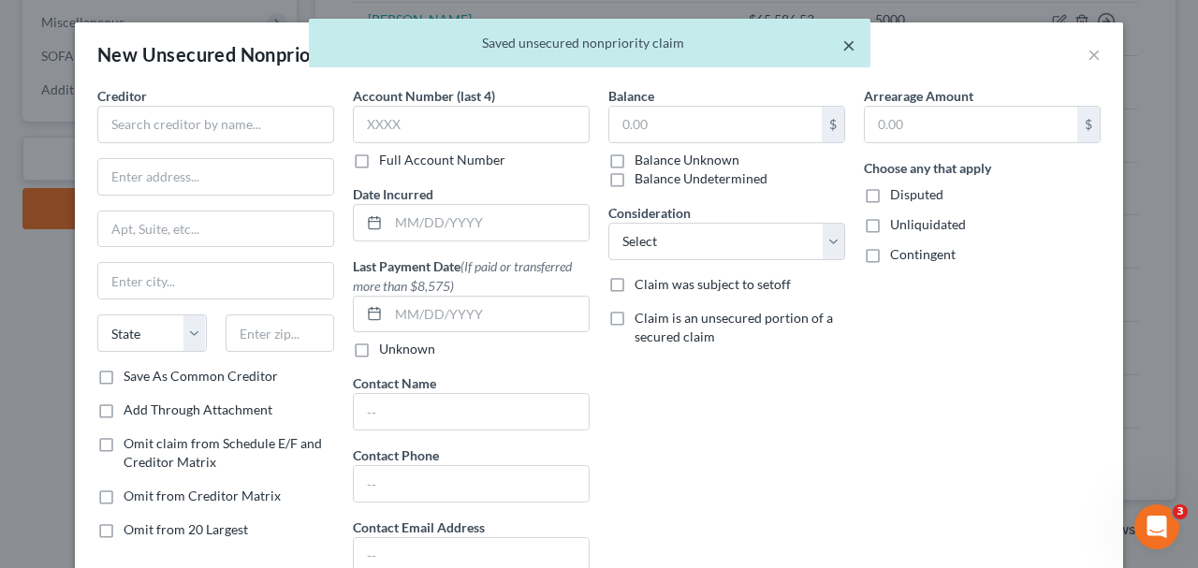
click at [848, 41] on button "×" at bounding box center [848, 45] width 13 height 22
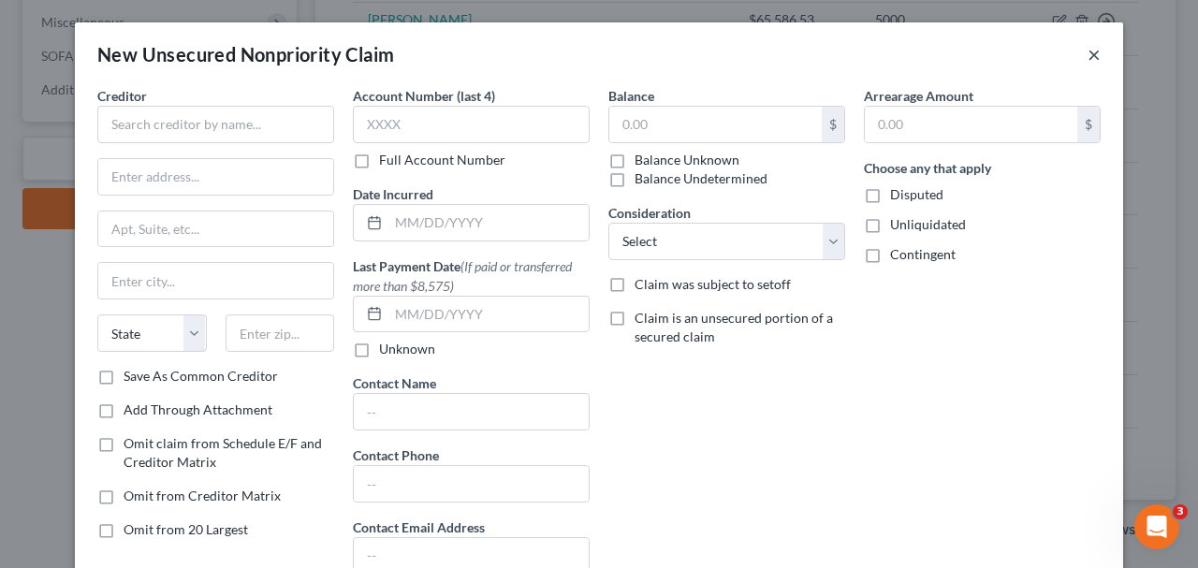
click at [1099, 50] on button "×" at bounding box center [1093, 54] width 13 height 22
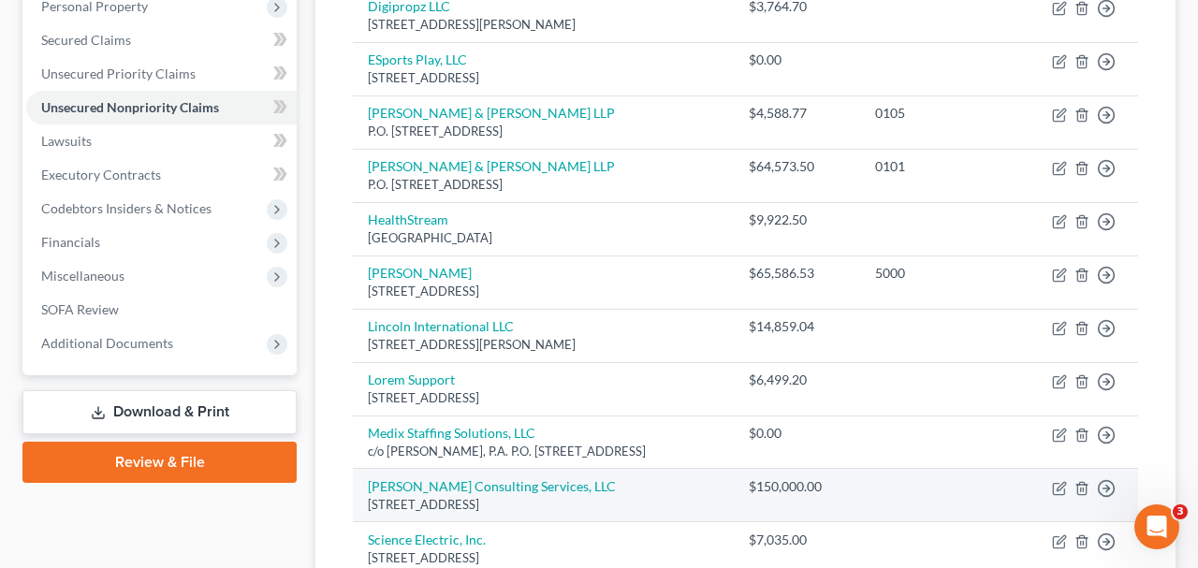
scroll to position [262, 0]
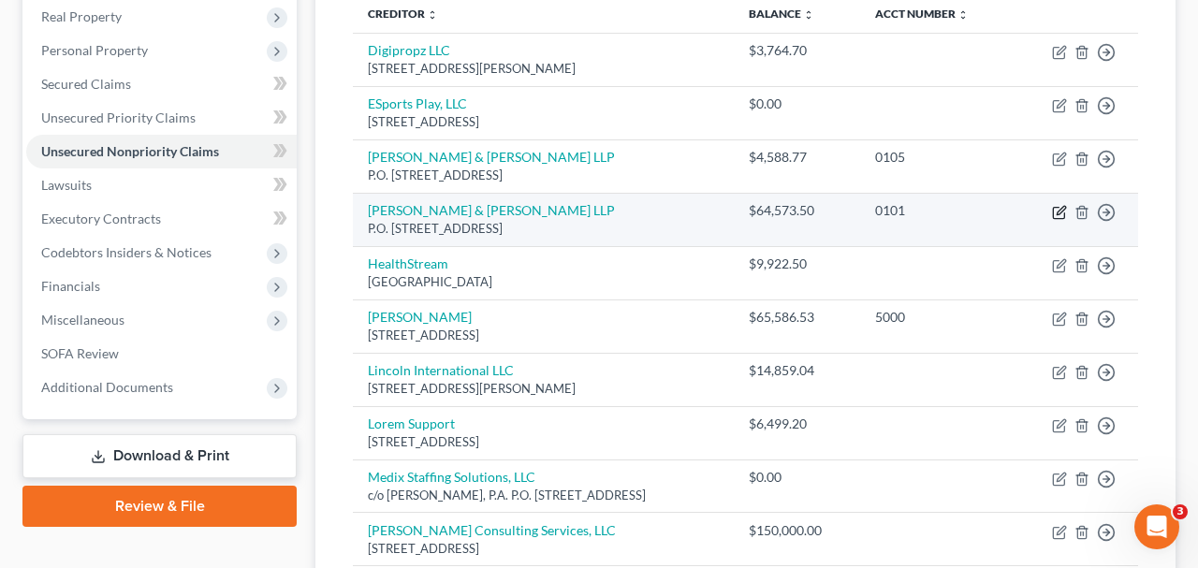
click at [1056, 205] on icon "button" at bounding box center [1059, 212] width 15 height 15
select select "9"
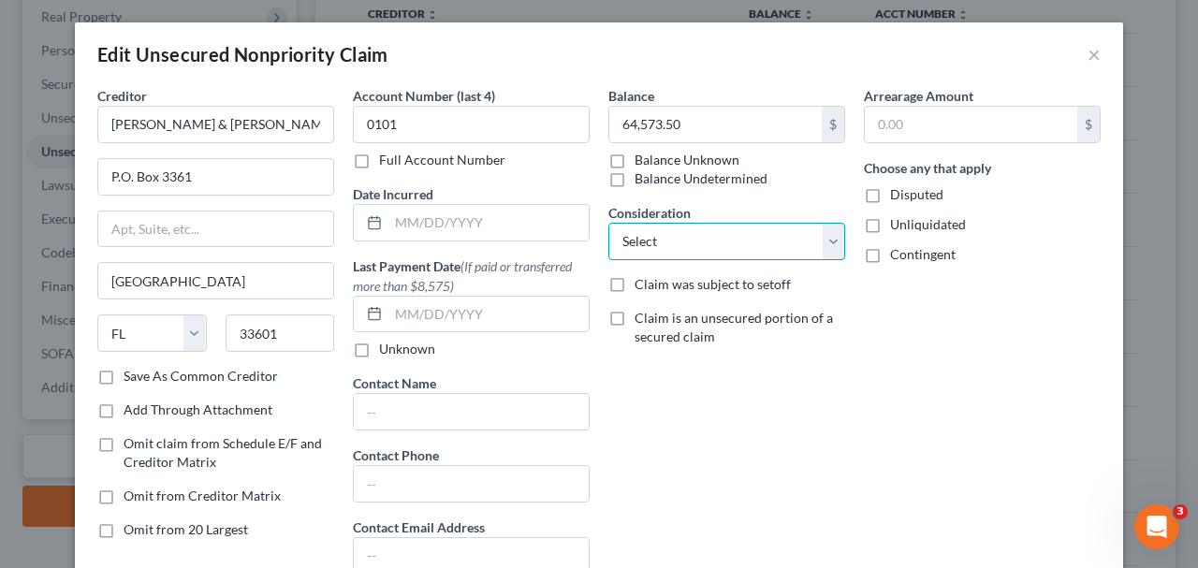
click at [739, 242] on select "Select Cable / Satellite Services Collection Agency Credit Card Debt Debt Couns…" at bounding box center [726, 241] width 237 height 37
select select "14"
click at [608, 223] on select "Select Cable / Satellite Services Collection Agency Credit Card Debt Debt Couns…" at bounding box center [726, 241] width 237 height 37
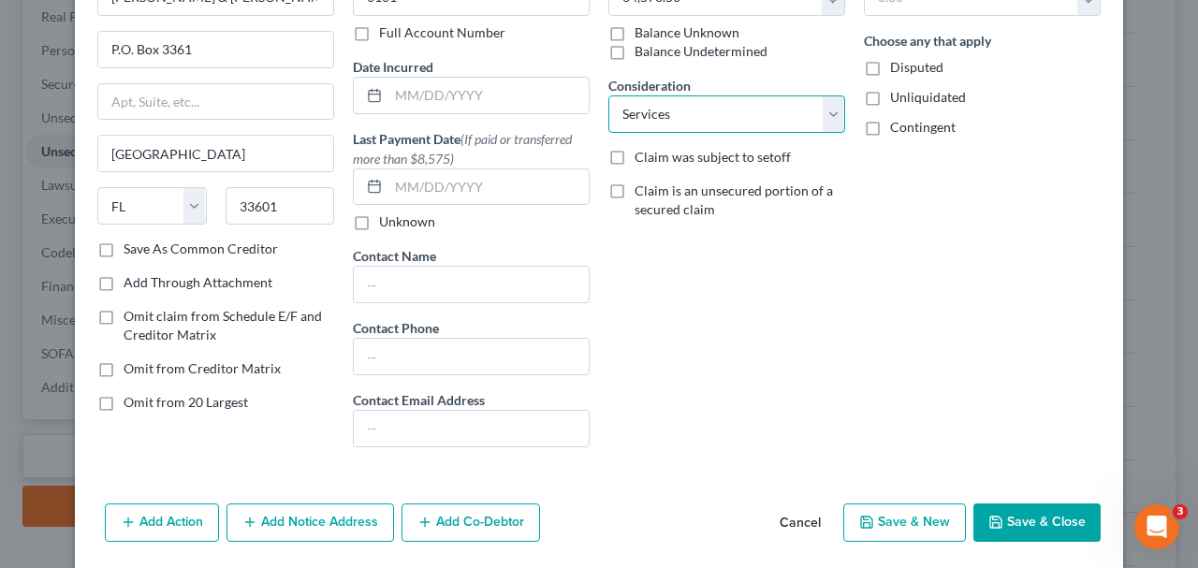
scroll to position [128, 0]
click at [993, 506] on button "Save & Close" at bounding box center [1036, 522] width 127 height 39
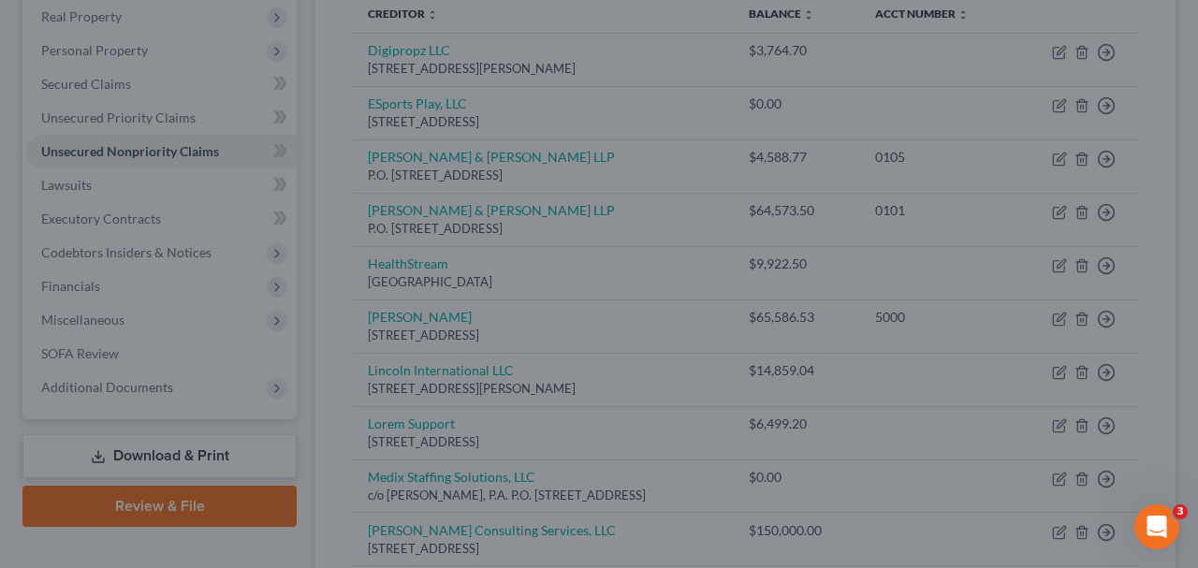
type input "0"
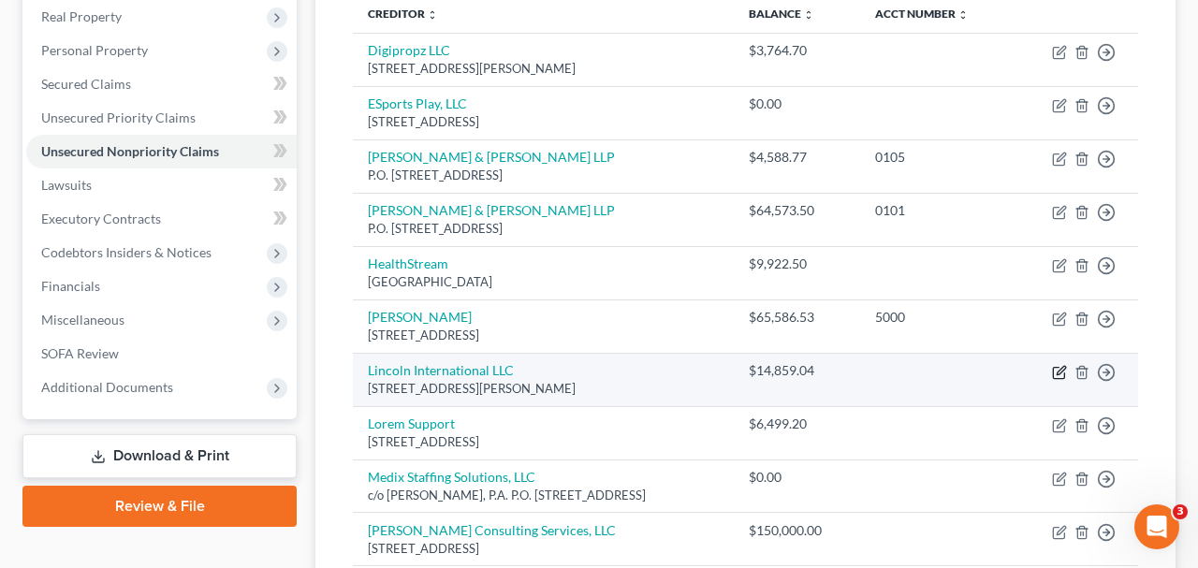
click at [1054, 365] on icon "button" at bounding box center [1059, 372] width 15 height 15
select select "14"
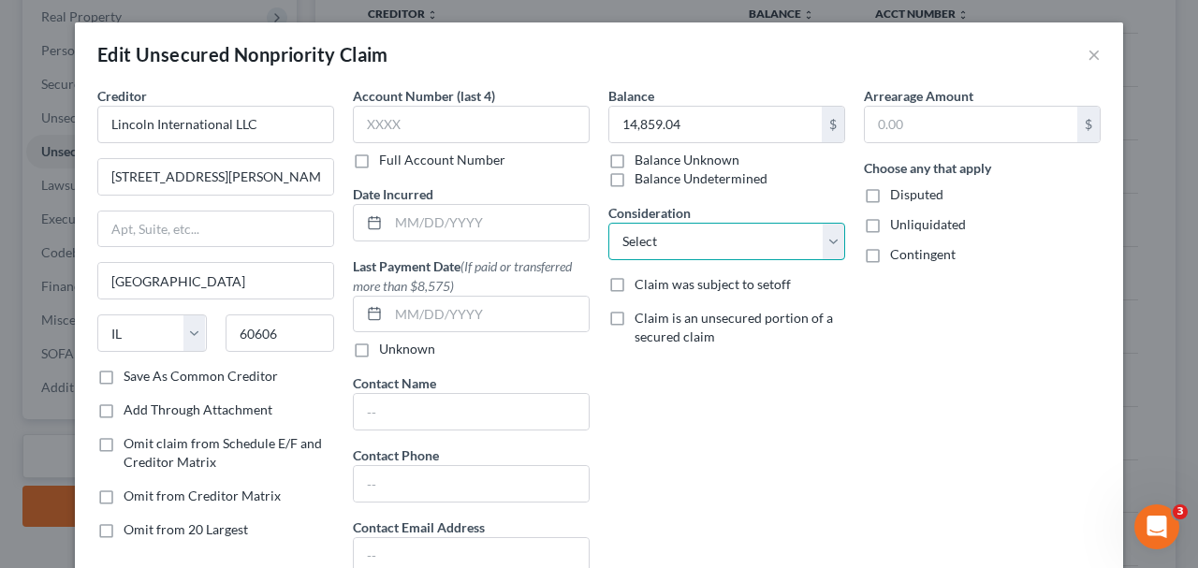
click at [771, 247] on select "Select Cable / Satellite Services Collection Agency Credit Card Debt Debt Couns…" at bounding box center [726, 241] width 237 height 37
select select "14"
click at [608, 223] on select "Select Cable / Satellite Services Collection Agency Credit Card Debt Debt Couns…" at bounding box center [726, 241] width 237 height 37
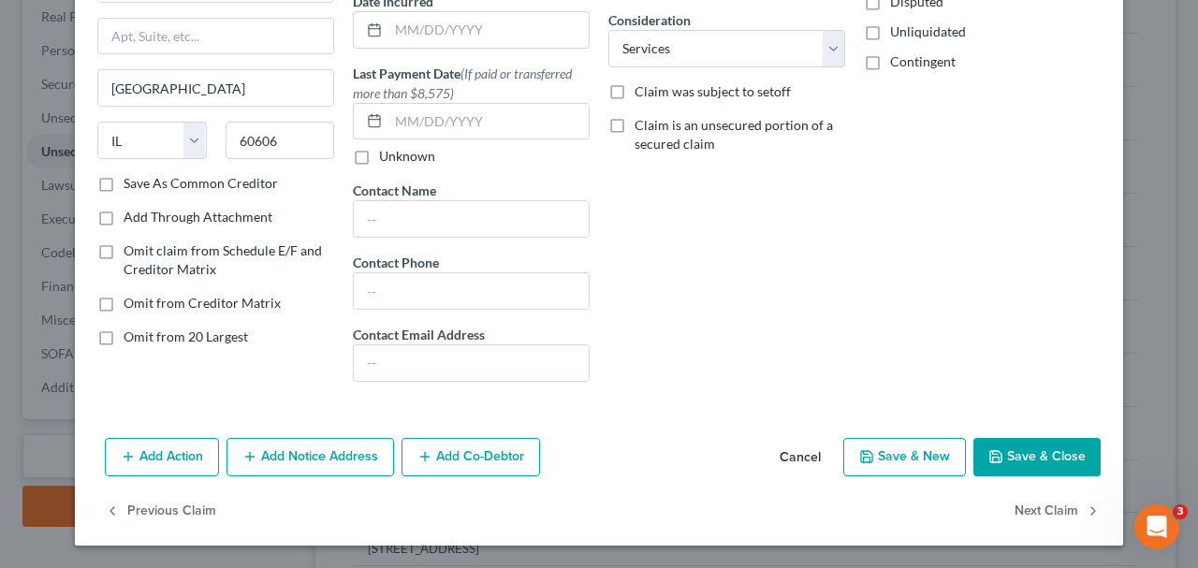
click at [982, 460] on button "Save & Close" at bounding box center [1036, 457] width 127 height 39
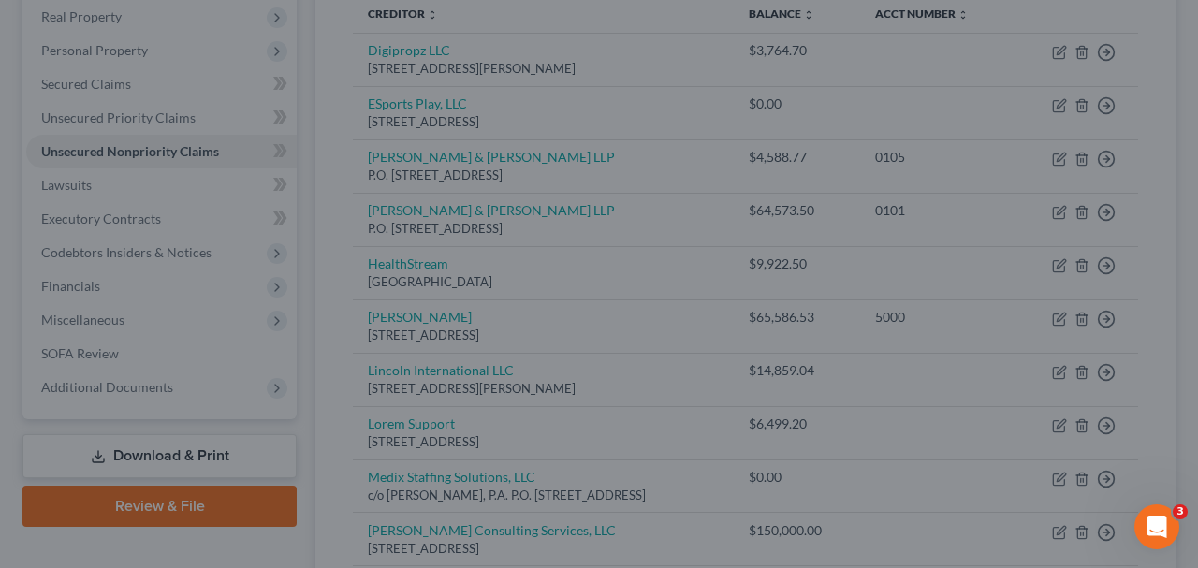
type input "0"
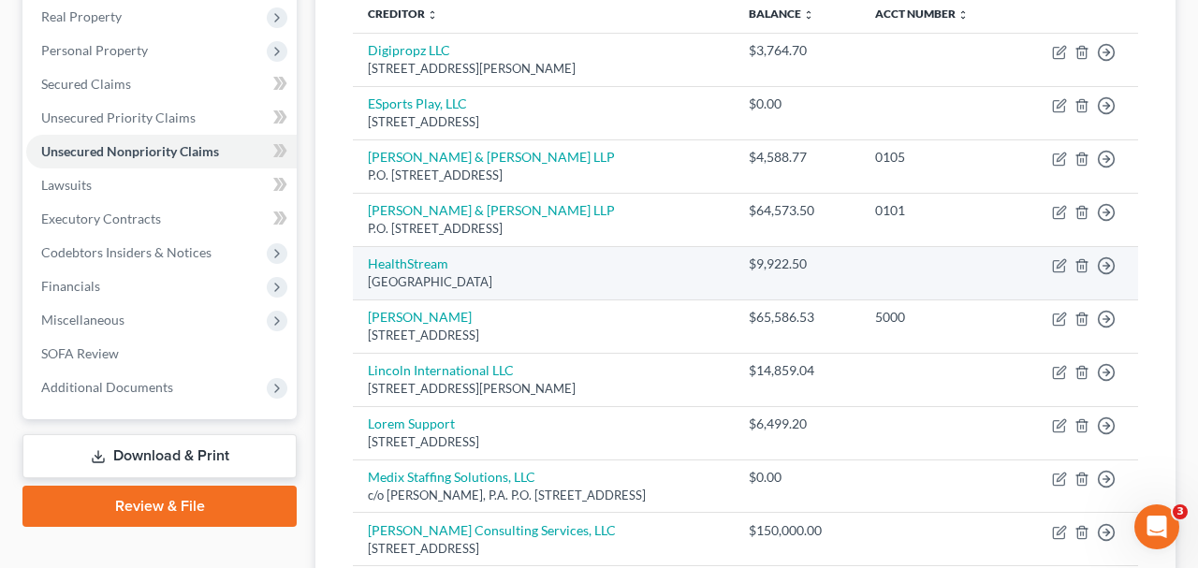
click at [1051, 267] on td "Move to D Move to E Move to G Move to Notice Only" at bounding box center [1076, 272] width 124 height 53
click at [1058, 265] on icon "button" at bounding box center [1059, 265] width 15 height 15
select select "10"
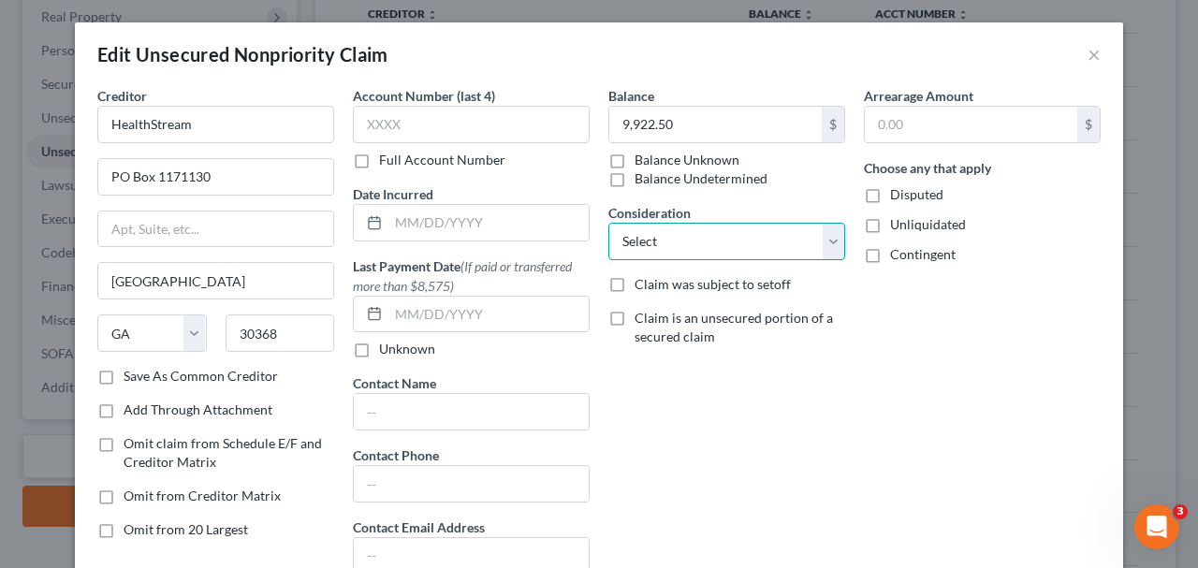
click at [721, 245] on select "Select Cable / Satellite Services Collection Agency Credit Card Debt Debt Couns…" at bounding box center [726, 241] width 237 height 37
select select "11"
click at [608, 223] on select "Select Cable / Satellite Services Collection Agency Credit Card Debt Debt Couns…" at bounding box center [726, 241] width 237 height 37
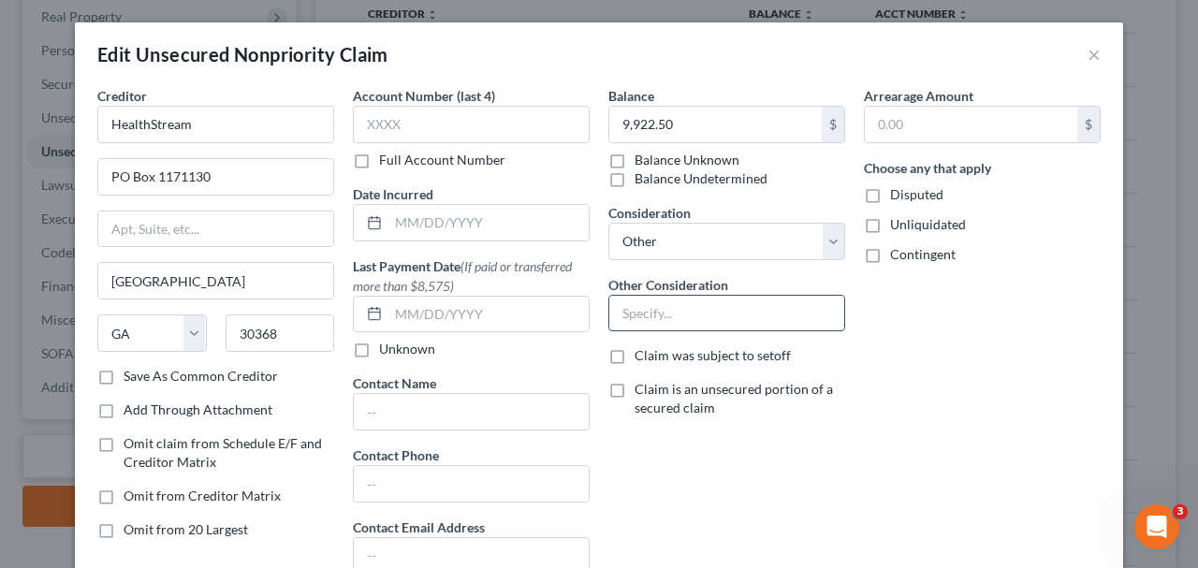
click at [668, 314] on input "text" at bounding box center [726, 314] width 235 height 36
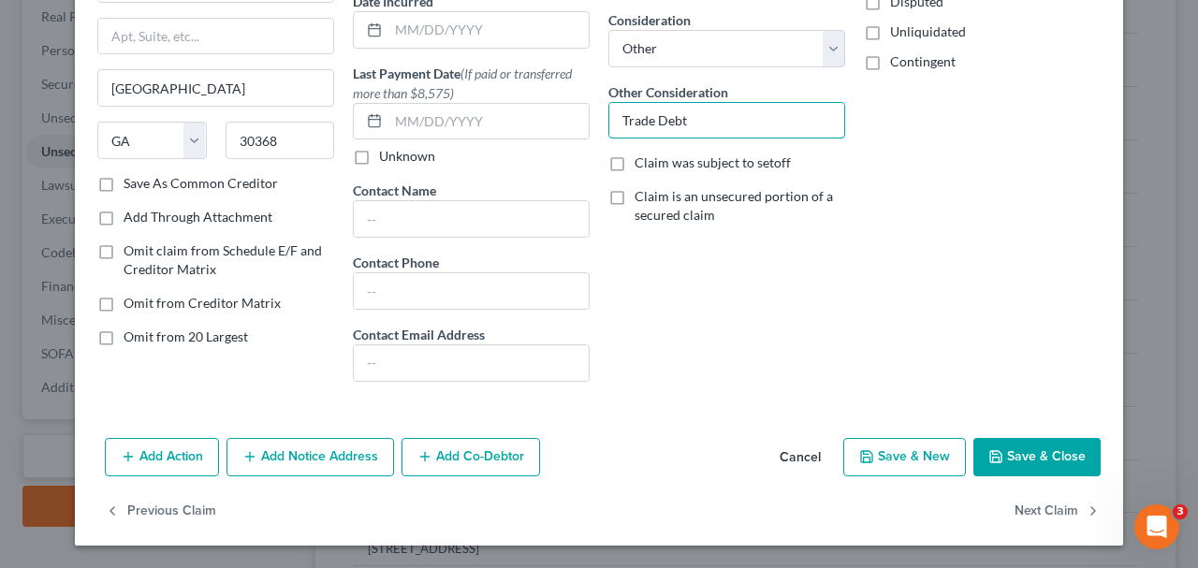
type input "Trade Debt"
click at [1000, 449] on icon "button" at bounding box center [995, 456] width 15 height 15
type input "0"
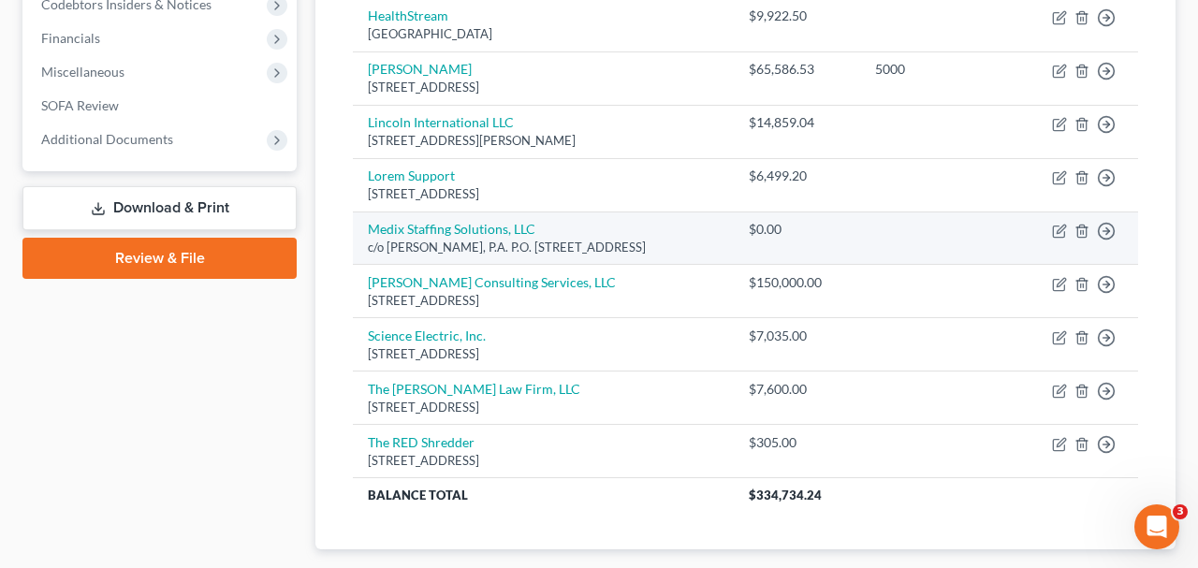
scroll to position [532, 0]
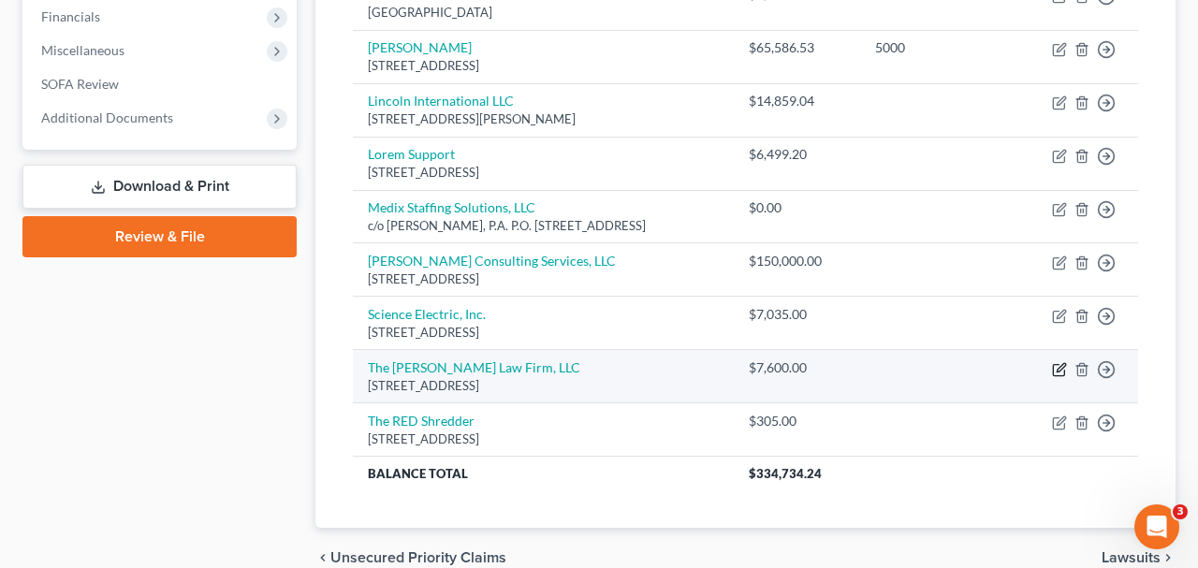
click at [1055, 363] on icon "button" at bounding box center [1059, 369] width 15 height 15
select select "14"
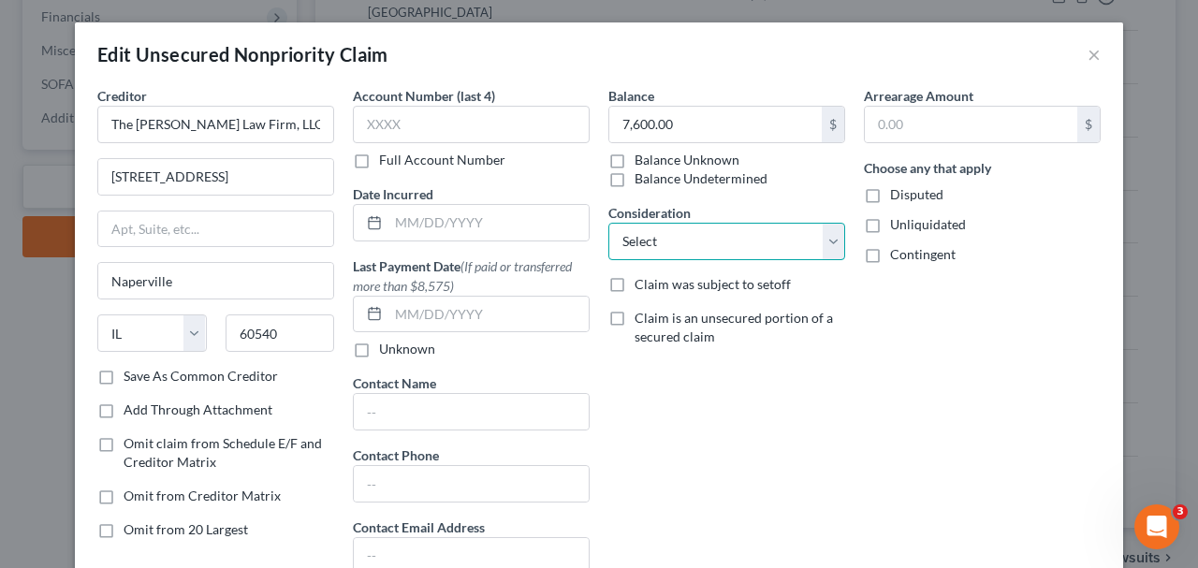
click at [736, 259] on select "Select Cable / Satellite Services Collection Agency Credit Card Debt Debt Couns…" at bounding box center [726, 241] width 237 height 37
select select "14"
click at [608, 223] on select "Select Cable / Satellite Services Collection Agency Credit Card Debt Debt Couns…" at bounding box center [726, 241] width 237 height 37
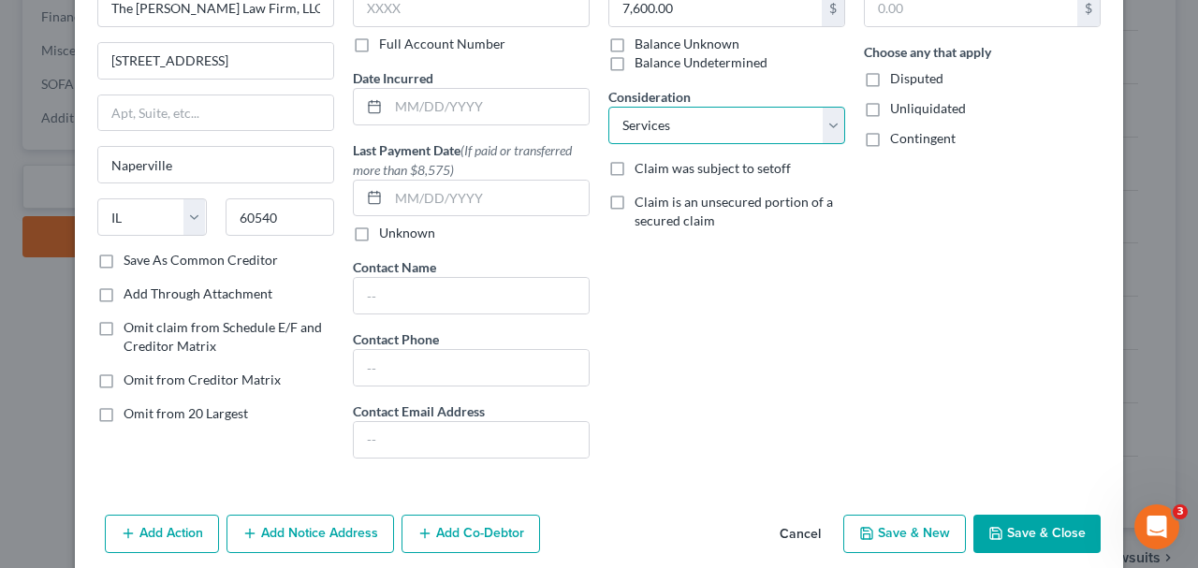
scroll to position [133, 0]
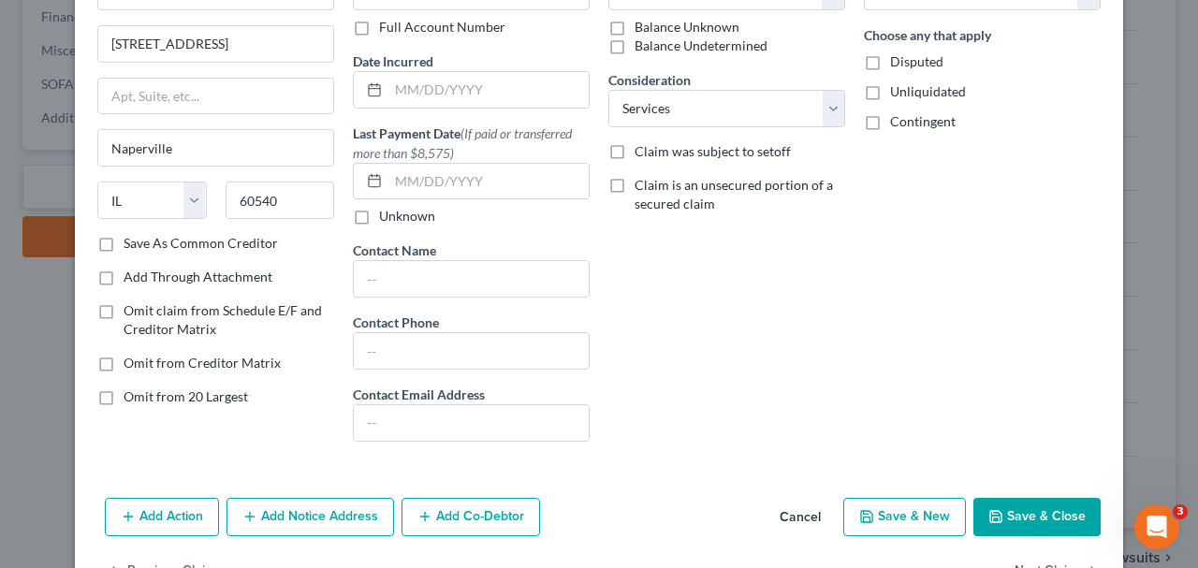
click at [1027, 509] on button "Save & Close" at bounding box center [1036, 517] width 127 height 39
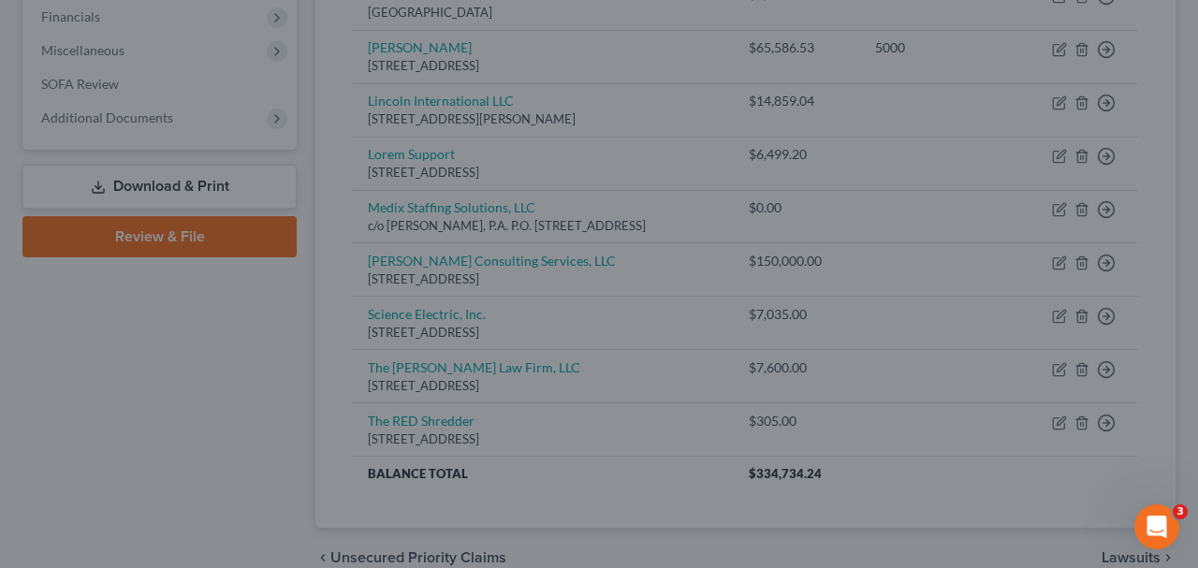
type input "0"
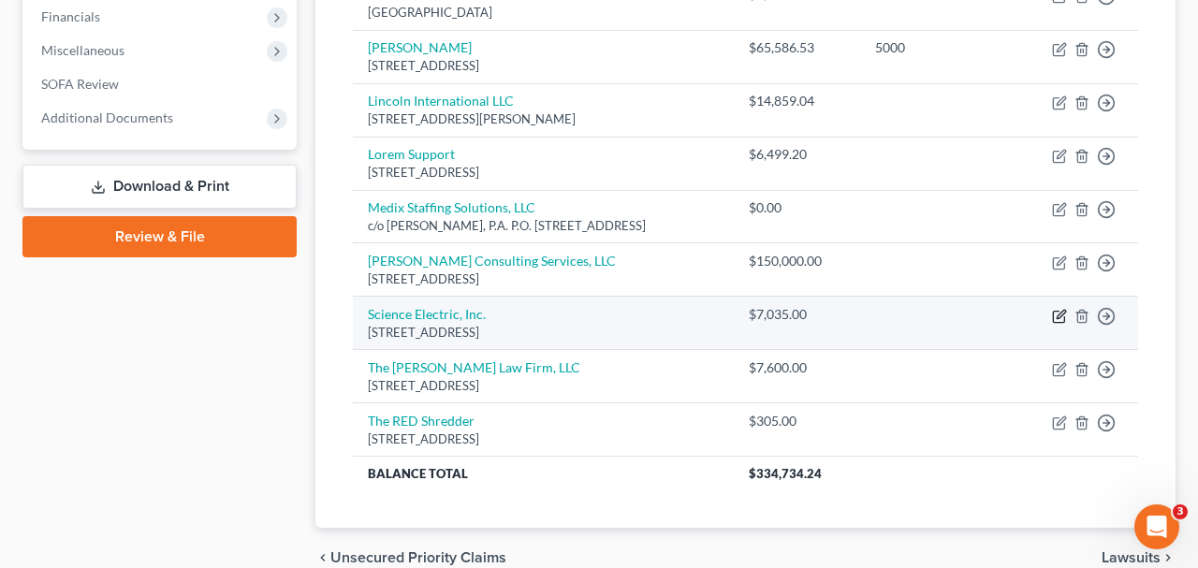
click at [1062, 314] on icon "button" at bounding box center [1061, 314] width 8 height 8
select select "9"
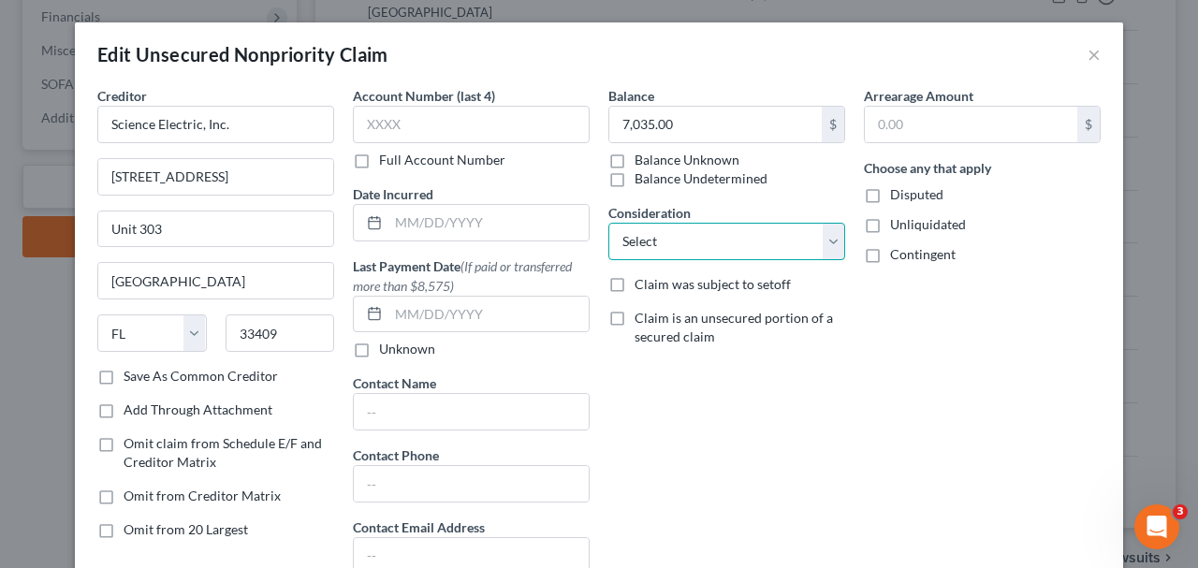
click at [747, 236] on select "Select Cable / Satellite Services Collection Agency Credit Card Debt Debt Couns…" at bounding box center [726, 241] width 237 height 37
select select "14"
click at [608, 223] on select "Select Cable / Satellite Services Collection Agency Credit Card Debt Debt Couns…" at bounding box center [726, 241] width 237 height 37
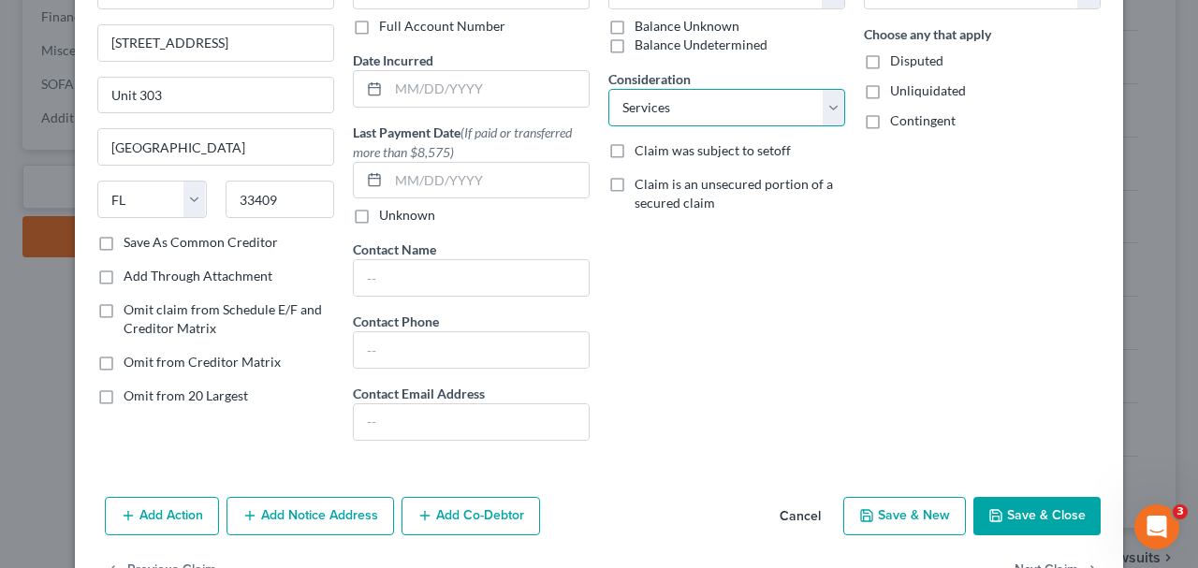
scroll to position [193, 0]
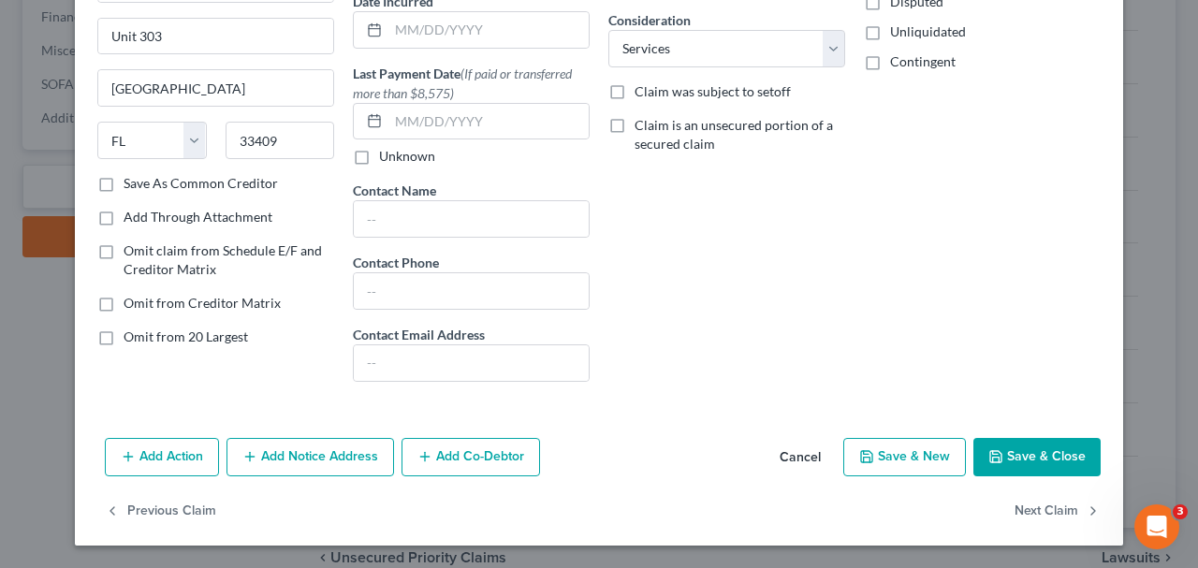
click at [1012, 445] on button "Save & Close" at bounding box center [1036, 457] width 127 height 39
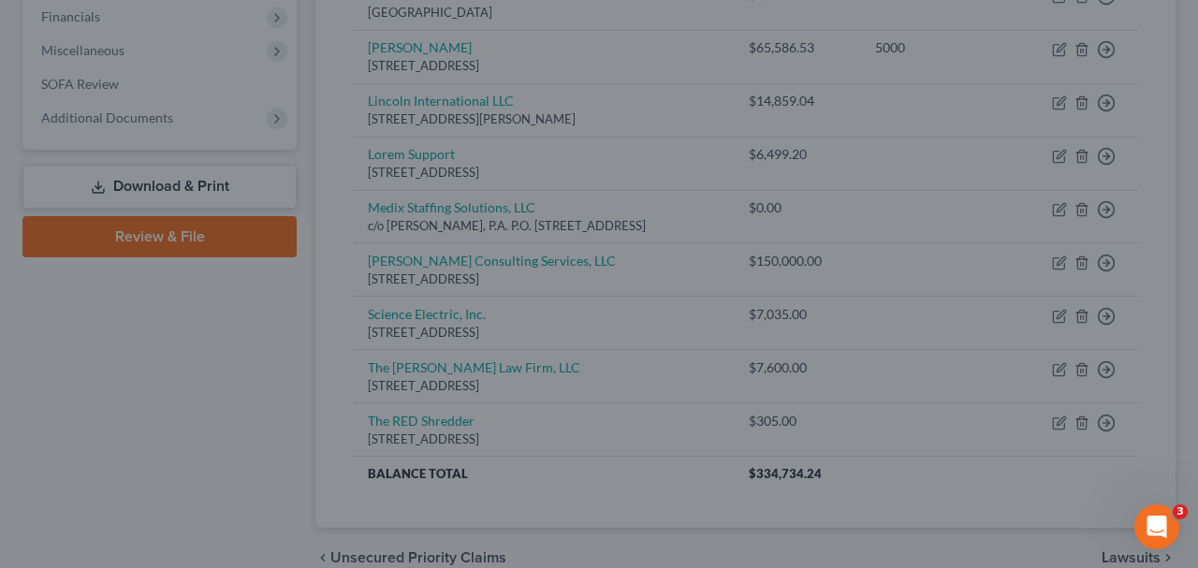
type input "0"
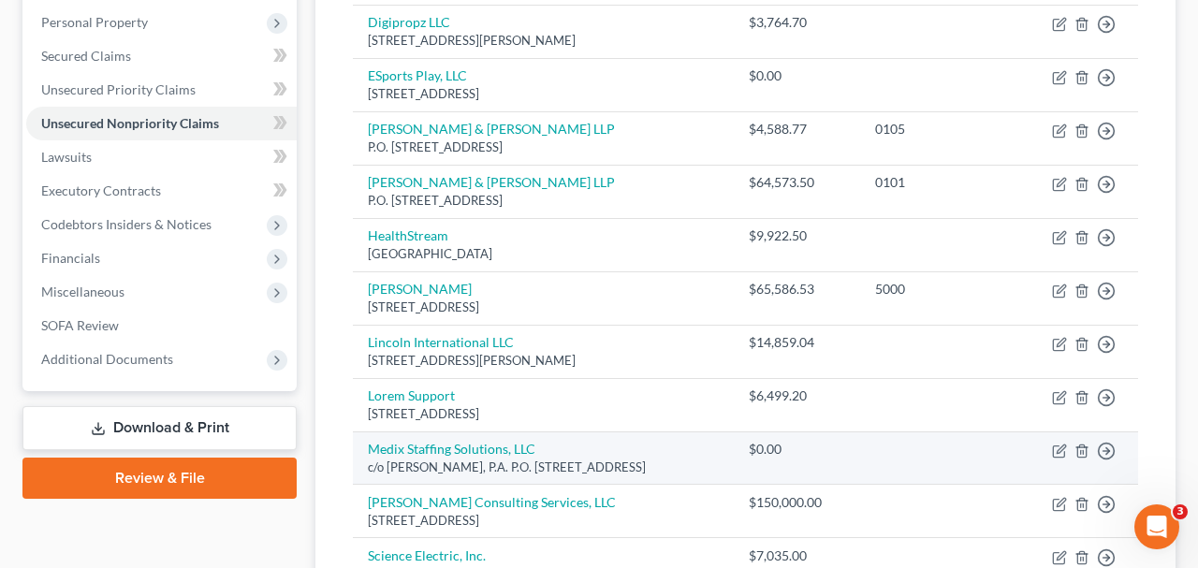
scroll to position [288, 0]
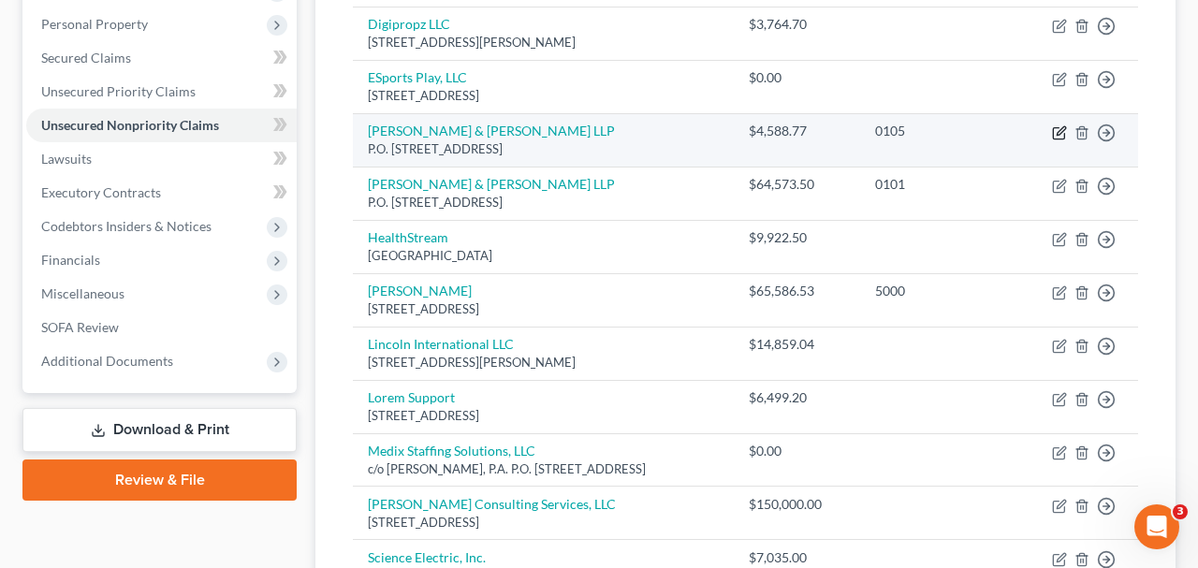
click at [1055, 129] on icon "button" at bounding box center [1059, 132] width 15 height 15
select select "9"
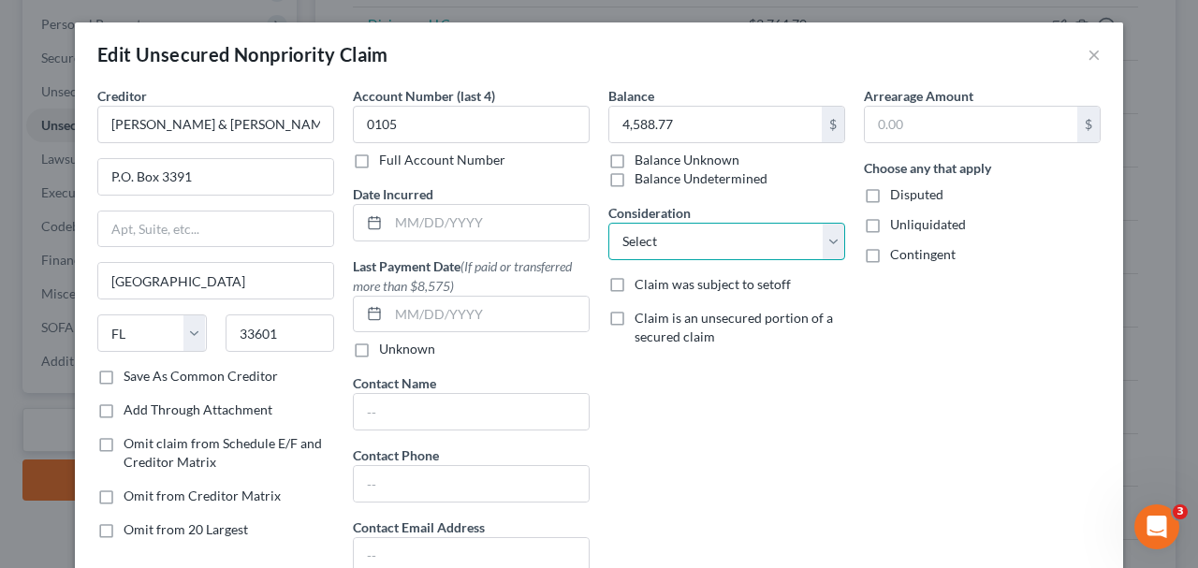
click at [733, 237] on select "Select Cable / Satellite Services Collection Agency Credit Card Debt Debt Couns…" at bounding box center [726, 241] width 237 height 37
select select "14"
click at [608, 223] on select "Select Cable / Satellite Services Collection Agency Credit Card Debt Debt Couns…" at bounding box center [726, 241] width 237 height 37
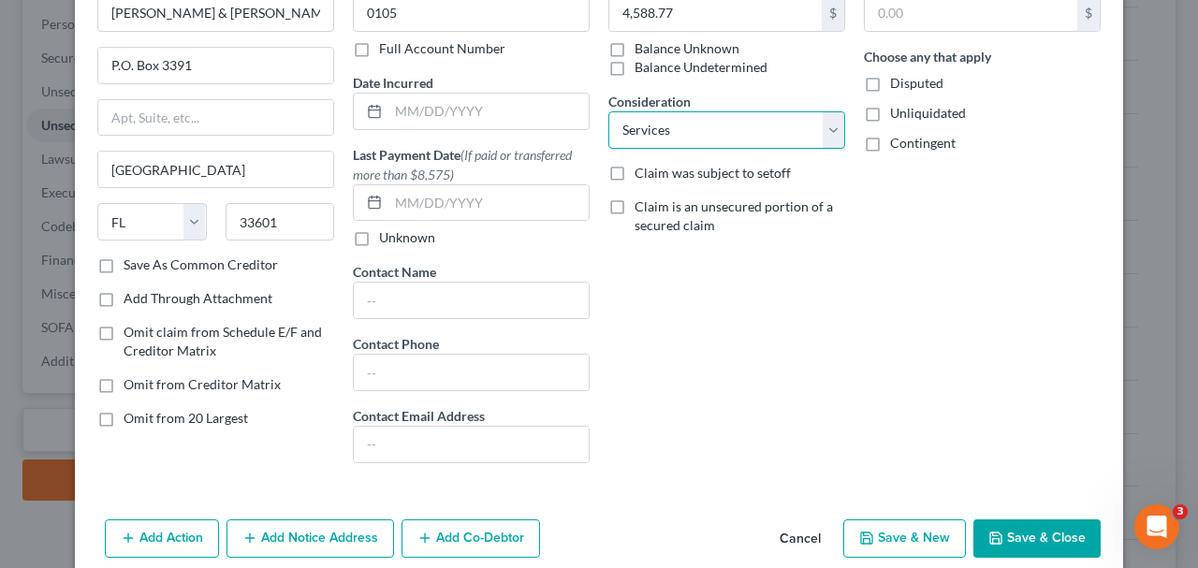
scroll to position [193, 0]
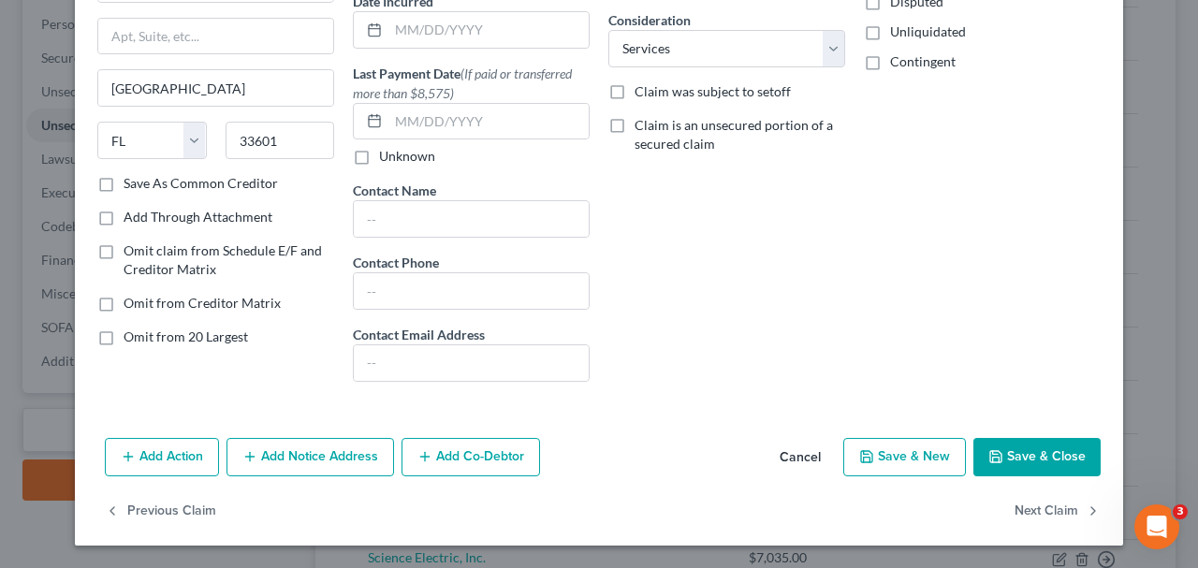
click at [1043, 446] on button "Save & Close" at bounding box center [1036, 457] width 127 height 39
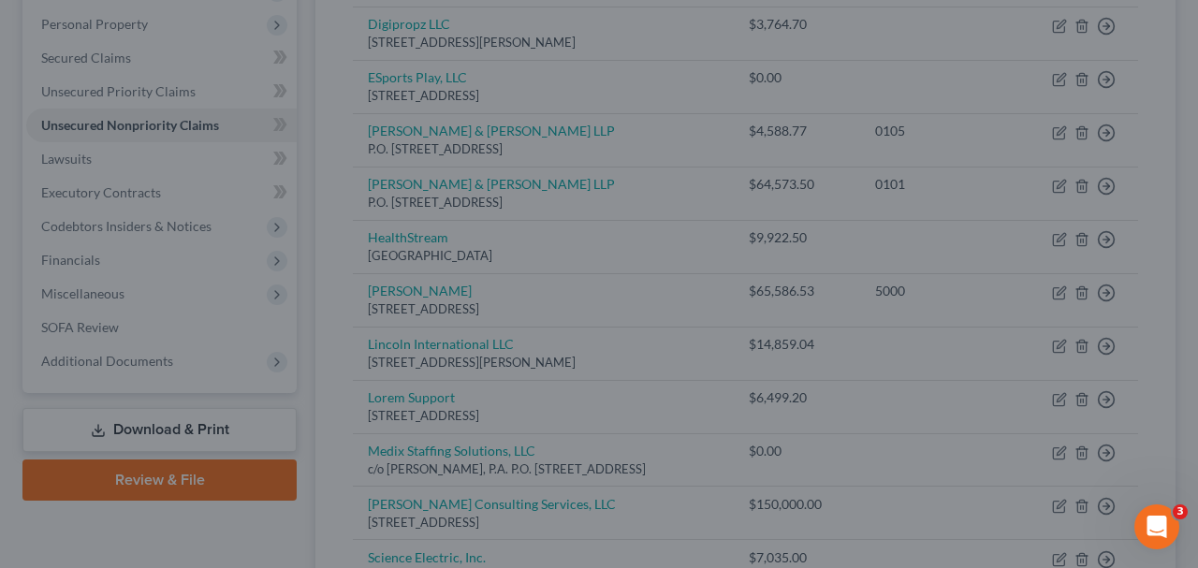
type input "0"
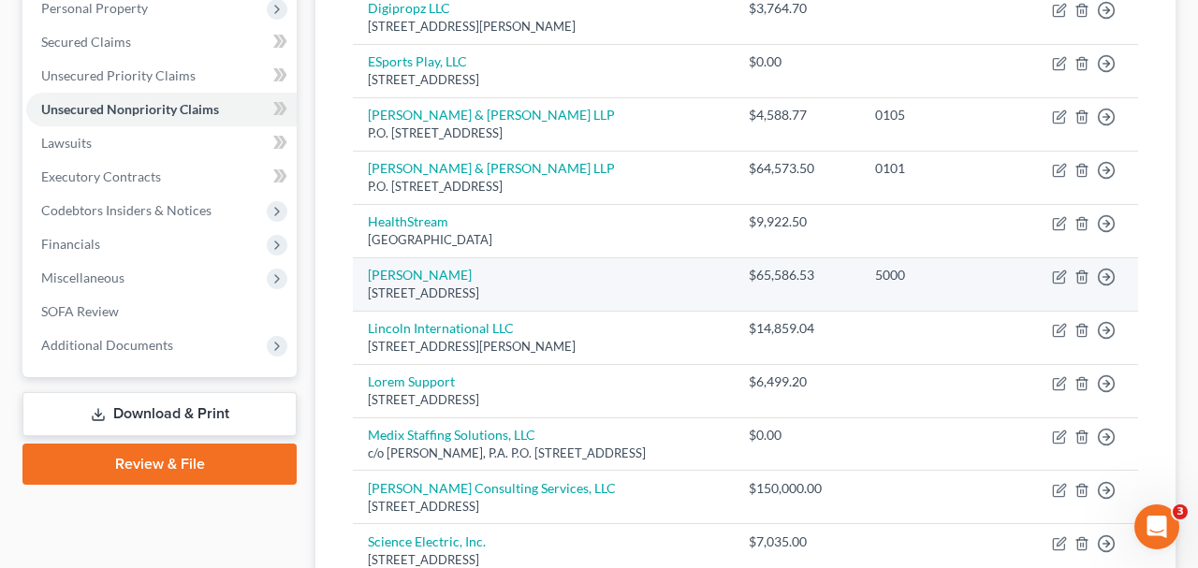
scroll to position [305, 0]
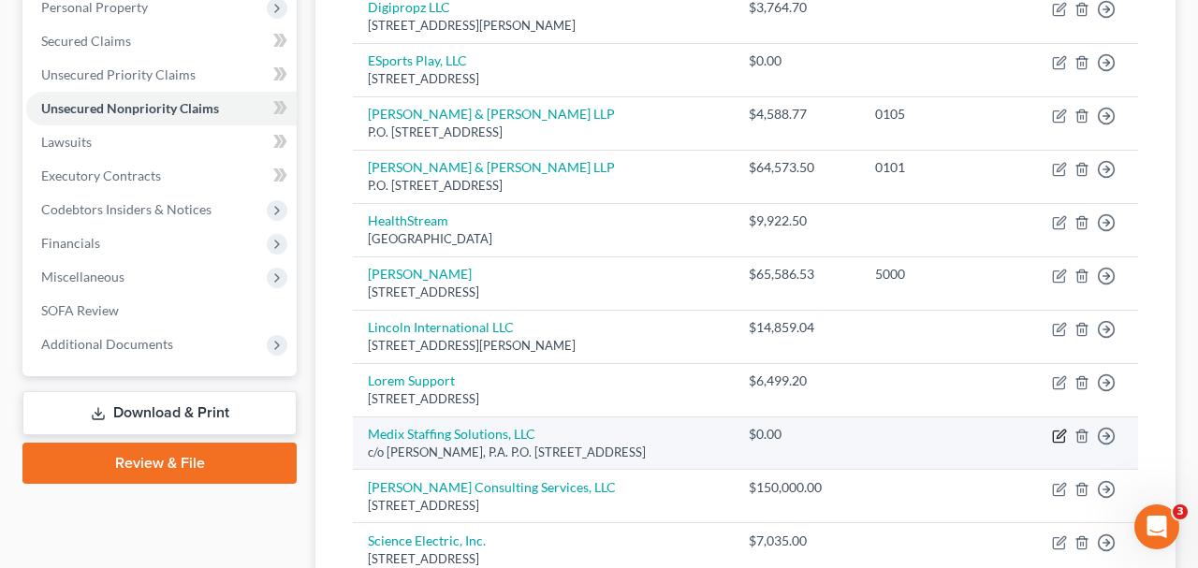
click at [1061, 436] on icon "button" at bounding box center [1059, 436] width 15 height 15
select select "9"
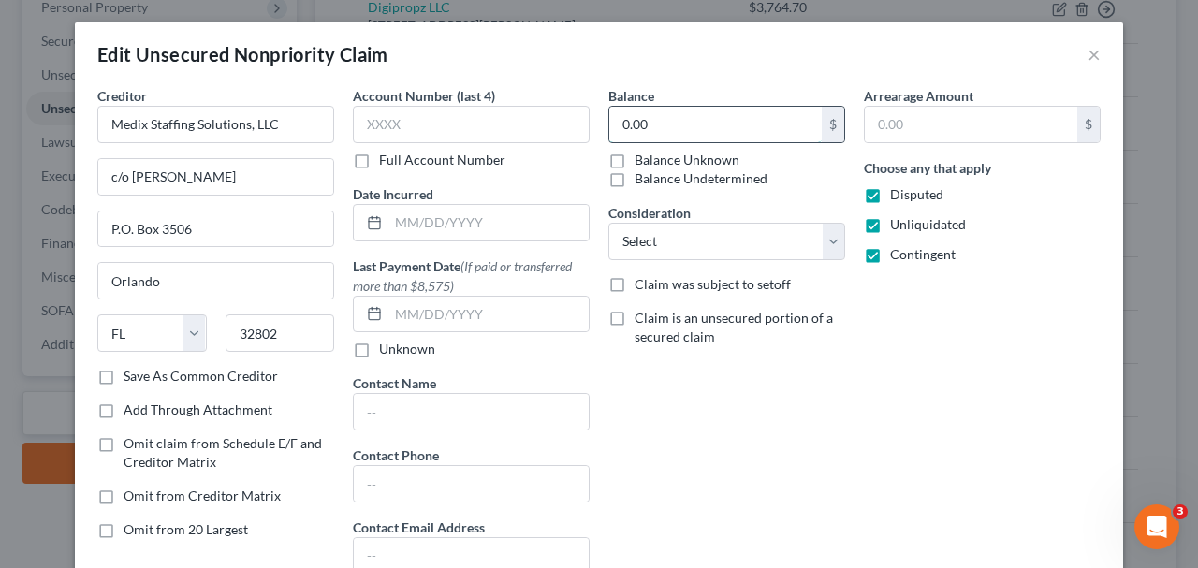
drag, startPoint x: 766, startPoint y: 109, endPoint x: 722, endPoint y: 124, distance: 45.9
click at [722, 124] on input "0.00" at bounding box center [715, 125] width 212 height 36
paste input "$54,951.21."
type input "54,951.21"
click at [777, 250] on select "Select Cable / Satellite Services Collection Agency Credit Card Debt Debt Couns…" at bounding box center [726, 241] width 237 height 37
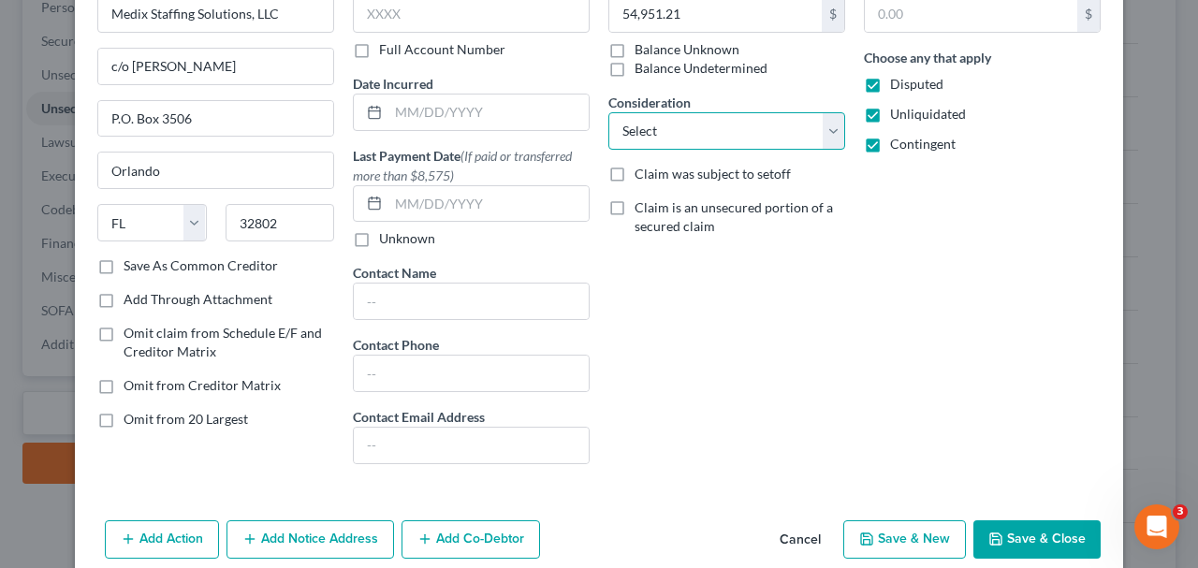
scroll to position [193, 0]
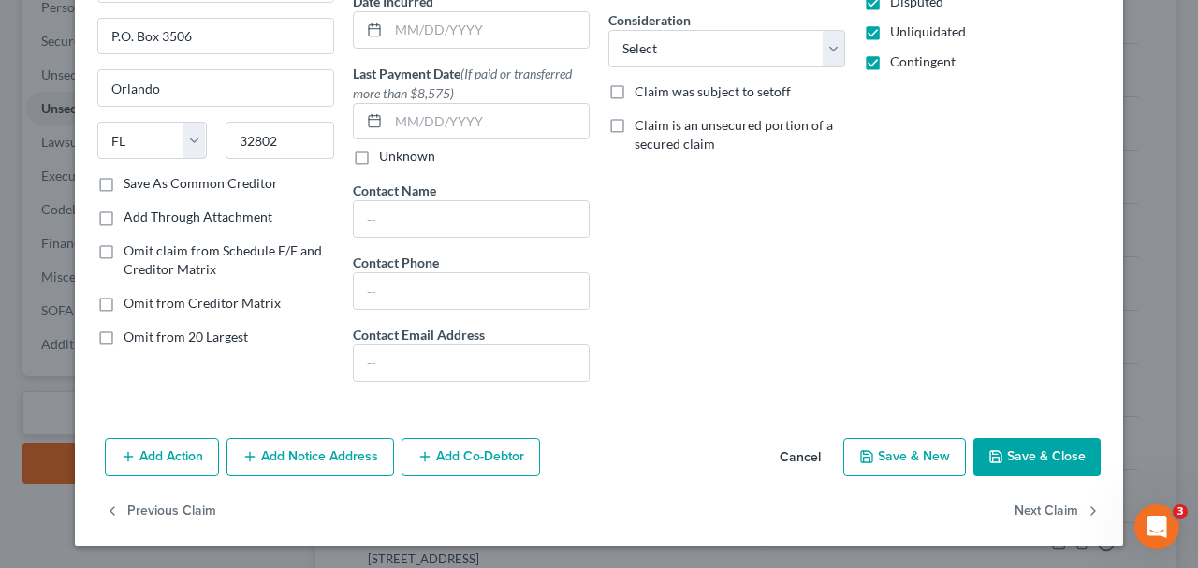
click at [984, 466] on button "Save & Close" at bounding box center [1036, 457] width 127 height 39
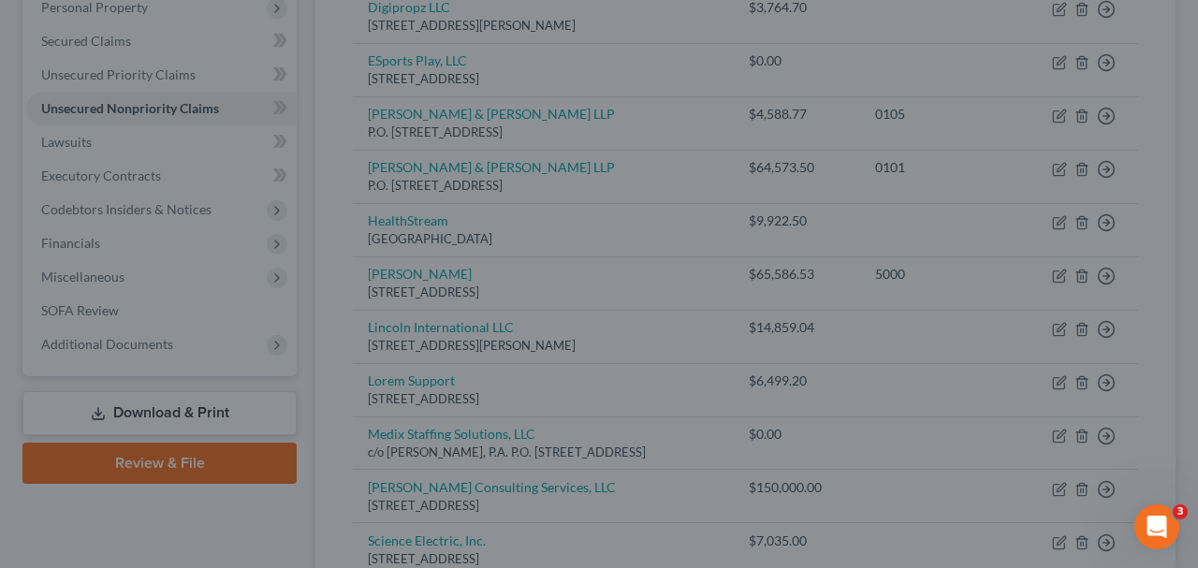
type input "0"
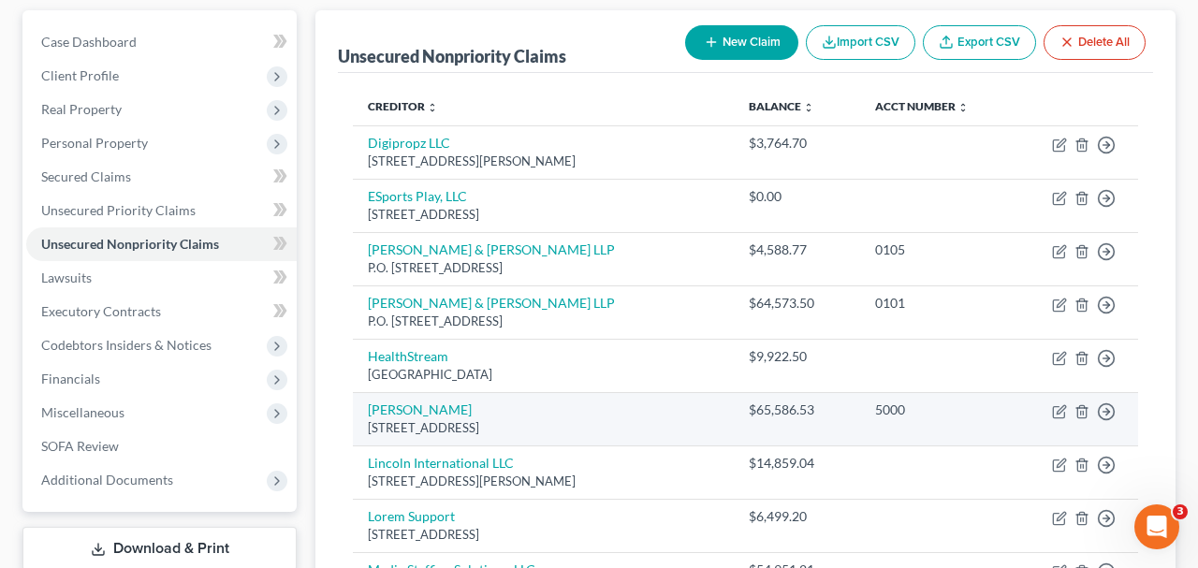
scroll to position [0, 0]
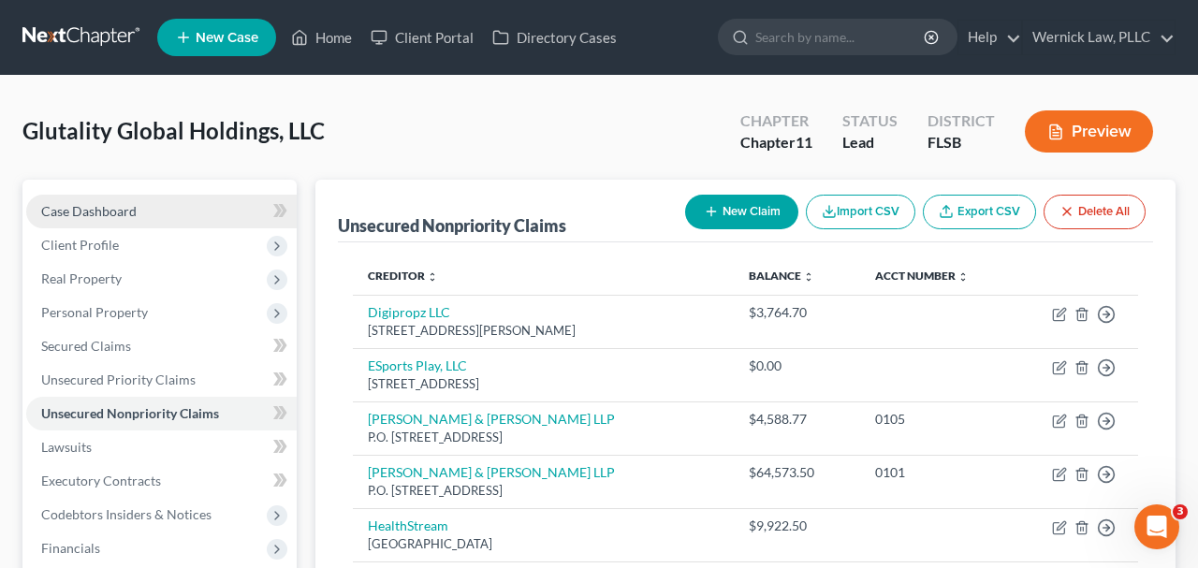
click at [197, 209] on link "Case Dashboard" at bounding box center [161, 212] width 270 height 34
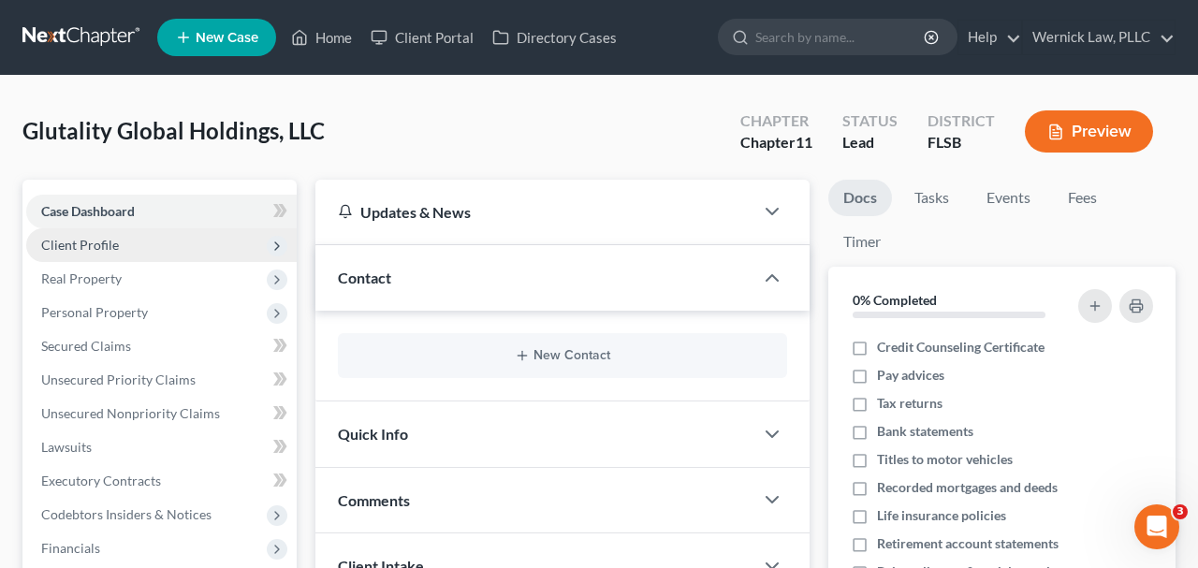
click at [208, 232] on span "Client Profile" at bounding box center [161, 245] width 270 height 34
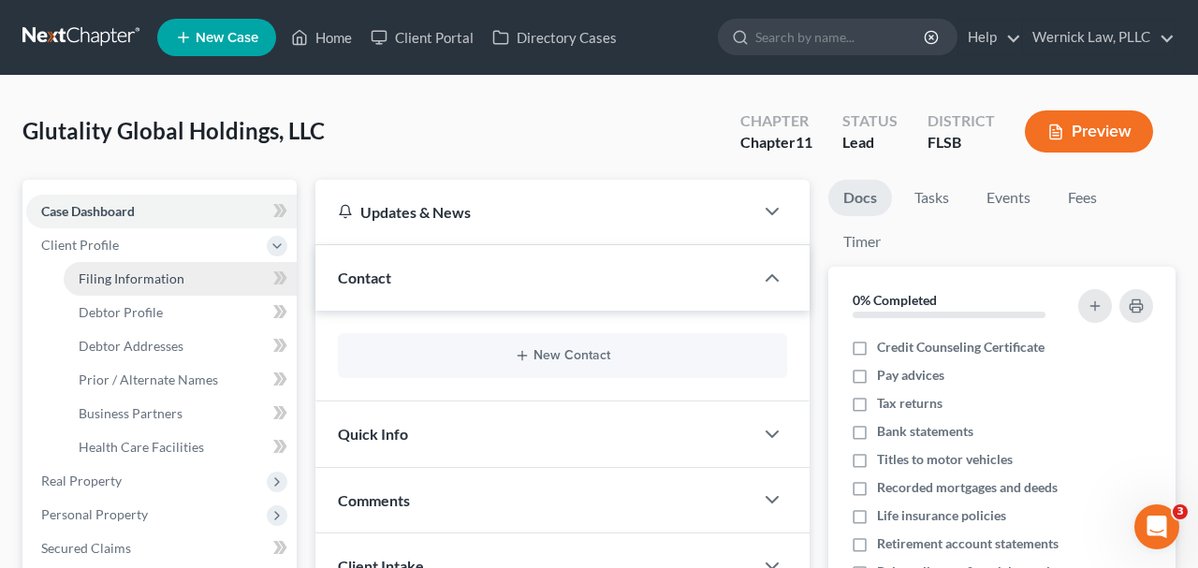
click at [190, 290] on link "Filing Information" at bounding box center [180, 279] width 233 height 34
select select "2"
select select "1"
select select "17"
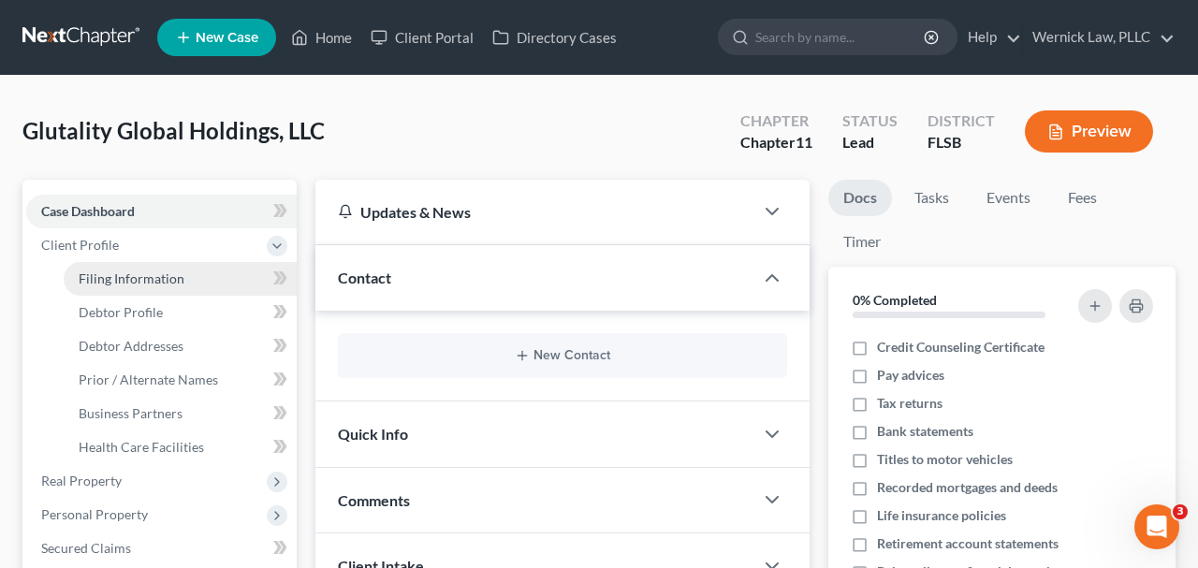
select select "0"
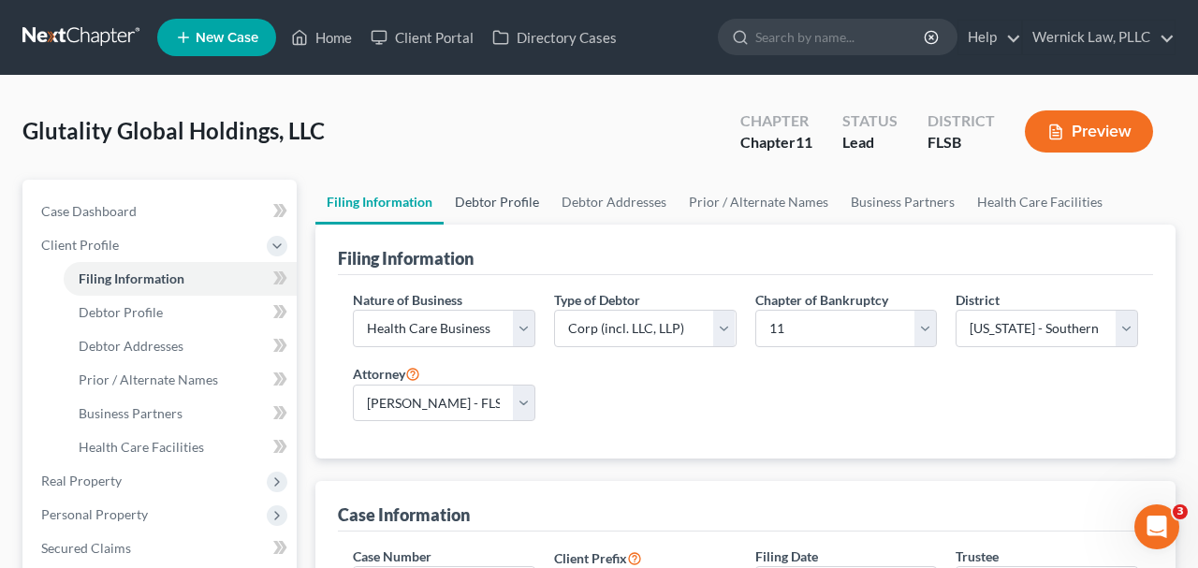
click at [507, 199] on link "Debtor Profile" at bounding box center [497, 202] width 107 height 45
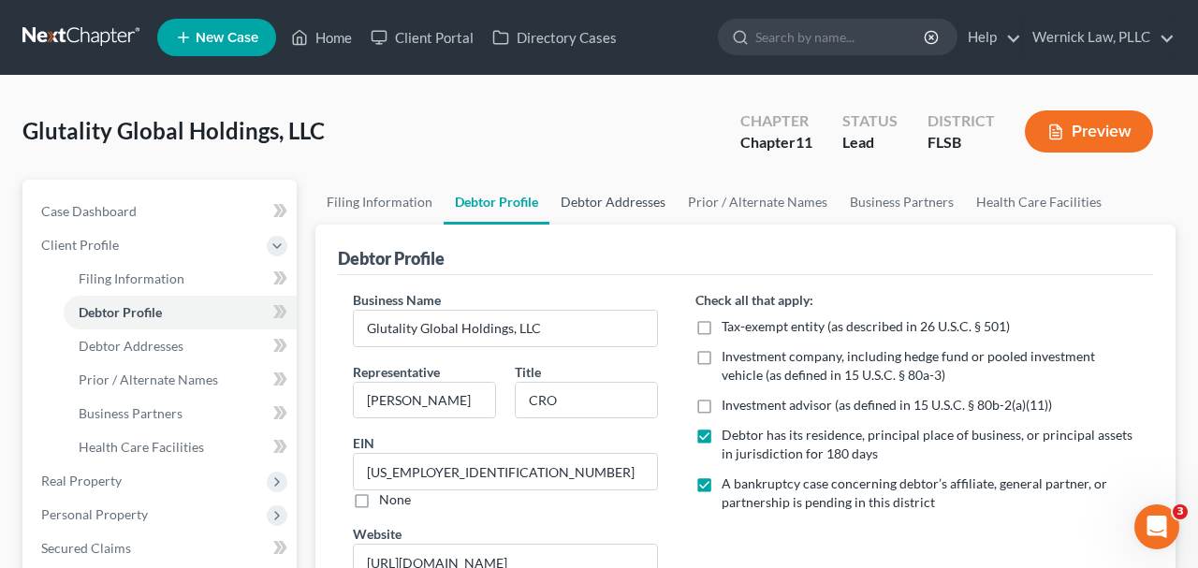
click at [555, 199] on link "Debtor Addresses" at bounding box center [612, 202] width 127 height 45
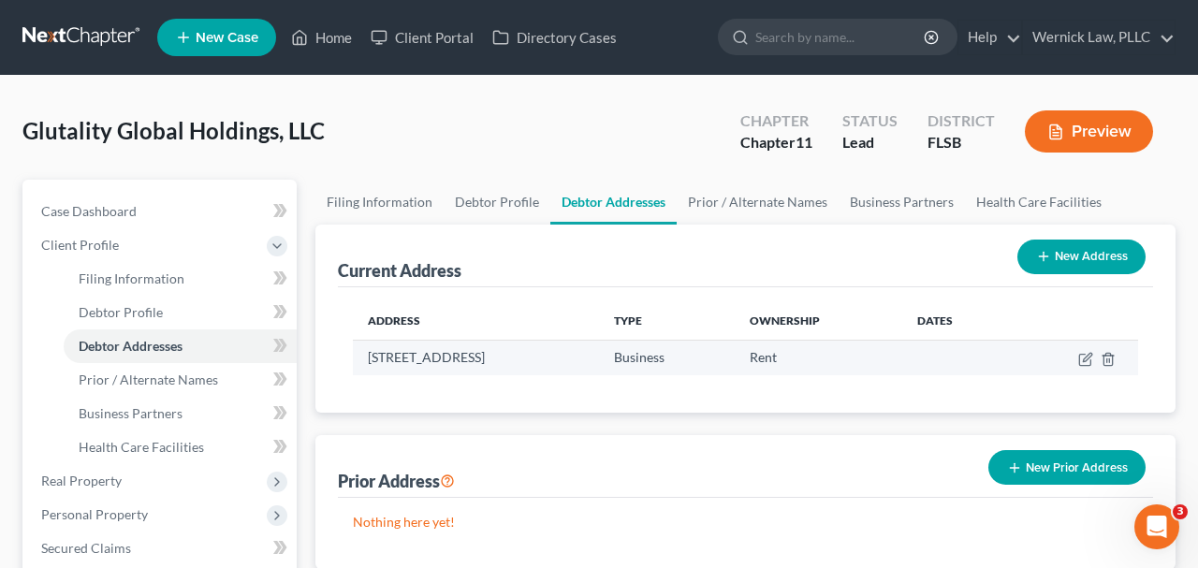
click at [1087, 350] on td at bounding box center [1075, 358] width 125 height 36
click at [1087, 361] on icon "button" at bounding box center [1085, 359] width 15 height 15
select select "9"
select select "49"
select select "0"
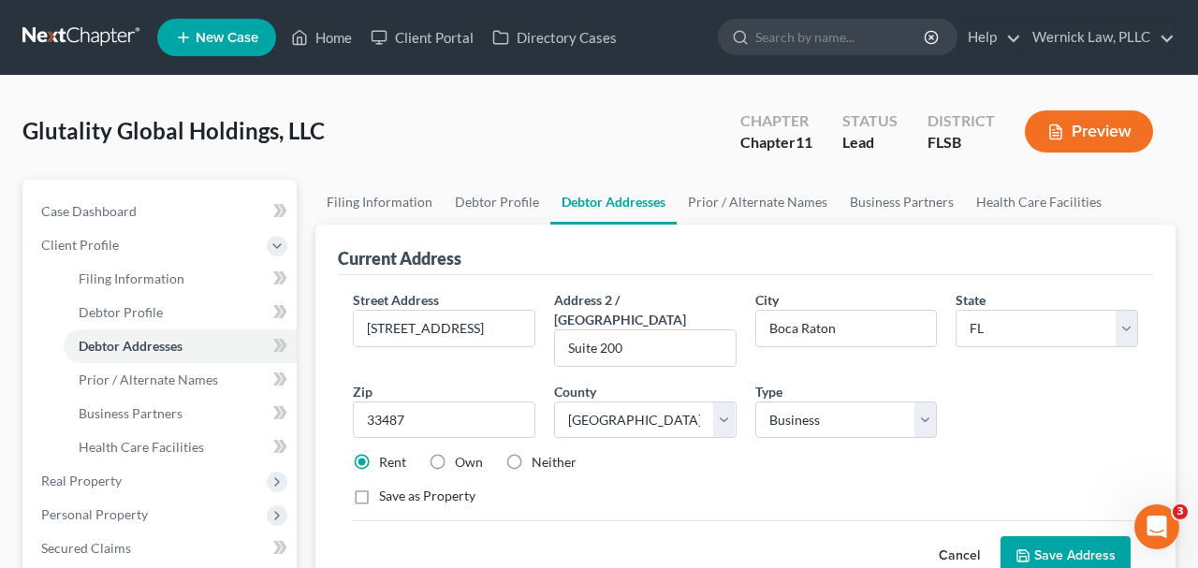
click at [532, 453] on label "Neither" at bounding box center [554, 462] width 45 height 19
click at [539, 453] on input "Neither" at bounding box center [545, 459] width 12 height 12
radio input "true"
click at [1012, 536] on button "Save Address" at bounding box center [1065, 555] width 130 height 39
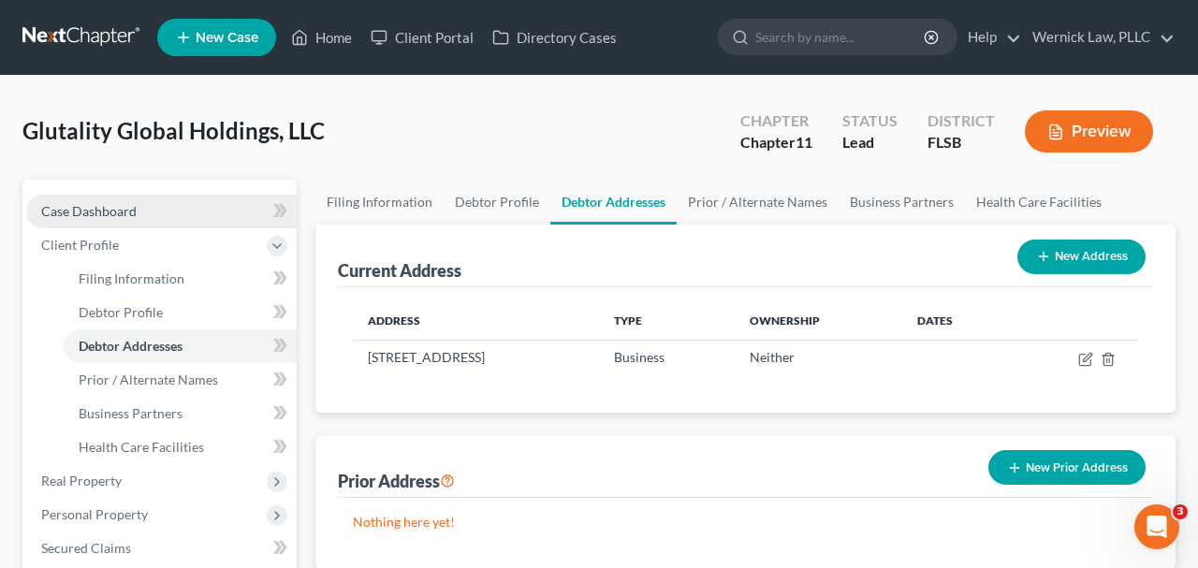
click at [148, 208] on link "Case Dashboard" at bounding box center [161, 212] width 270 height 34
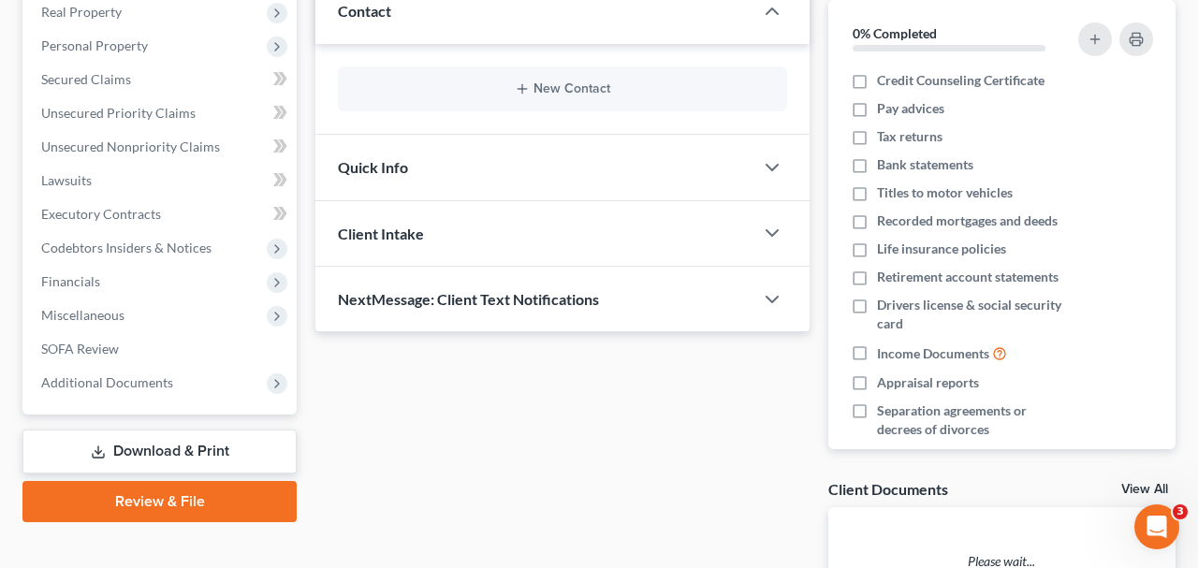
scroll to position [438, 0]
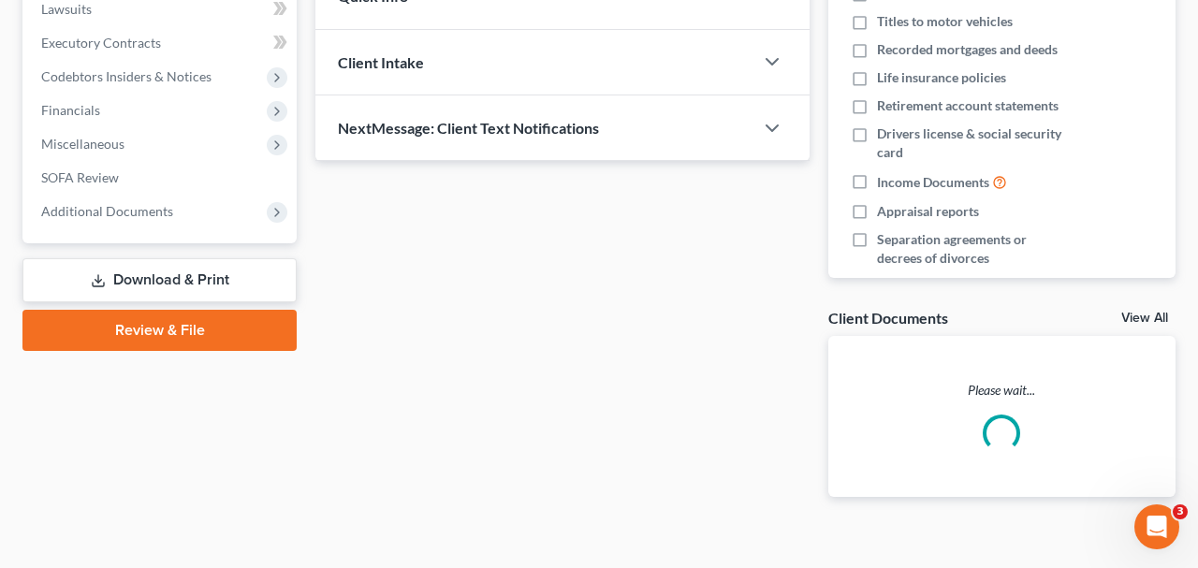
click at [252, 289] on link "Download & Print" at bounding box center [159, 280] width 274 height 44
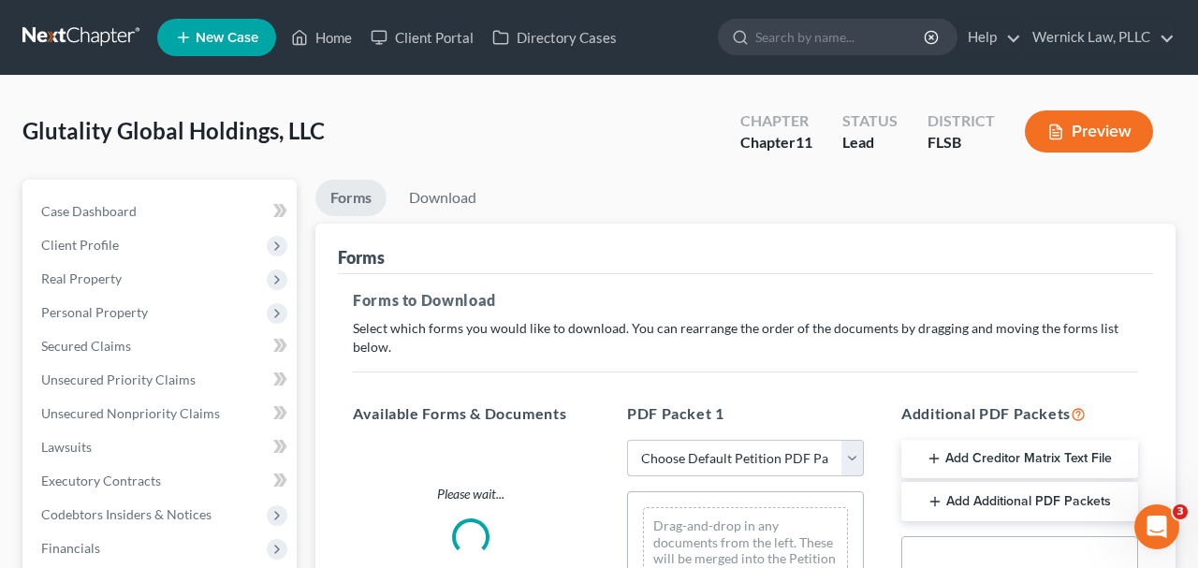
click at [730, 468] on select "Choose Default Petition PDF Packet Complete Bankruptcy Petition (all forms and …" at bounding box center [745, 458] width 237 height 37
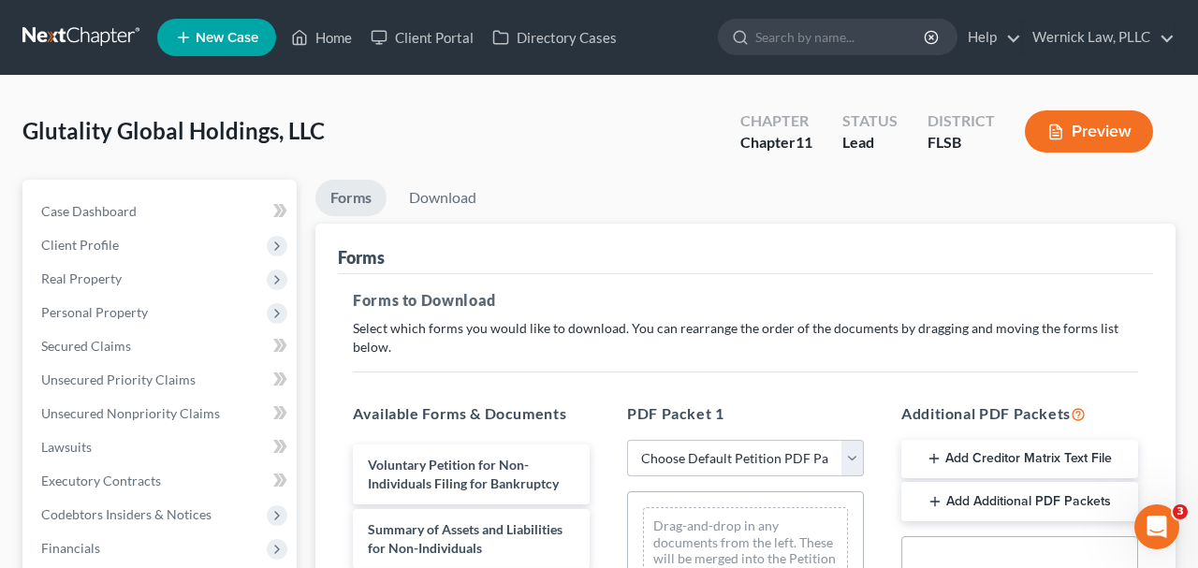
select select "0"
click at [627, 440] on select "Choose Default Petition PDF Packet Complete Bankruptcy Petition (all forms and …" at bounding box center [745, 458] width 237 height 37
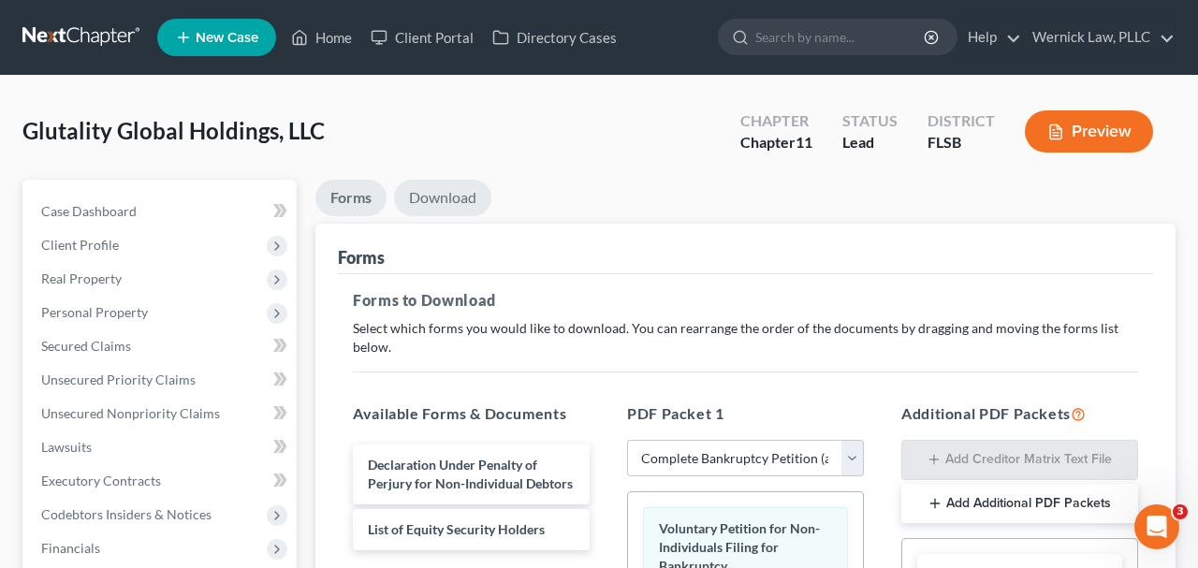
click at [456, 203] on link "Download" at bounding box center [442, 198] width 97 height 36
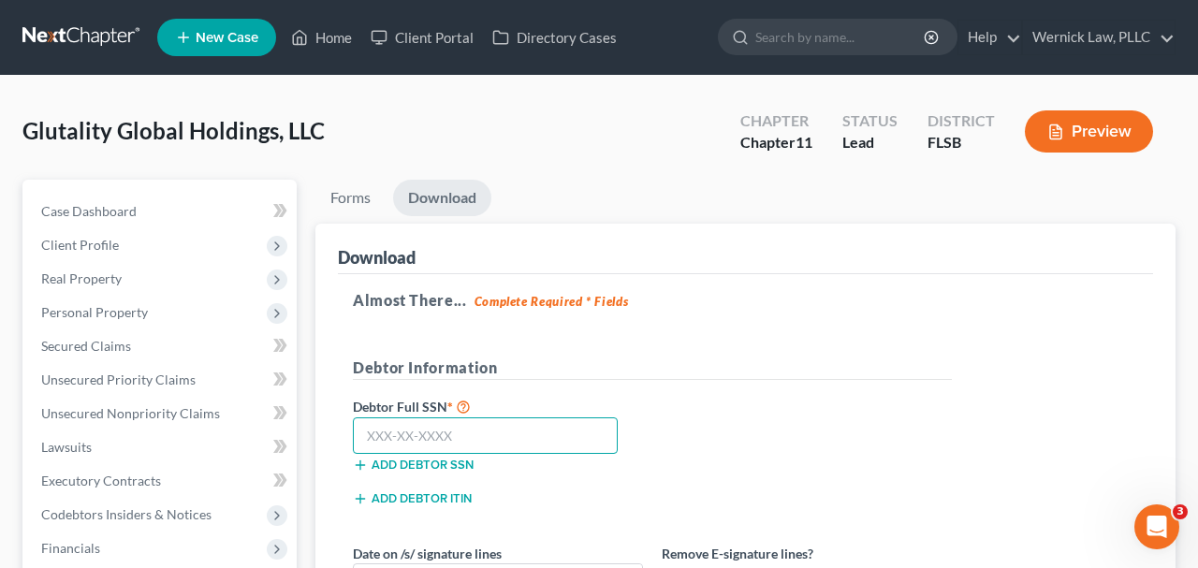
click at [476, 428] on input "text" at bounding box center [485, 435] width 265 height 37
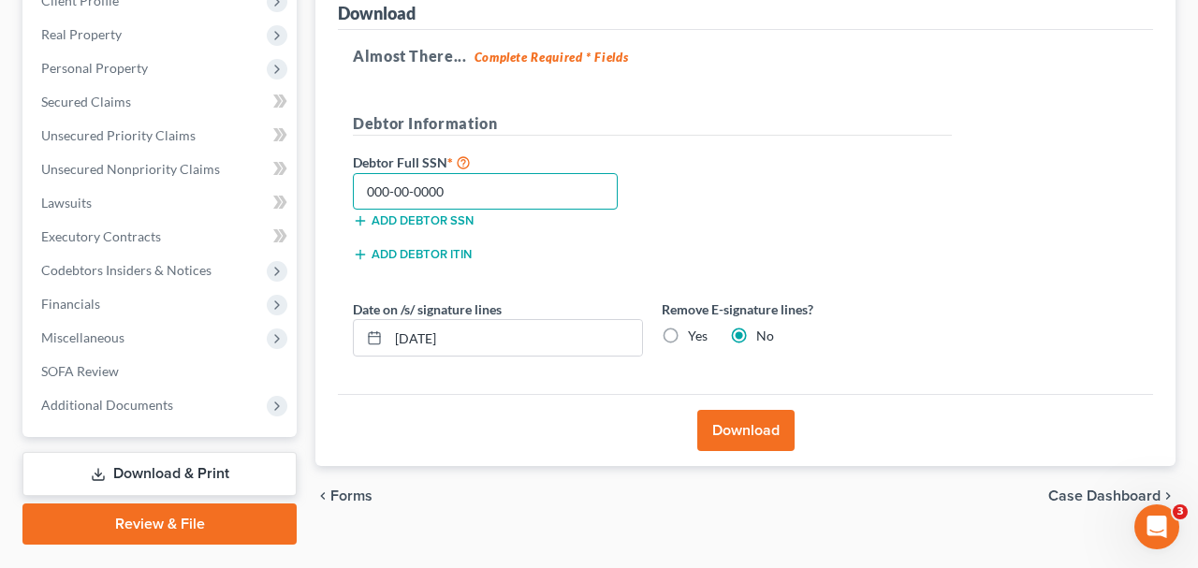
scroll to position [290, 0]
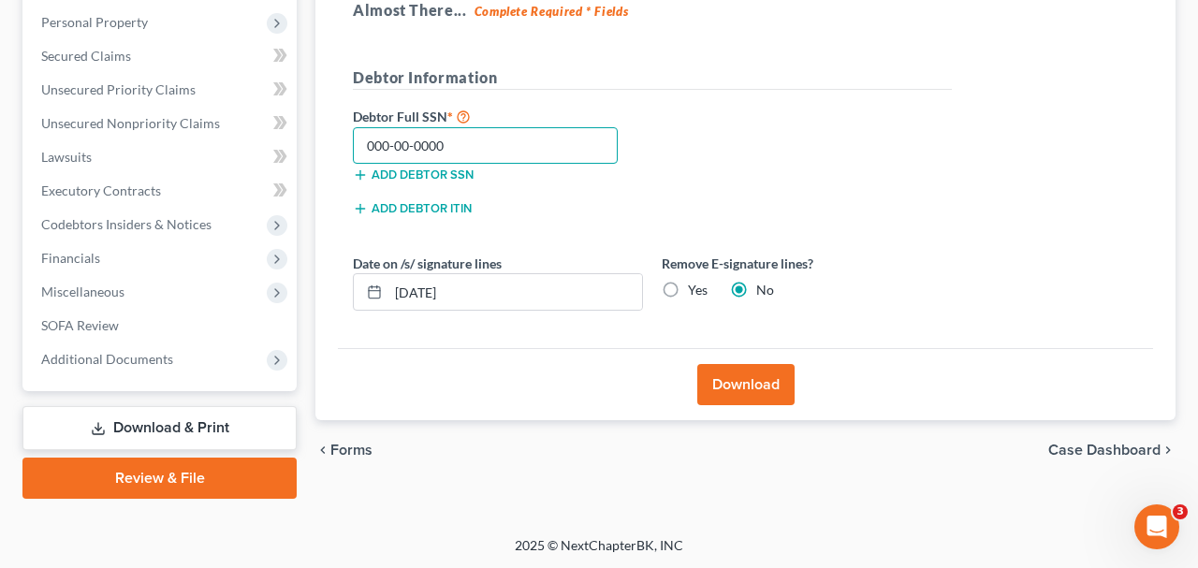
type input "000-00-0000"
click at [737, 400] on button "Download" at bounding box center [745, 384] width 97 height 41
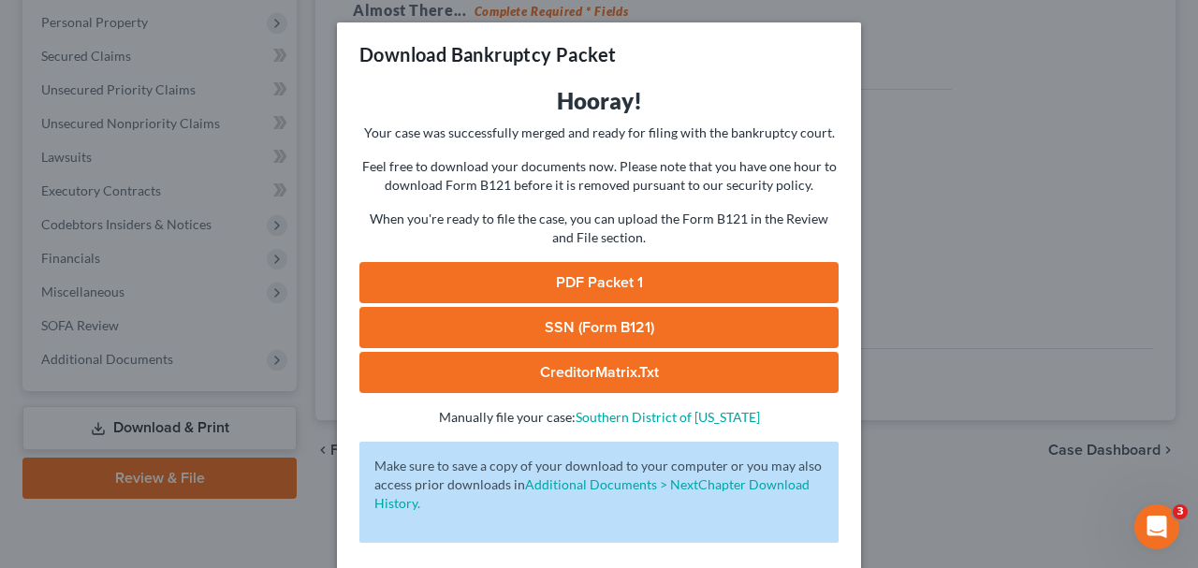
click at [712, 290] on link "PDF Packet 1" at bounding box center [598, 282] width 479 height 41
